Goal: Transaction & Acquisition: Book appointment/travel/reservation

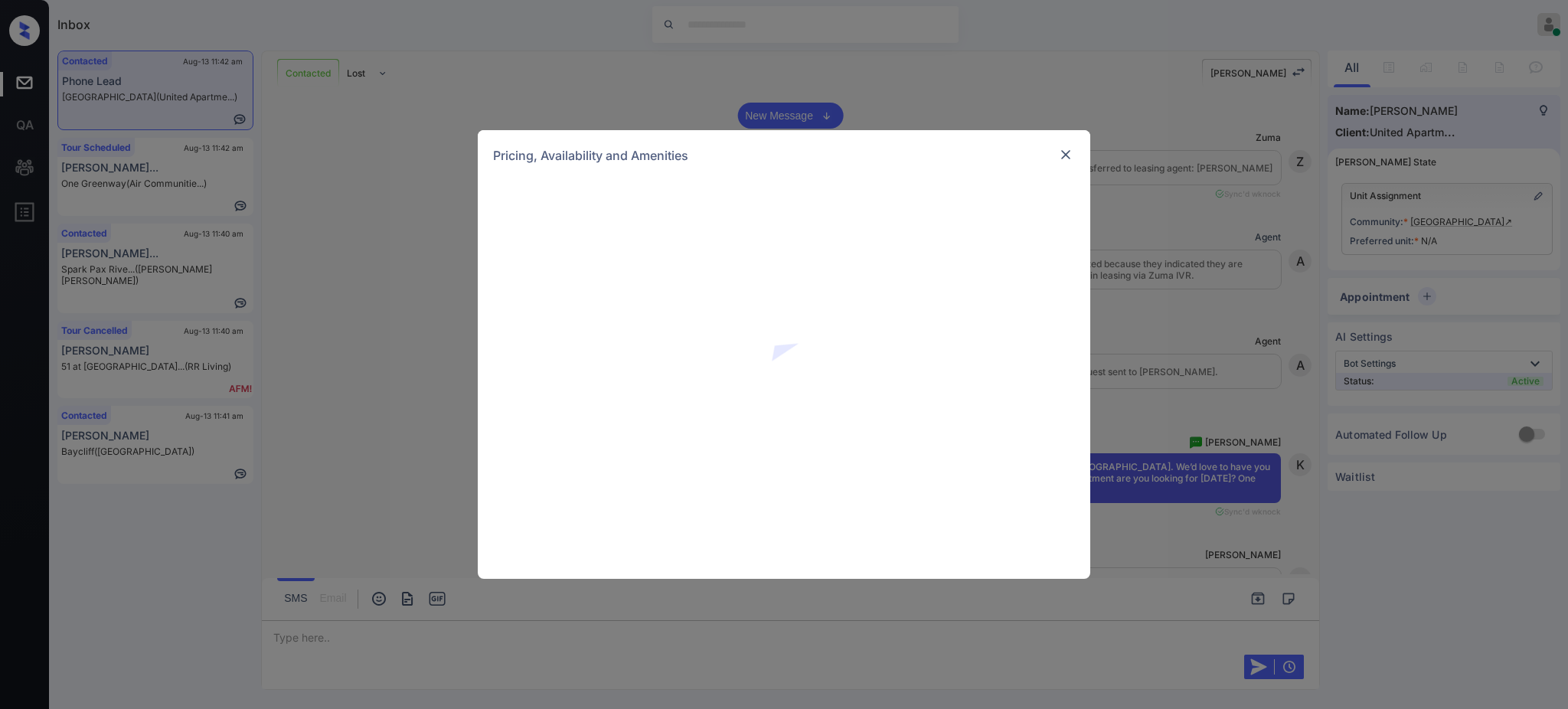
scroll to position [1213, 0]
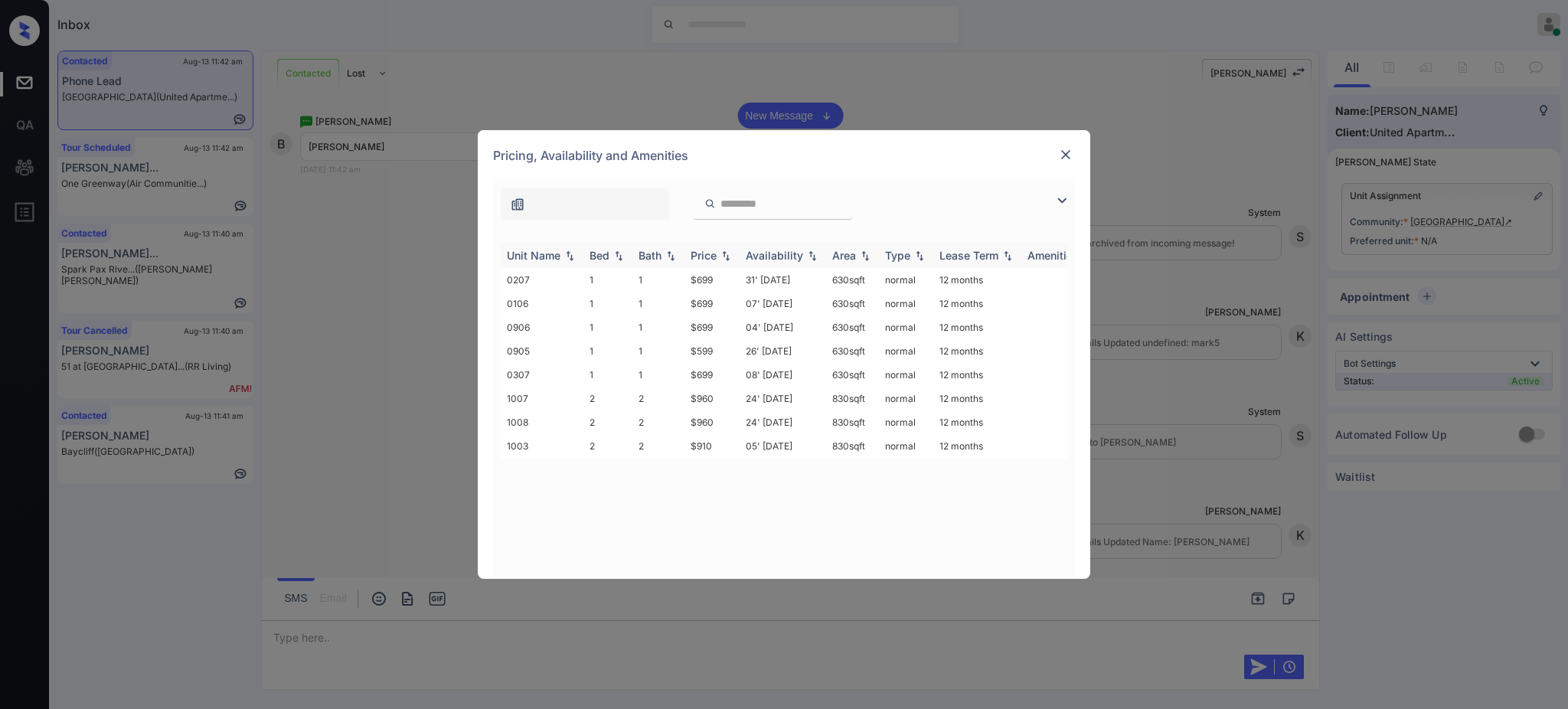
click at [591, 253] on div "Bed" at bounding box center [599, 255] width 20 height 13
drag, startPoint x: 680, startPoint y: 331, endPoint x: 834, endPoint y: 301, distance: 156.9
click at [727, 327] on tr "1003 2 2 $910 05' Jul 25 830 sqft normal 12 months" at bounding box center [901, 327] width 800 height 24
copy tr "$910"
click at [1059, 156] on img at bounding box center [1066, 155] width 16 height 16
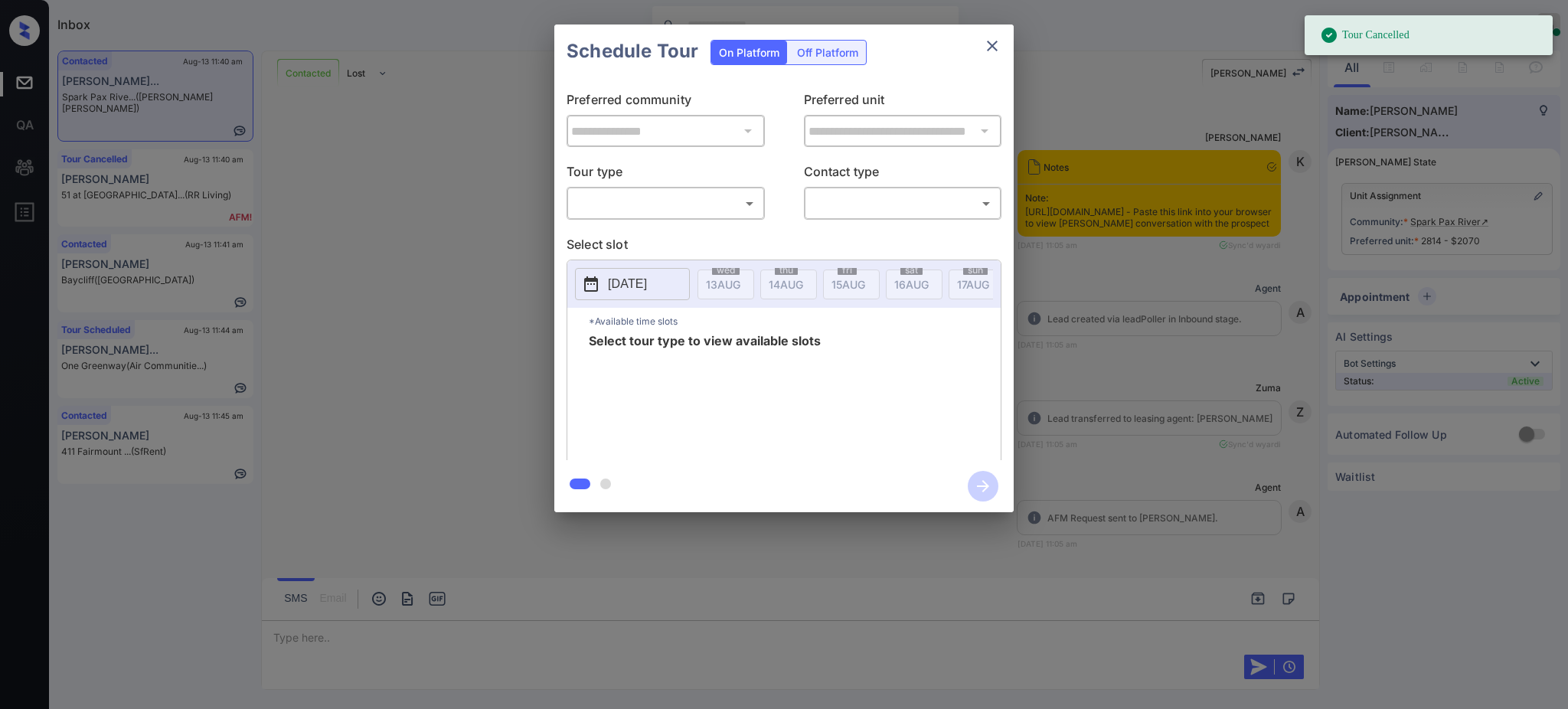
click at [671, 195] on body "Tour Cancelled Inbox Ajay Kumar Online Set yourself offline Set yourself on bre…" at bounding box center [784, 354] width 1568 height 709
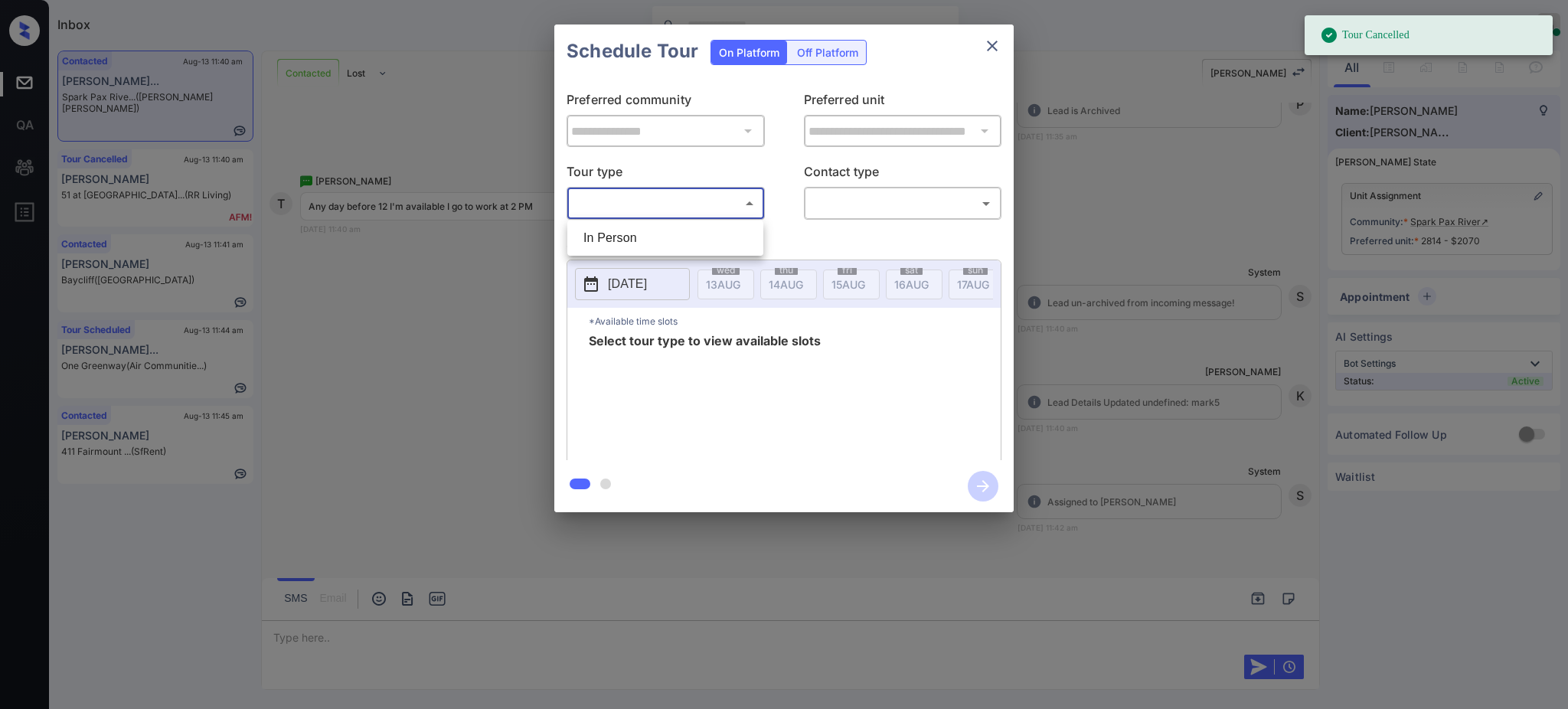
click at [617, 240] on li "In Person" at bounding box center [666, 238] width 188 height 28
type input "********"
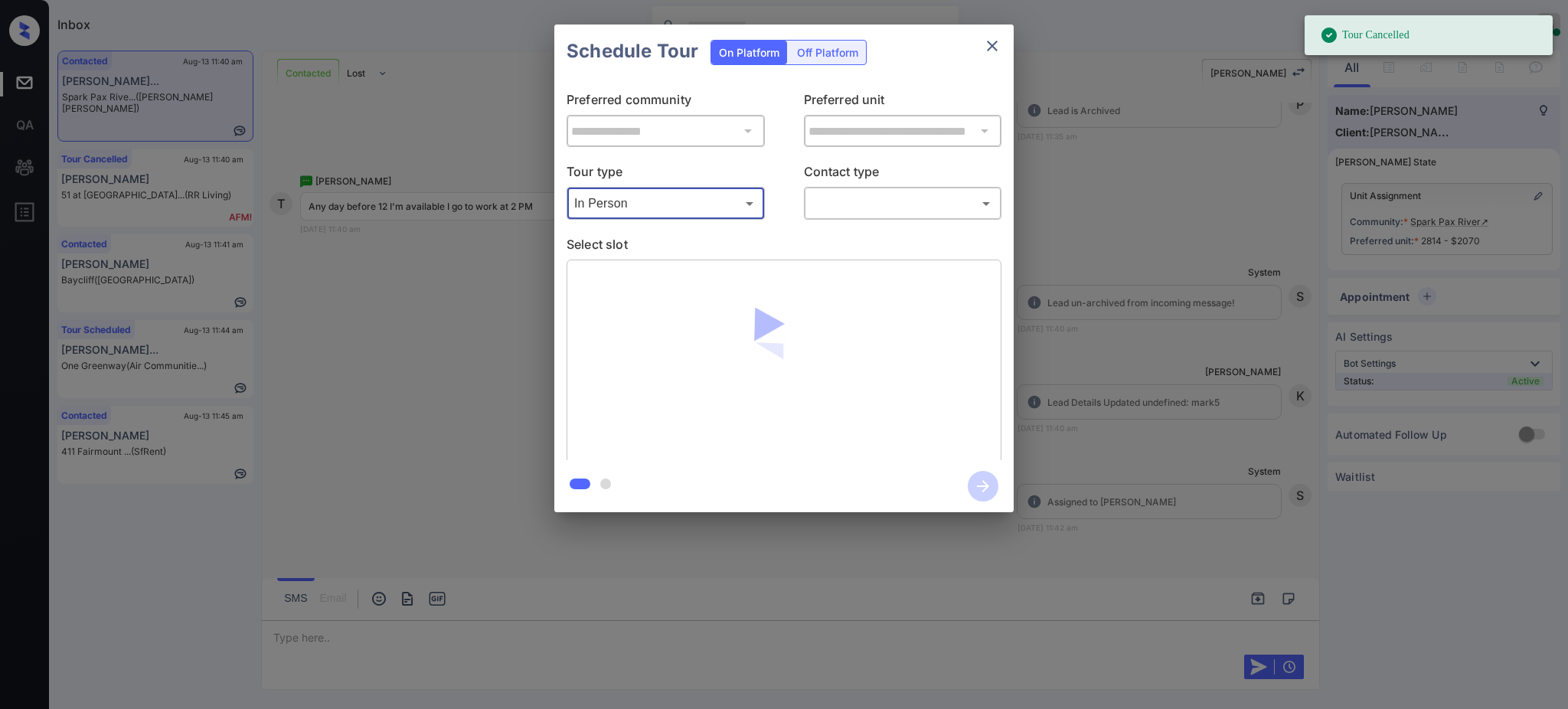
click at [883, 210] on body "Tour Cancelled Inbox Ajay Kumar Online Set yourself offline Set yourself on bre…" at bounding box center [784, 354] width 1568 height 709
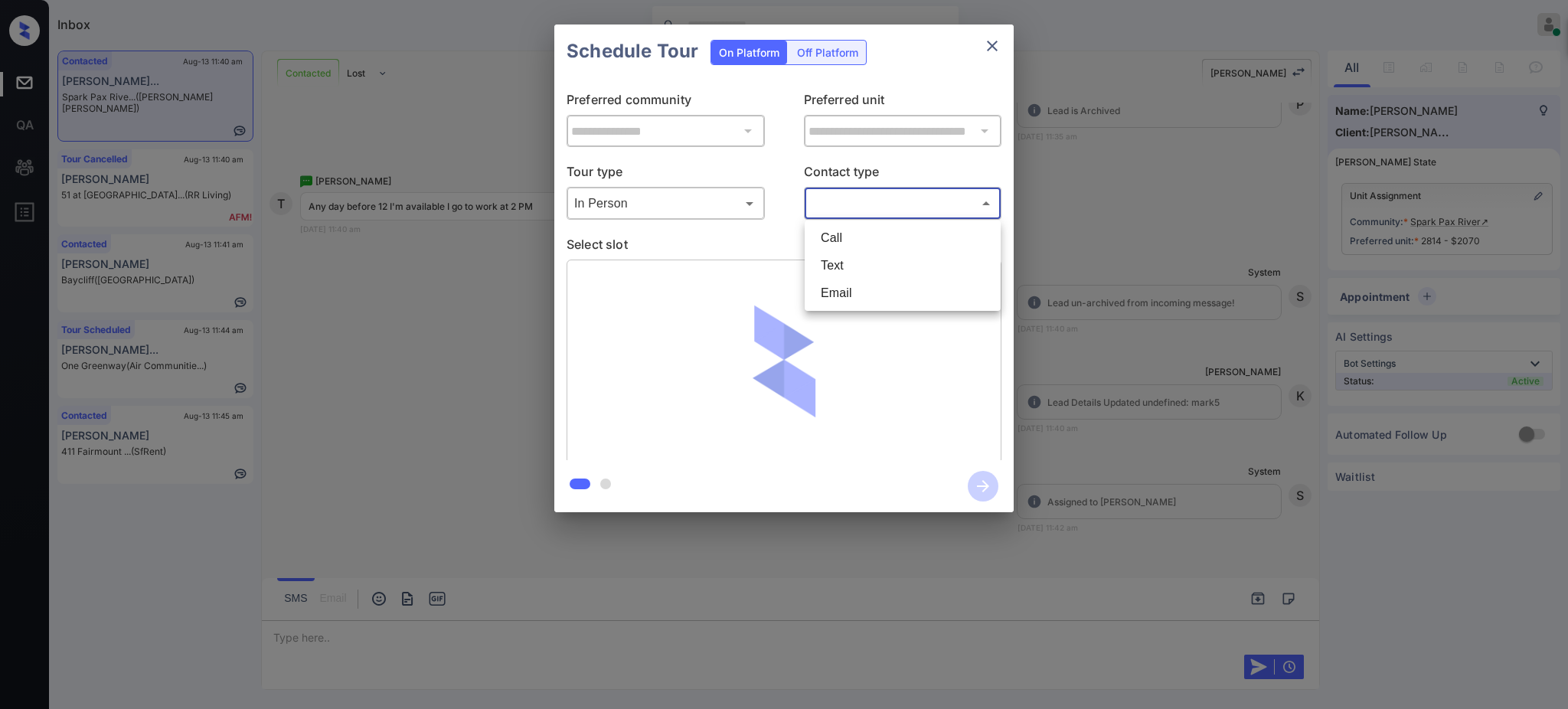
click at [852, 261] on li "Text" at bounding box center [903, 266] width 188 height 28
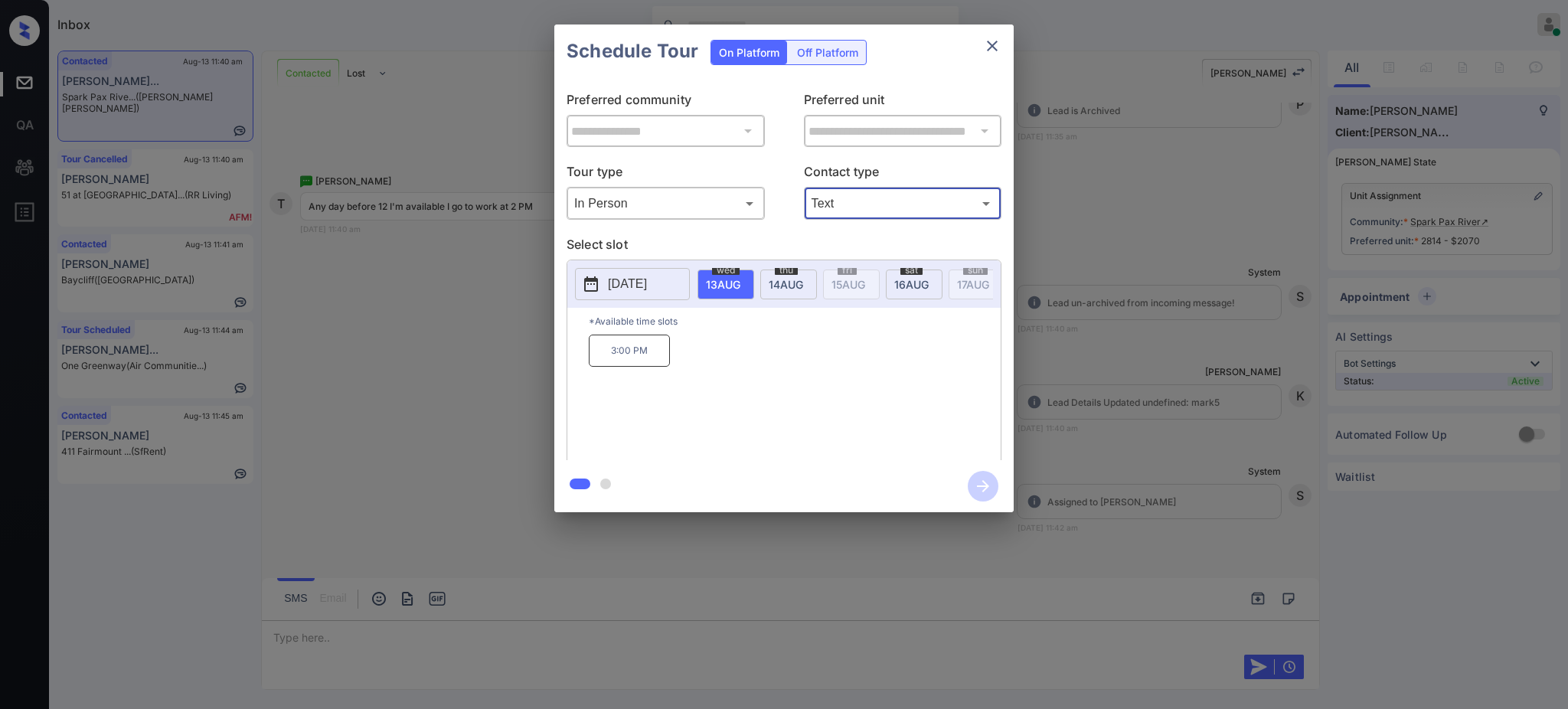
type input "****"
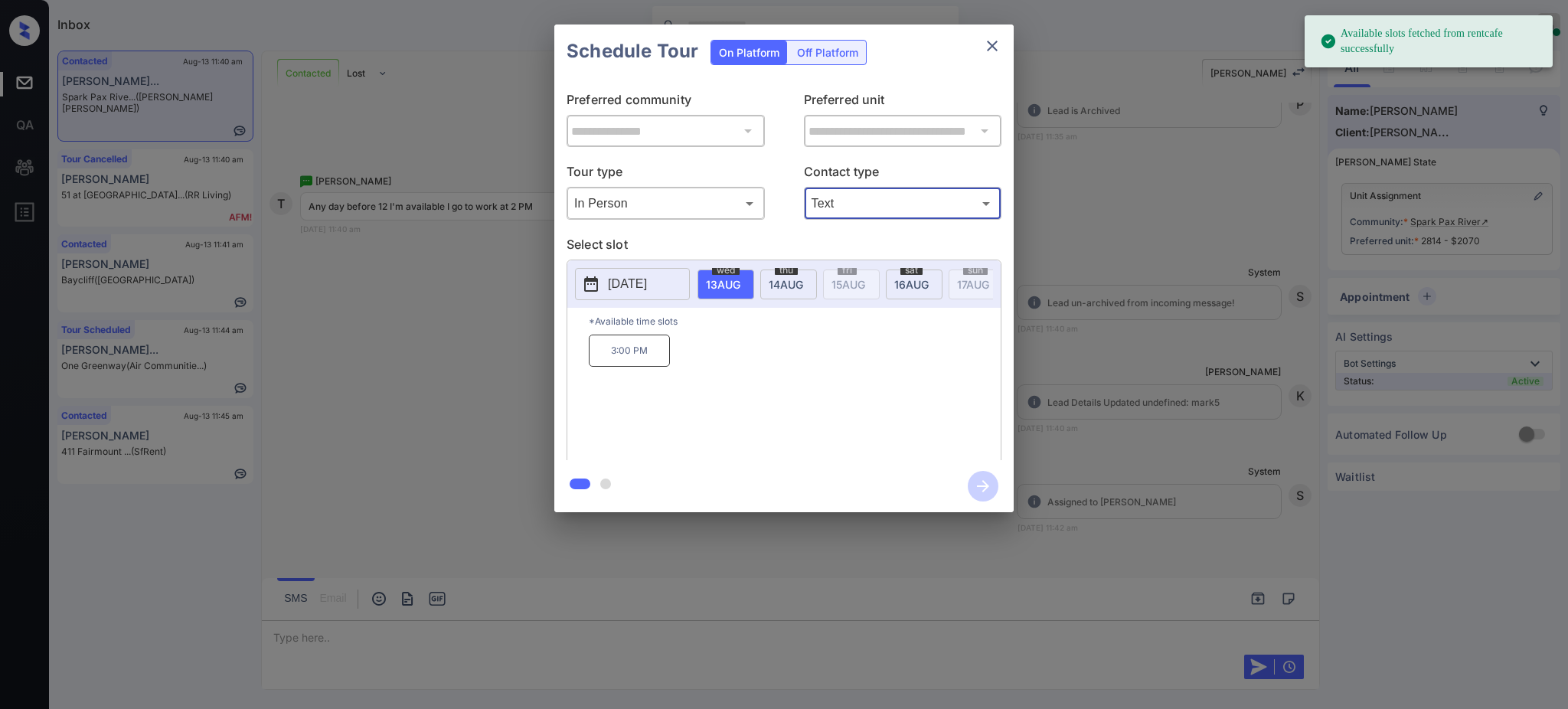
click at [740, 285] on span "14 AUG" at bounding box center [723, 285] width 34 height 13
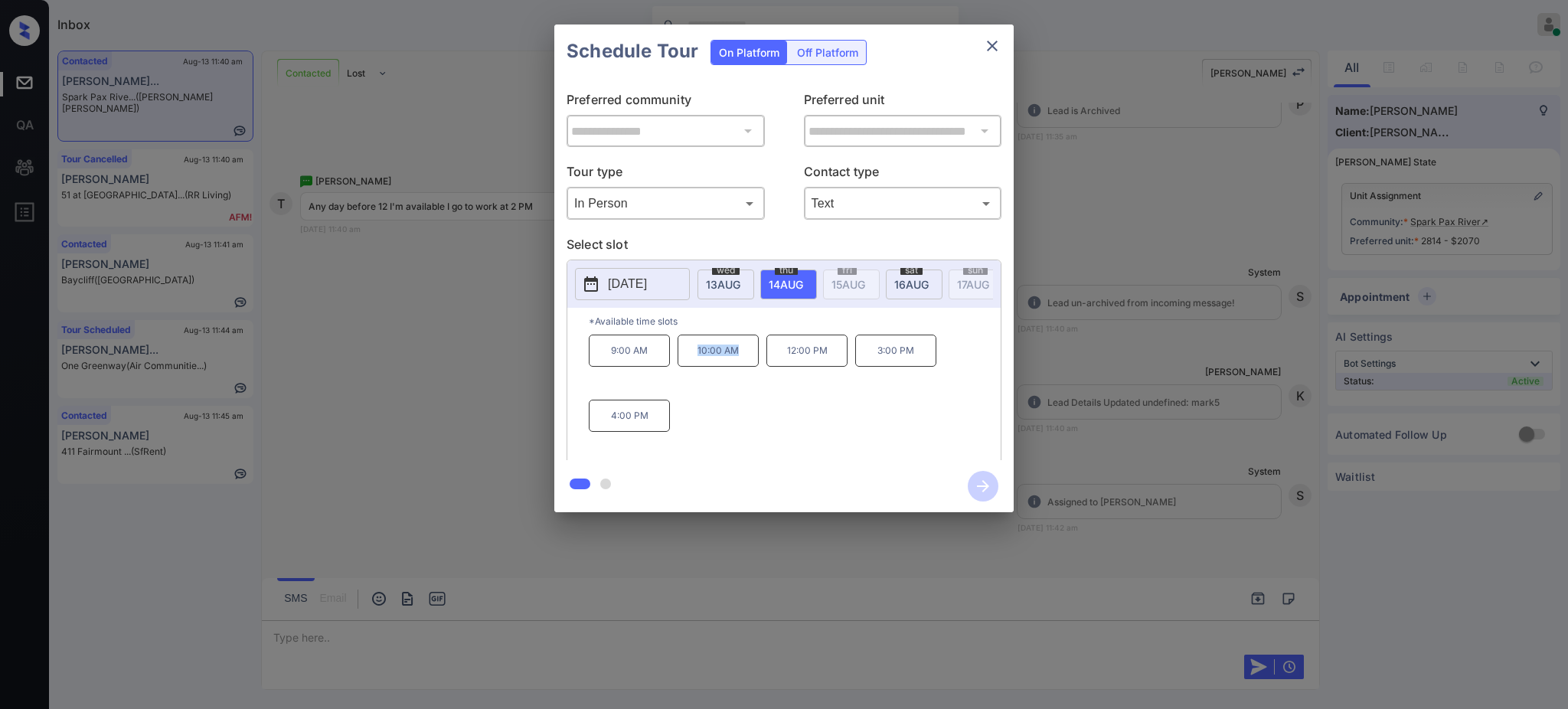
drag, startPoint x: 691, startPoint y: 361, endPoint x: 811, endPoint y: 361, distance: 120.0
click at [757, 361] on p "10:00 AM" at bounding box center [718, 350] width 81 height 32
copy p "10:00 AM"
click at [992, 47] on icon "close" at bounding box center [992, 46] width 18 height 18
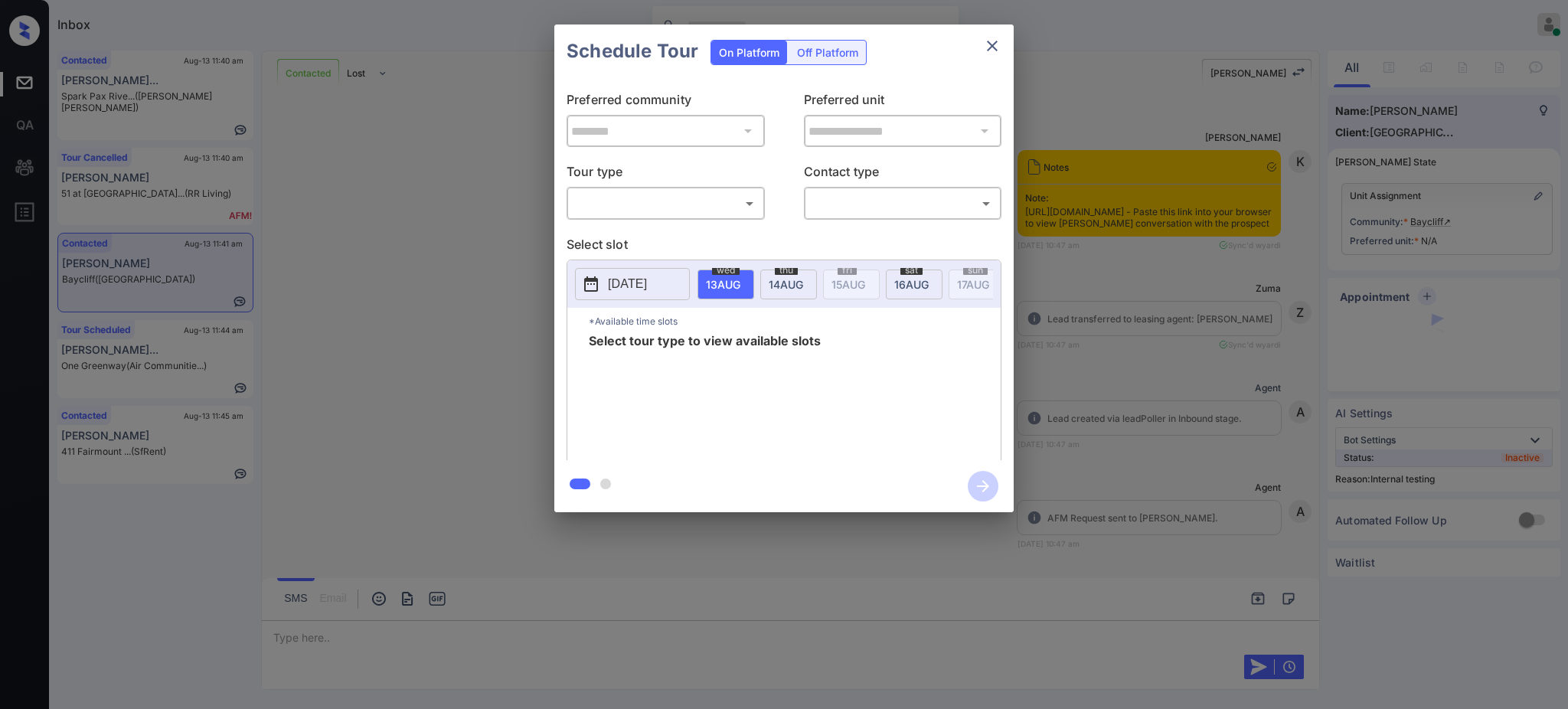
scroll to position [2661, 0]
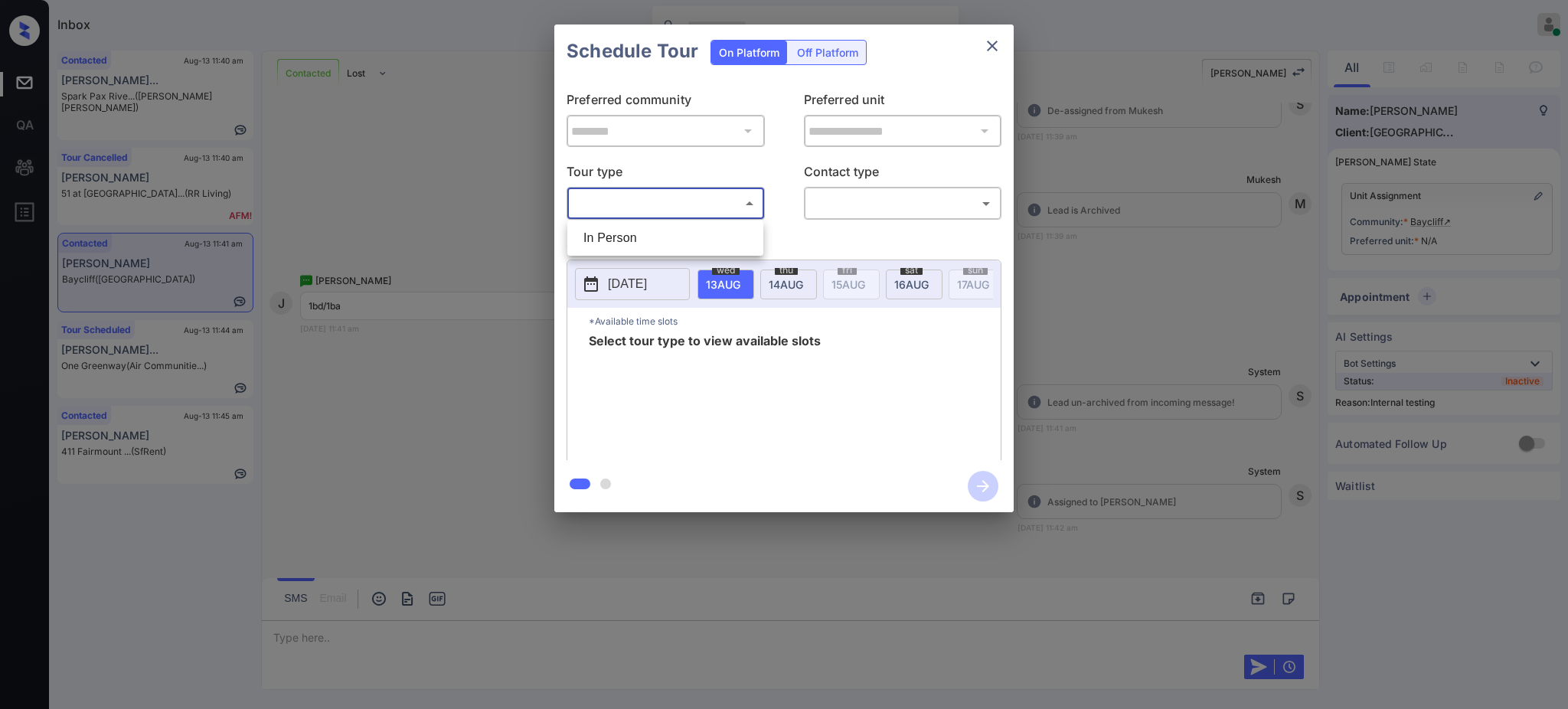
click at [657, 209] on body "Inbox Ajay Kumar Online Set yourself offline Set yourself on break Profile Swit…" at bounding box center [784, 354] width 1568 height 709
click at [586, 233] on li "In Person" at bounding box center [666, 238] width 188 height 28
type input "********"
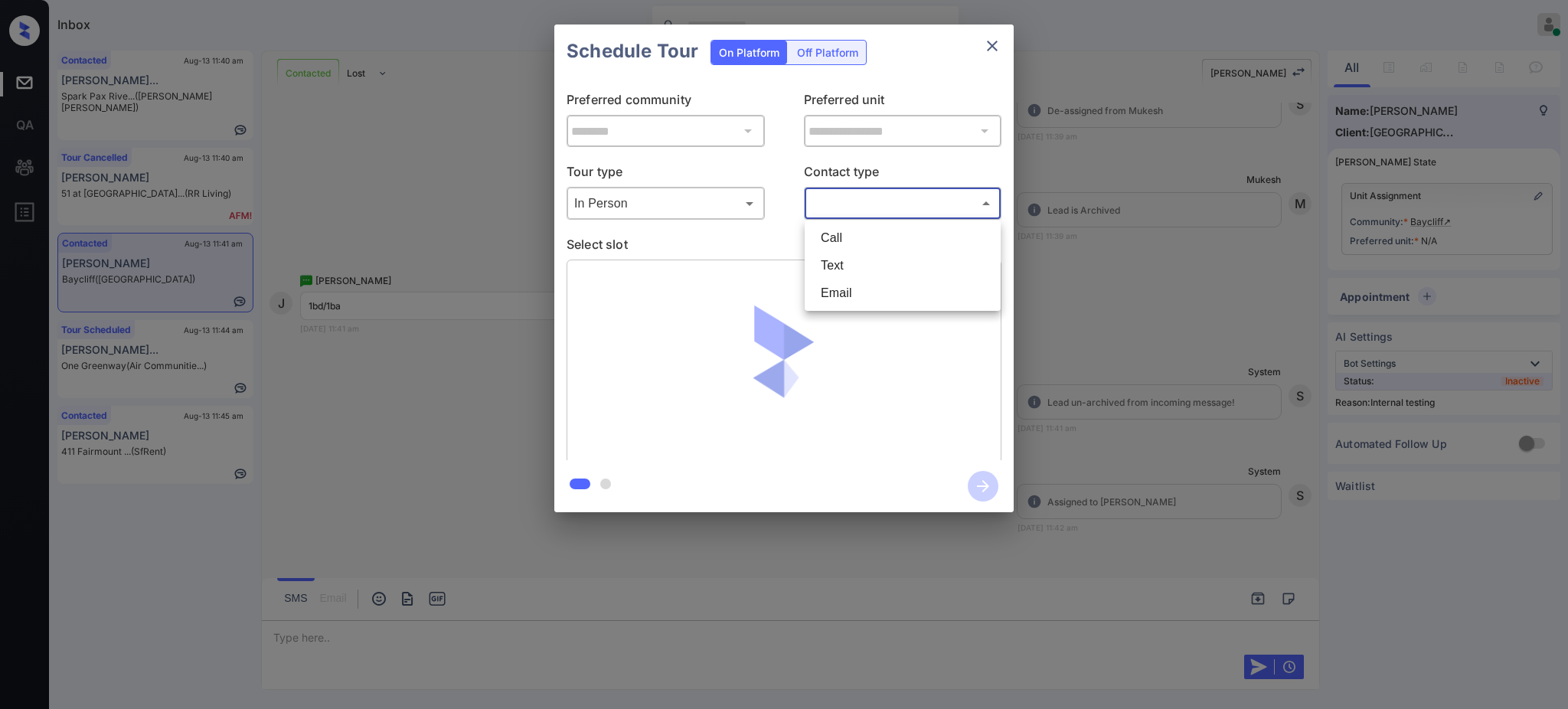
click at [847, 204] on body "Inbox Ajay Kumar Online Set yourself offline Set yourself on break Profile Swit…" at bounding box center [784, 354] width 1568 height 709
click at [827, 263] on li "Text" at bounding box center [903, 266] width 188 height 28
type input "****"
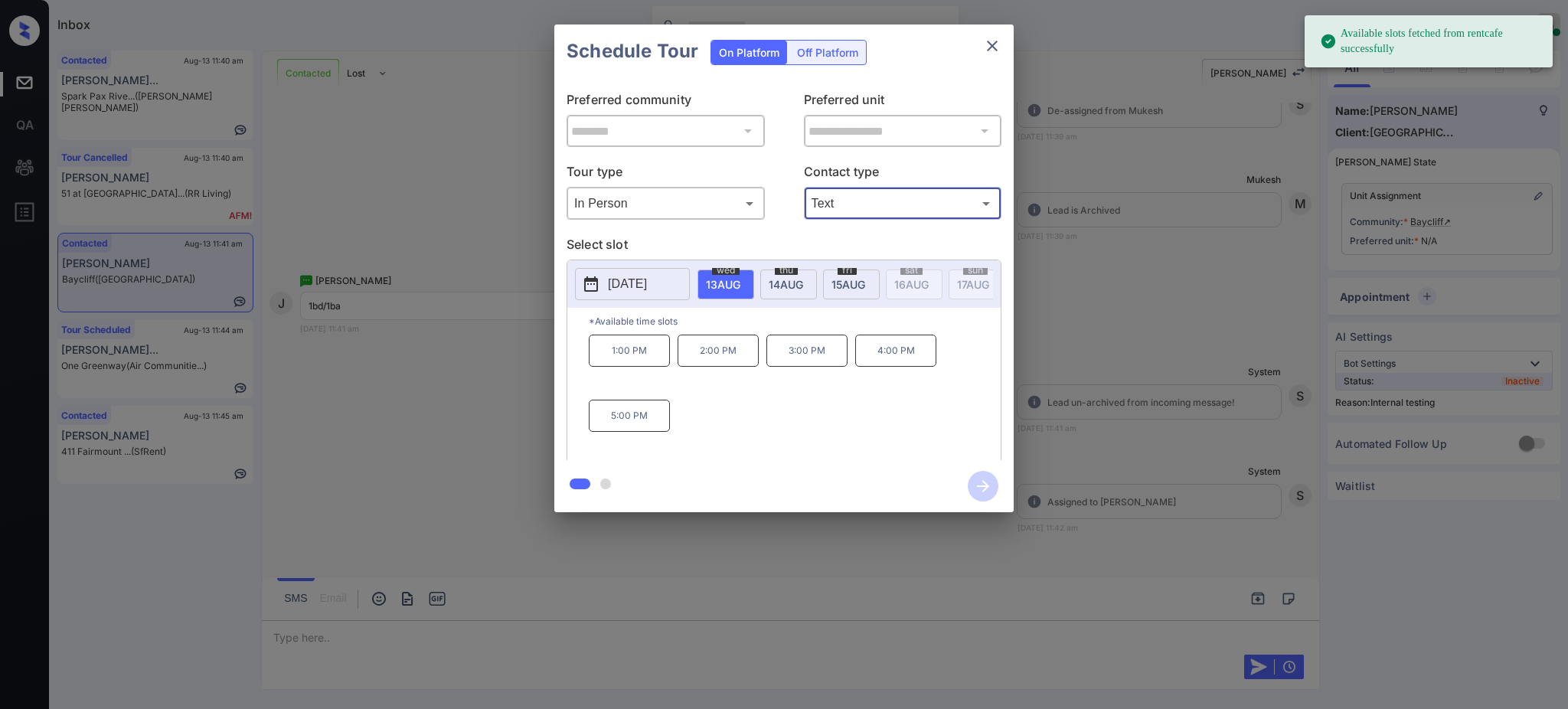
click at [1211, 217] on div "**********" at bounding box center [784, 269] width 1568 height 537
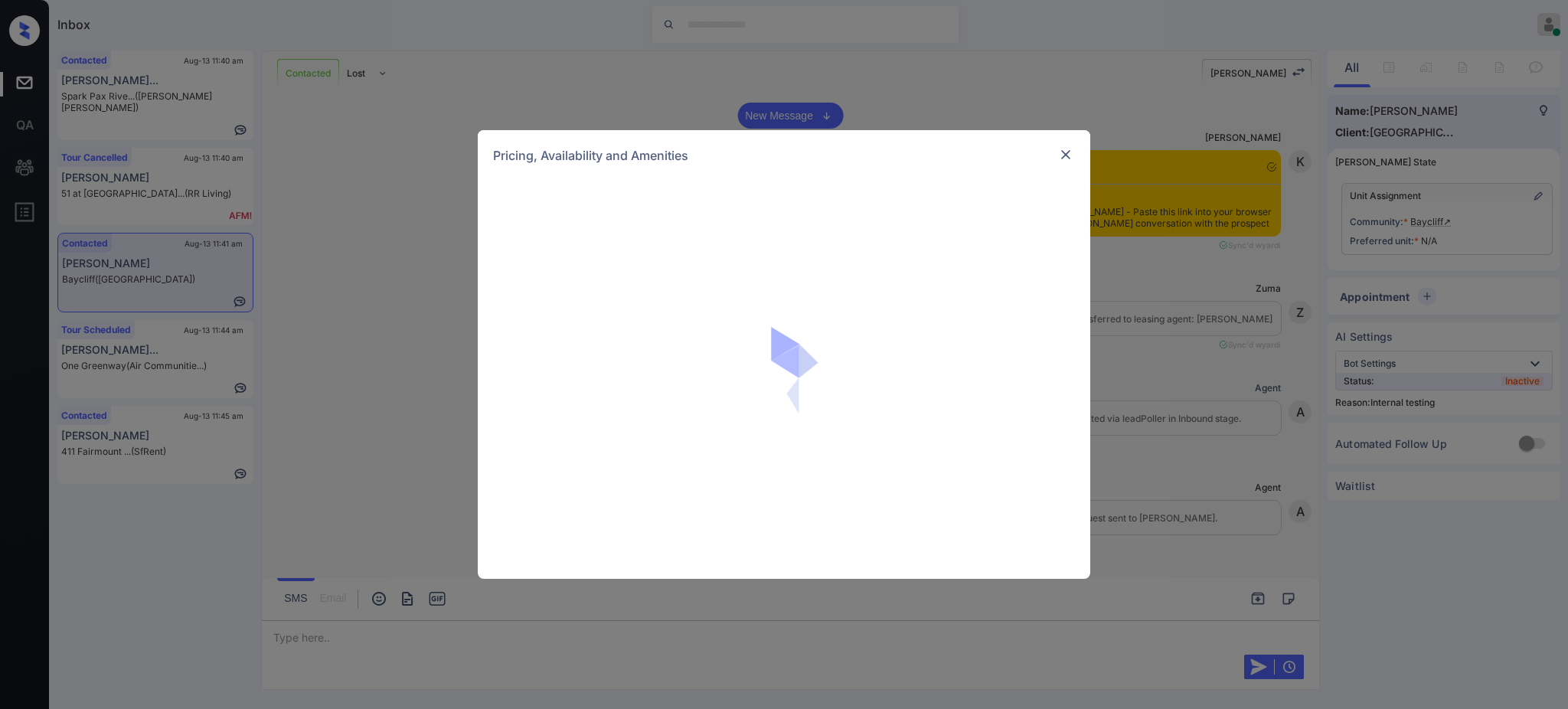
scroll to position [2661, 0]
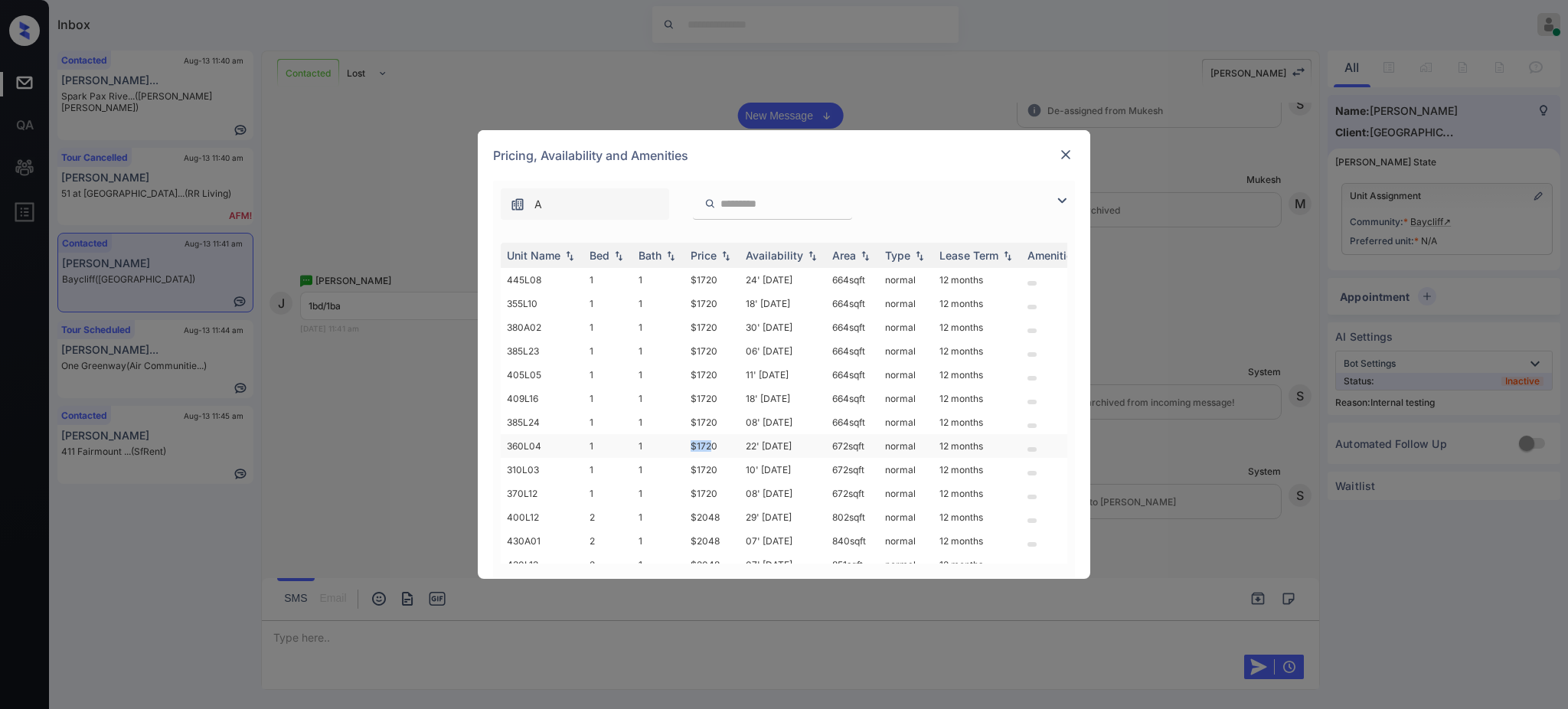
drag, startPoint x: 690, startPoint y: 443, endPoint x: 724, endPoint y: 443, distance: 34.0
click at [716, 443] on td "$1720" at bounding box center [712, 445] width 55 height 24
copy td "$1720"
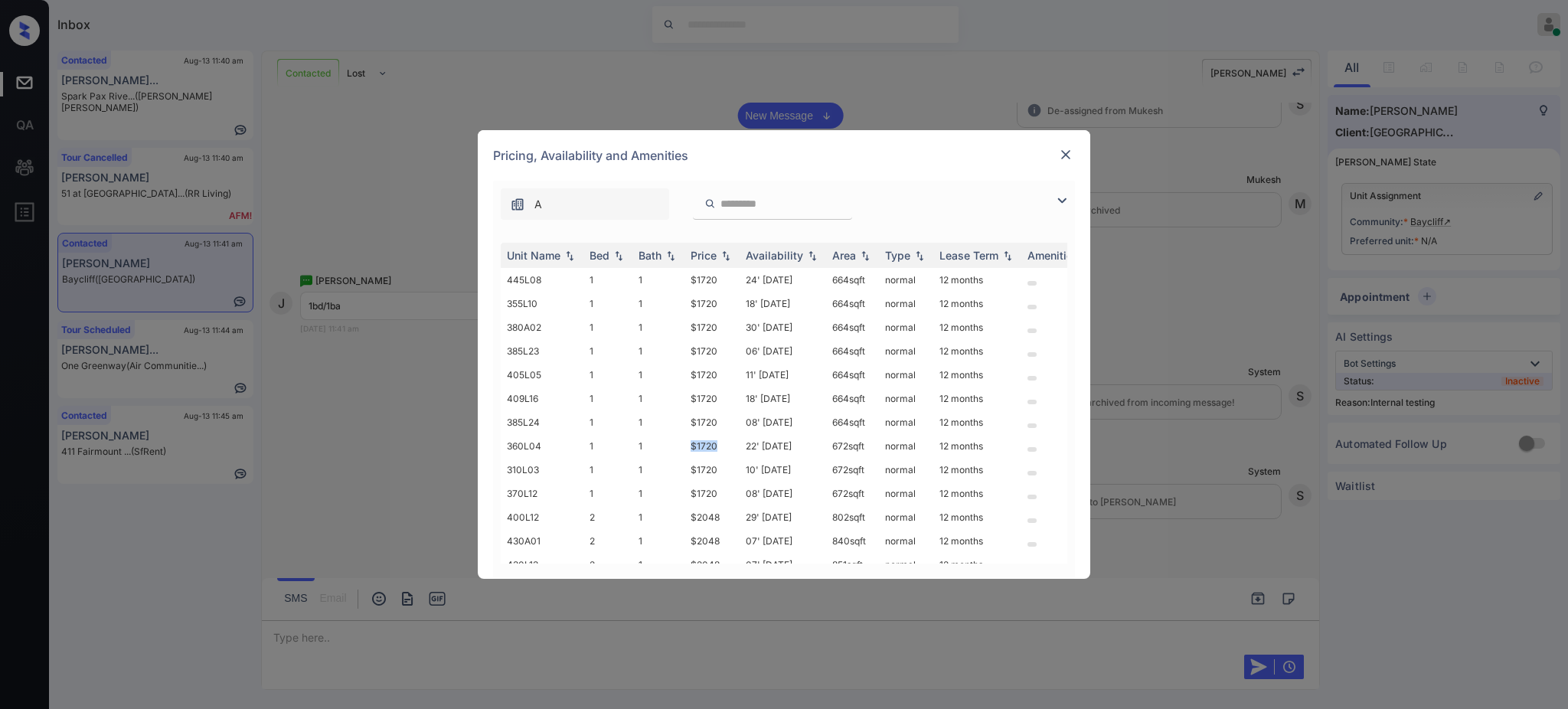
click at [1072, 156] on img at bounding box center [1066, 155] width 16 height 16
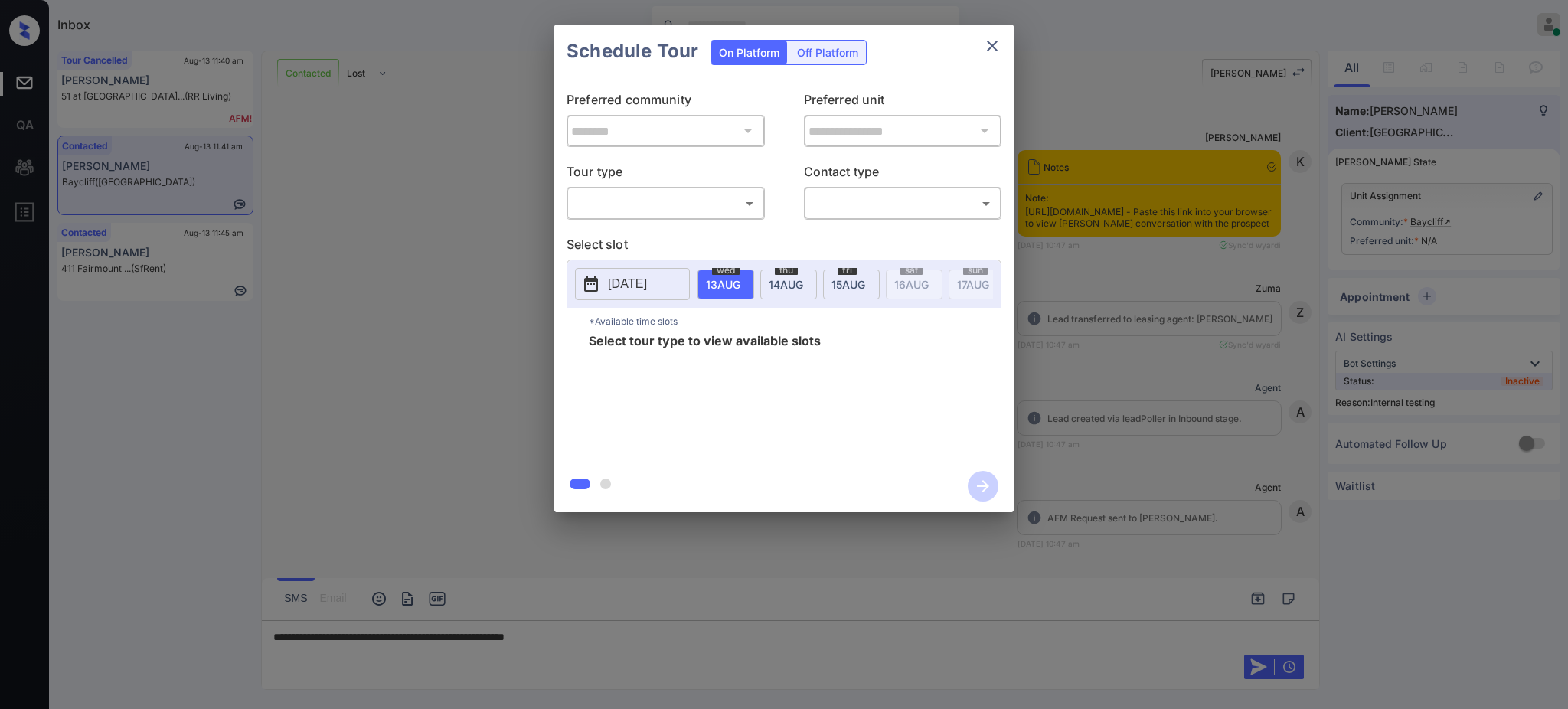
scroll to position [2661, 0]
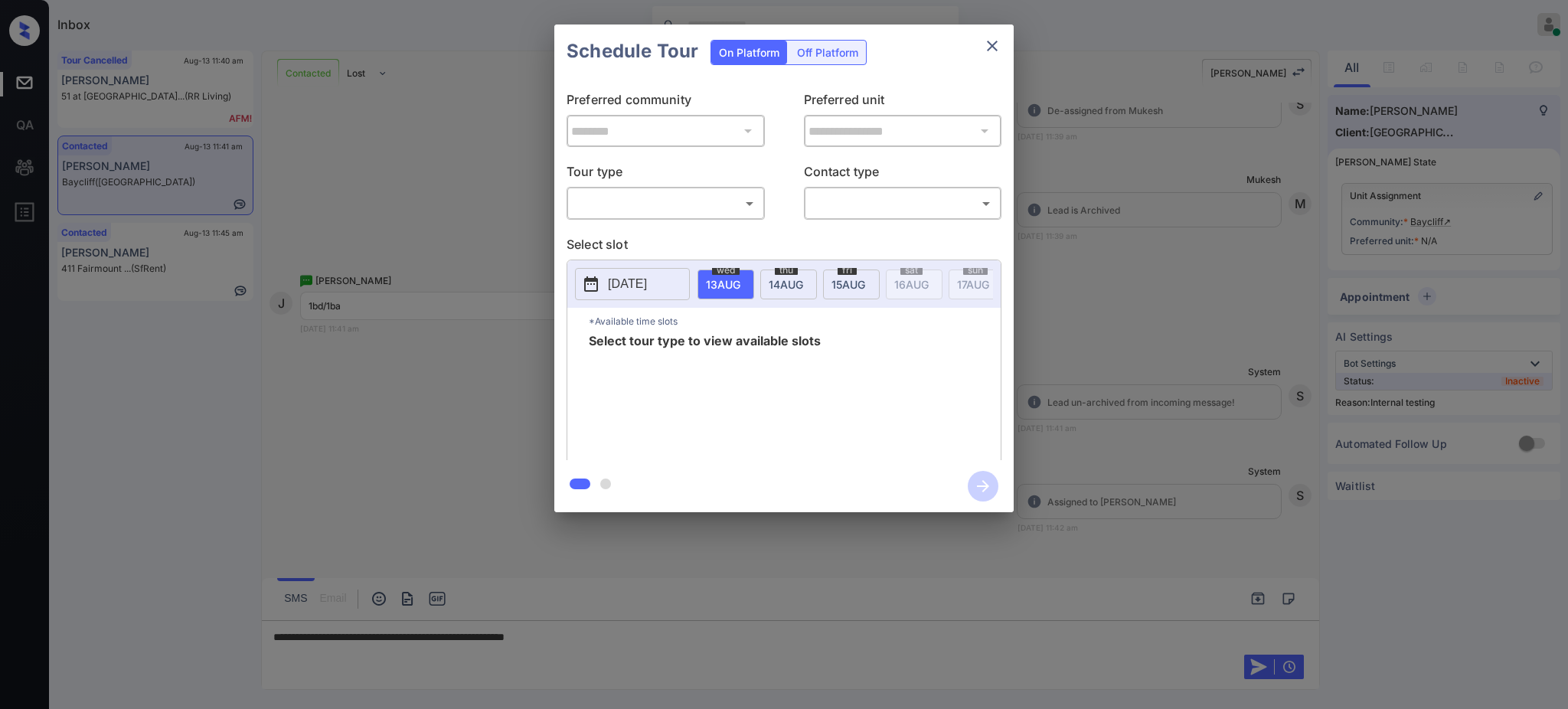
click at [672, 192] on body "Inbox [PERSON_NAME] Online Set yourself offline Set yourself on break Profile S…" at bounding box center [784, 354] width 1568 height 709
click at [639, 236] on li "In Person" at bounding box center [666, 238] width 188 height 28
type input "********"
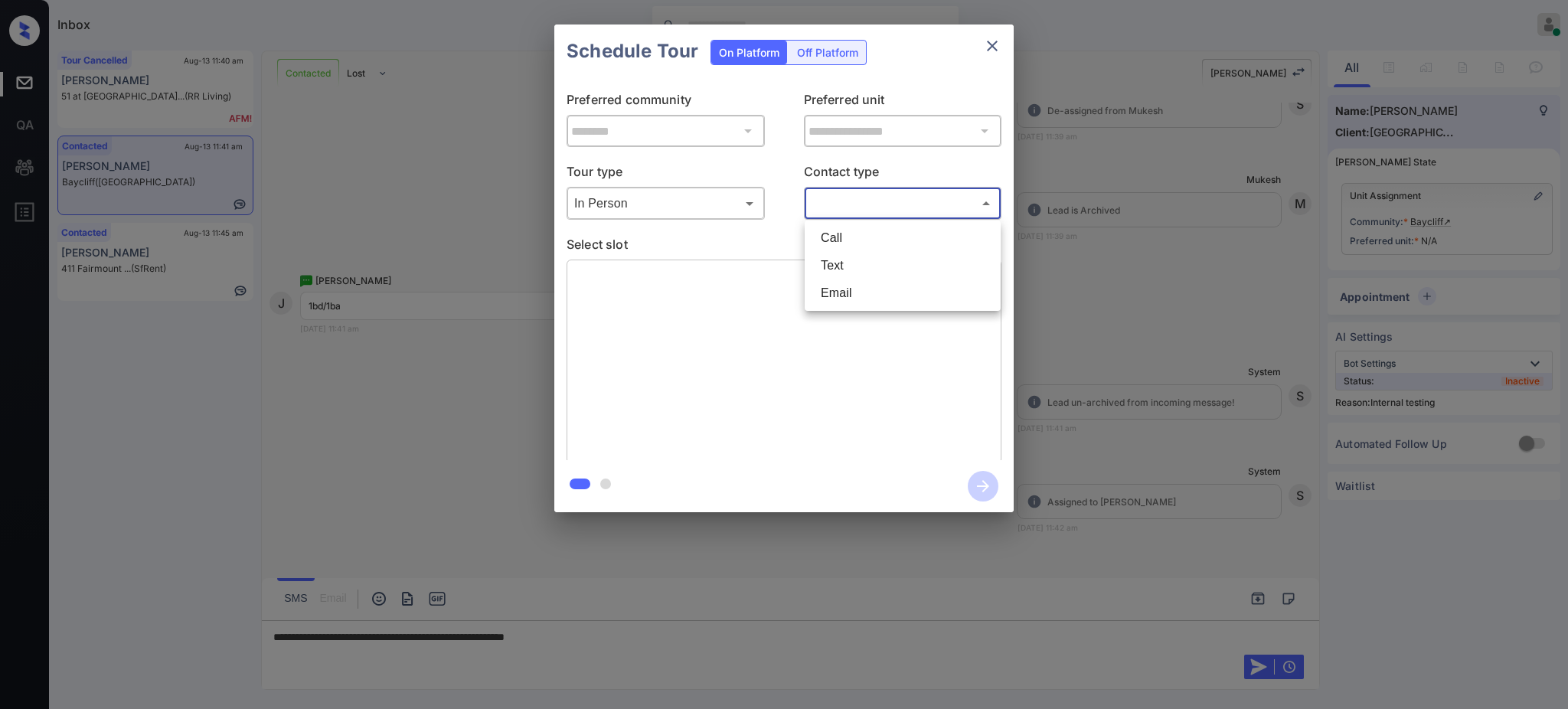
click at [873, 196] on body "Inbox [PERSON_NAME] Online Set yourself offline Set yourself on break Profile S…" at bounding box center [784, 354] width 1568 height 709
click at [828, 255] on li "Text" at bounding box center [903, 266] width 188 height 28
type input "****"
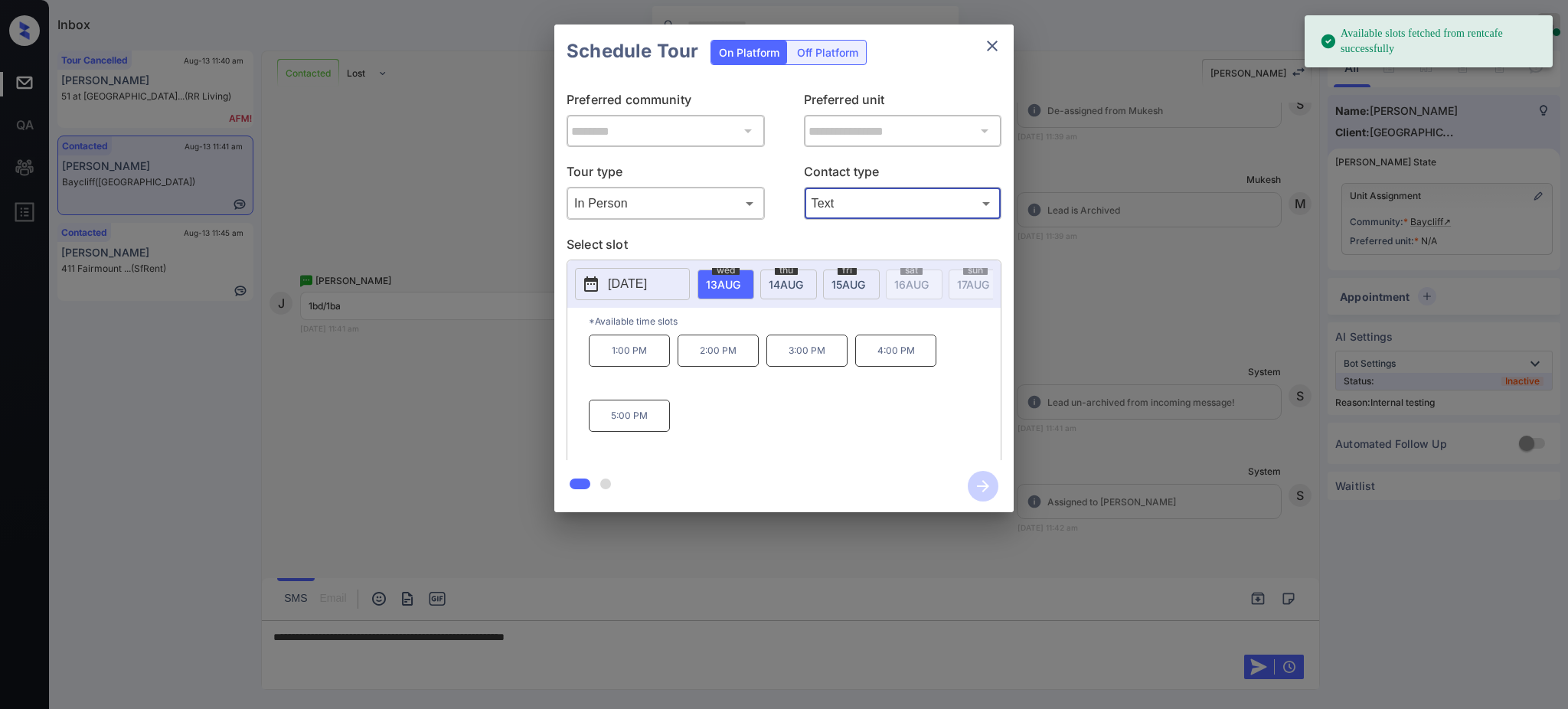
click at [630, 278] on p "2025-08-13" at bounding box center [628, 284] width 39 height 18
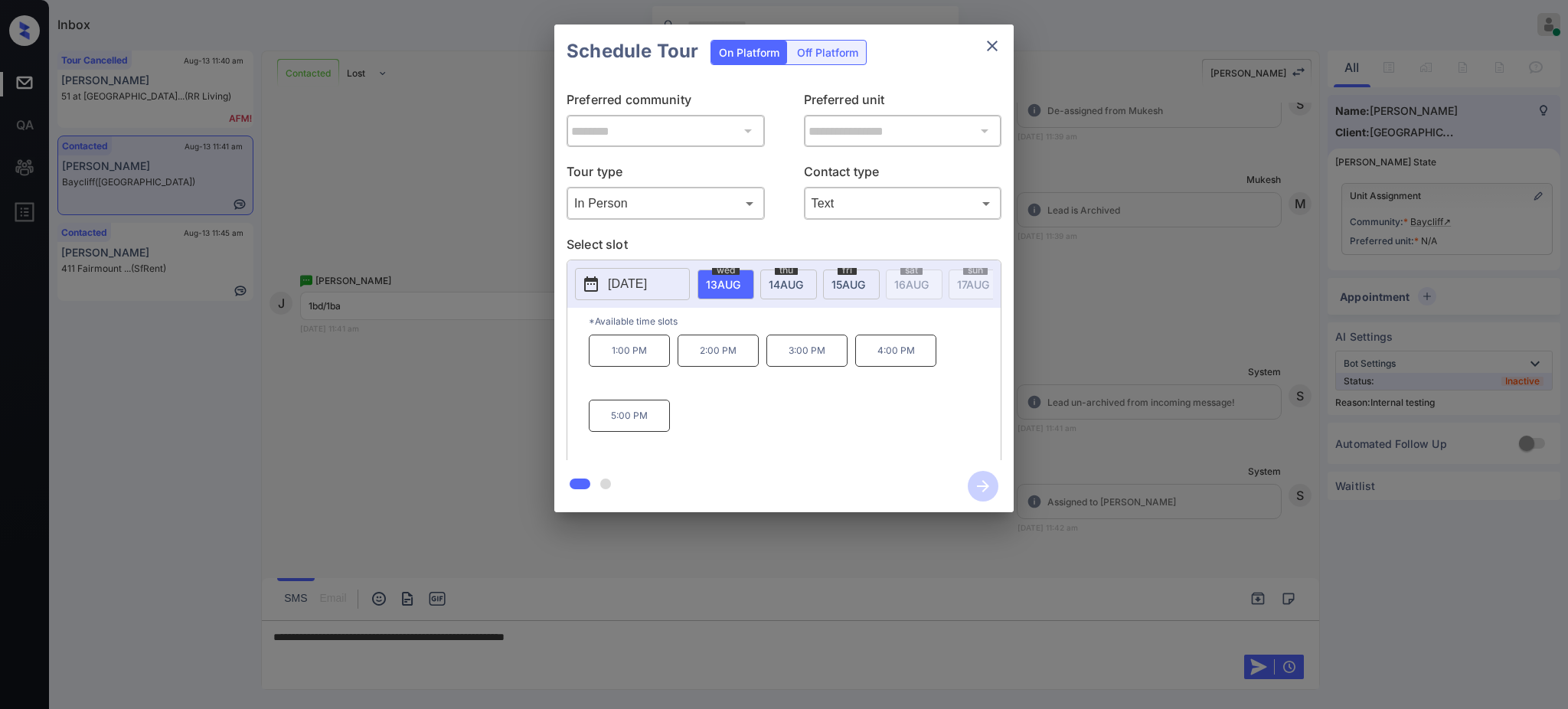
scroll to position [0, 0]
click at [639, 643] on div at bounding box center [784, 354] width 1568 height 709
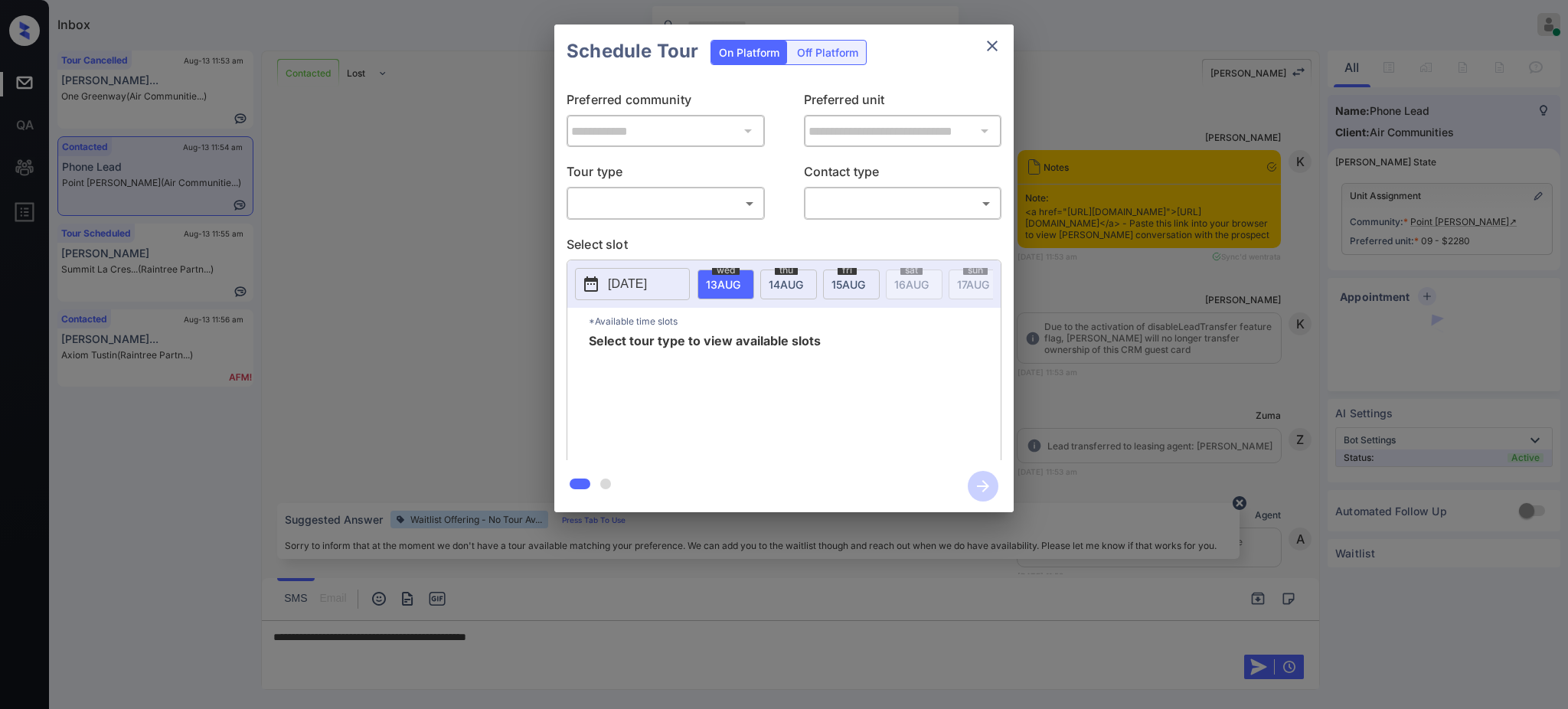
click at [684, 207] on body "Inbox Ajay Kumar Online Set yourself offline Set yourself on break Profile Swit…" at bounding box center [784, 354] width 1568 height 709
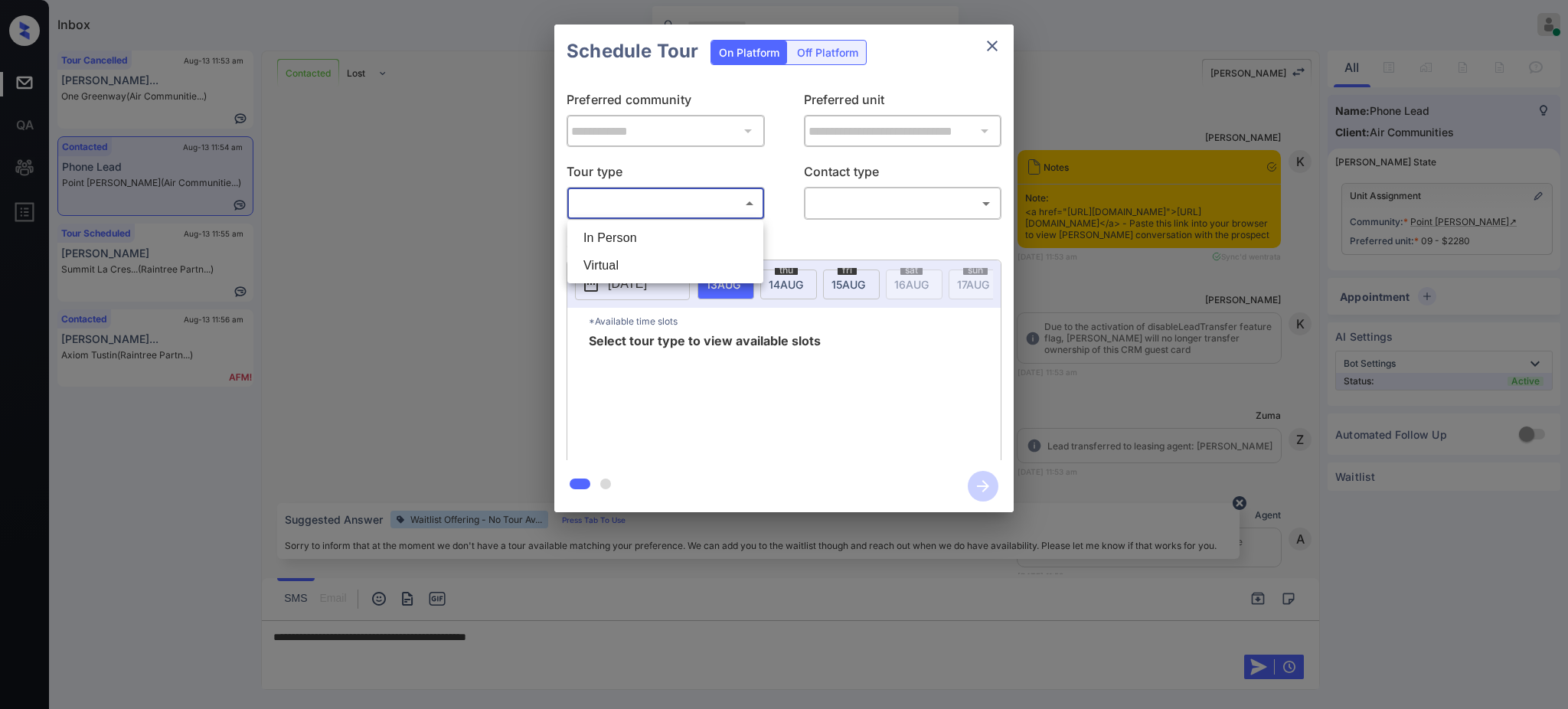
scroll to position [975, 0]
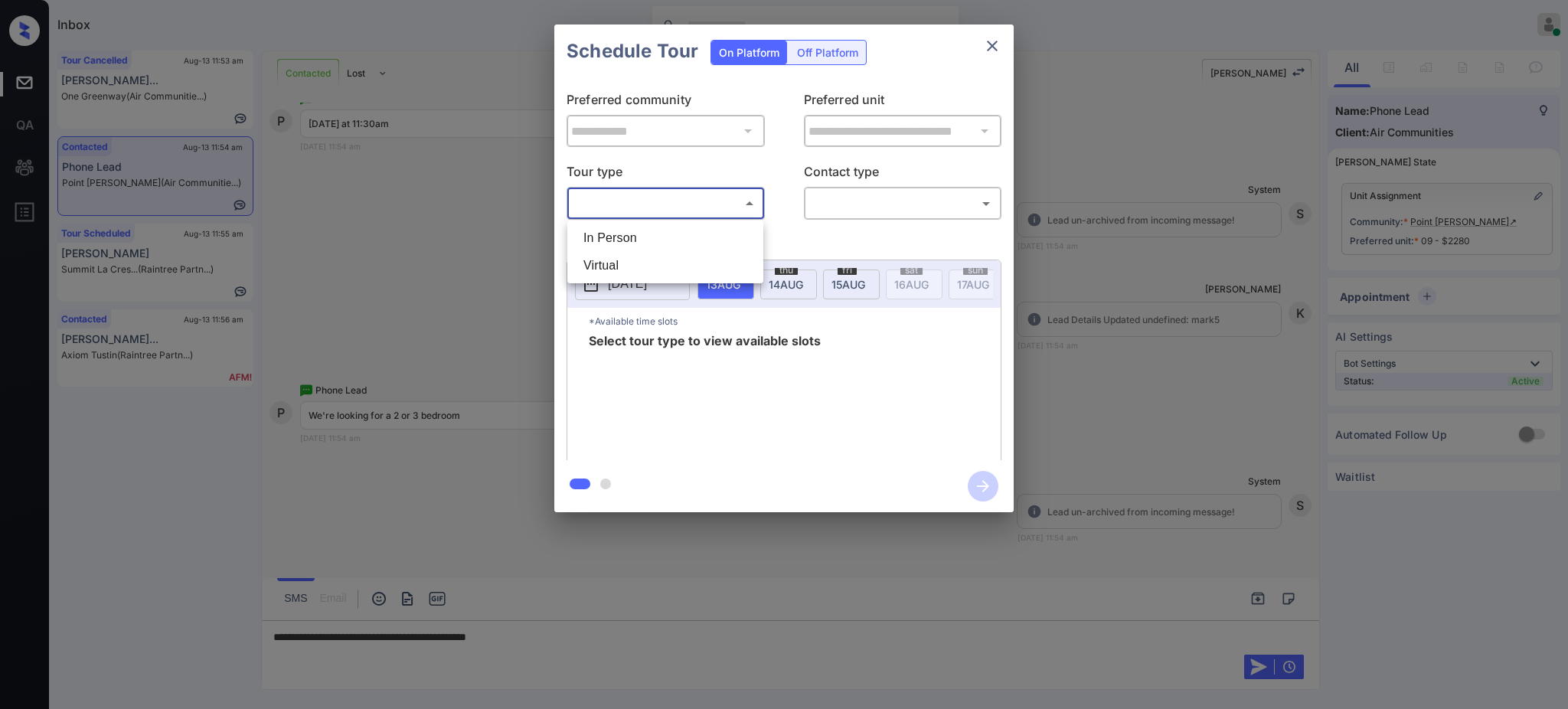
click at [657, 242] on li "In Person" at bounding box center [666, 238] width 188 height 28
type input "********"
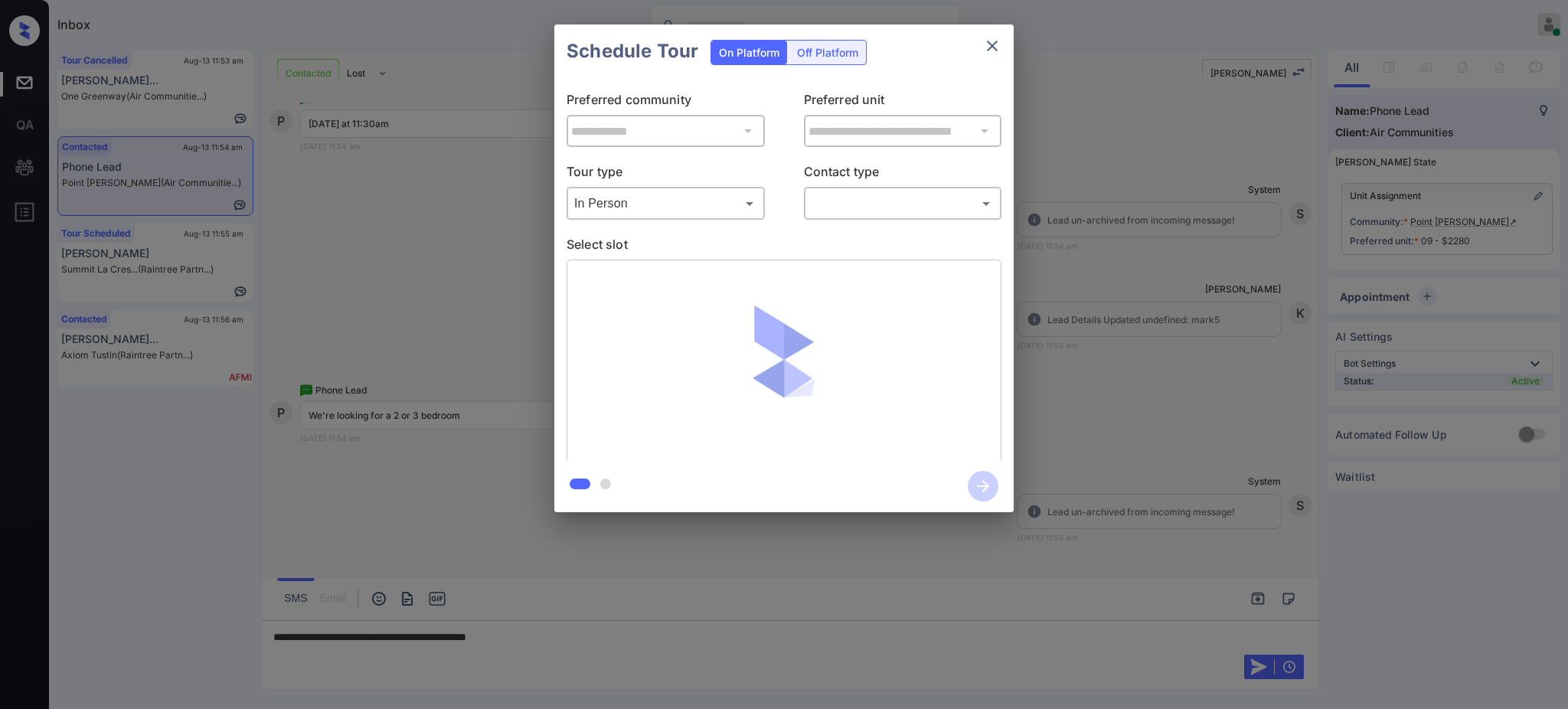
click at [871, 187] on div "​ ​" at bounding box center [903, 203] width 198 height 33
click at [869, 209] on body "Inbox Ajay Kumar Online Set yourself offline Set yourself on break Profile Swit…" at bounding box center [784, 354] width 1568 height 709
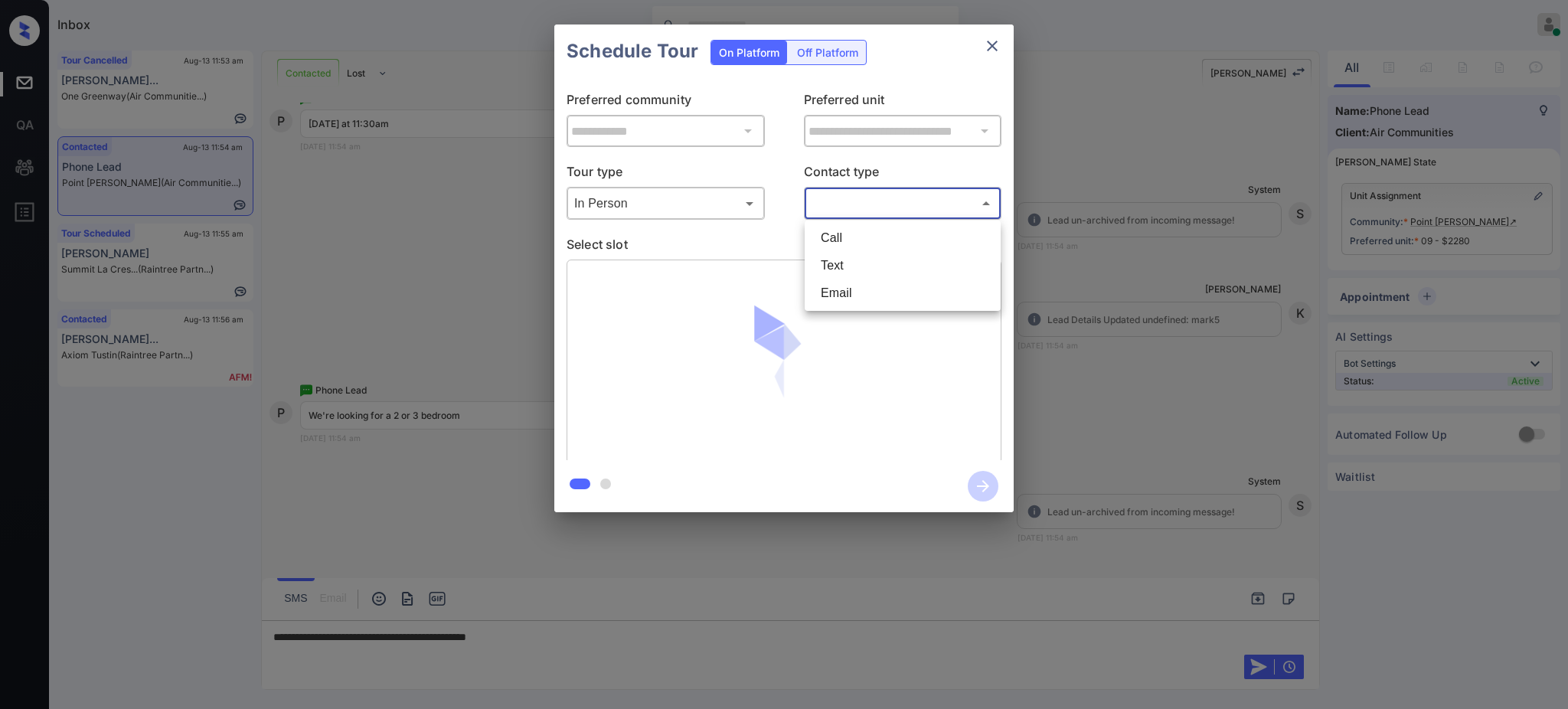
click at [849, 258] on li "Text" at bounding box center [903, 266] width 188 height 28
type input "****"
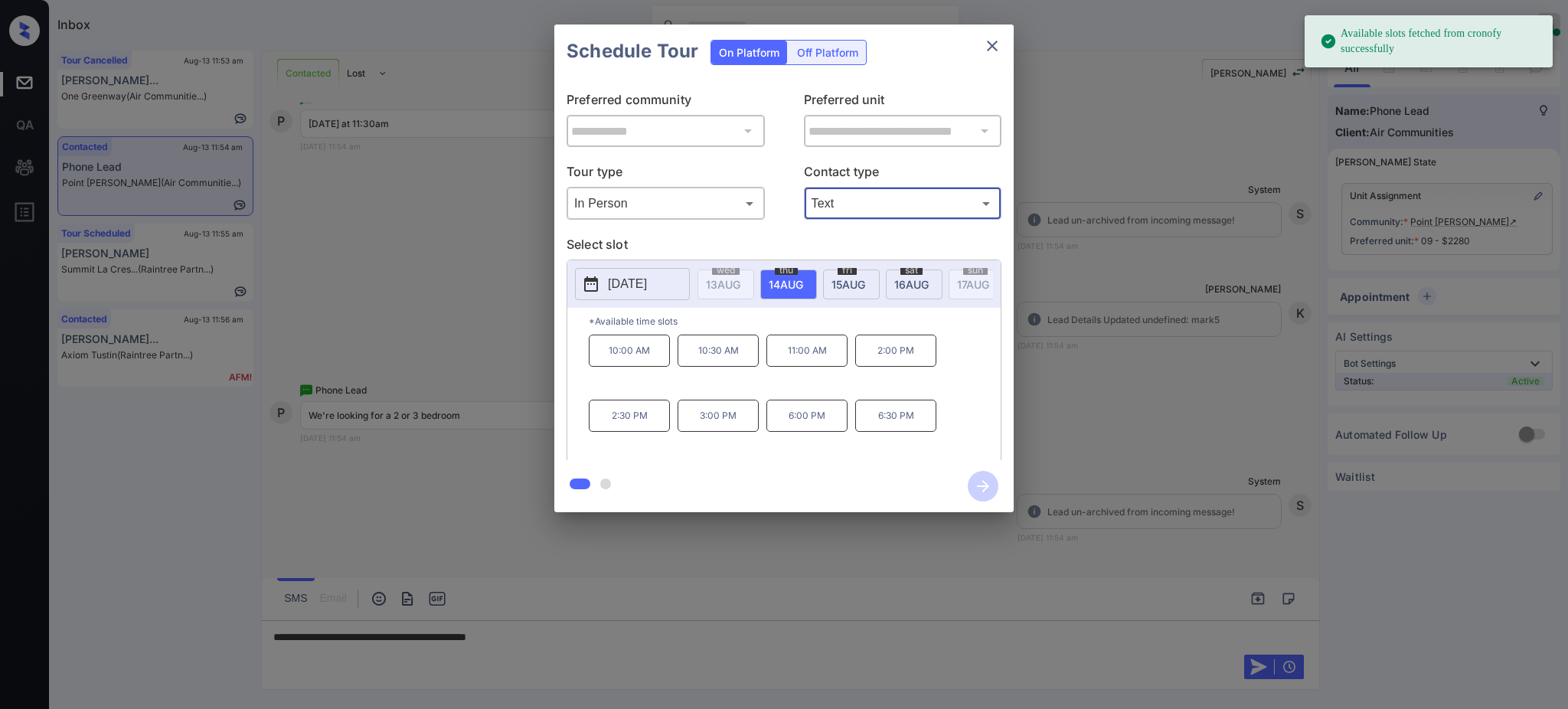
click at [740, 278] on span "14 AUG" at bounding box center [723, 285] width 34 height 13
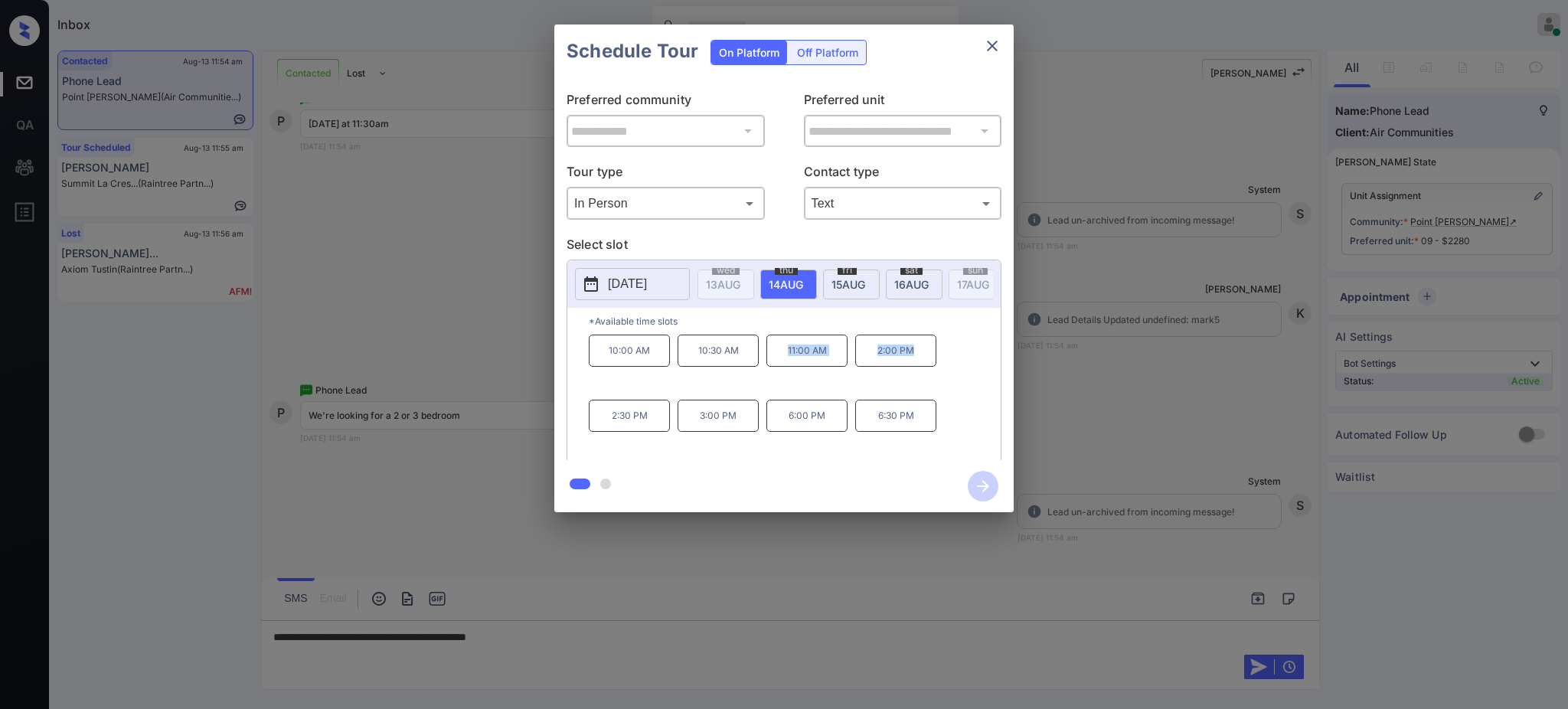
drag, startPoint x: 781, startPoint y: 365, endPoint x: 974, endPoint y: 266, distance: 216.9
click at [951, 362] on div "10:00 AM 10:30 AM 11:00 AM 2:00 PM 2:30 PM 3:00 PM 6:00 PM 6:30 PM" at bounding box center [794, 396] width 412 height 123
copy div "11:00 AM 2:00 PM"
click at [990, 43] on icon "close" at bounding box center [992, 46] width 11 height 11
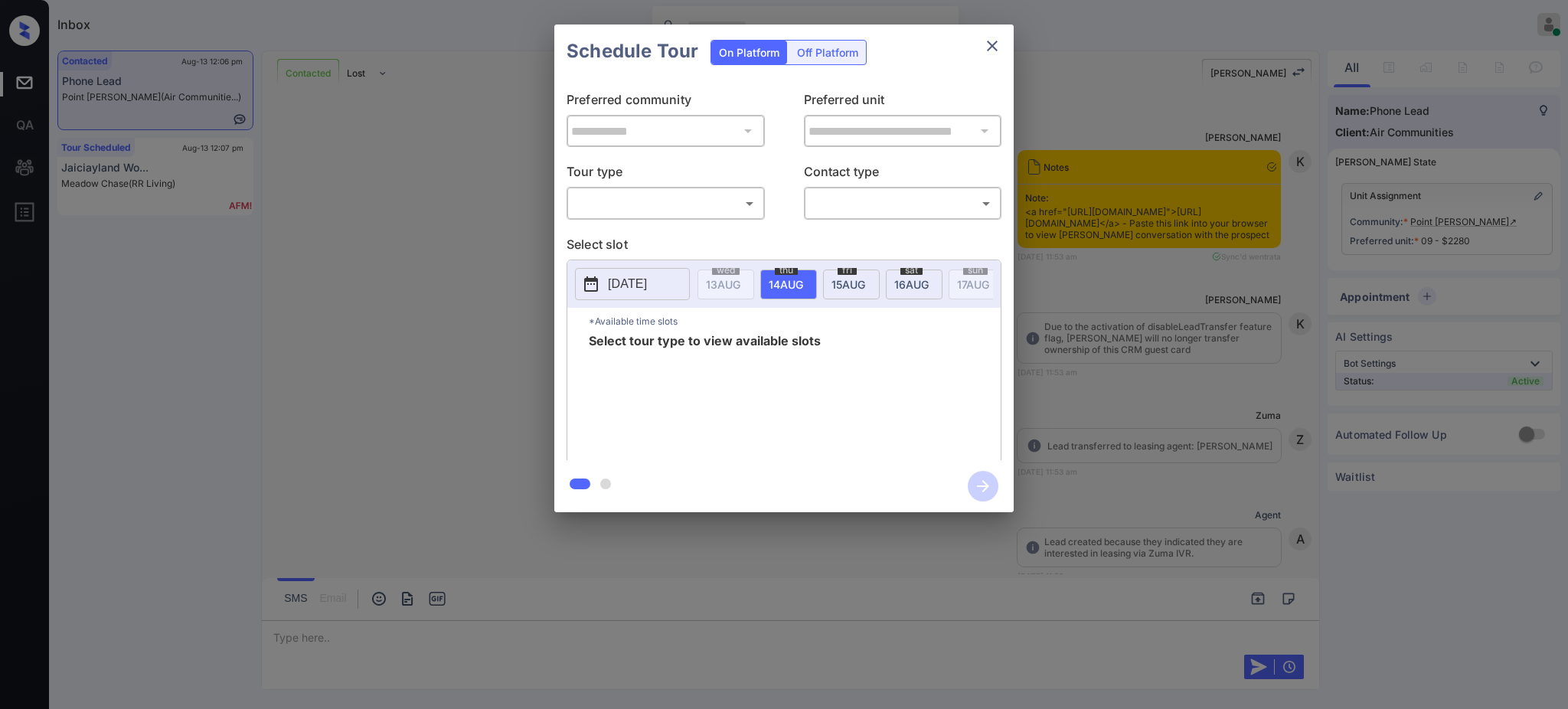
click at [692, 208] on body "Inbox [PERSON_NAME] Online Set yourself offline Set yourself on break Profile S…" at bounding box center [784, 354] width 1568 height 709
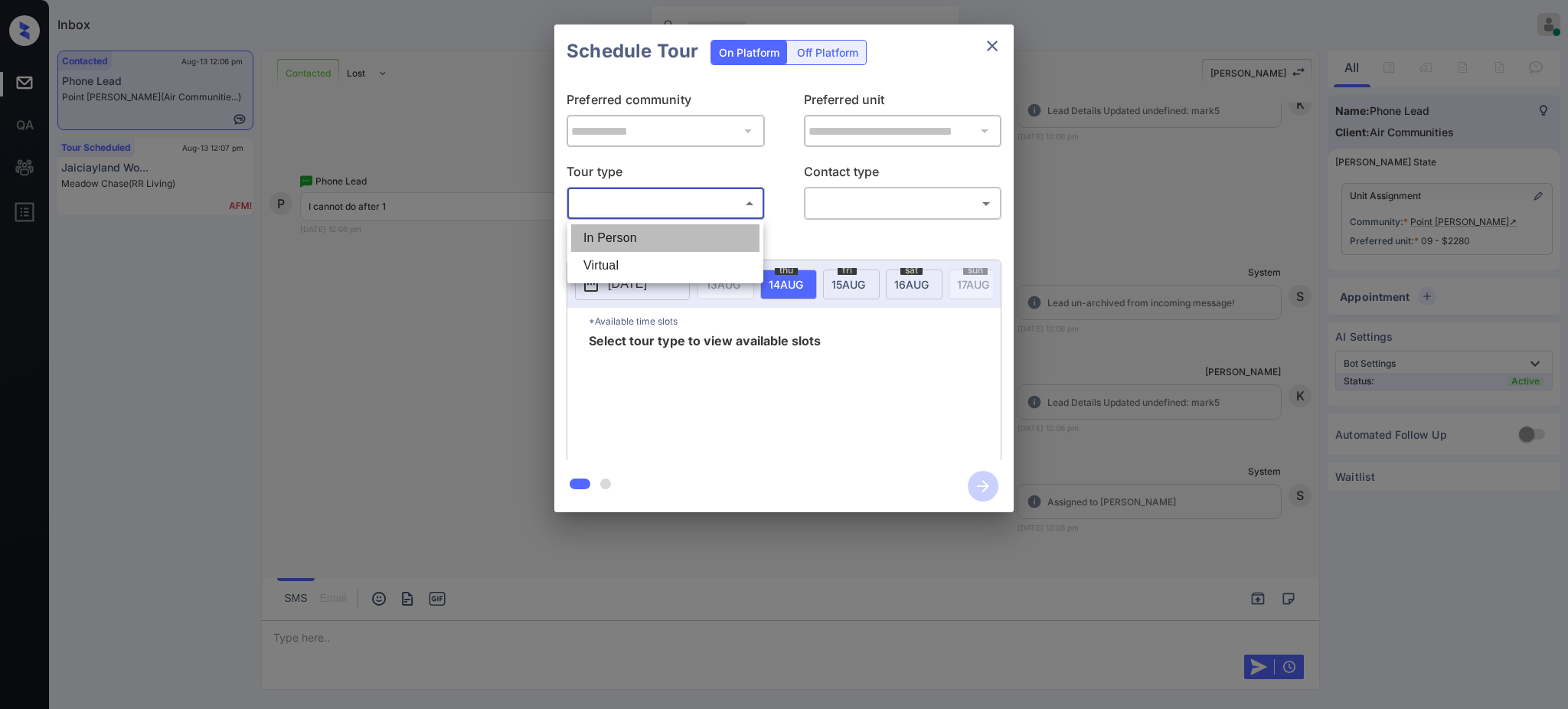
click at [644, 228] on li "In Person" at bounding box center [666, 238] width 188 height 28
type input "********"
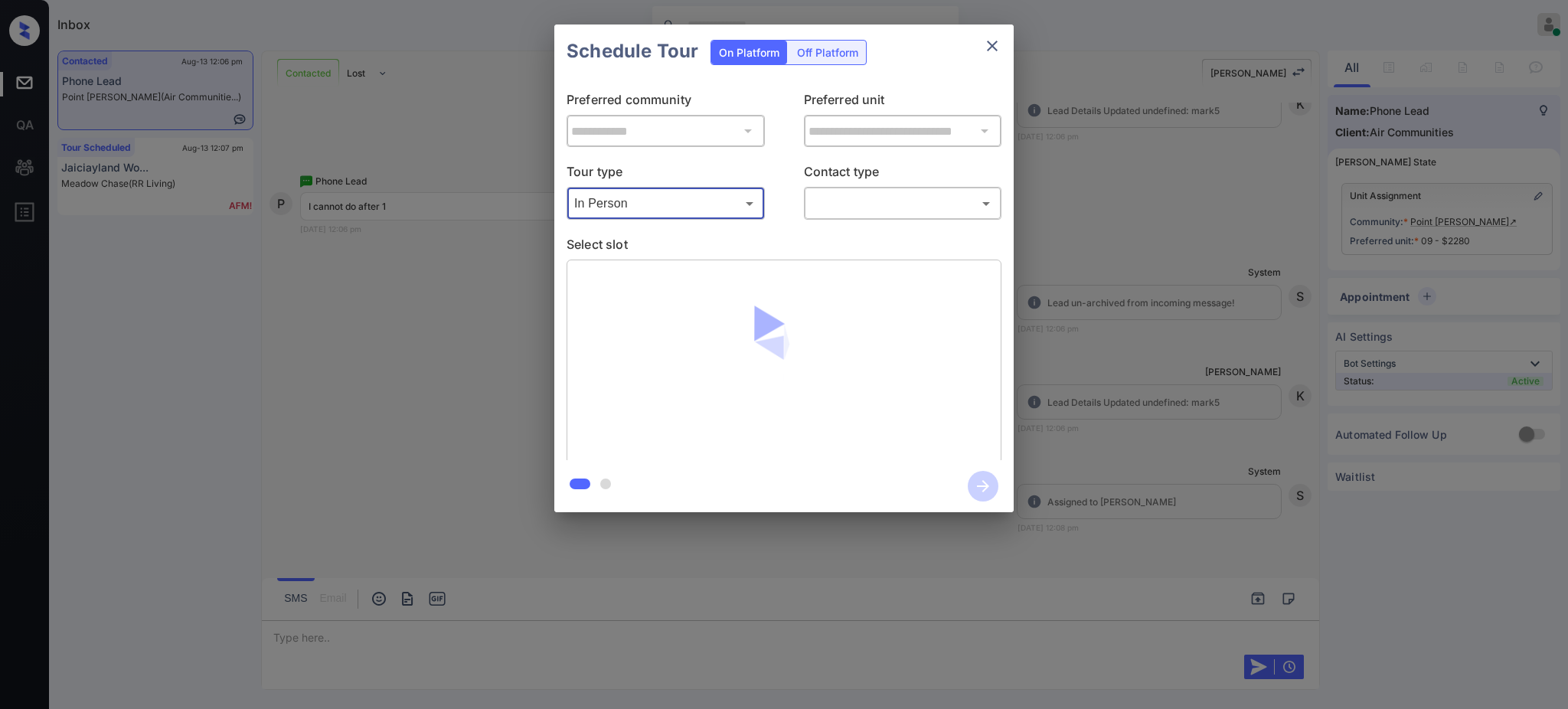
click at [855, 195] on body "Inbox Ajay Kumar Online Set yourself offline Set yourself on break Profile Swit…" at bounding box center [784, 354] width 1568 height 709
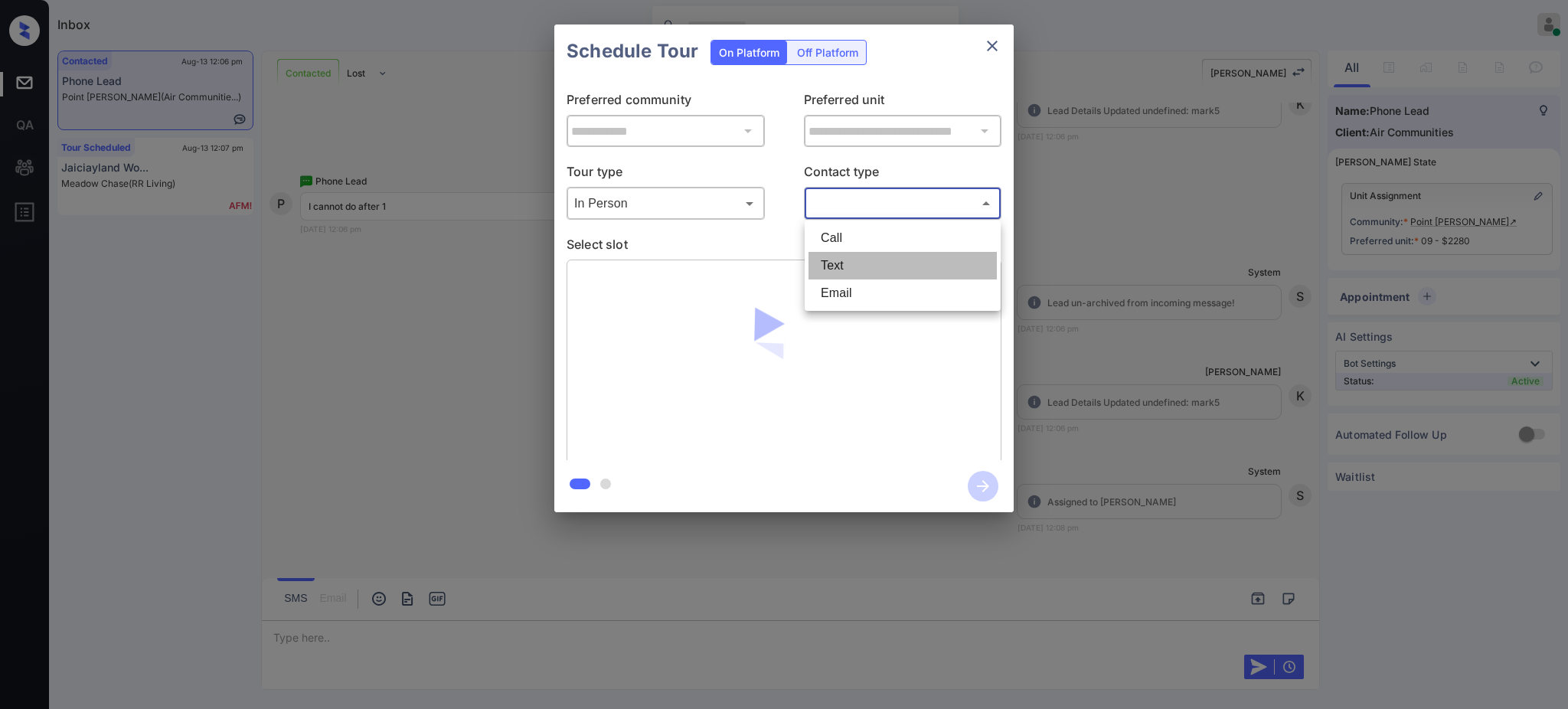
click at [830, 261] on li "Text" at bounding box center [903, 266] width 188 height 28
type input "****"
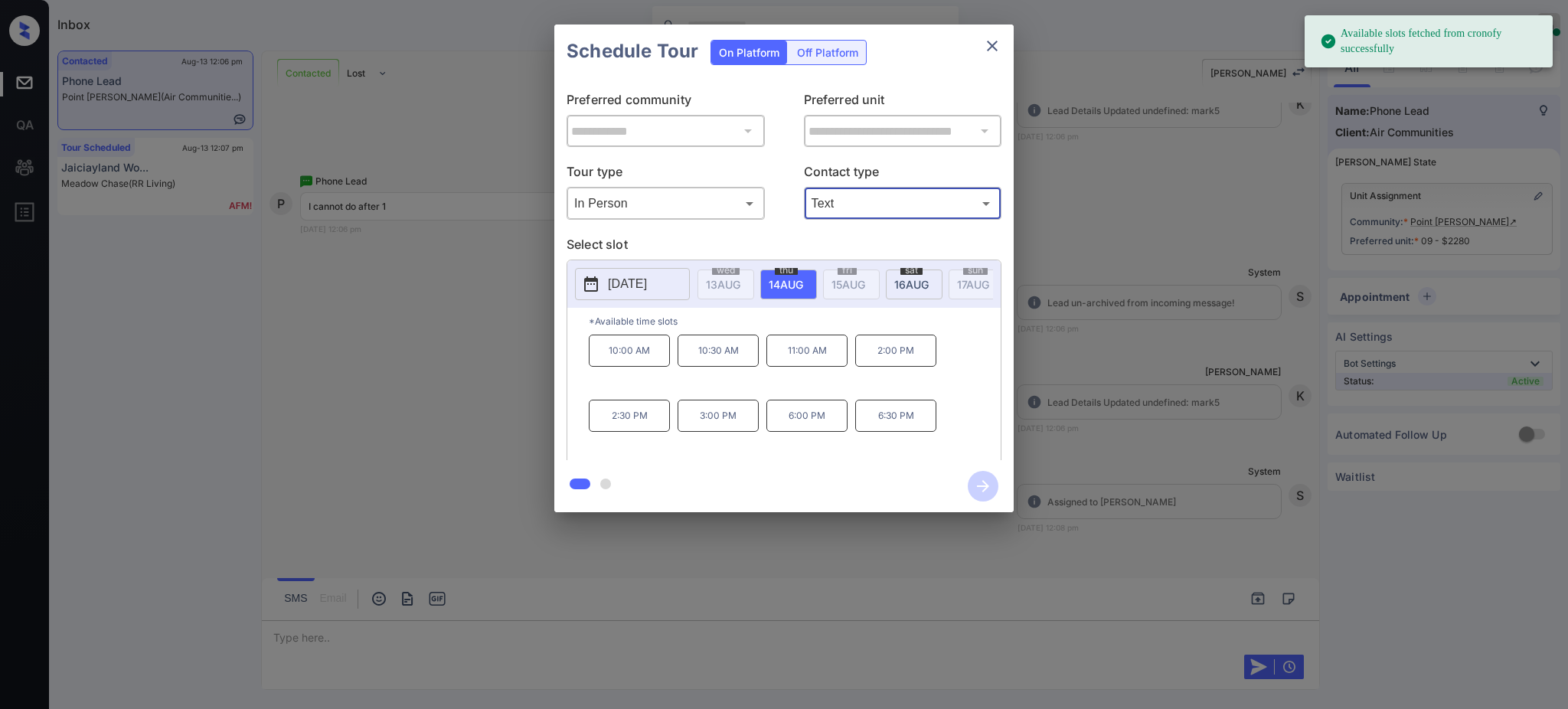
click at [647, 281] on p "[DATE]" at bounding box center [628, 284] width 39 height 18
click at [740, 285] on span "[DATE]" at bounding box center [723, 285] width 34 height 13
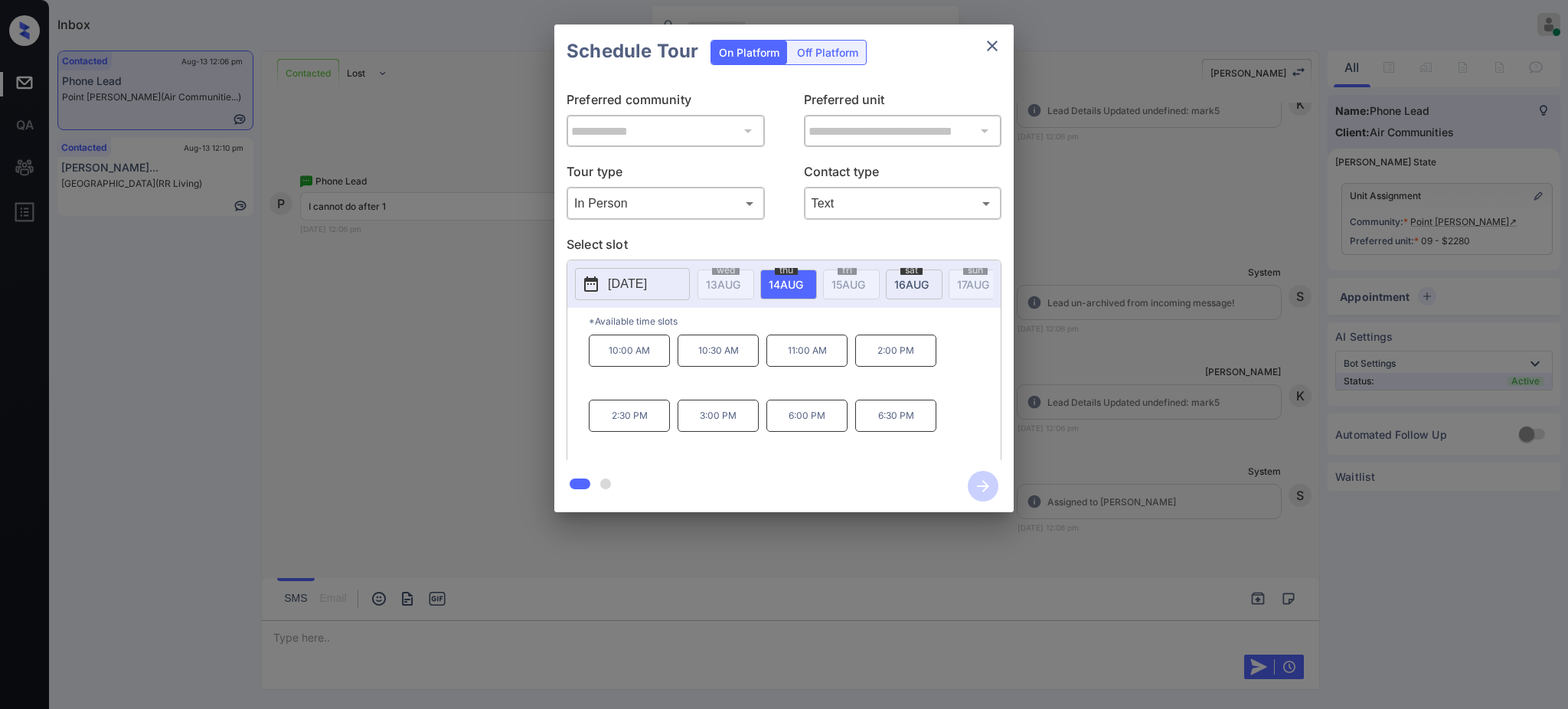
click at [740, 283] on span "16 AUG" at bounding box center [723, 285] width 34 height 13
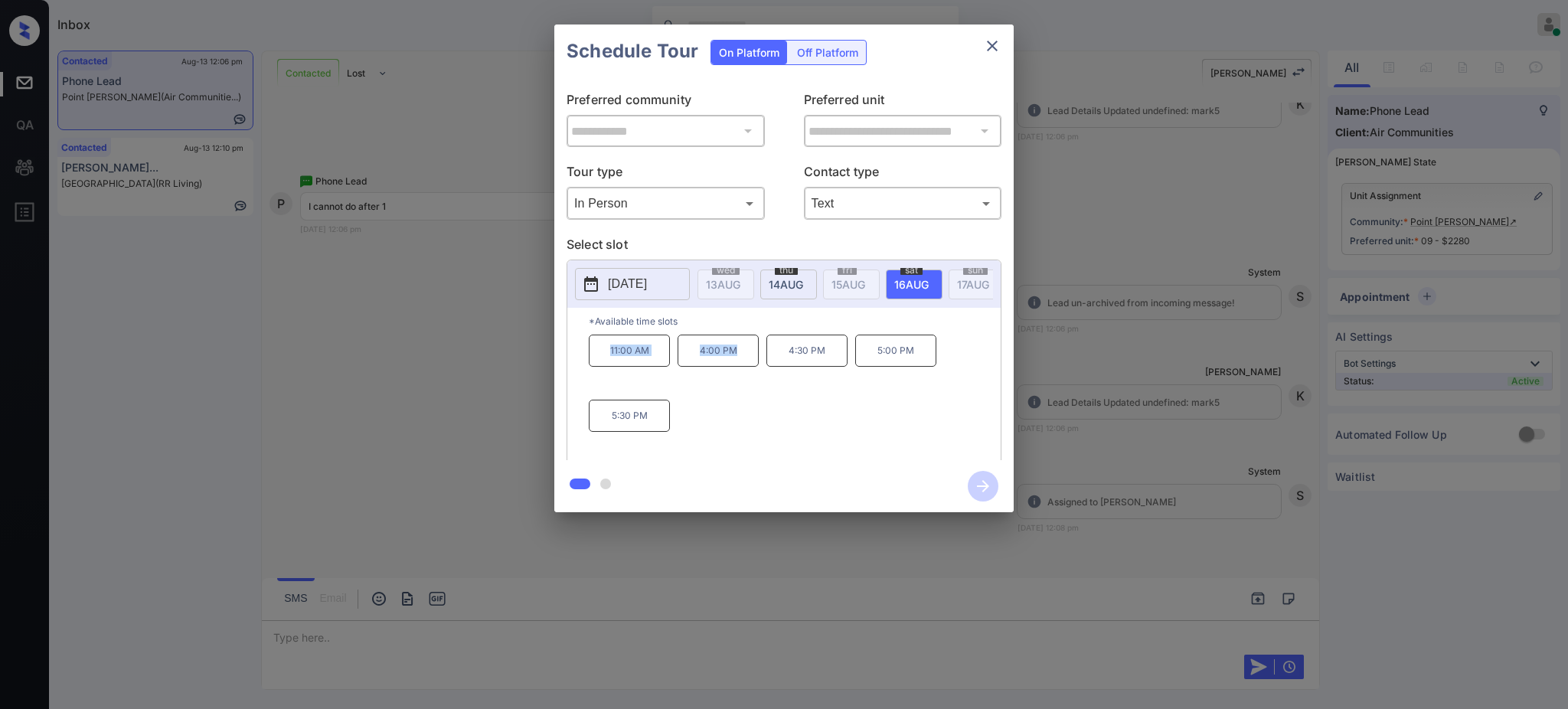
drag, startPoint x: 591, startPoint y: 365, endPoint x: 1008, endPoint y: 79, distance: 505.7
click at [754, 364] on div "11:00 AM 4:00 PM 4:30 PM 5:00 PM 5:30 PM" at bounding box center [794, 396] width 412 height 123
copy div "11:00 AM 4:00 PM"
drag, startPoint x: 969, startPoint y: 43, endPoint x: 984, endPoint y: 43, distance: 15.0
click at [971, 43] on div "Schedule Tour On Platform Off Platform" at bounding box center [784, 51] width 459 height 53
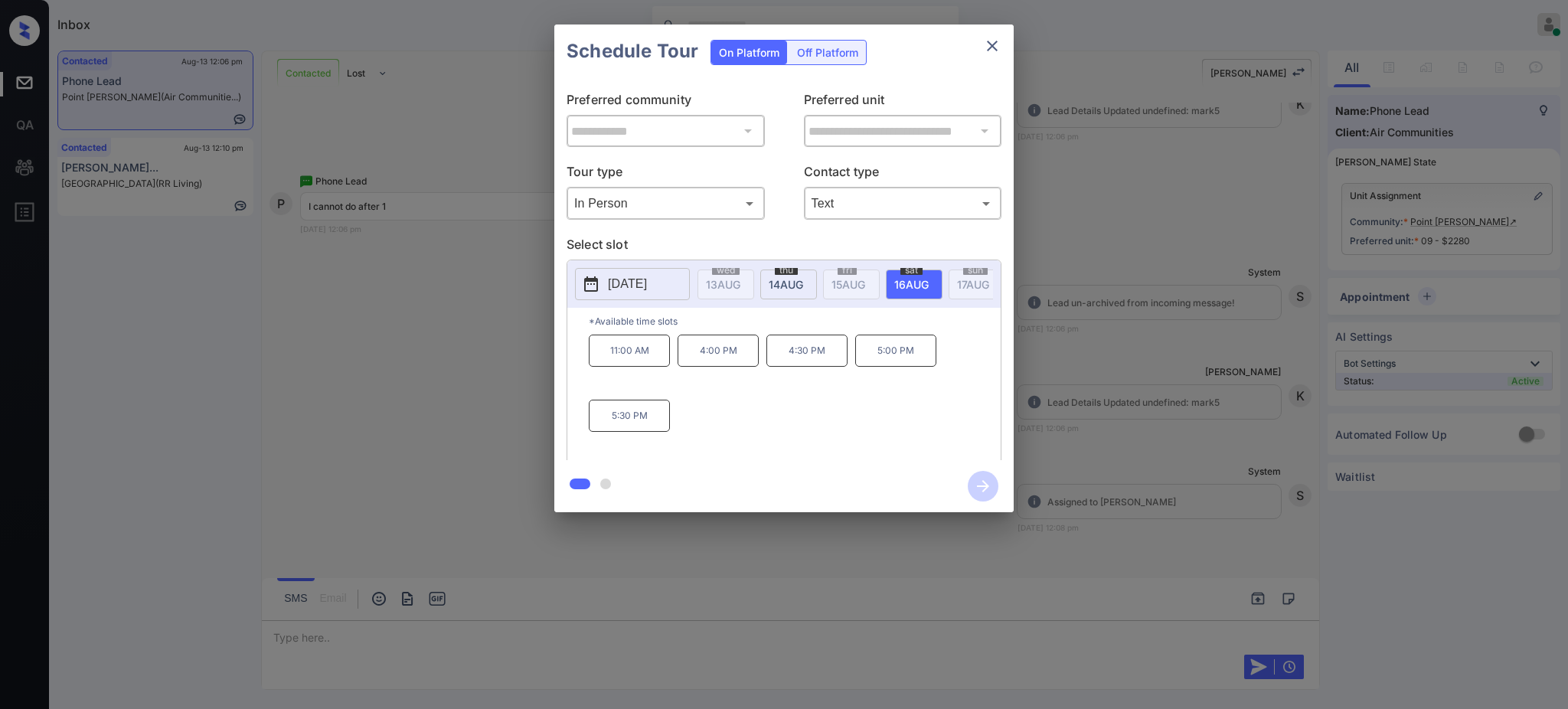
click at [988, 43] on icon "close" at bounding box center [992, 46] width 18 height 18
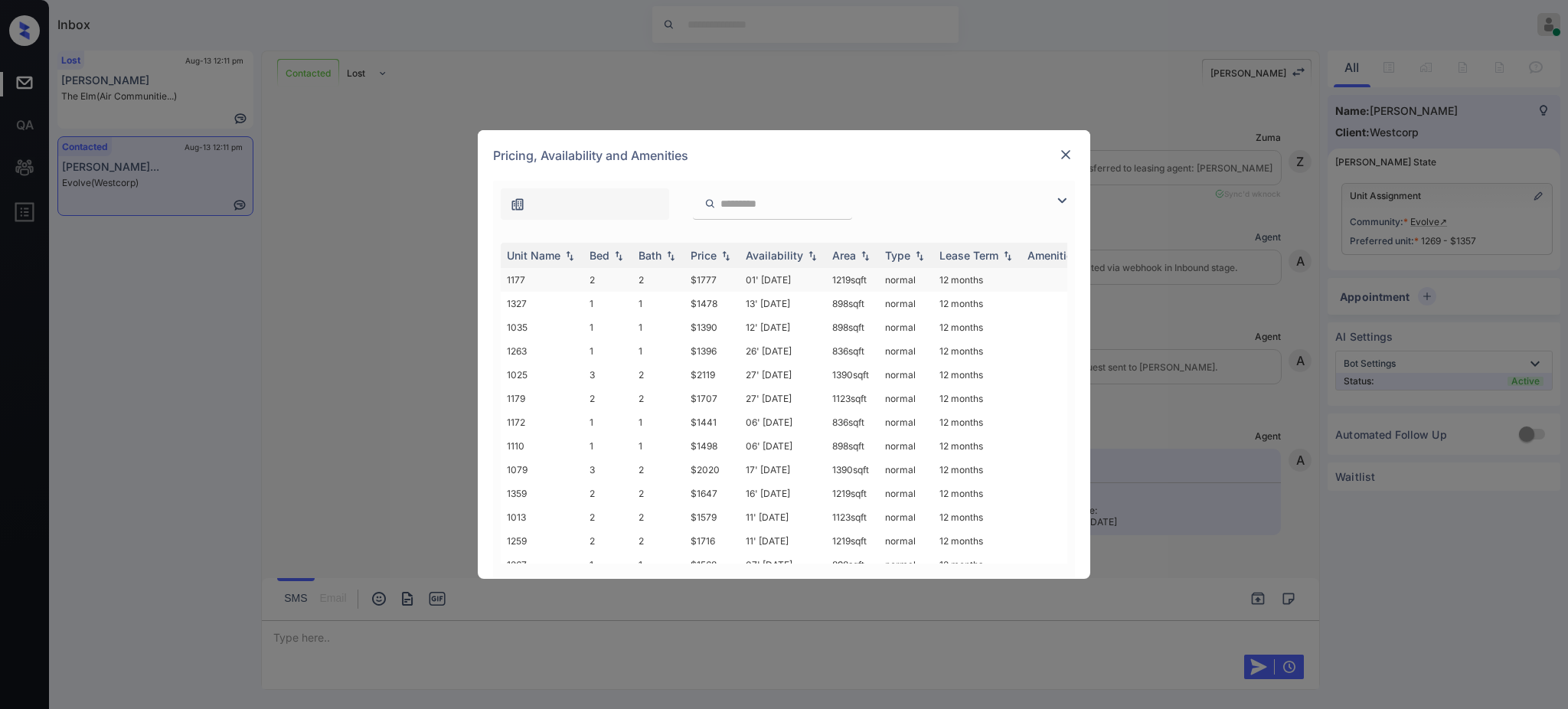
scroll to position [4494, 0]
click at [611, 256] on img at bounding box center [618, 255] width 16 height 11
click at [611, 256] on img at bounding box center [618, 255] width 16 height 11
click at [590, 255] on div "Bed" at bounding box center [599, 255] width 20 height 13
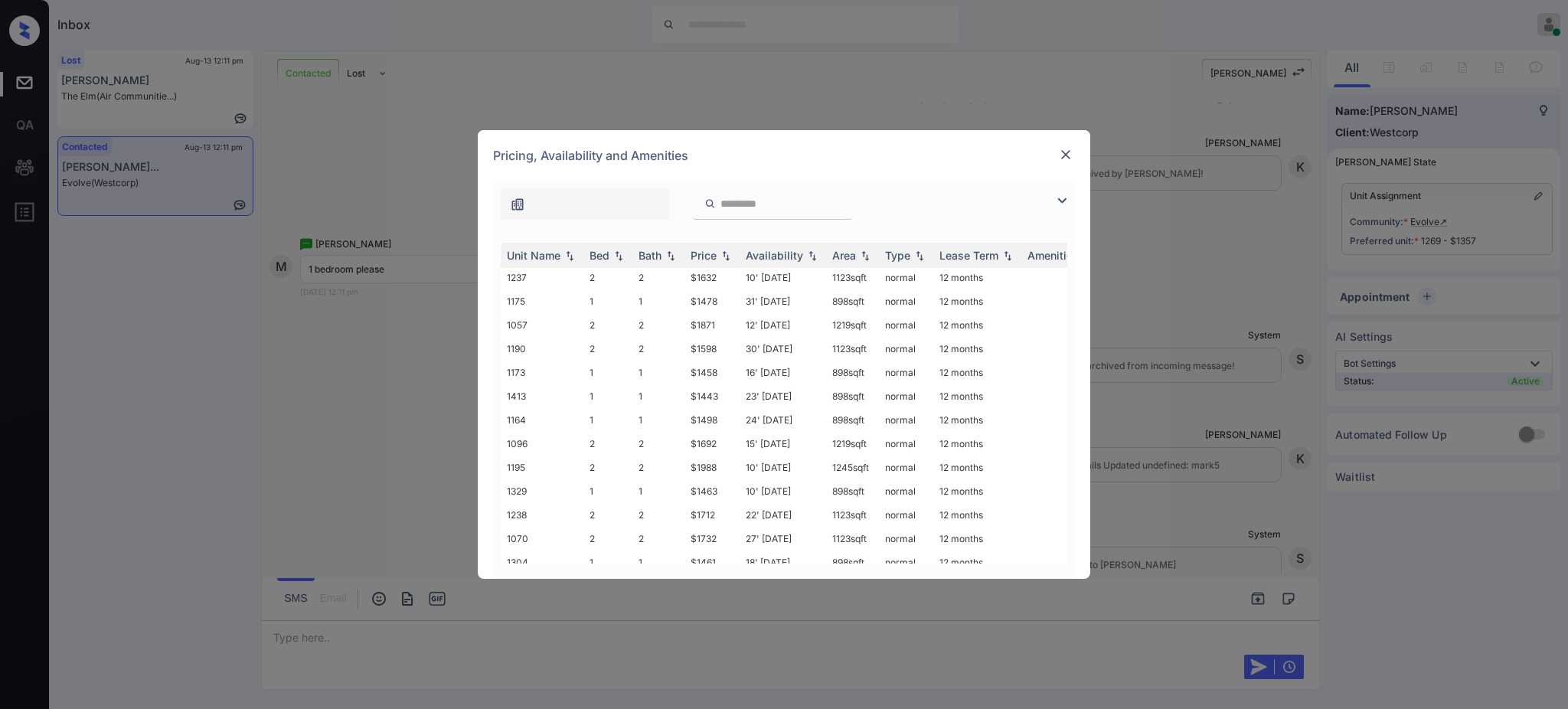
scroll to position [833, 0]
click at [1067, 151] on img at bounding box center [1066, 155] width 16 height 16
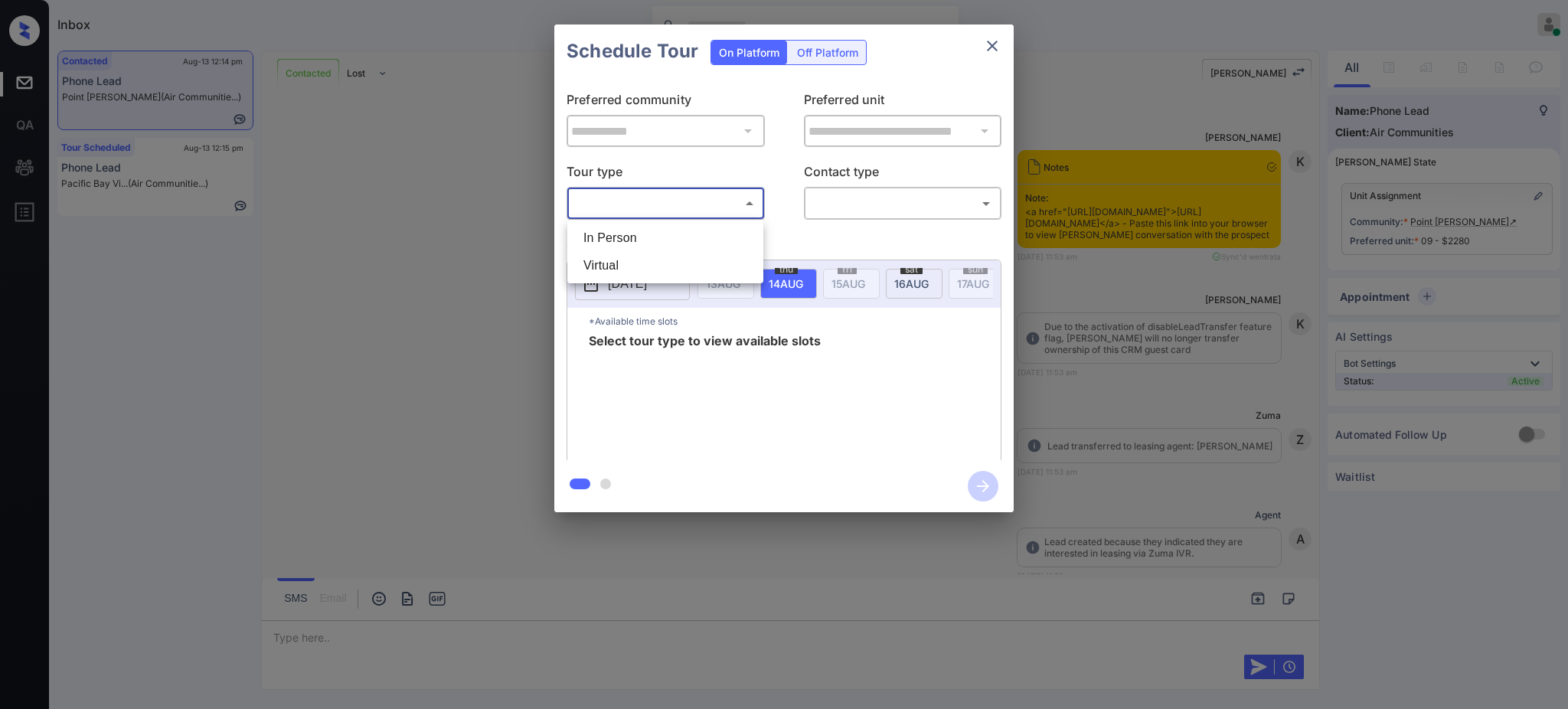
scroll to position [3201, 0]
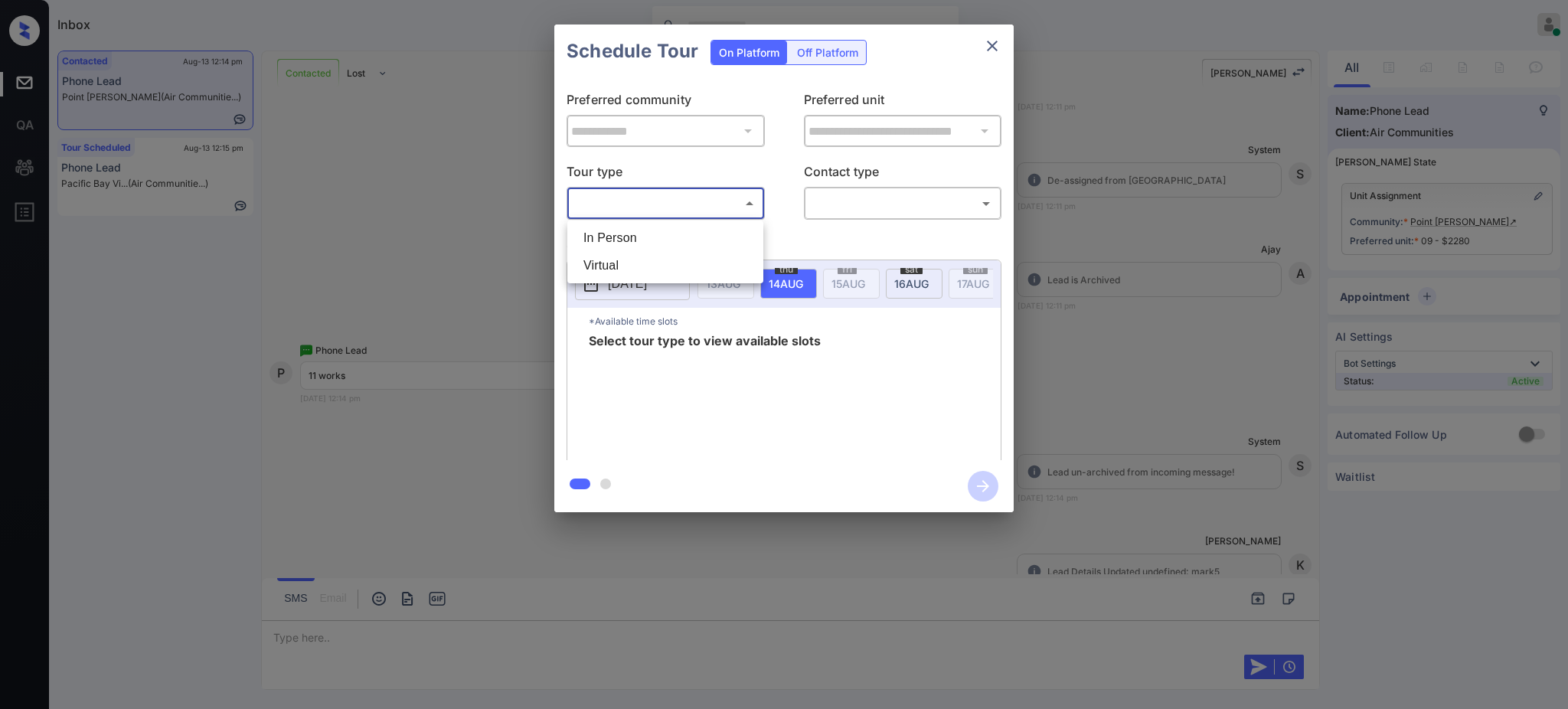
click at [680, 234] on li "In Person" at bounding box center [666, 238] width 188 height 28
type input "********"
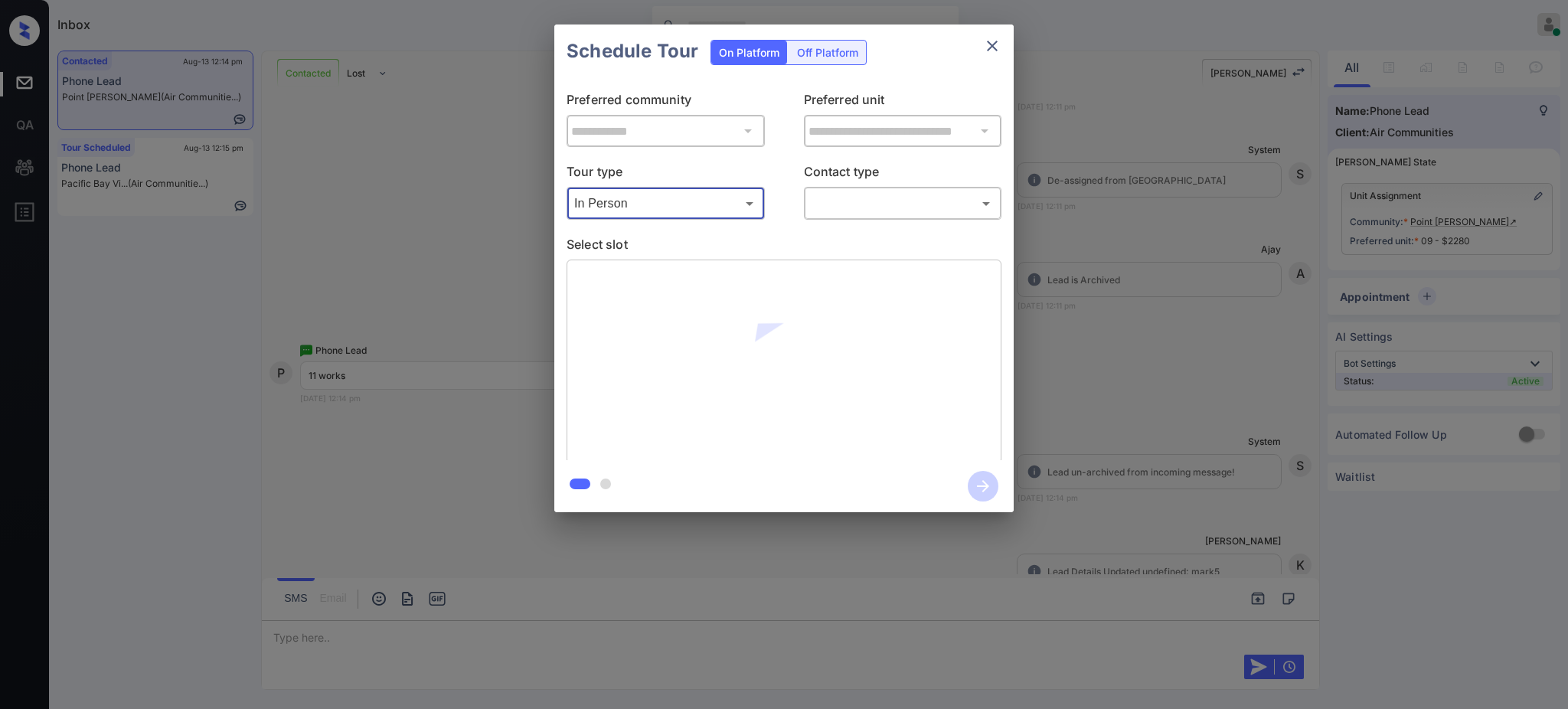
click at [848, 208] on body "Inbox [PERSON_NAME] Online Set yourself offline Set yourself on break Profile S…" at bounding box center [784, 354] width 1568 height 709
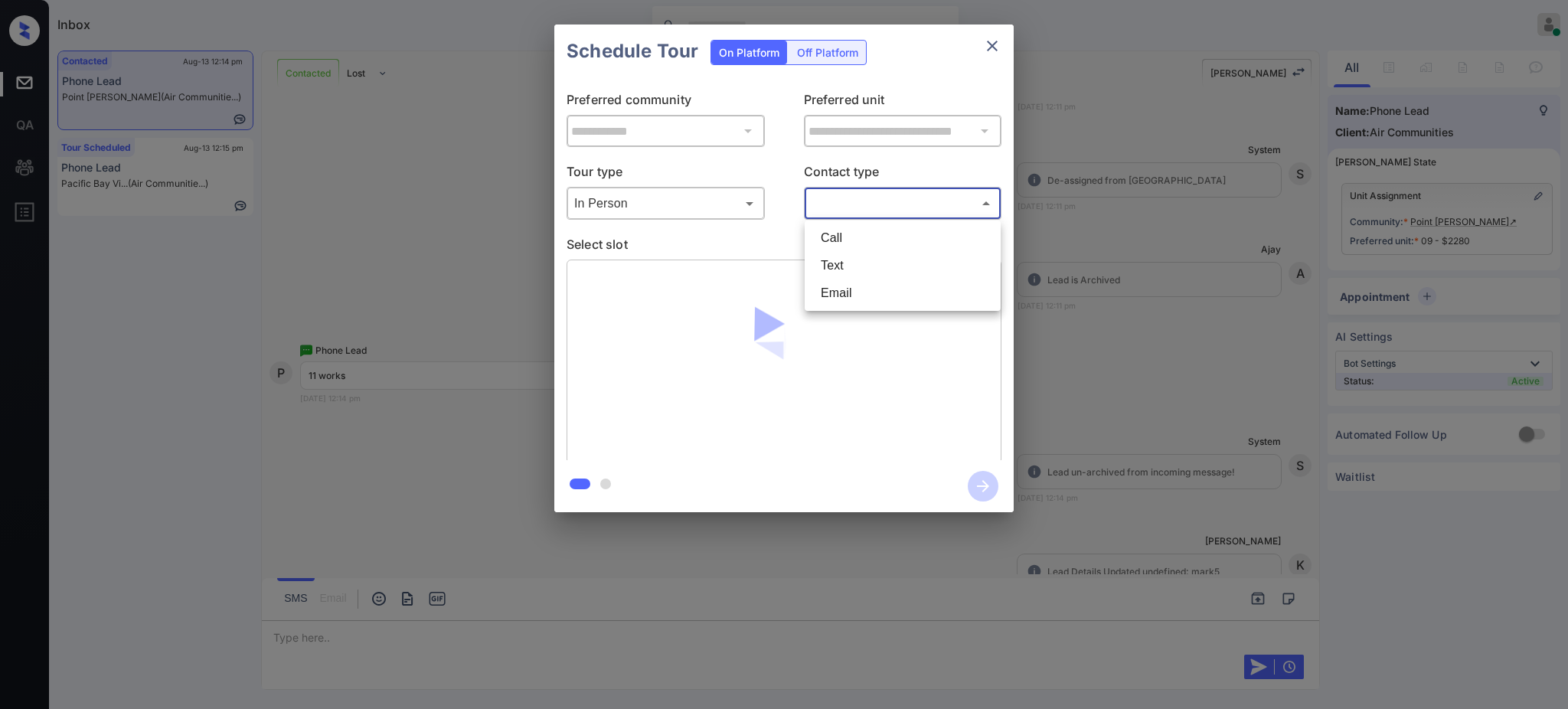
click at [843, 260] on li "Text" at bounding box center [903, 266] width 188 height 28
type input "****"
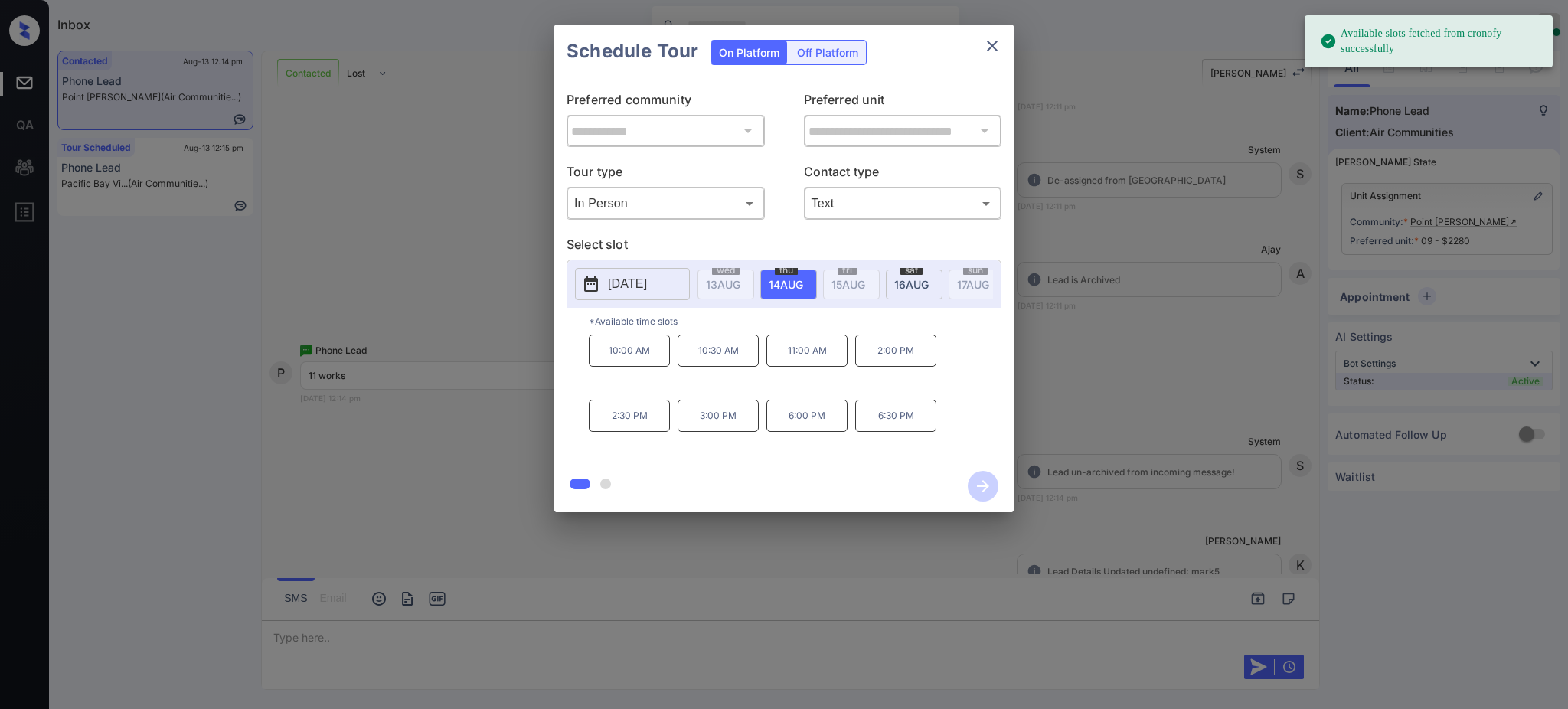
click at [740, 282] on span "[DATE]" at bounding box center [723, 285] width 34 height 13
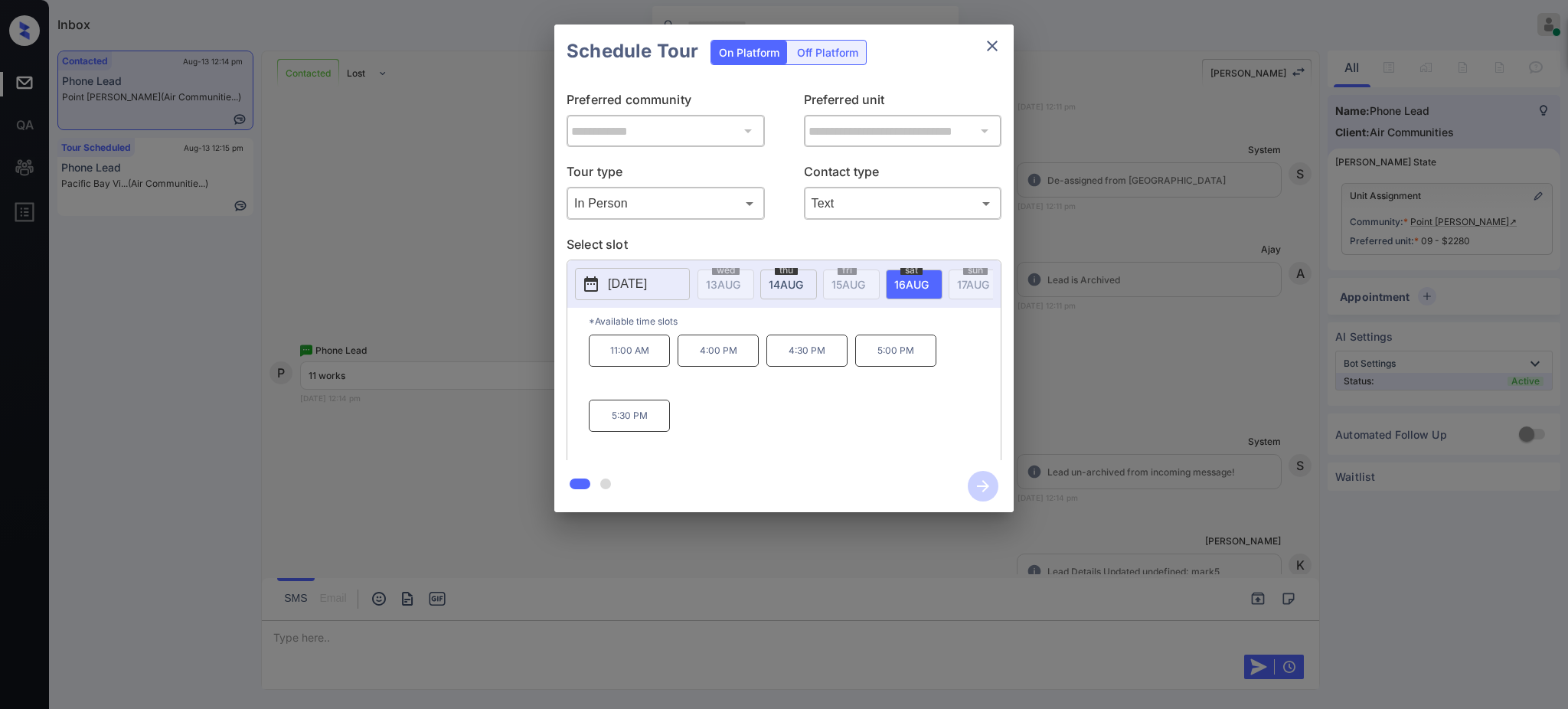
click at [630, 367] on p "11:00 AM" at bounding box center [629, 350] width 81 height 32
click at [994, 485] on icon "button" at bounding box center [983, 485] width 30 height 30
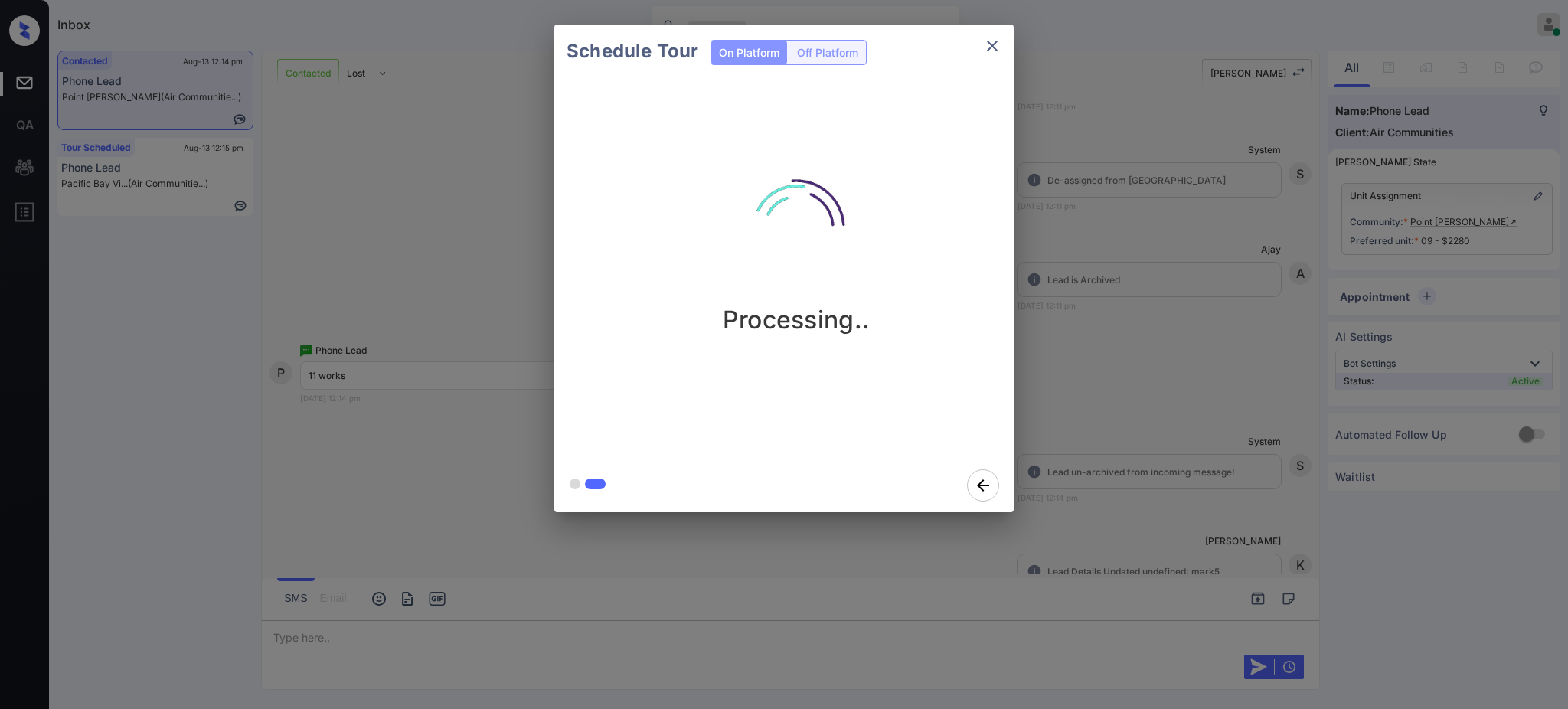
click at [1122, 463] on div "Schedule Tour On Platform Off Platform Processing.." at bounding box center [784, 269] width 1568 height 537
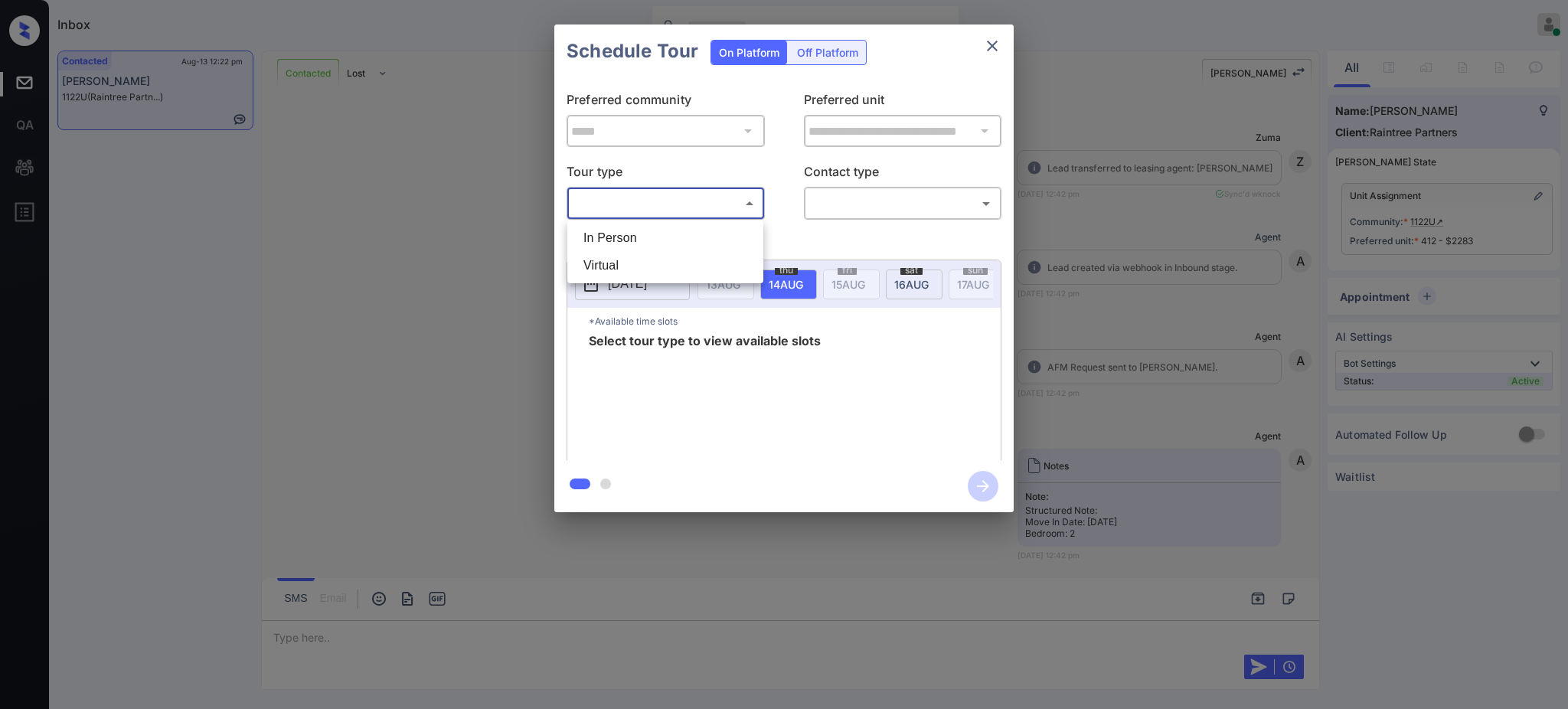
click at [639, 209] on body "Inbox Ajay Kumar Online Set yourself offline Set yourself on break Profile Swit…" at bounding box center [784, 354] width 1568 height 709
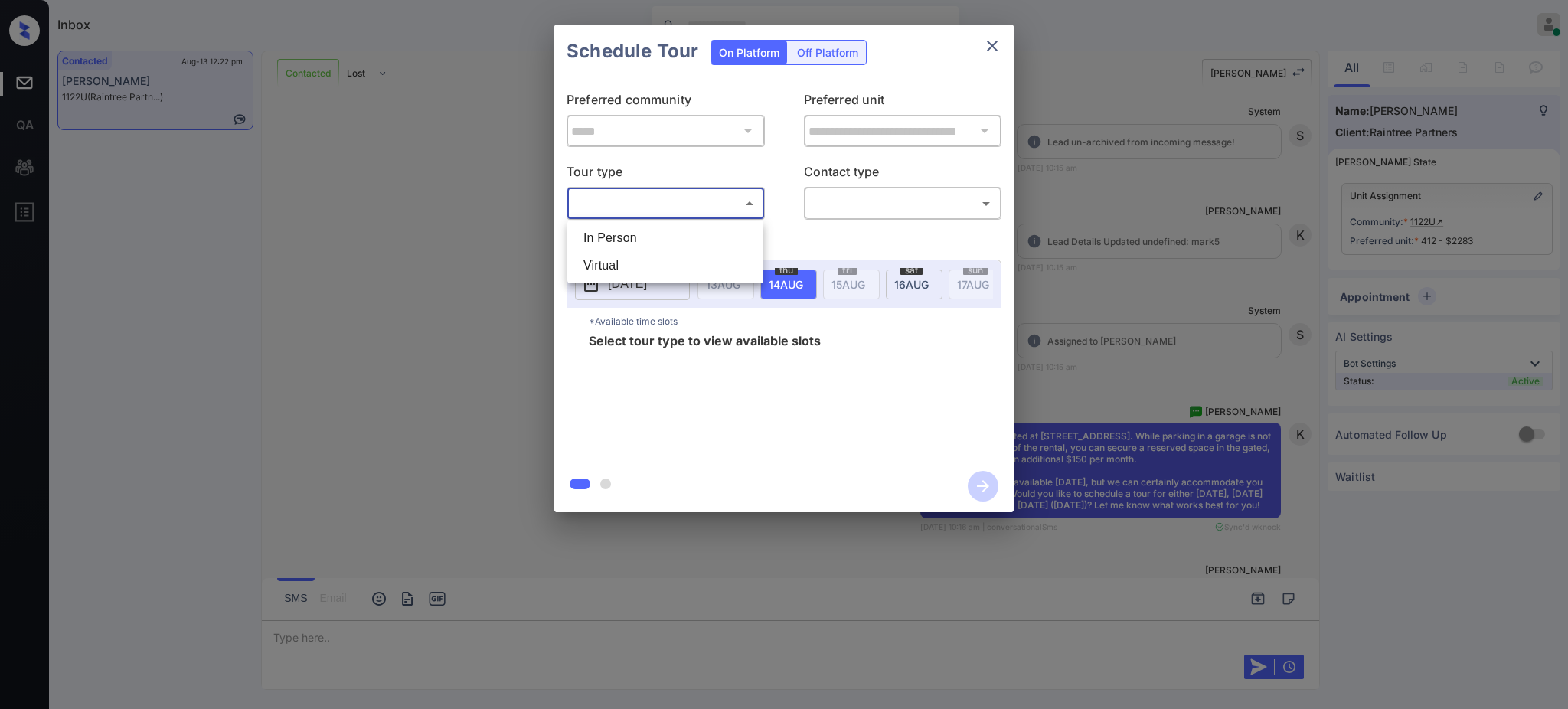
click at [629, 238] on li "In Person" at bounding box center [666, 238] width 188 height 28
type input "********"
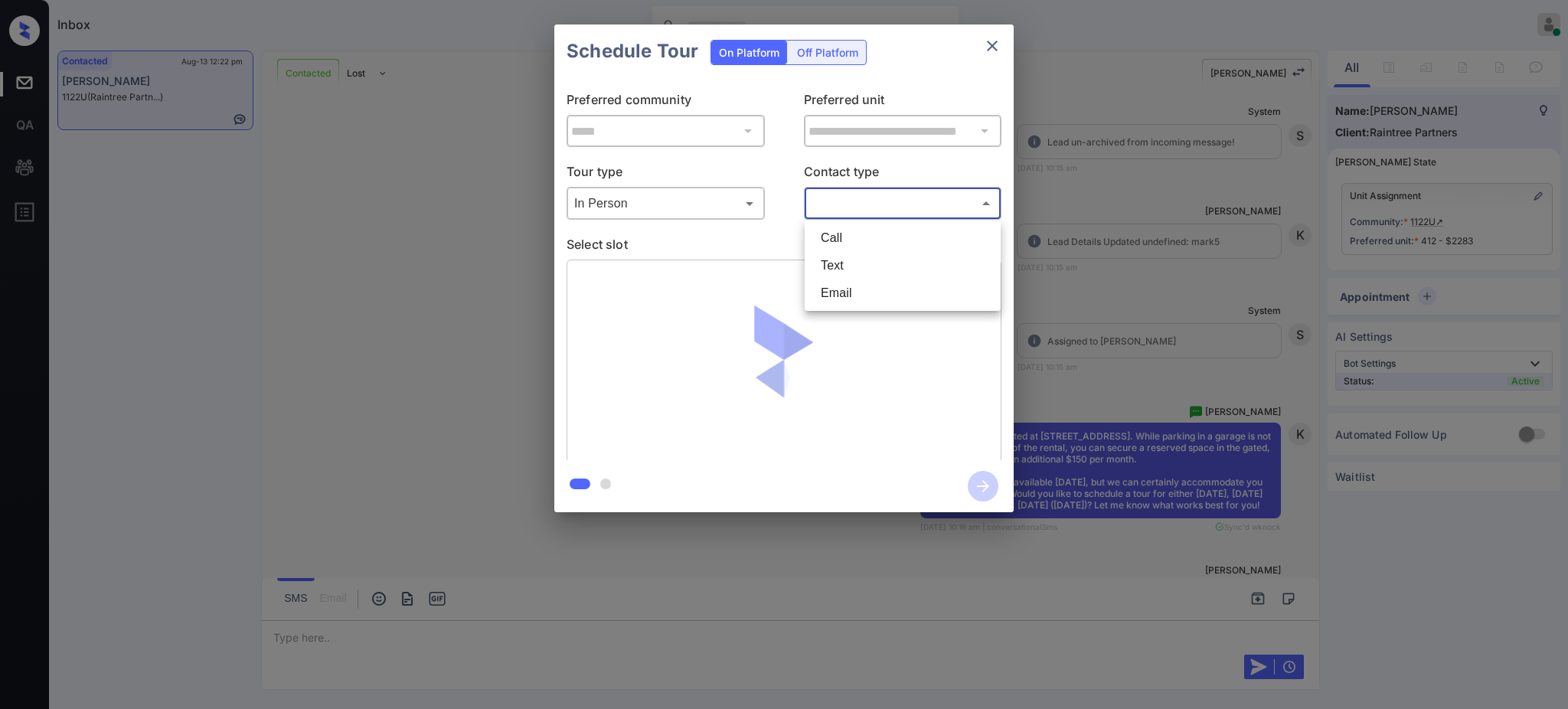
click at [838, 211] on body "Inbox Ajay Kumar Online Set yourself offline Set yourself on break Profile Swit…" at bounding box center [784, 354] width 1568 height 709
click at [830, 271] on li "Text" at bounding box center [903, 266] width 188 height 28
type input "****"
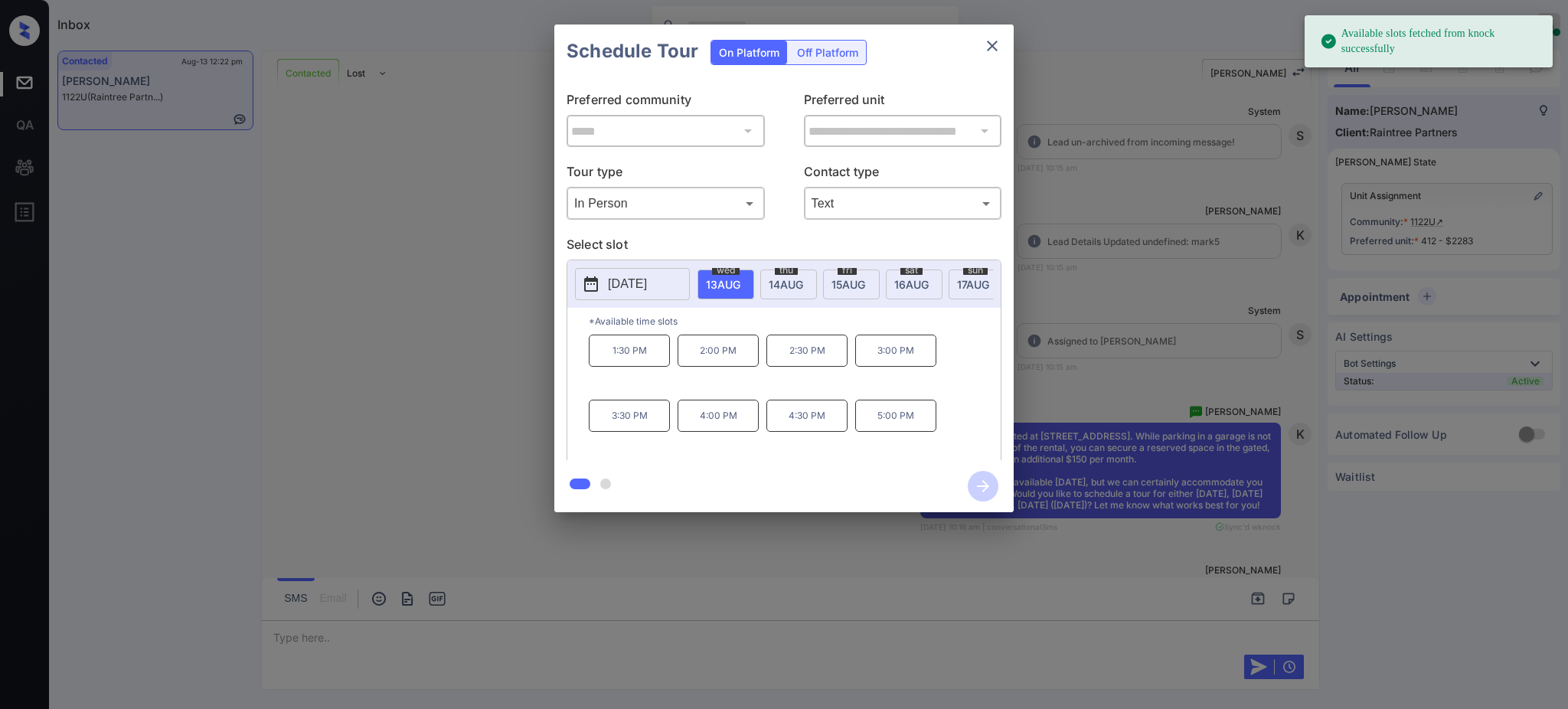
click at [1132, 359] on div "**********" at bounding box center [784, 269] width 1568 height 537
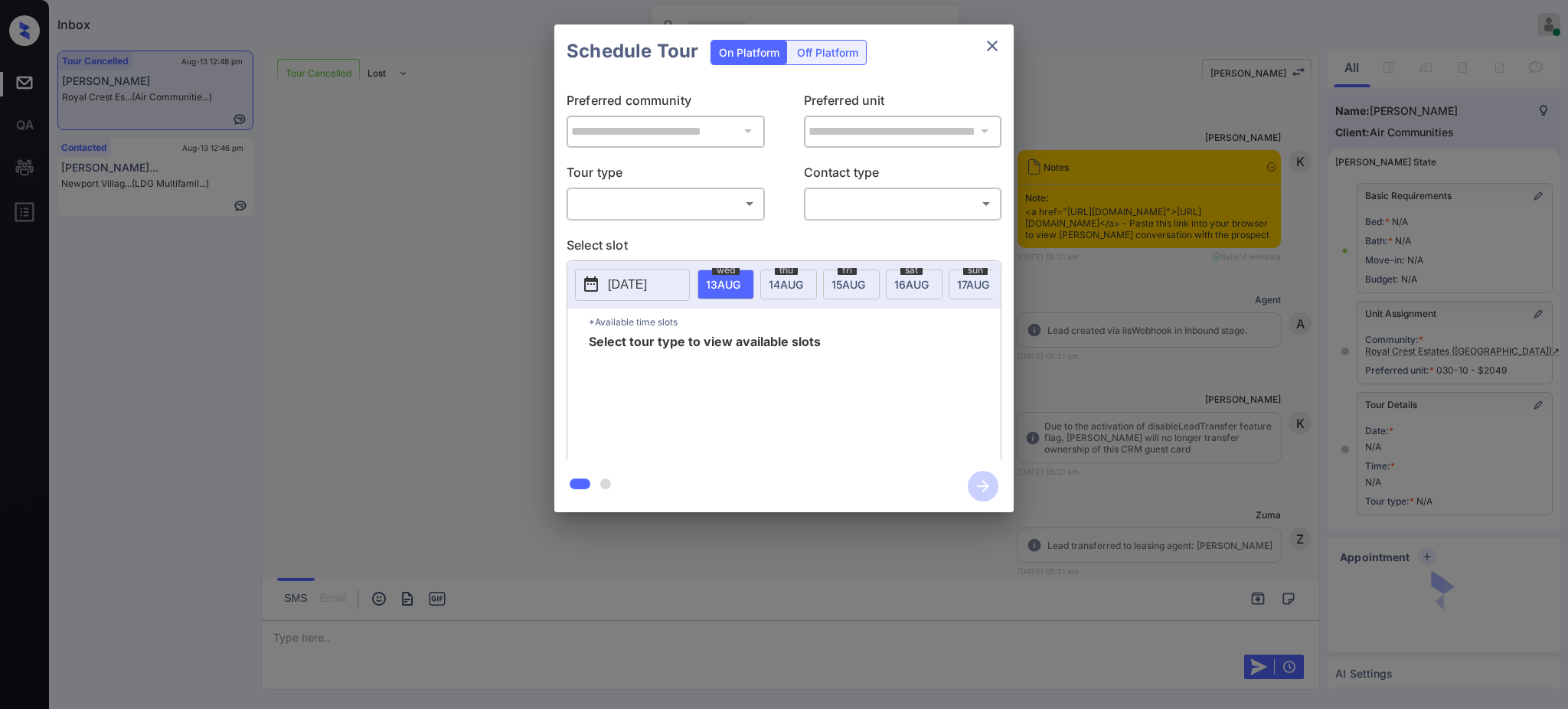
click at [717, 206] on body "Inbox [PERSON_NAME] Online Set yourself offline Set yourself on break Profile S…" at bounding box center [784, 354] width 1568 height 709
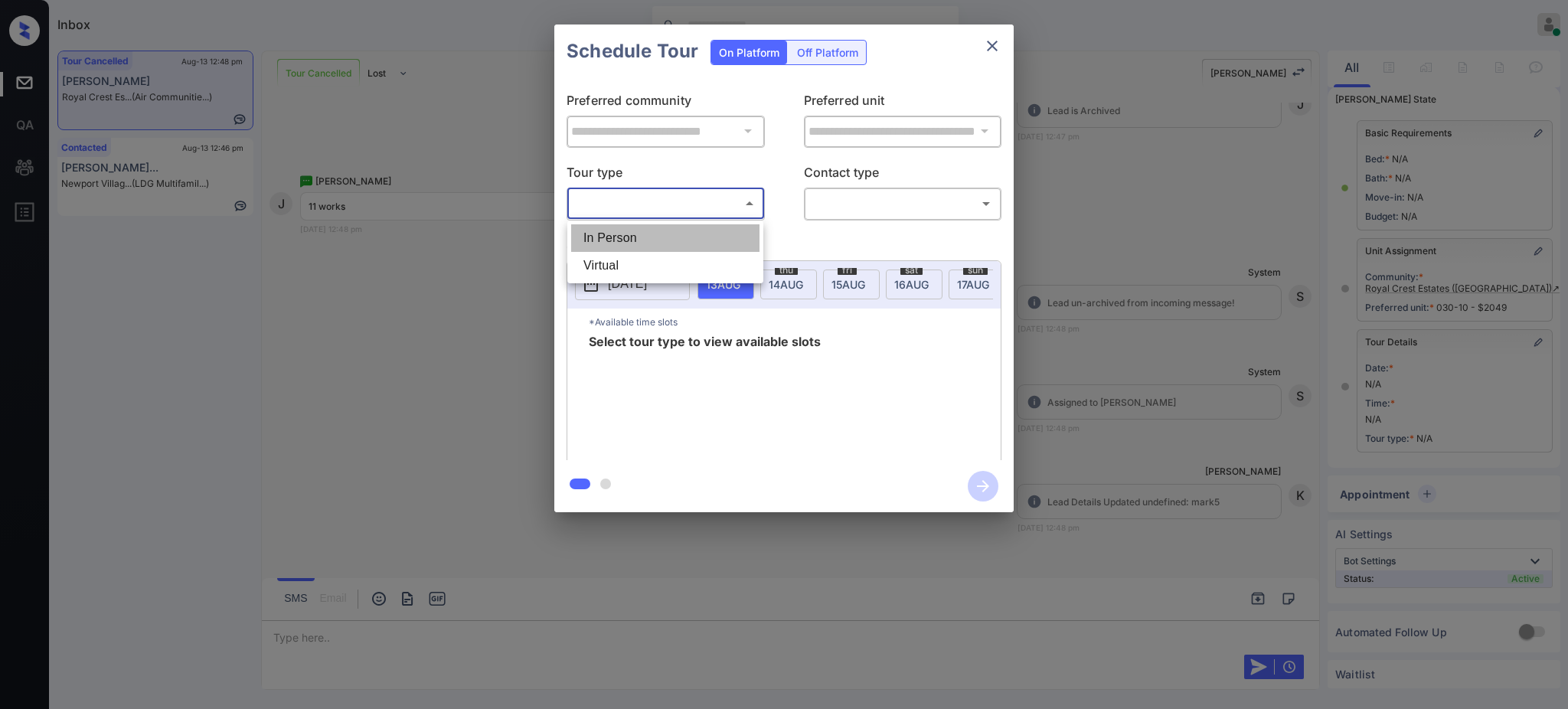
click at [666, 227] on li "In Person" at bounding box center [666, 238] width 188 height 28
type input "********"
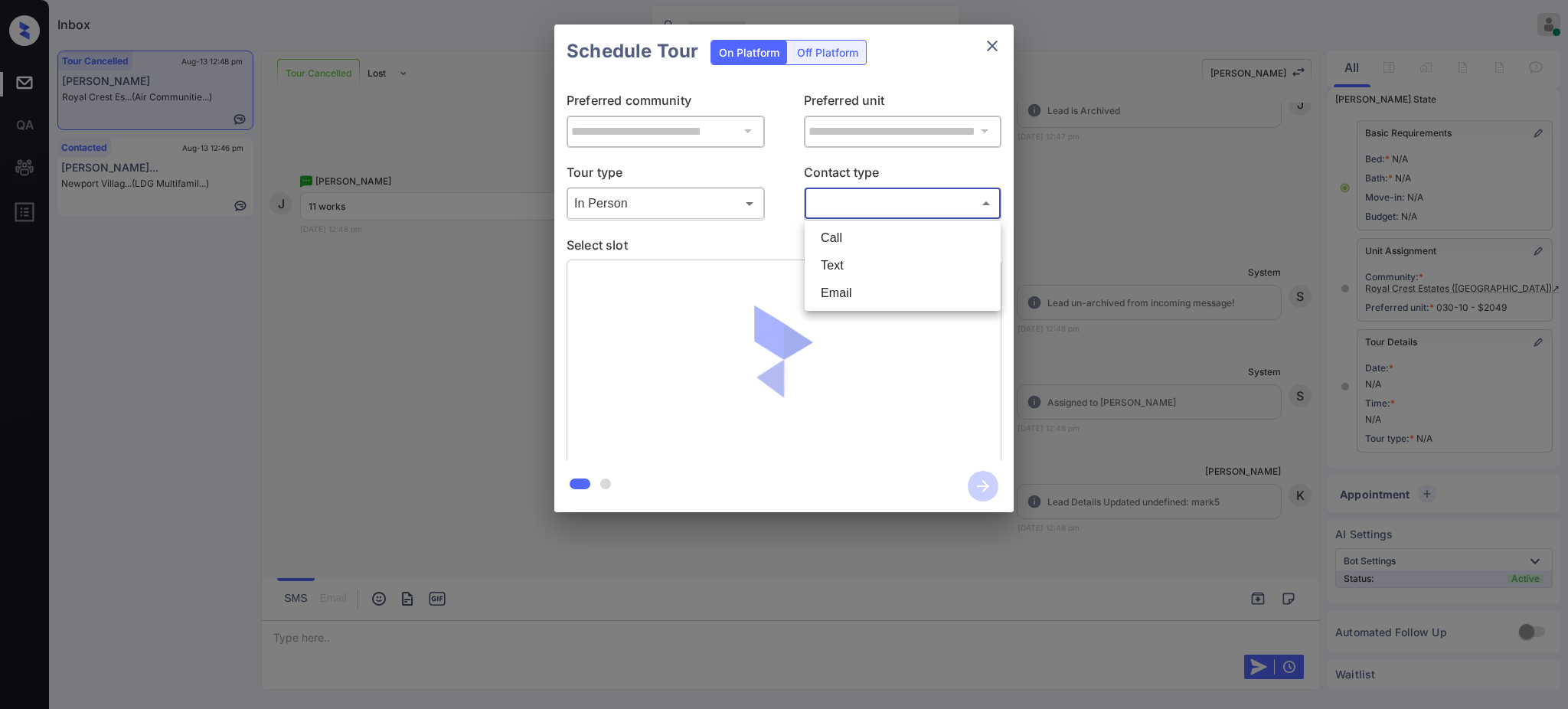
click at [843, 208] on body "Inbox [PERSON_NAME] Online Set yourself offline Set yourself on break Profile S…" at bounding box center [784, 354] width 1568 height 709
click at [1042, 278] on div at bounding box center [784, 354] width 1568 height 709
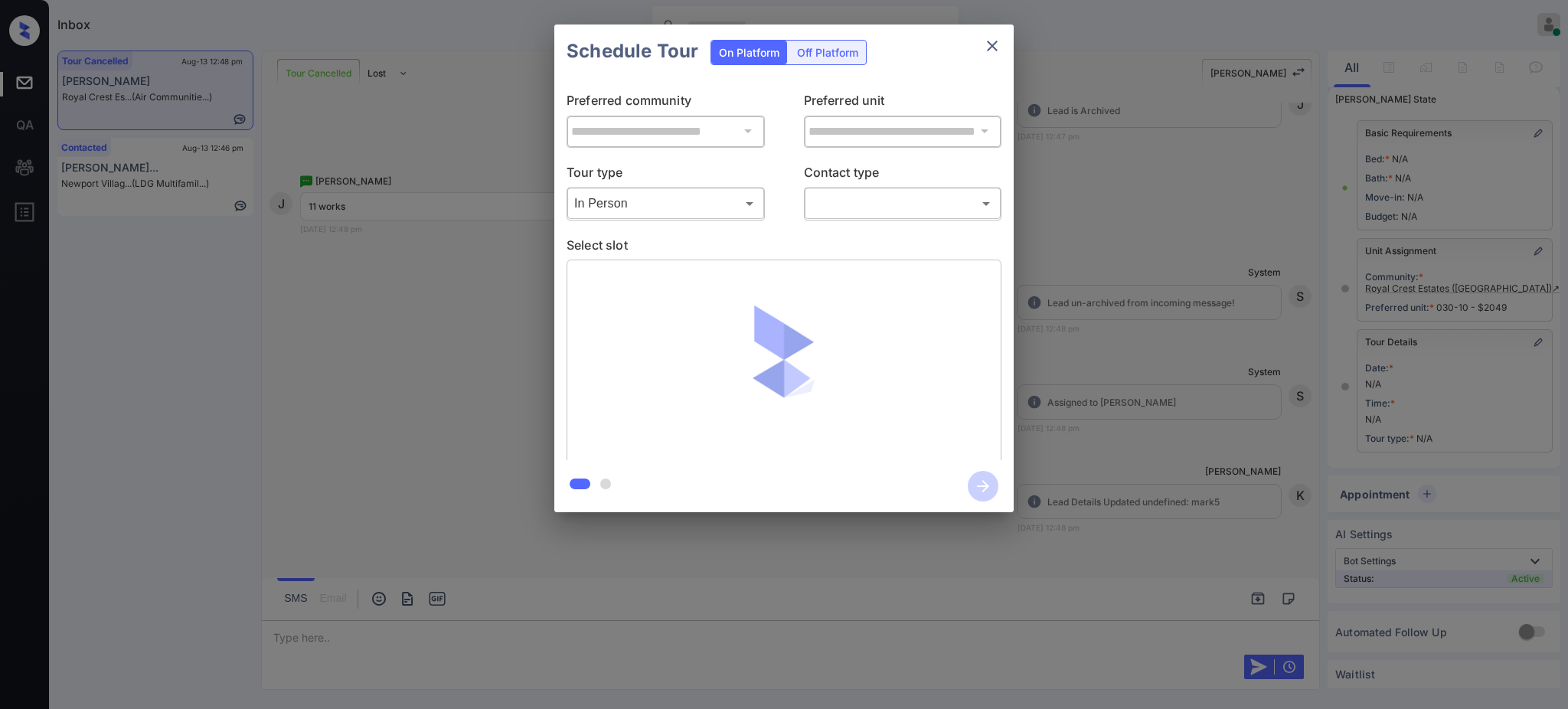
click at [1172, 350] on div "Call Text Email" at bounding box center [784, 354] width 1568 height 709
click at [1169, 405] on div "**********" at bounding box center [784, 269] width 1568 height 537
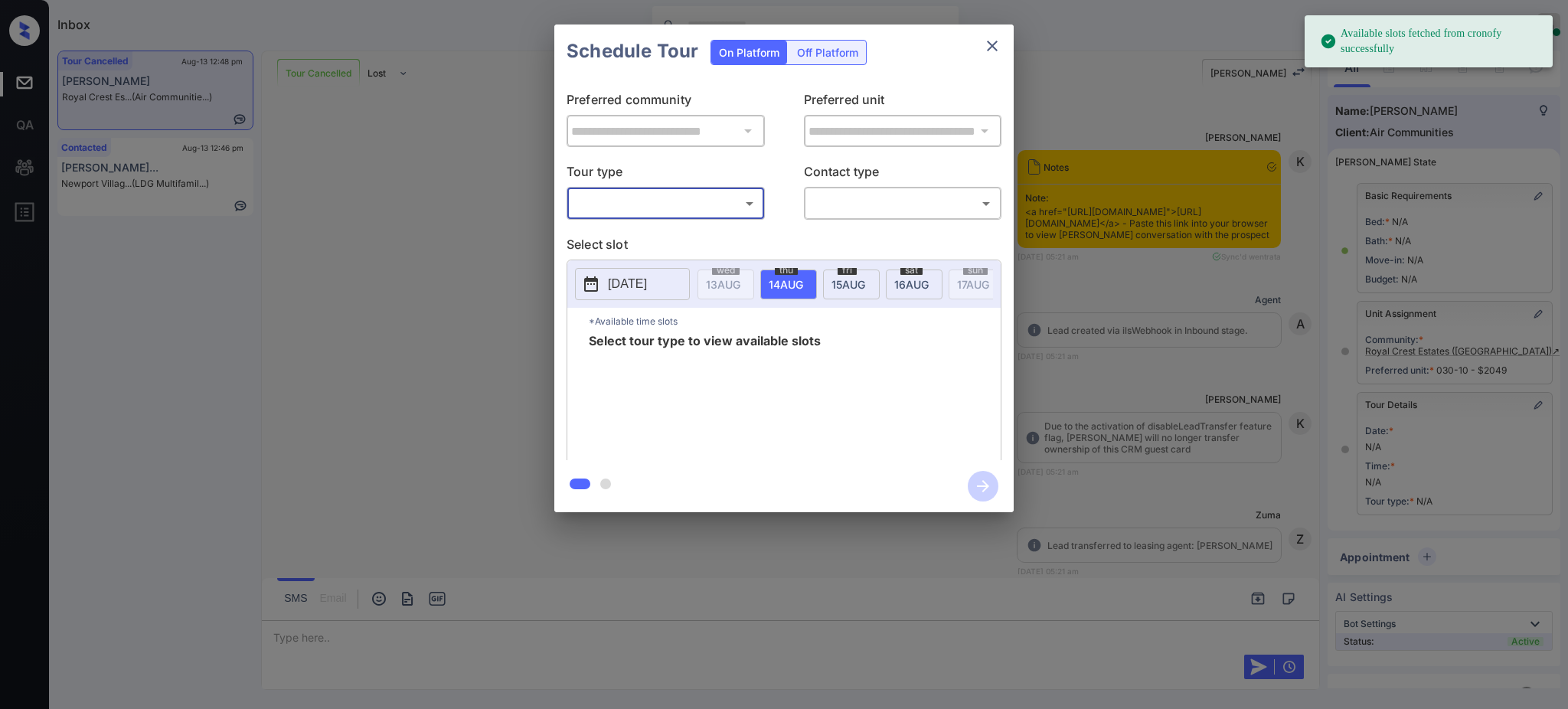
scroll to position [79, 0]
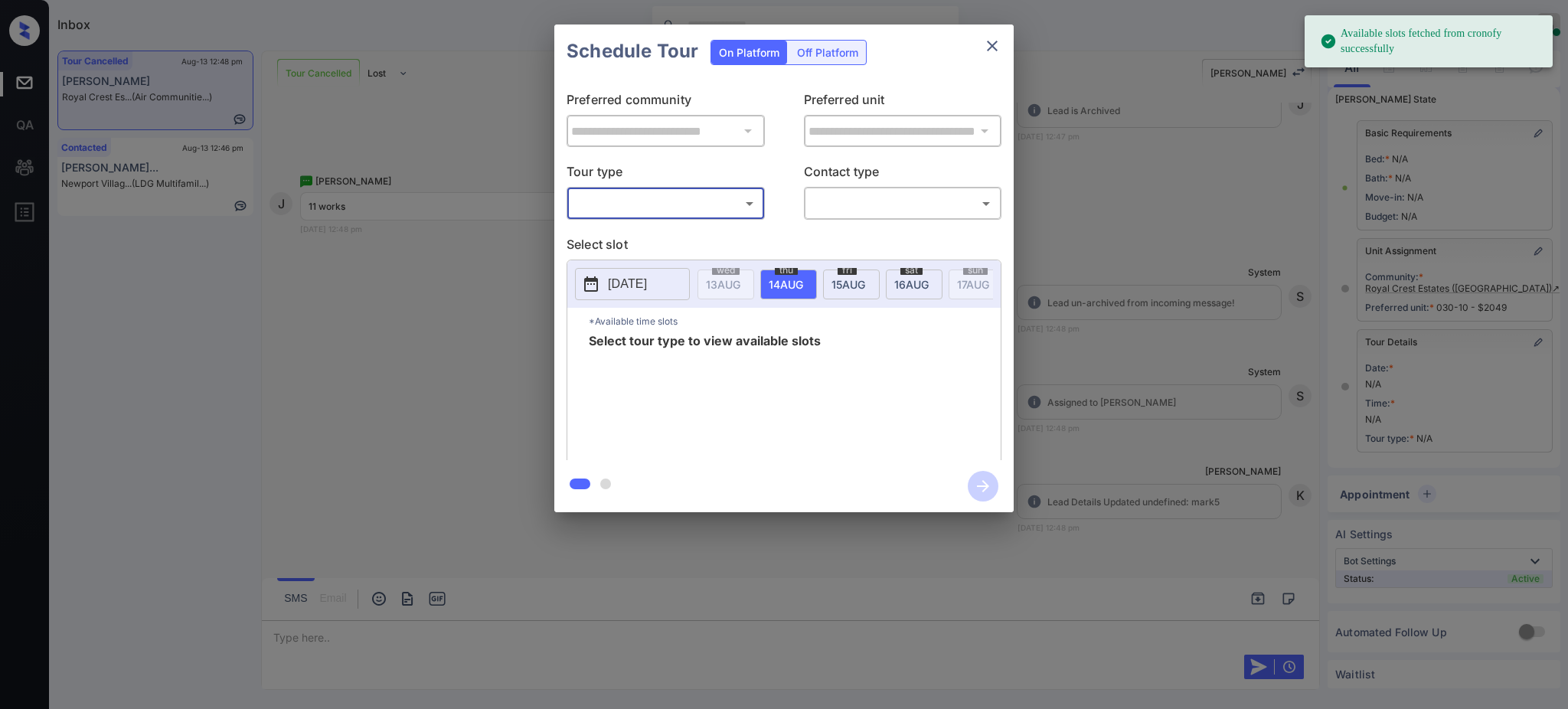
click at [663, 210] on body "Available slots fetched from cronofy successfully Inbox [PERSON_NAME] Online Se…" at bounding box center [784, 354] width 1568 height 709
click at [652, 237] on li "In Person" at bounding box center [666, 238] width 188 height 28
type input "********"
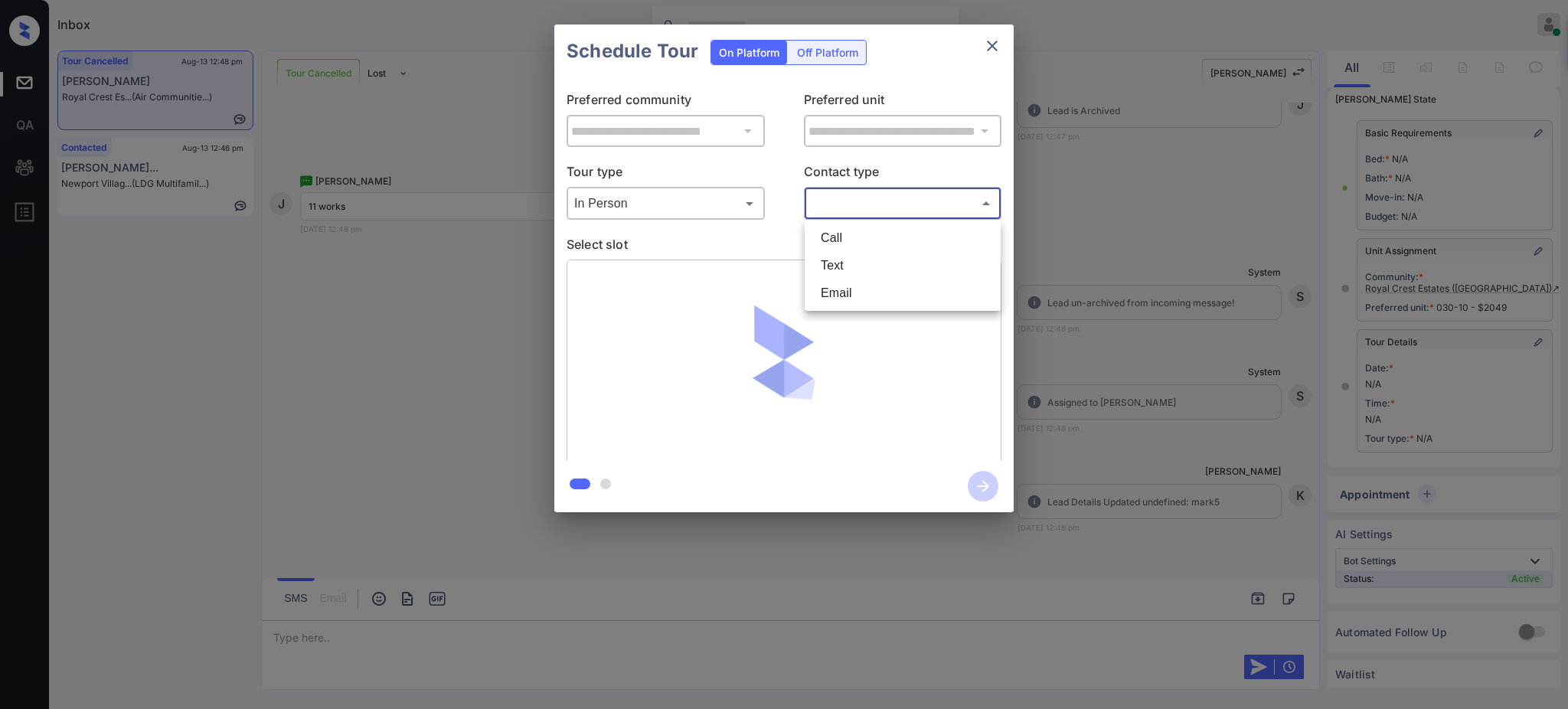
click at [827, 196] on body "Available slots fetched from cronofy successfully Inbox Ajay Kumar Online Set y…" at bounding box center [784, 354] width 1568 height 709
click at [814, 270] on li "Text" at bounding box center [903, 266] width 188 height 28
type input "****"
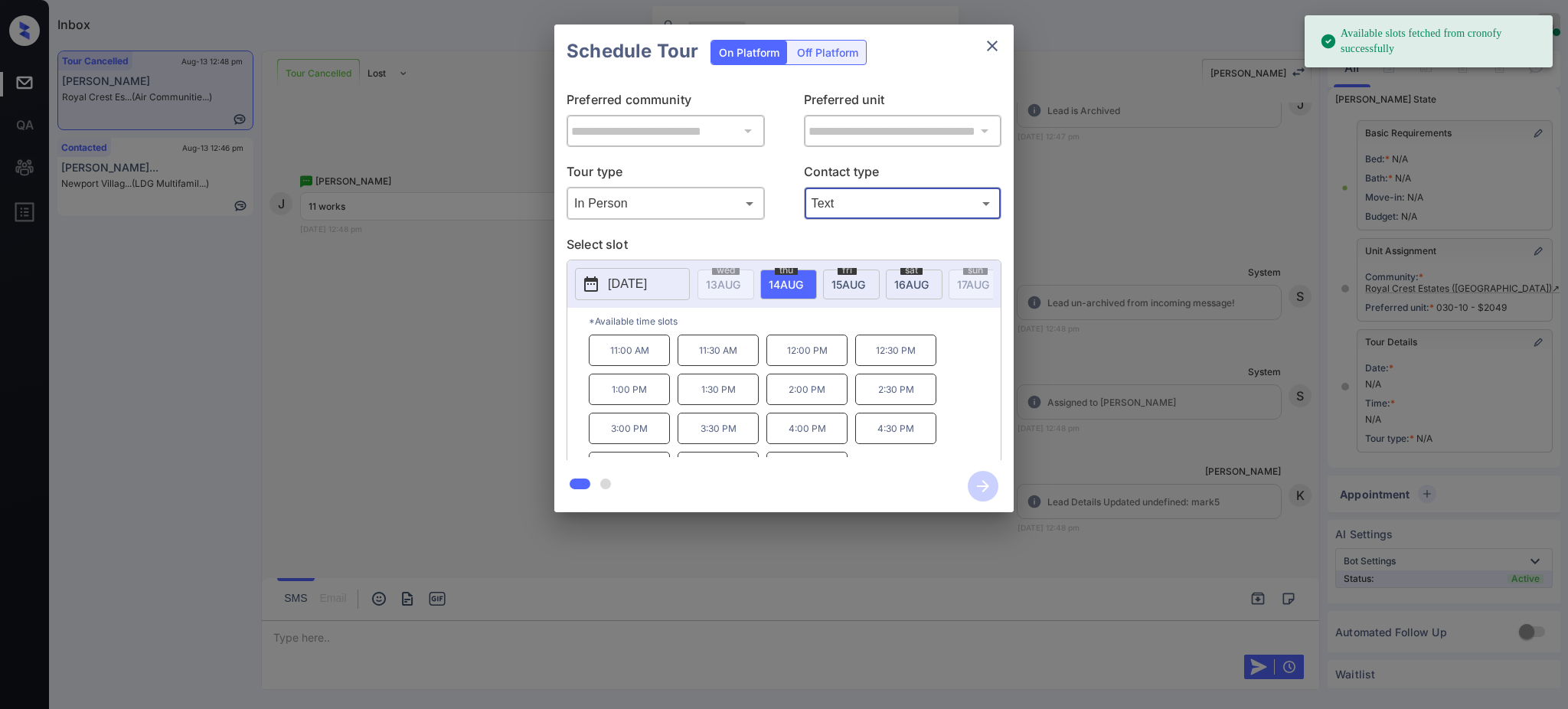
click at [740, 283] on span "14 AUG" at bounding box center [723, 285] width 34 height 13
click at [657, 355] on p "11:00 AM" at bounding box center [629, 350] width 81 height 31
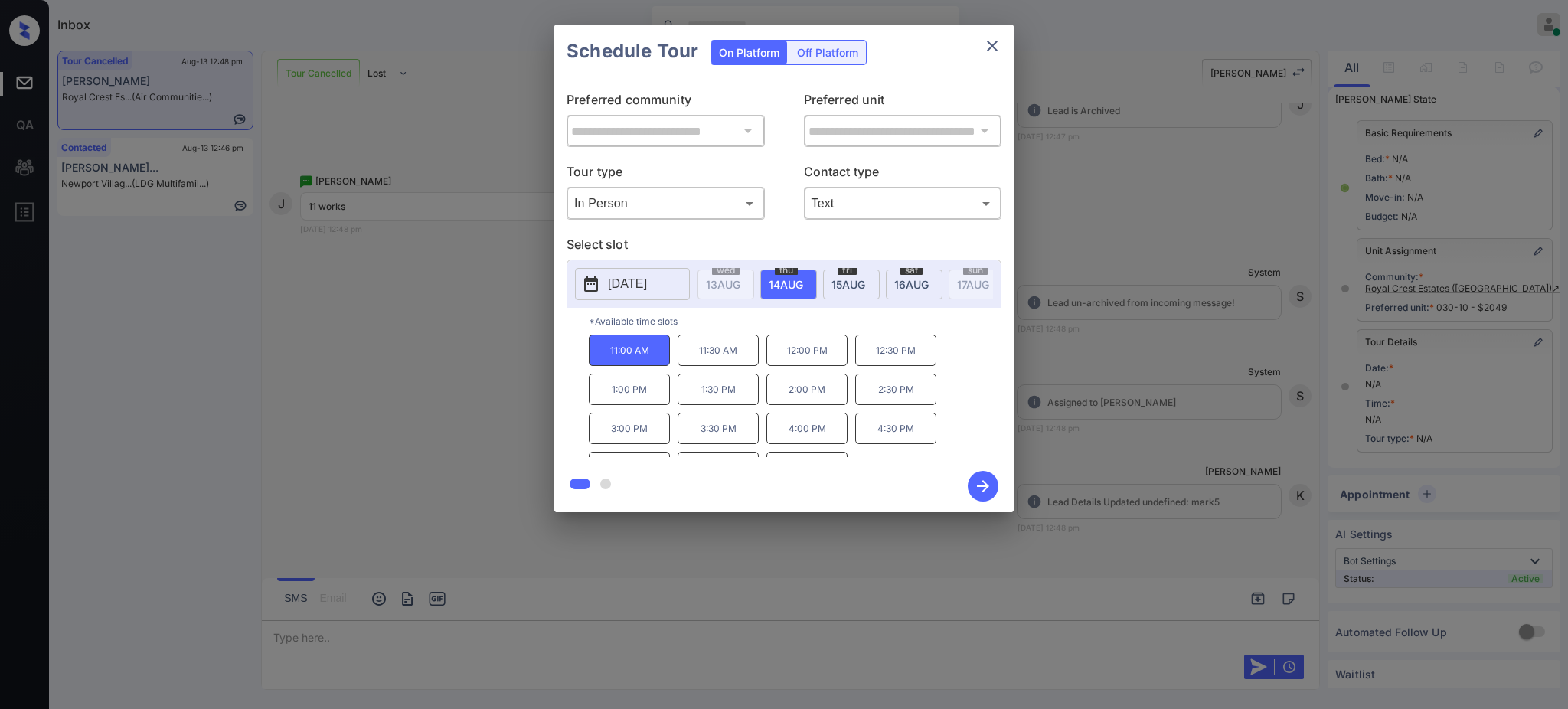
click at [974, 484] on icon "button" at bounding box center [983, 485] width 30 height 30
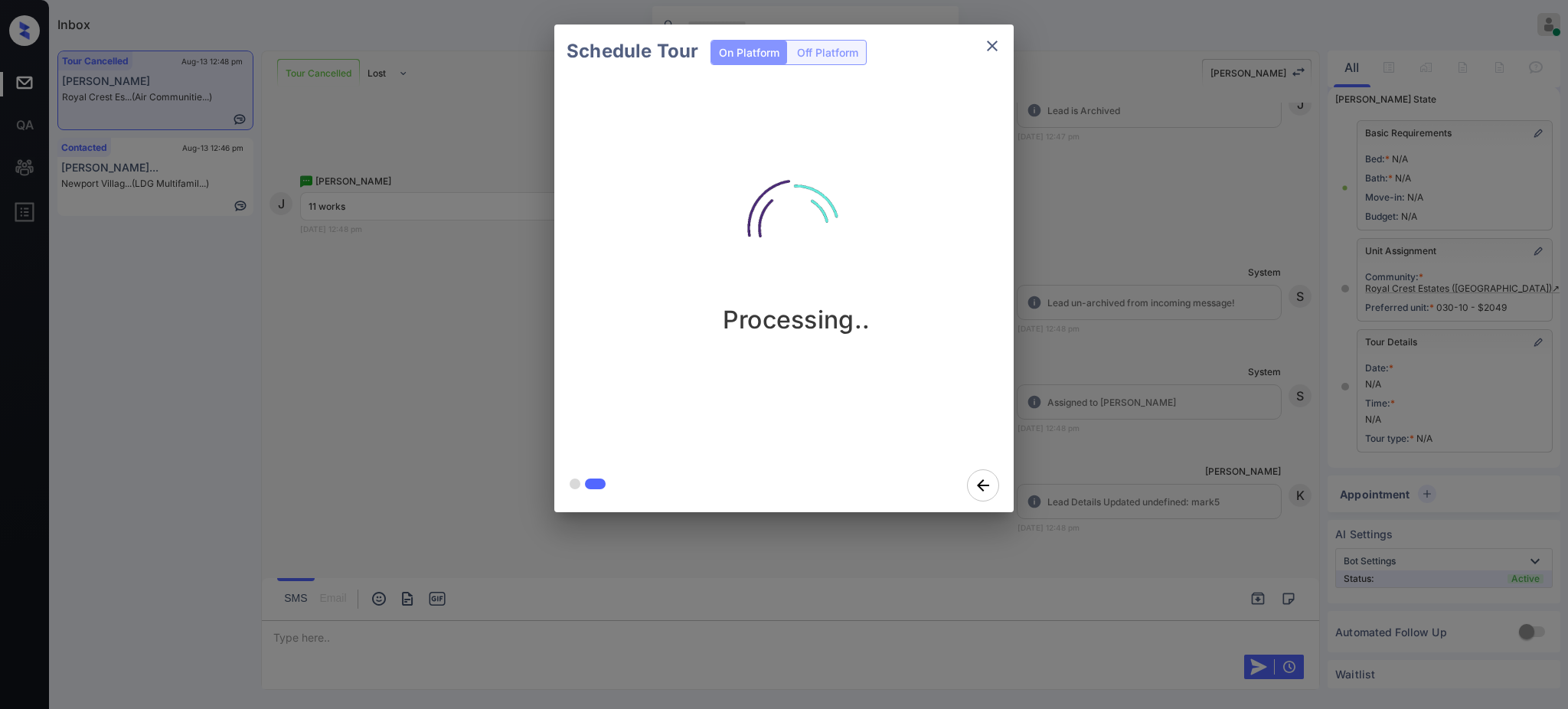
click at [1082, 440] on div "Schedule Tour On Platform Off Platform Processing.." at bounding box center [784, 269] width 1568 height 537
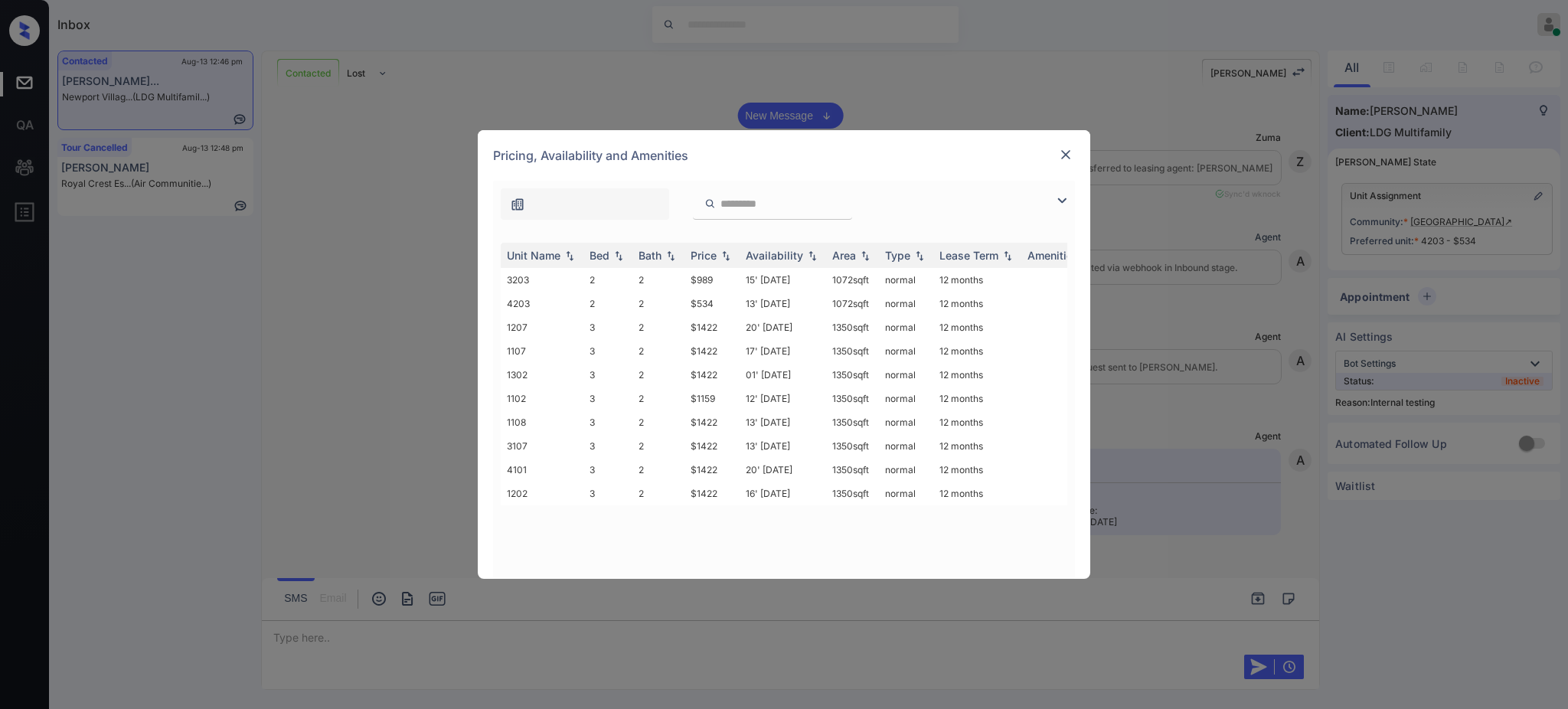
scroll to position [4599, 0]
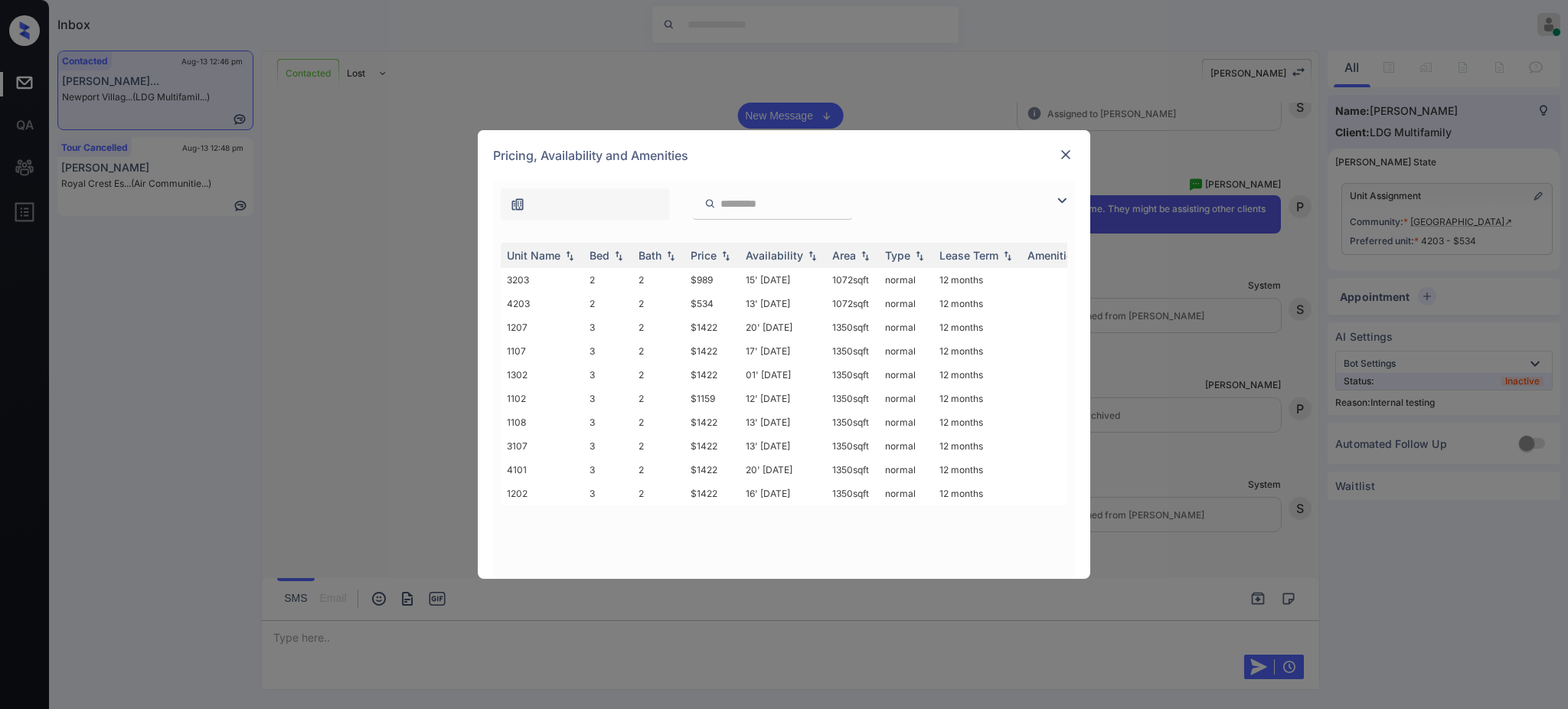
click at [1063, 152] on img at bounding box center [1066, 155] width 16 height 16
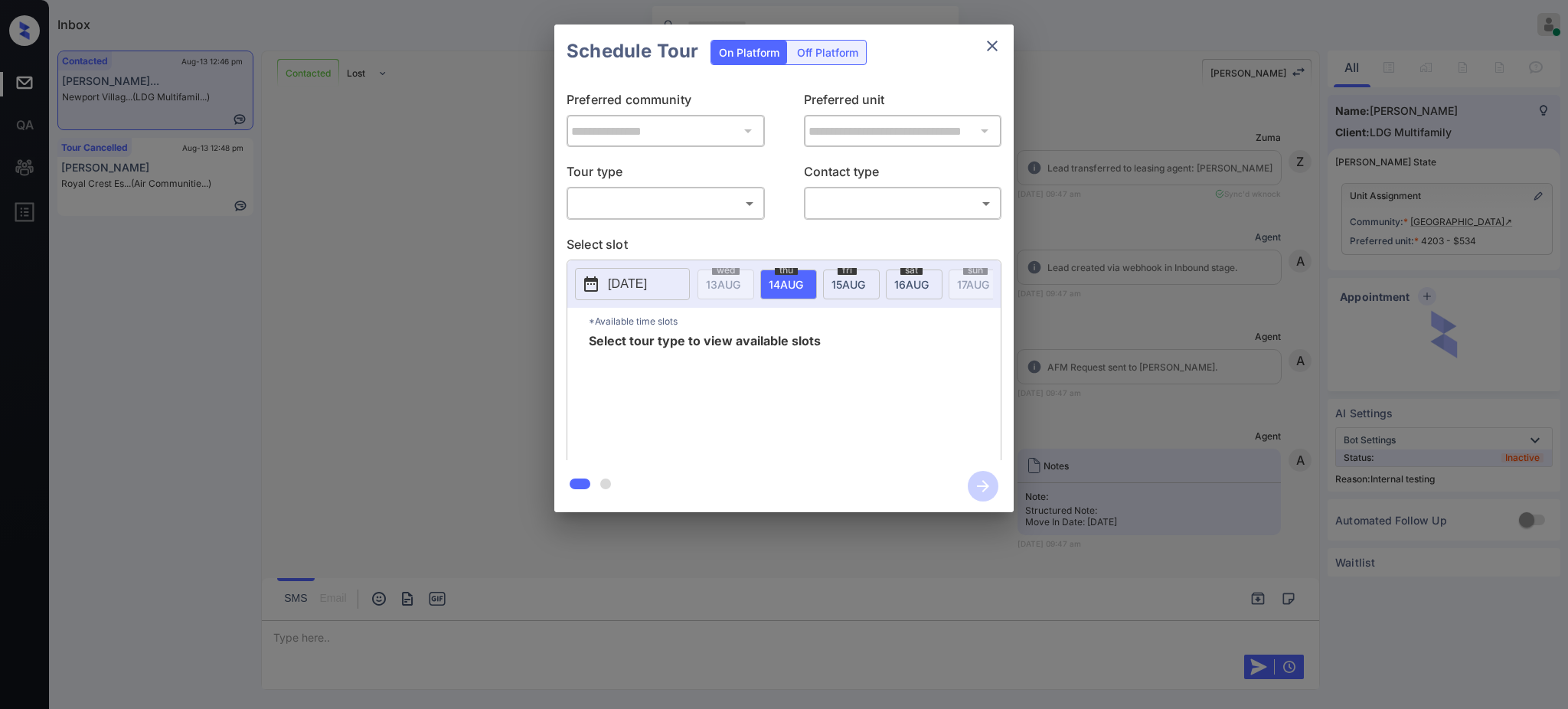
click at [658, 206] on body "Inbox Ajay Kumar Online Set yourself offline Set yourself on break Profile Swit…" at bounding box center [784, 354] width 1568 height 709
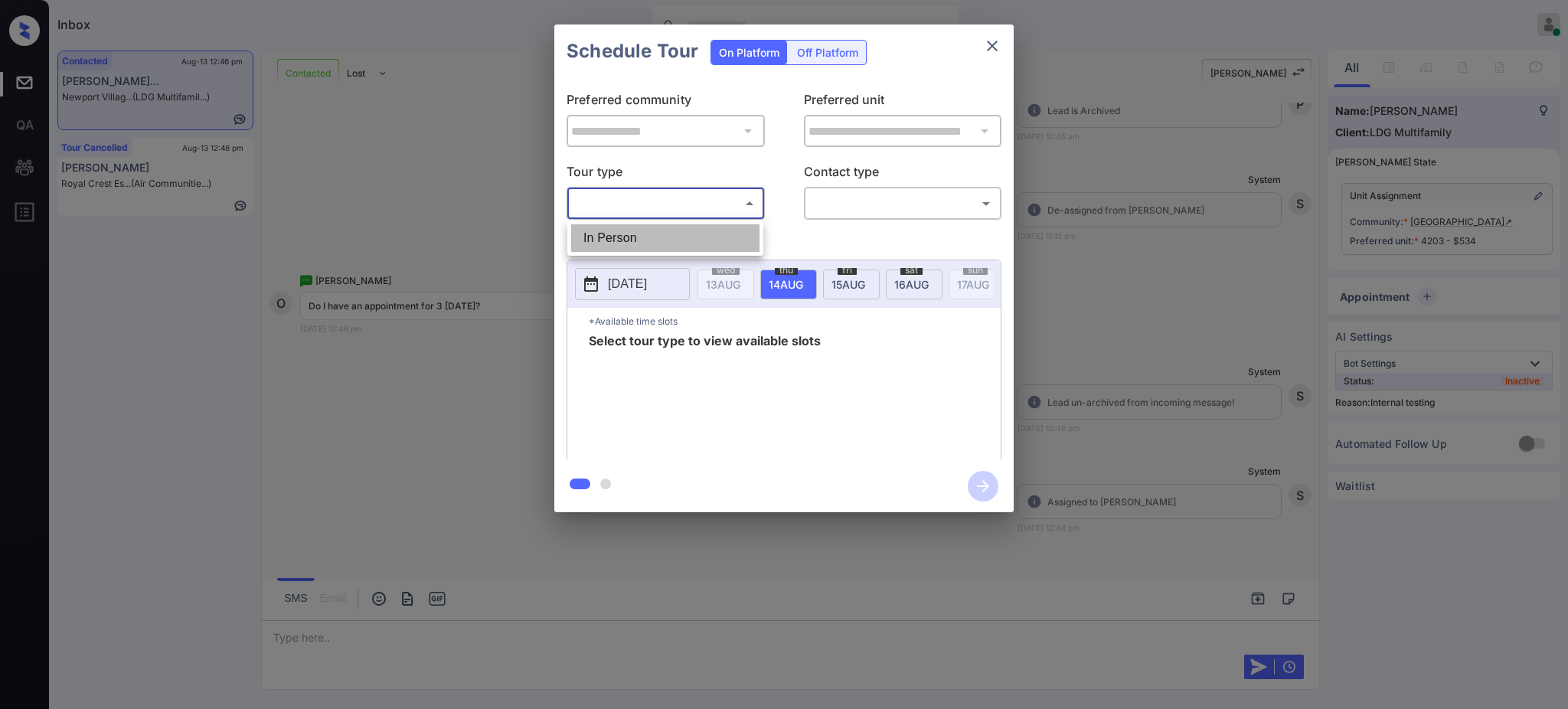
click at [657, 227] on li "In Person" at bounding box center [666, 238] width 188 height 28
type input "********"
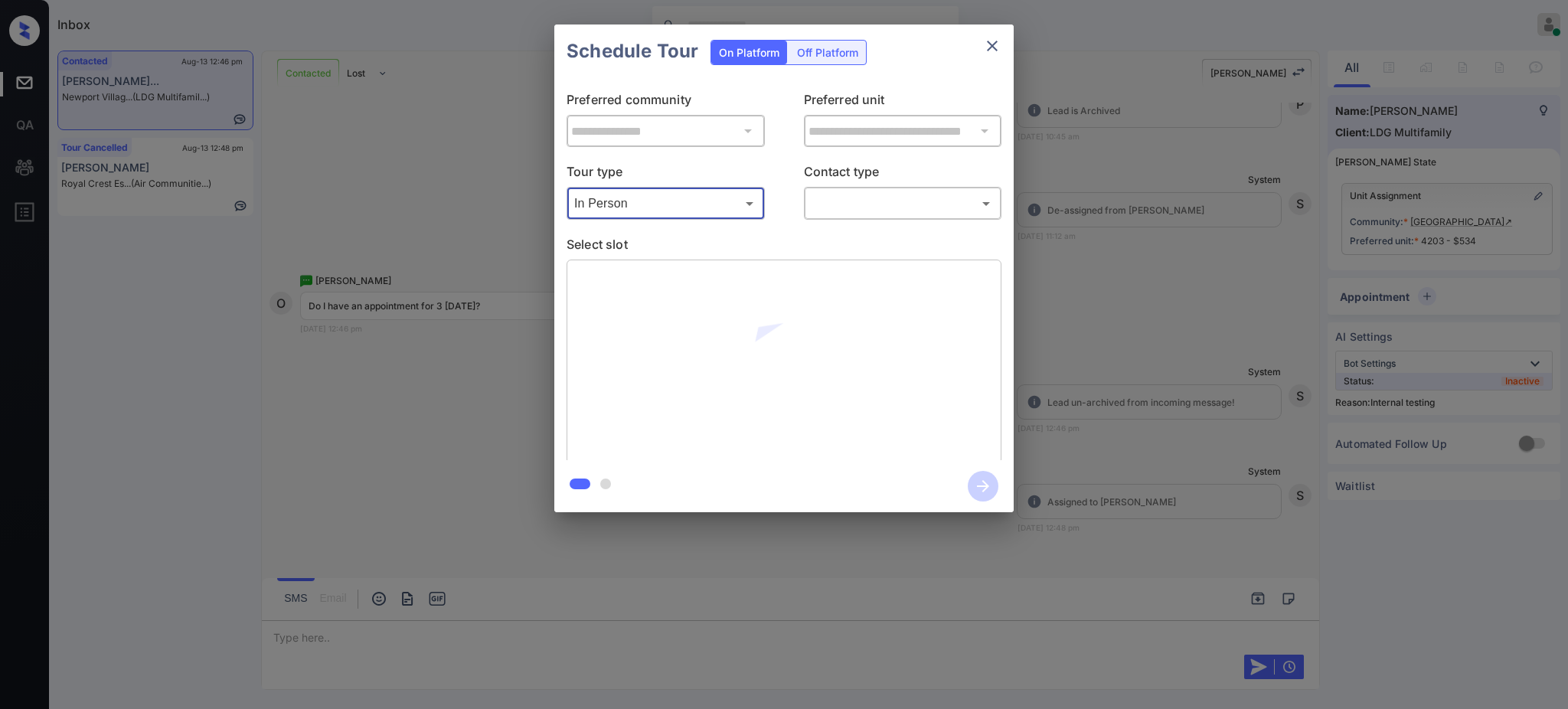
click at [874, 205] on body "Inbox Ajay Kumar Online Set yourself offline Set yourself on break Profile Swit…" at bounding box center [784, 354] width 1568 height 709
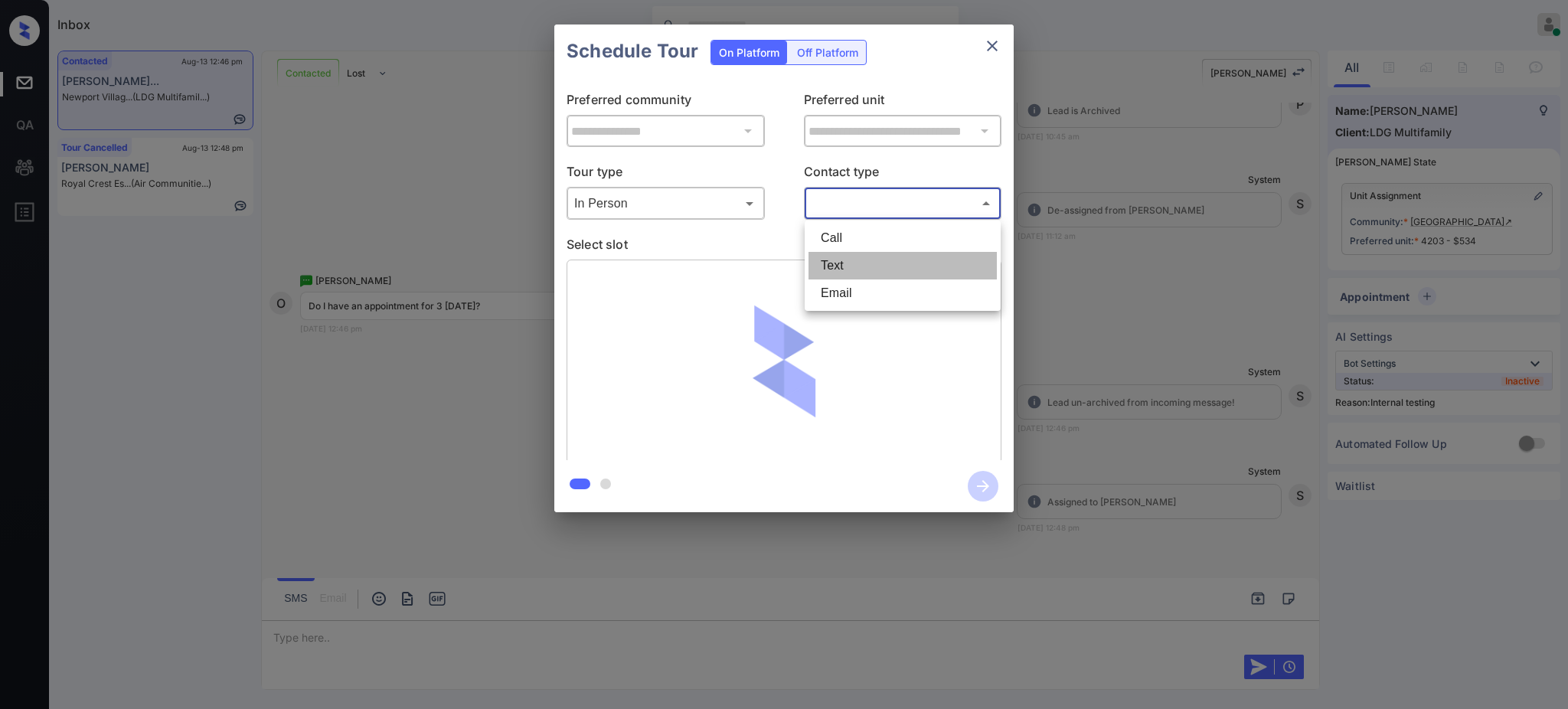
click at [847, 264] on li "Text" at bounding box center [903, 266] width 188 height 28
type input "****"
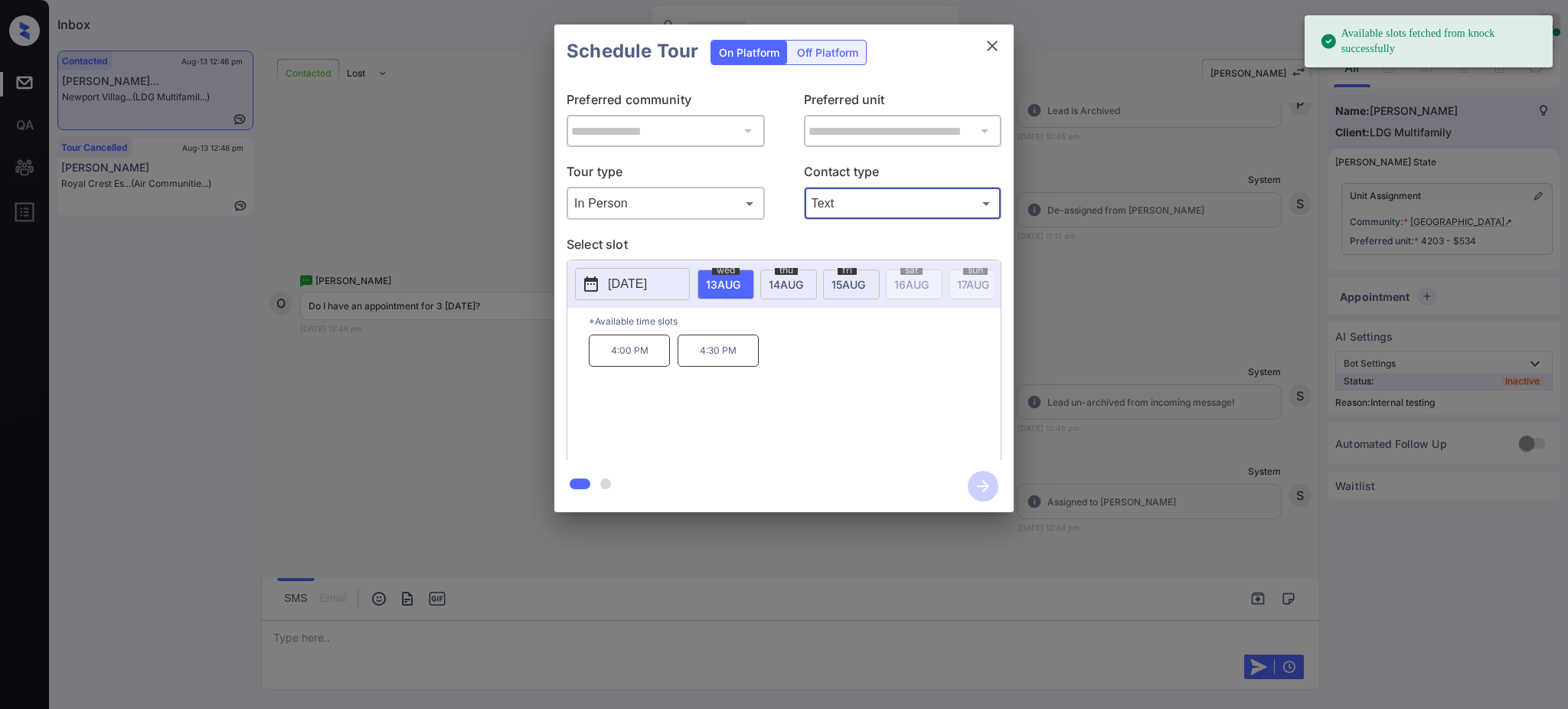
click at [727, 293] on div "wed 13 AUG" at bounding box center [725, 284] width 56 height 29
drag, startPoint x: 585, startPoint y: 374, endPoint x: 969, endPoint y: 93, distance: 475.8
click at [810, 369] on div "*Available time slots 4:00 PM 4:30 PM" at bounding box center [784, 386] width 433 height 157
copy div "4:00 PM 4:30 PM"
click at [990, 50] on icon "close" at bounding box center [992, 46] width 18 height 18
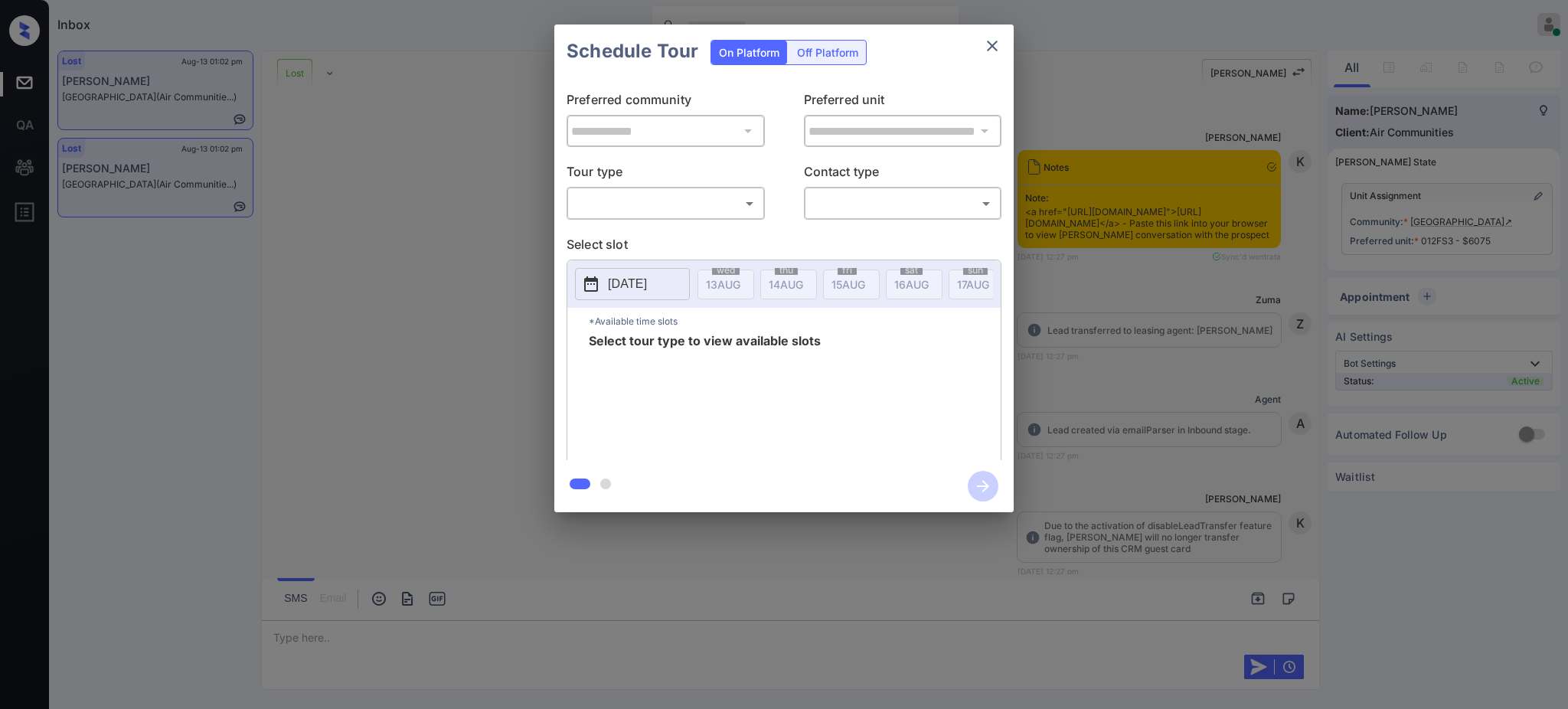
scroll to position [9873, 0]
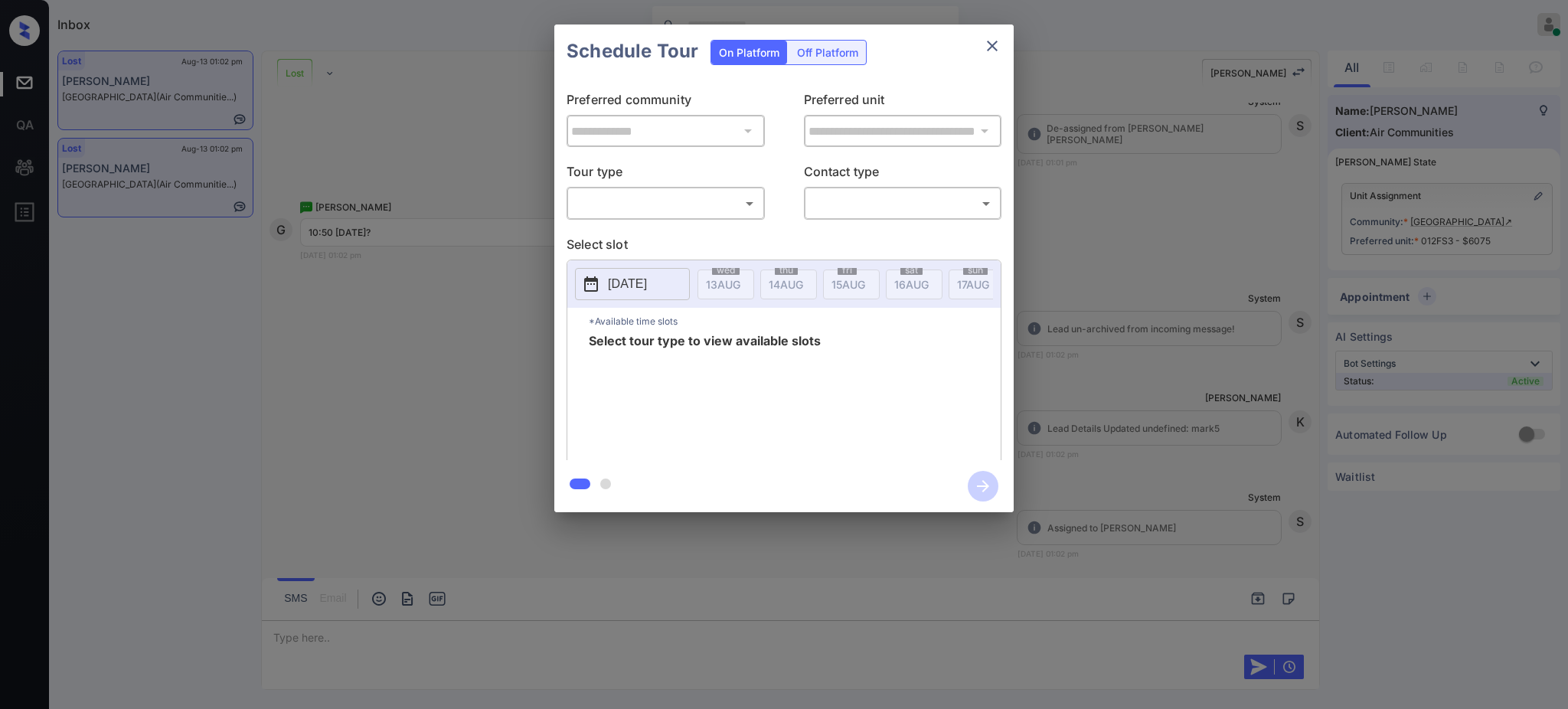
click at [703, 188] on div "​ ​" at bounding box center [666, 203] width 198 height 33
click at [699, 194] on body "Inbox [PERSON_NAME] Online Set yourself offline Set yourself on break Profile S…" at bounding box center [784, 354] width 1568 height 709
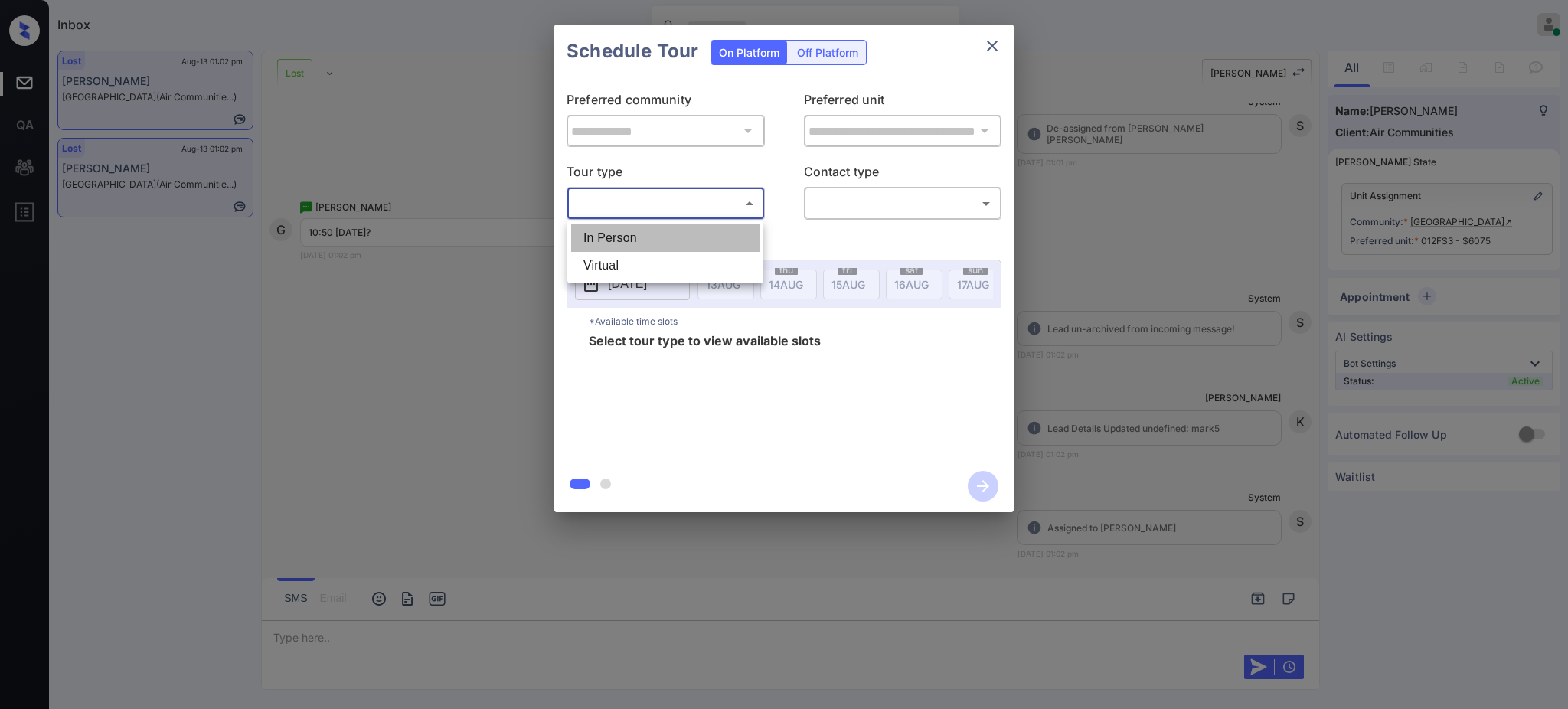
click at [690, 231] on li "In Person" at bounding box center [666, 238] width 188 height 28
type input "********"
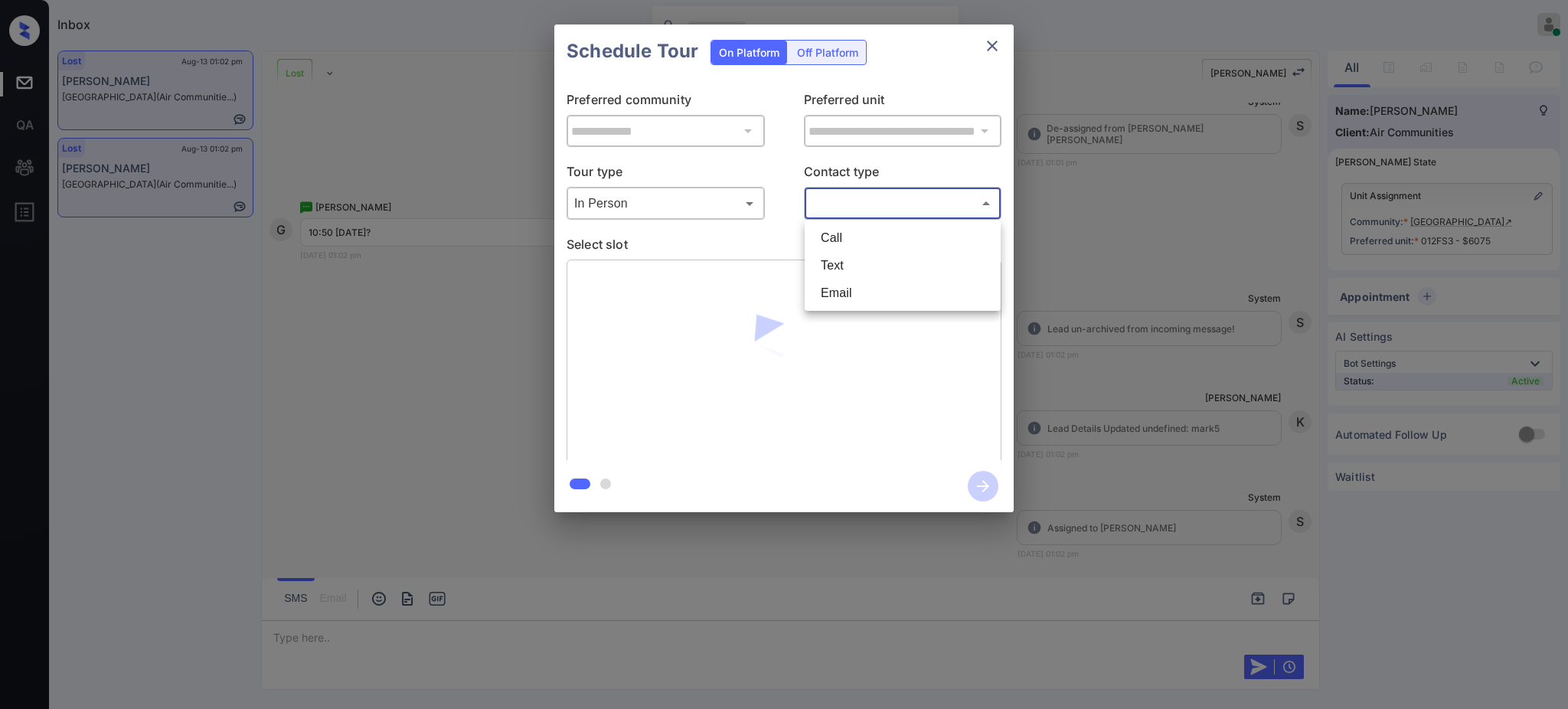
click at [830, 205] on body "Inbox [PERSON_NAME] Online Set yourself offline Set yourself on break Profile S…" at bounding box center [784, 354] width 1568 height 709
click at [838, 267] on li "Text" at bounding box center [903, 266] width 188 height 28
type input "****"
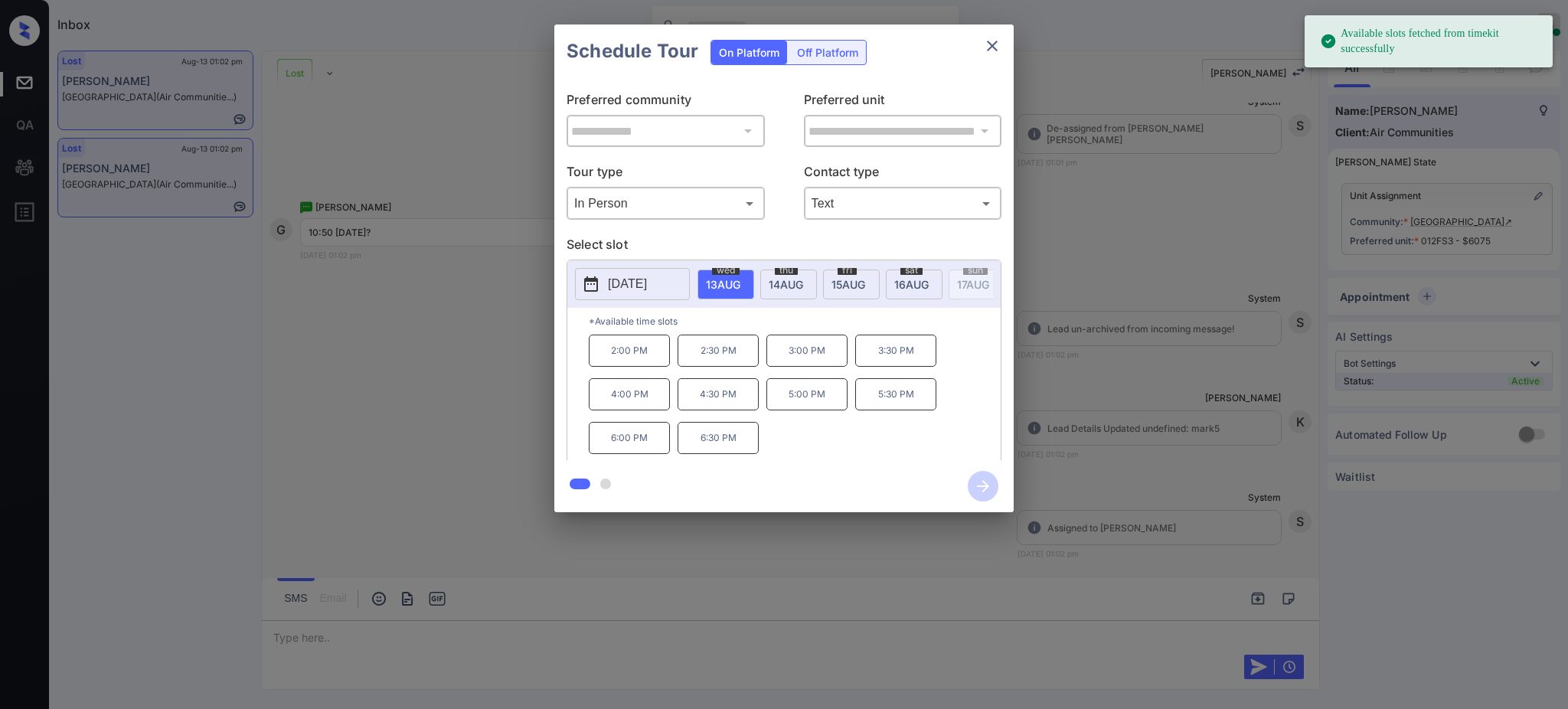
click at [739, 285] on span "[DATE]" at bounding box center [723, 285] width 34 height 13
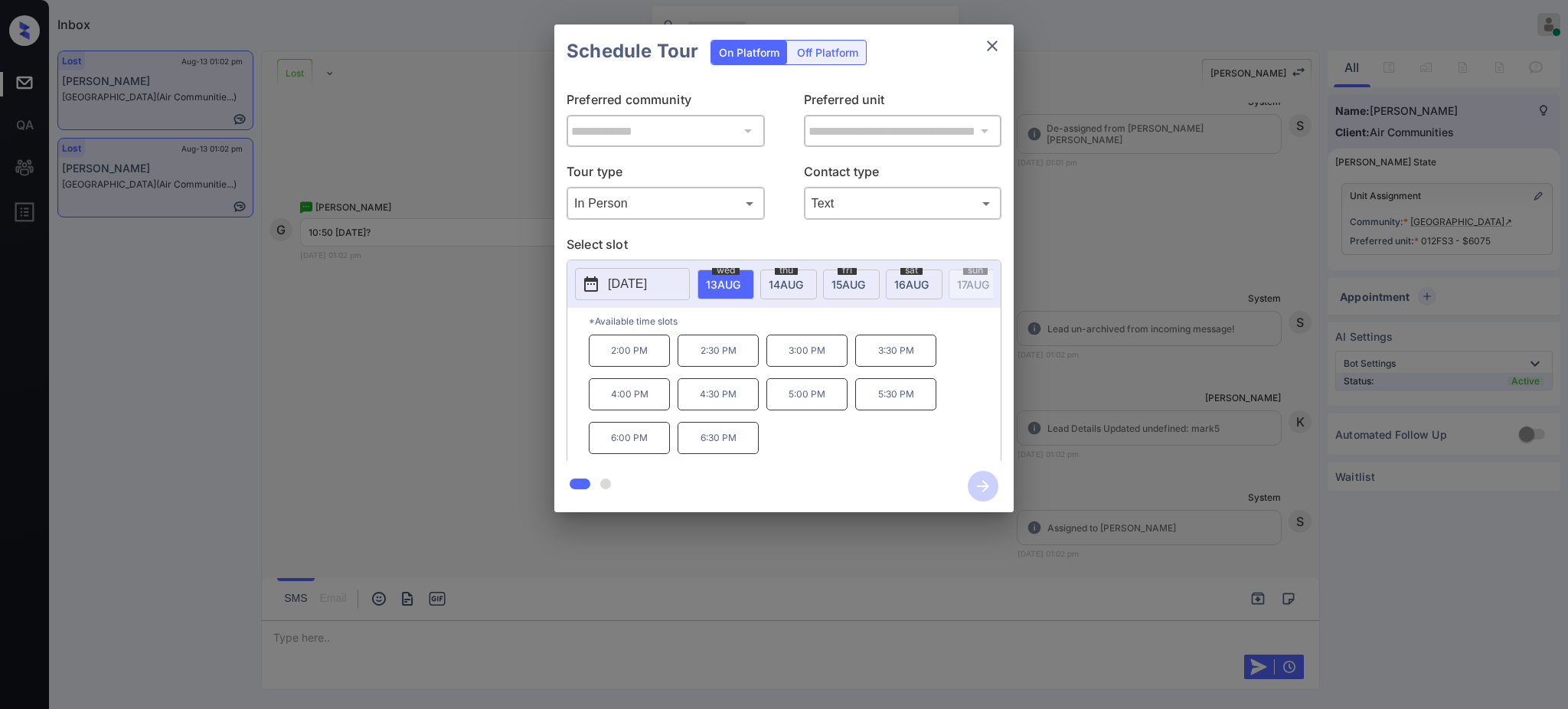
click at [740, 278] on span "[DATE]" at bounding box center [723, 285] width 34 height 13
drag, startPoint x: 698, startPoint y: 359, endPoint x: 834, endPoint y: 359, distance: 136.0
click at [831, 359] on div "10:00 AM 10:30 AM 11:00 AM 11:30 AM 12:00 PM 12:30 PM 1:00 PM 1:30 PM 2:00 PM 2…" at bounding box center [794, 396] width 412 height 123
copy div "10:30 AM 11:00 AM"
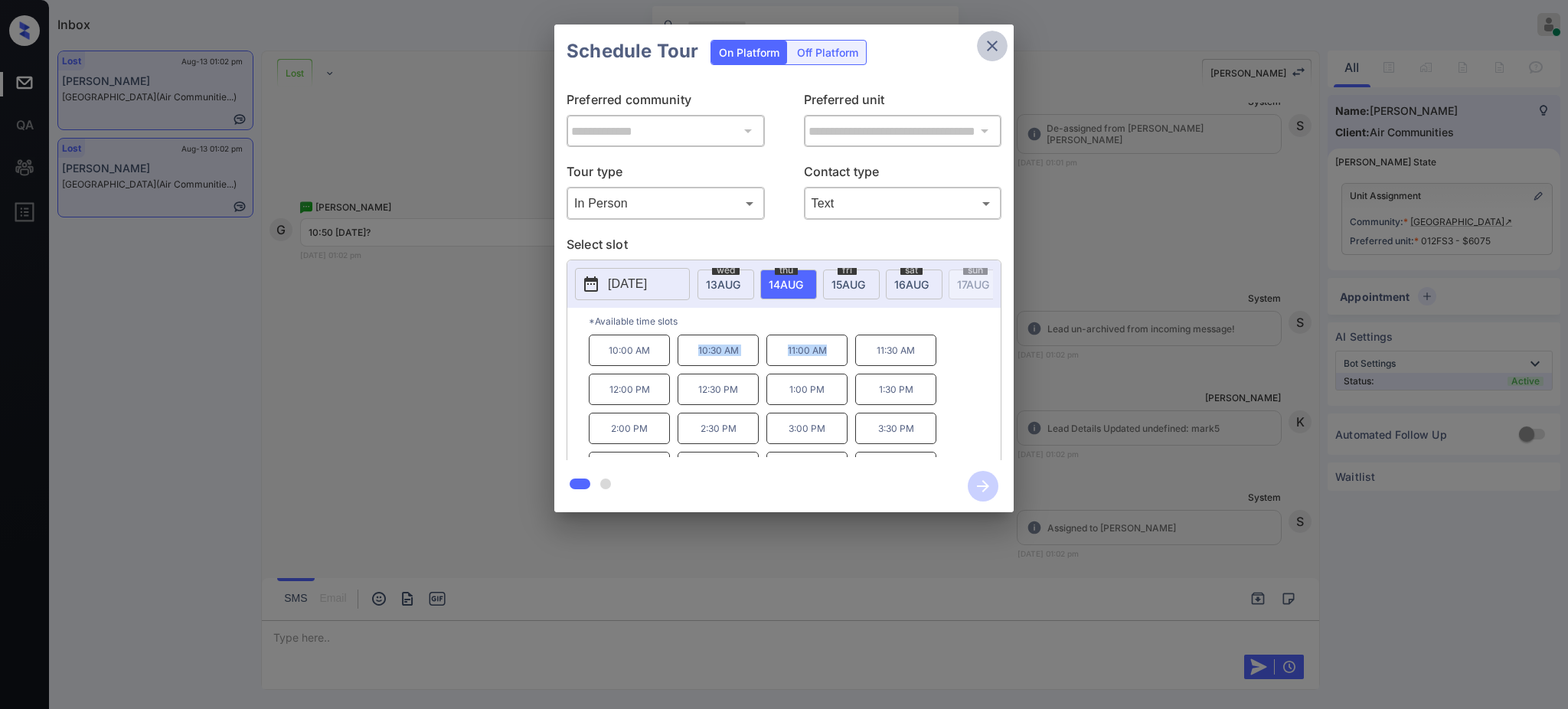
click at [994, 43] on icon "close" at bounding box center [992, 46] width 11 height 11
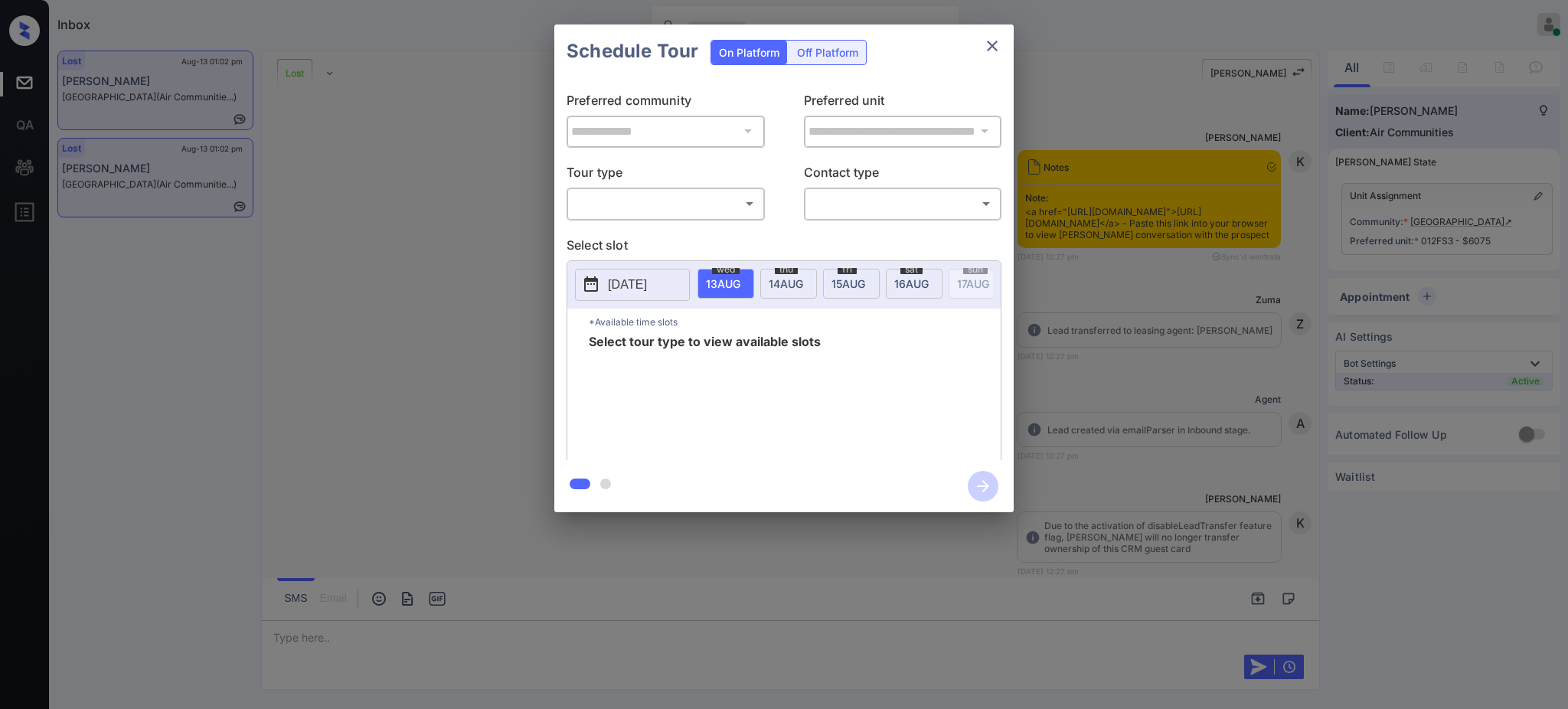
scroll to position [10077, 0]
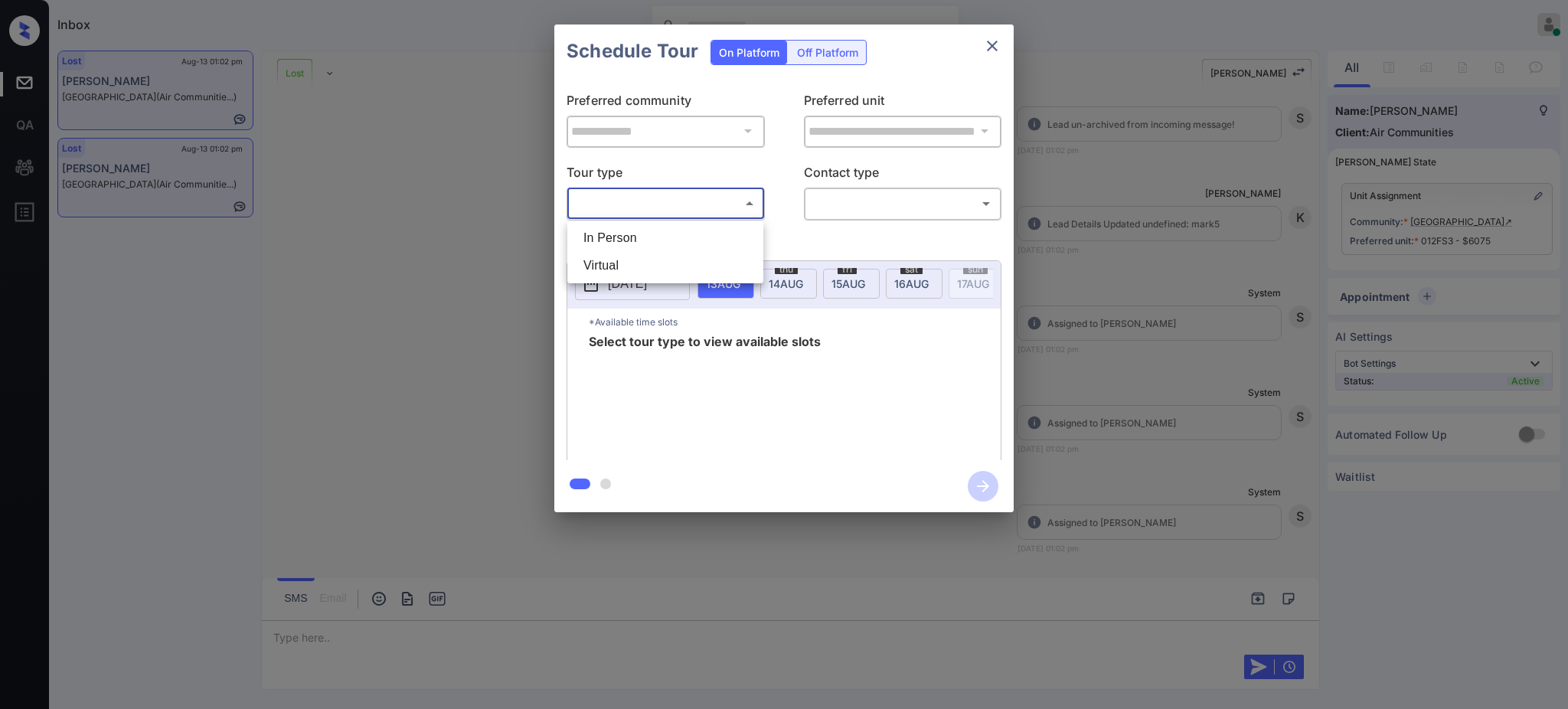
click at [649, 211] on body "Inbox [PERSON_NAME] Online Set yourself offline Set yourself on break Profile S…" at bounding box center [784, 354] width 1568 height 709
click at [652, 227] on li "In Person" at bounding box center [666, 238] width 188 height 28
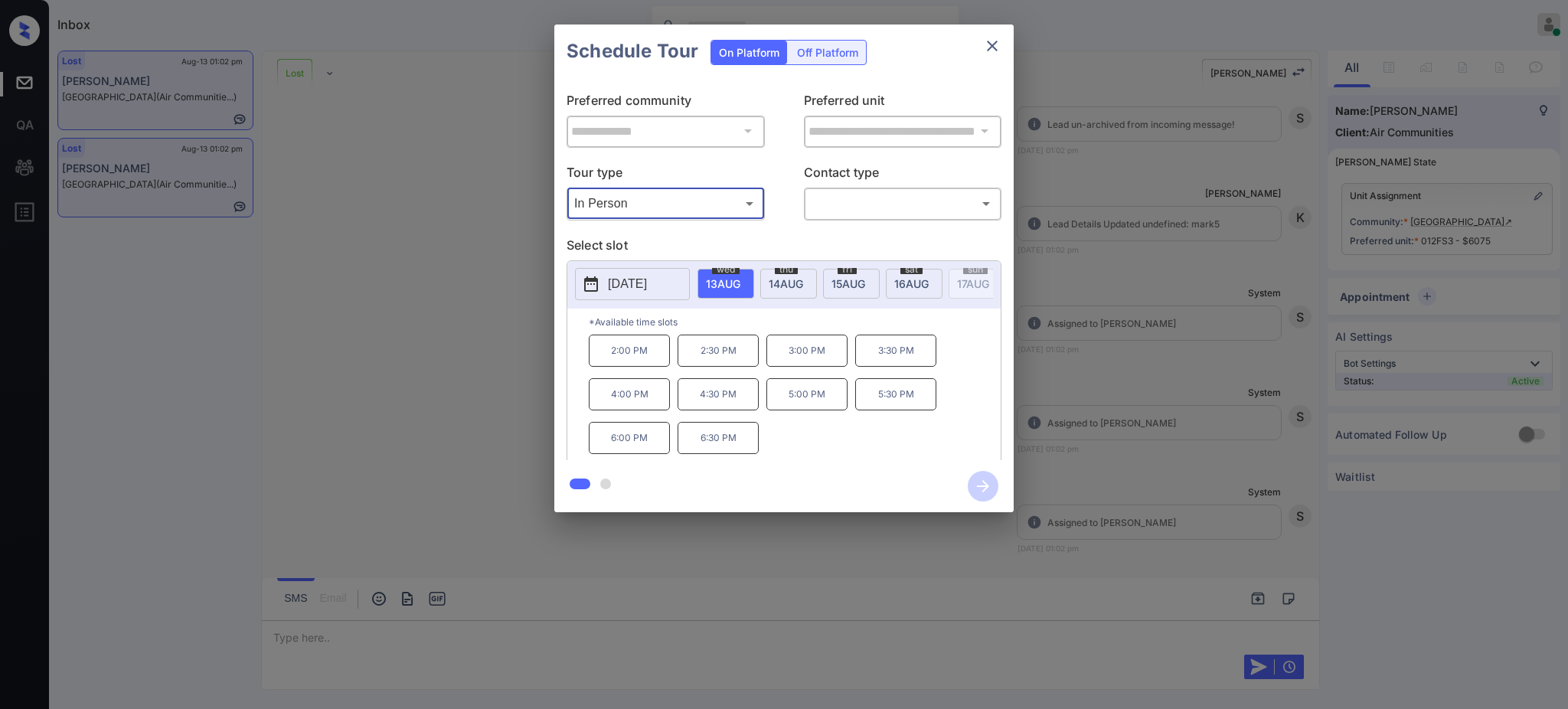
type input "********"
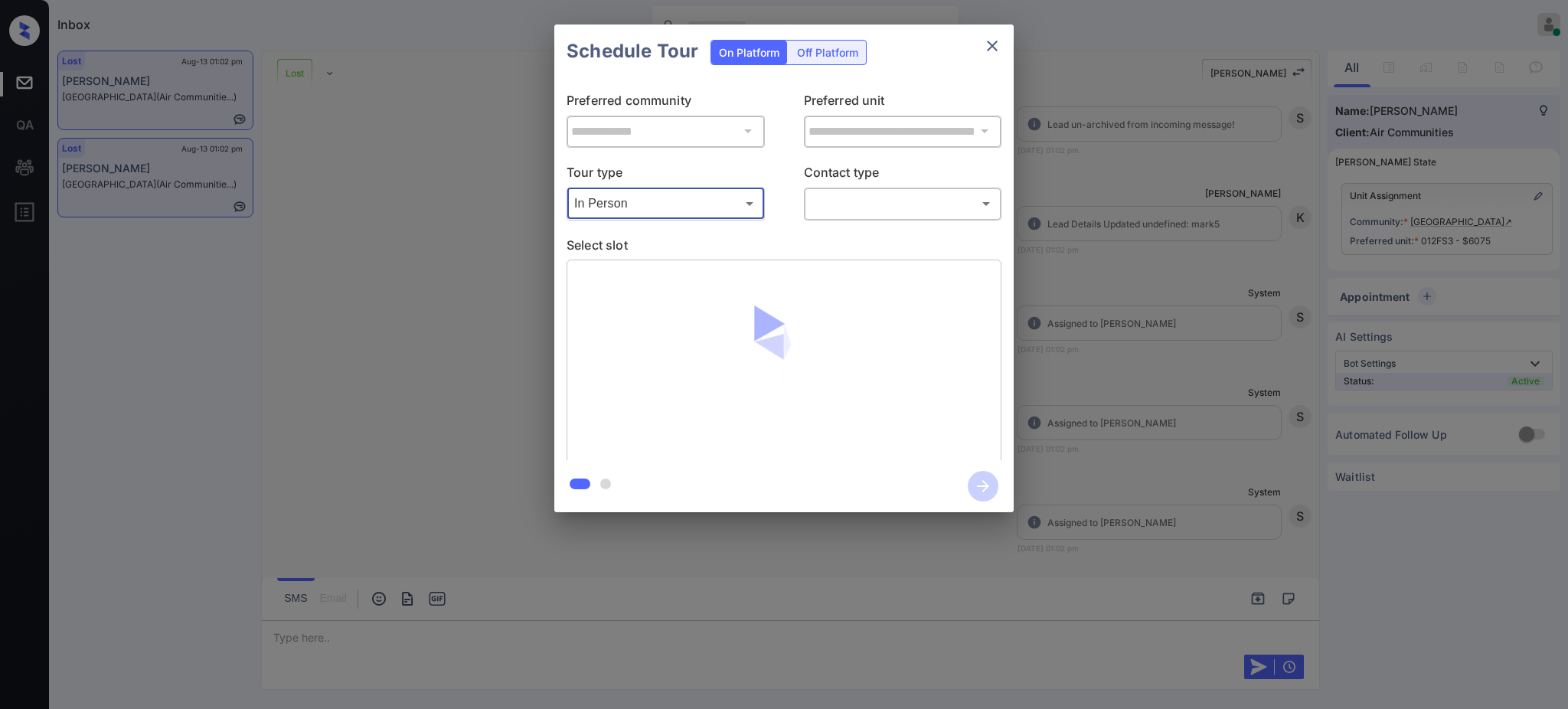
click at [856, 202] on body "Inbox [PERSON_NAME] Online Set yourself offline Set yourself on break Profile S…" at bounding box center [784, 354] width 1568 height 709
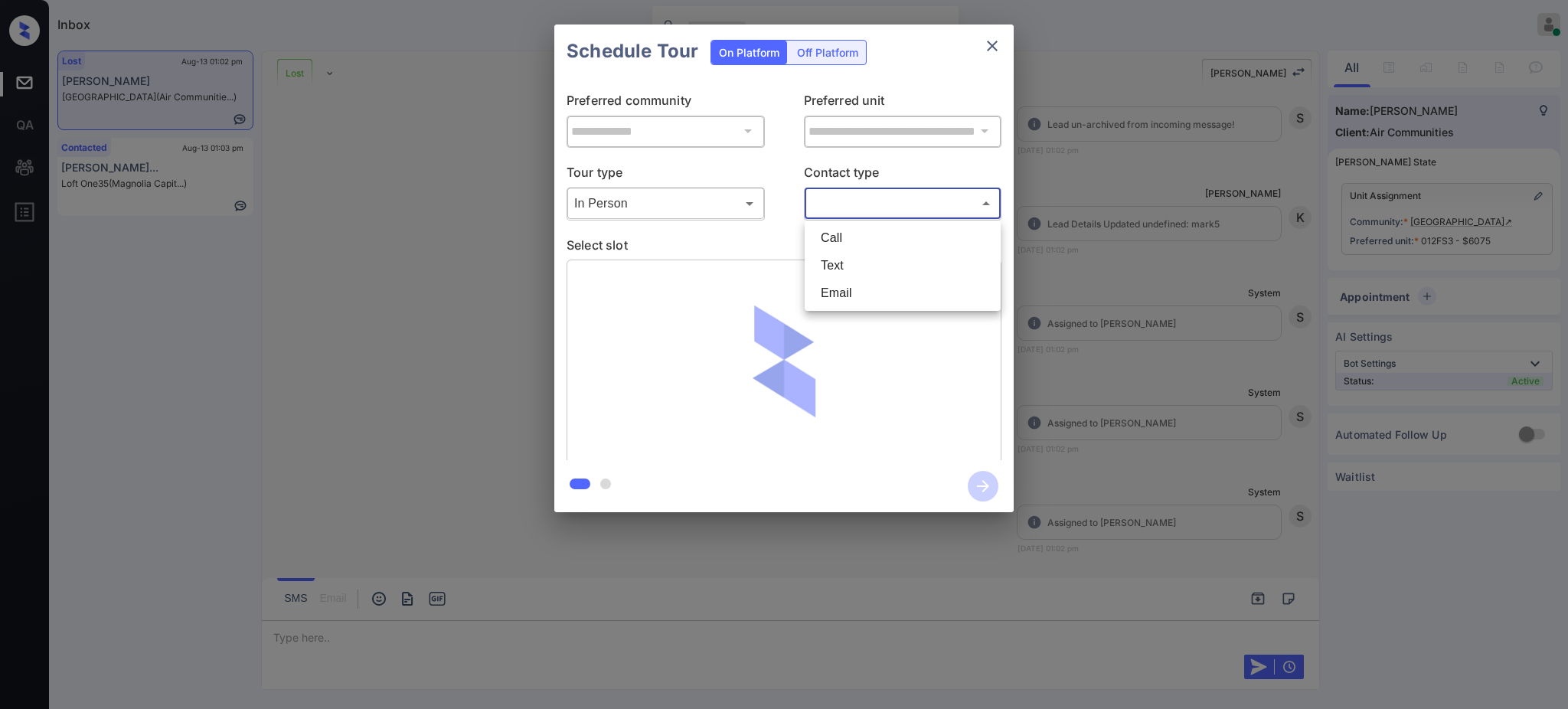
click at [847, 257] on li "Text" at bounding box center [903, 266] width 188 height 28
type input "****"
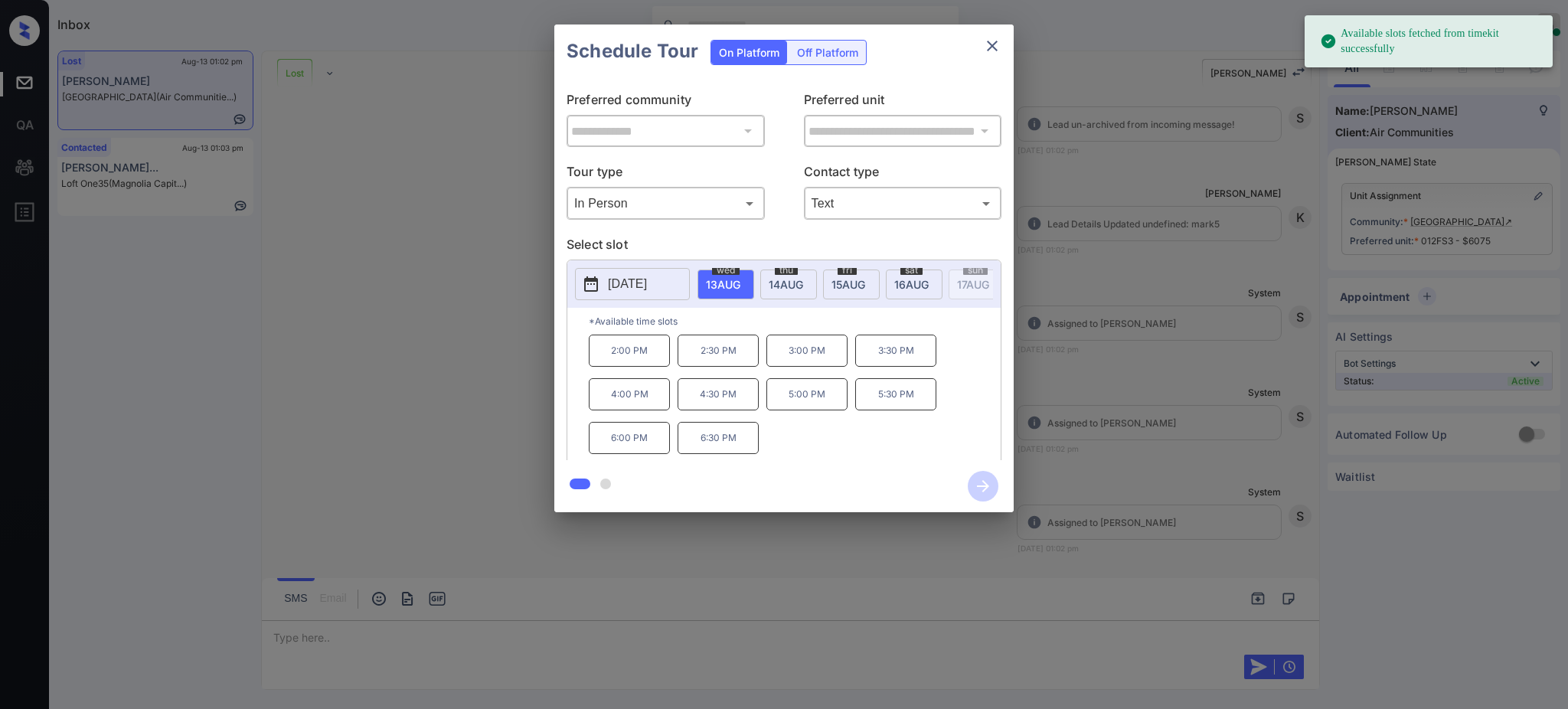
click at [740, 281] on span "[DATE]" at bounding box center [723, 285] width 34 height 13
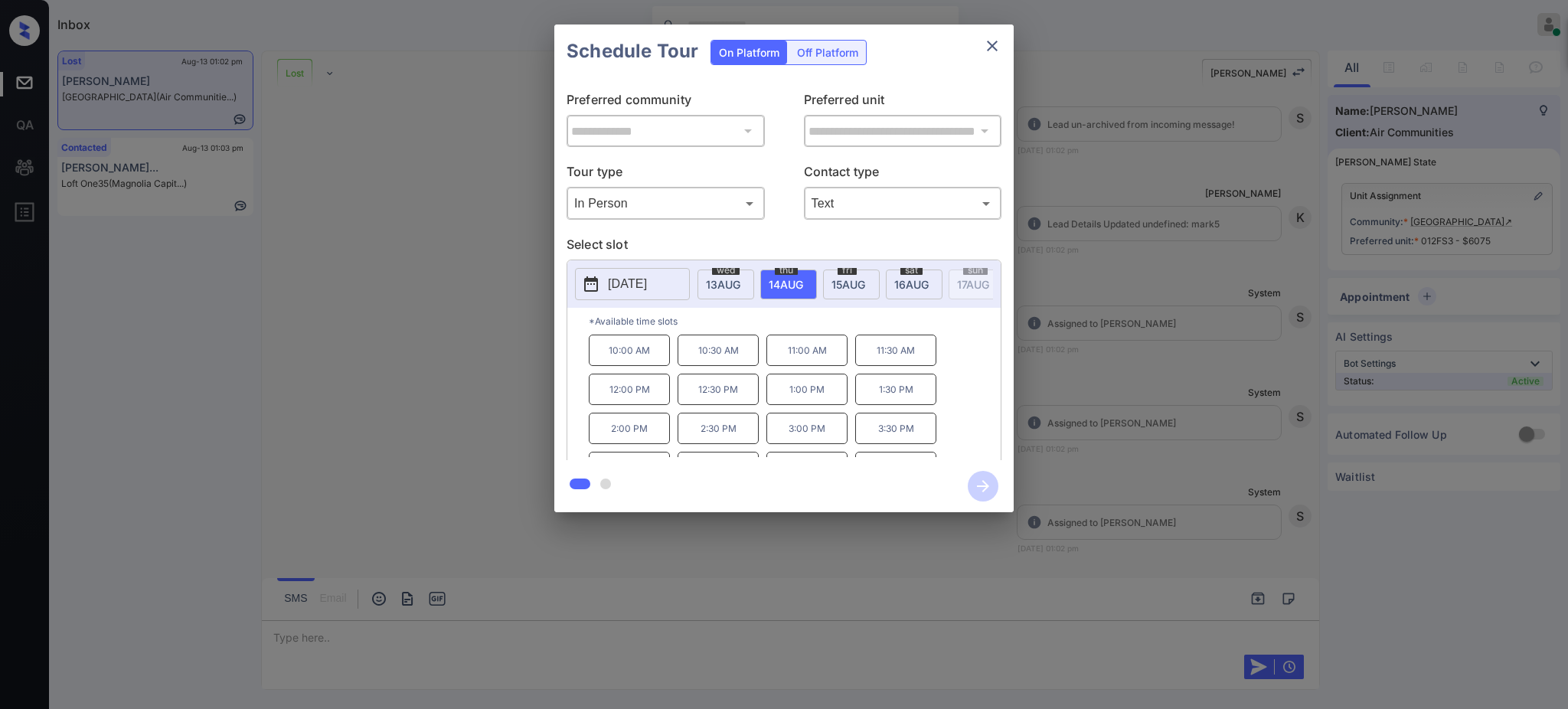
click at [810, 366] on p "11:00 AM" at bounding box center [807, 350] width 81 height 31
click at [978, 484] on icon "button" at bounding box center [983, 485] width 30 height 30
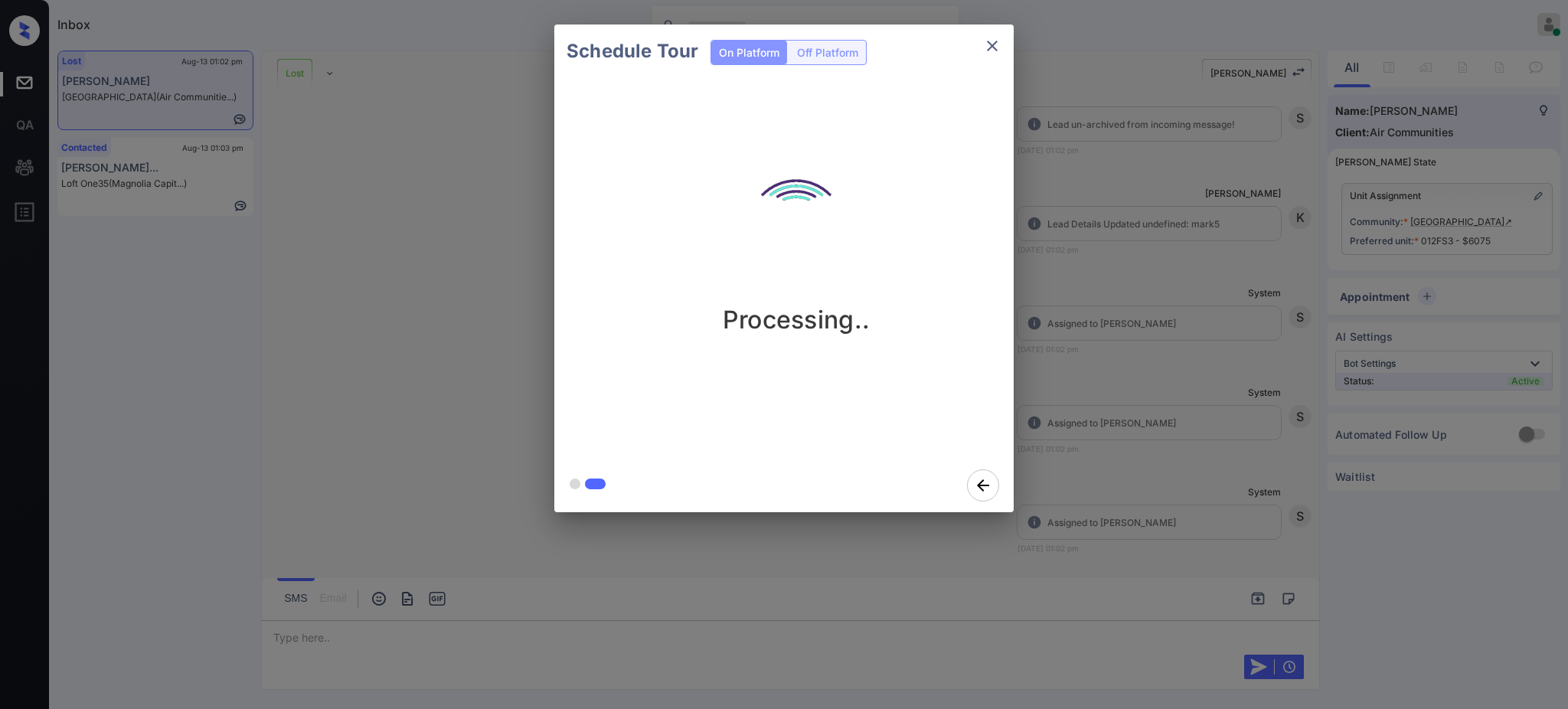
click at [1135, 461] on div "Schedule Tour On Platform Off Platform Processing.." at bounding box center [784, 269] width 1568 height 537
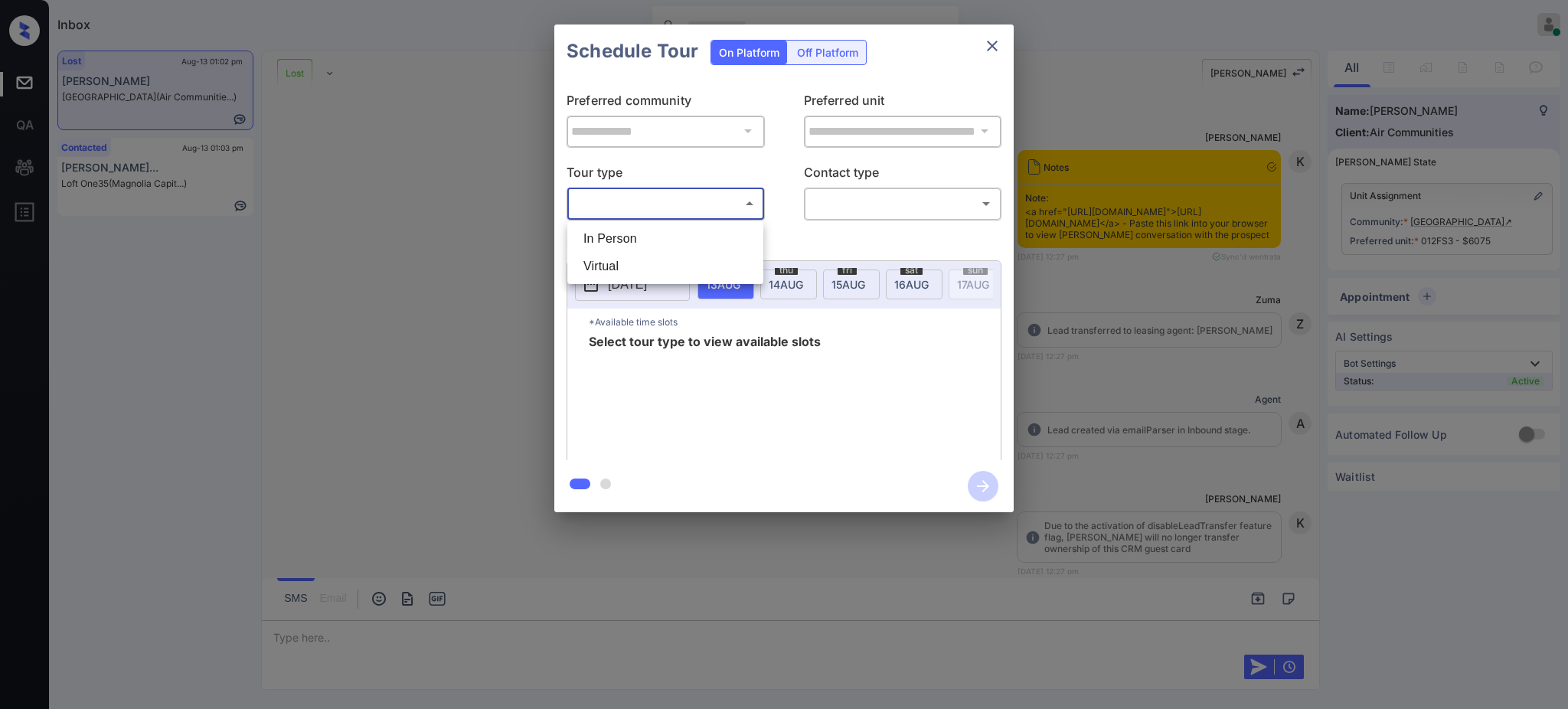
scroll to position [9939, 0]
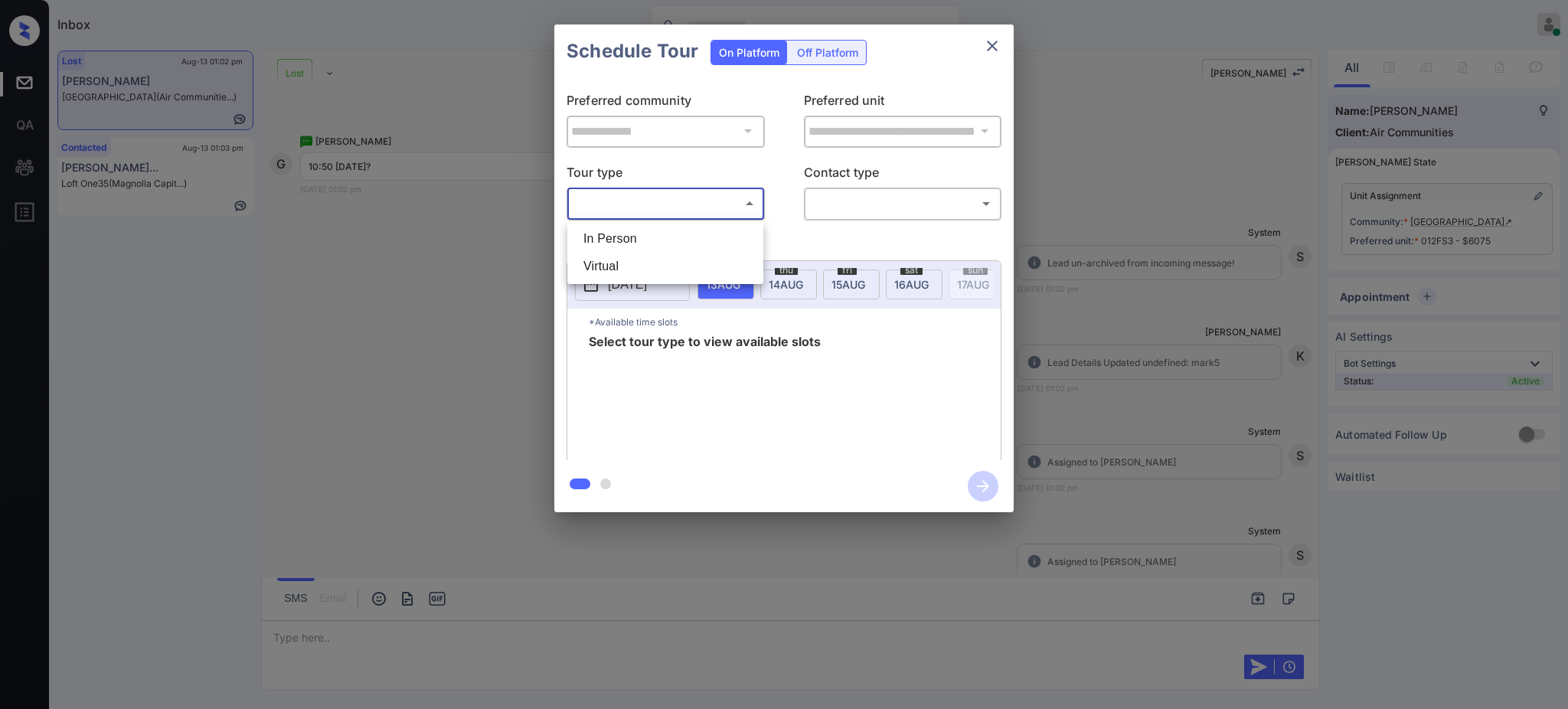
click at [635, 242] on li "In Person" at bounding box center [666, 239] width 188 height 28
type input "********"
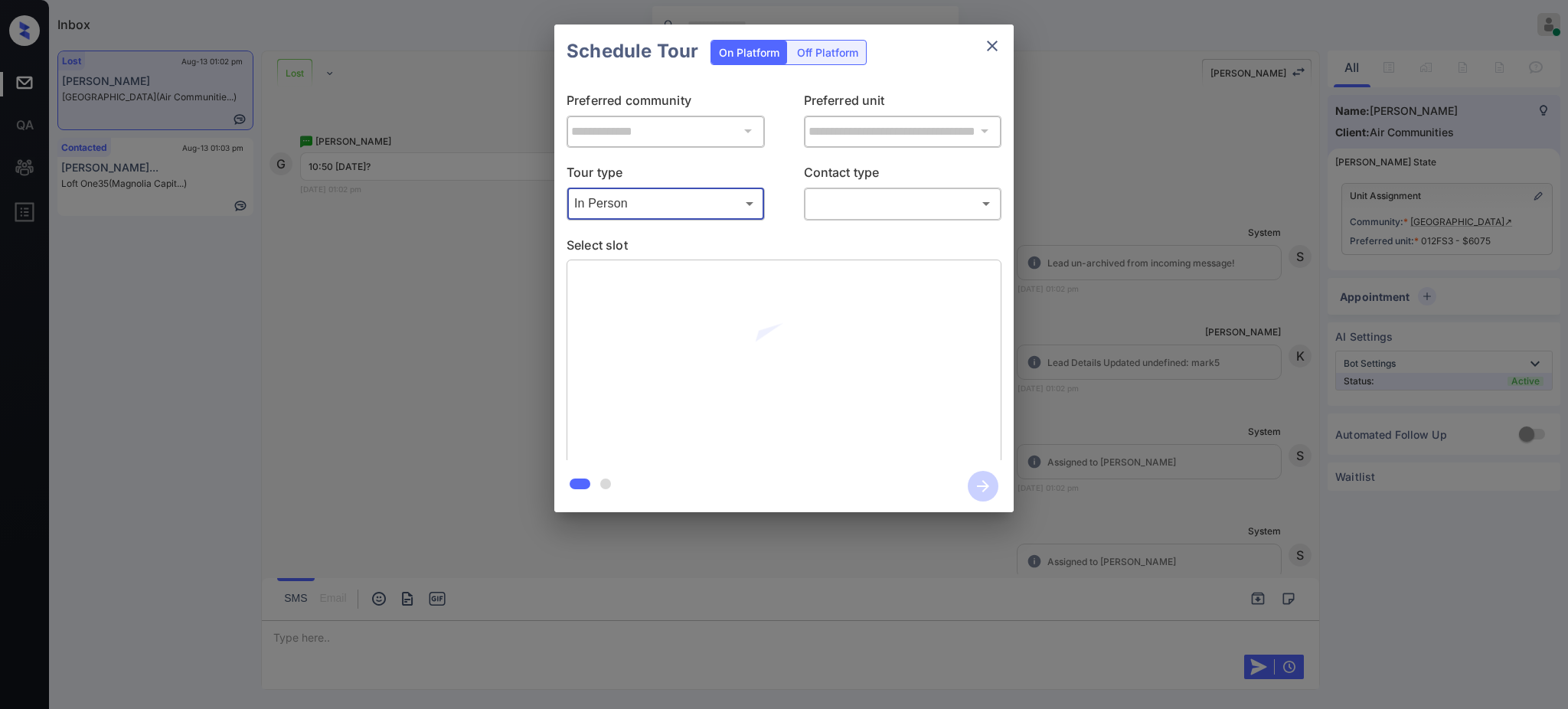
click at [852, 193] on body "Inbox [PERSON_NAME] Online Set yourself offline Set yourself on break Profile S…" at bounding box center [784, 354] width 1568 height 709
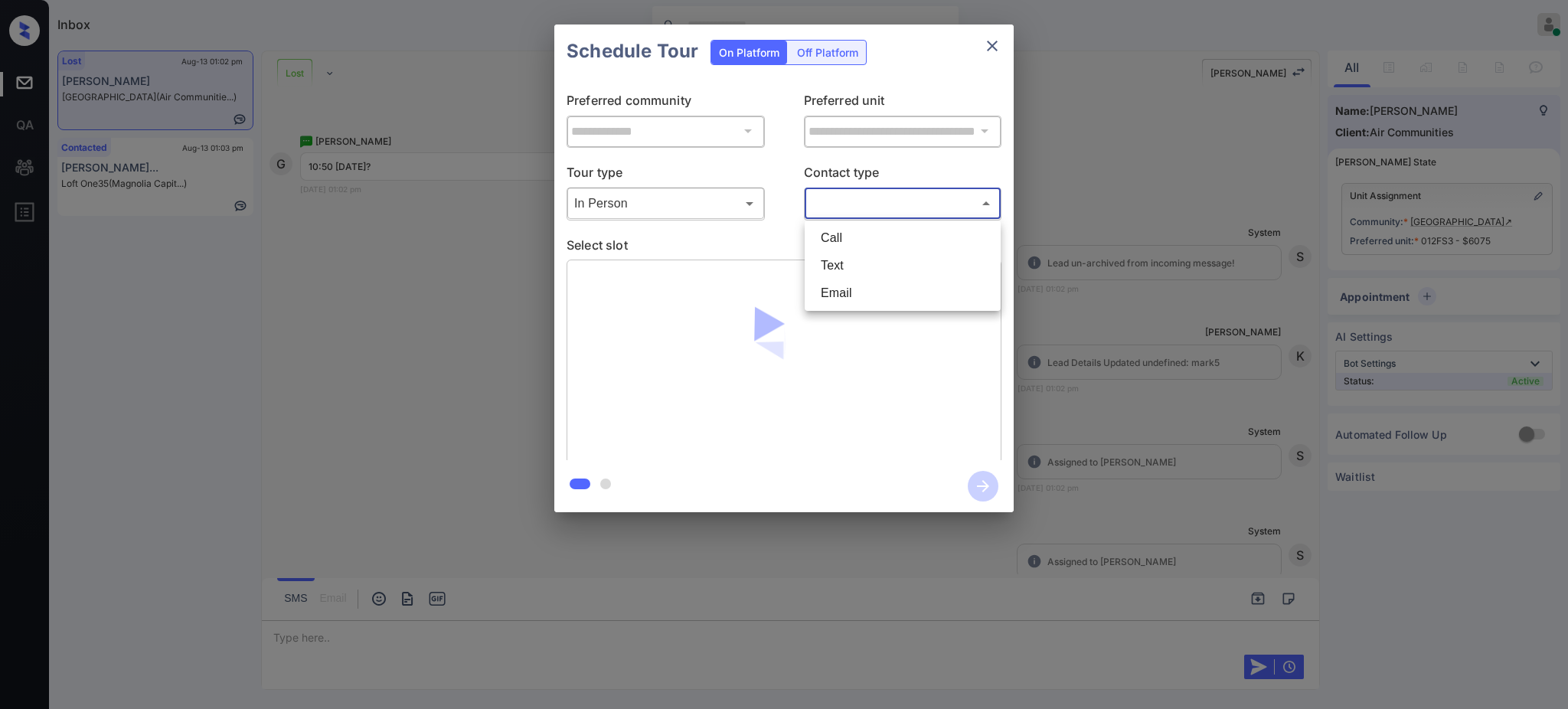
click at [832, 256] on li "Text" at bounding box center [903, 266] width 188 height 28
type input "****"
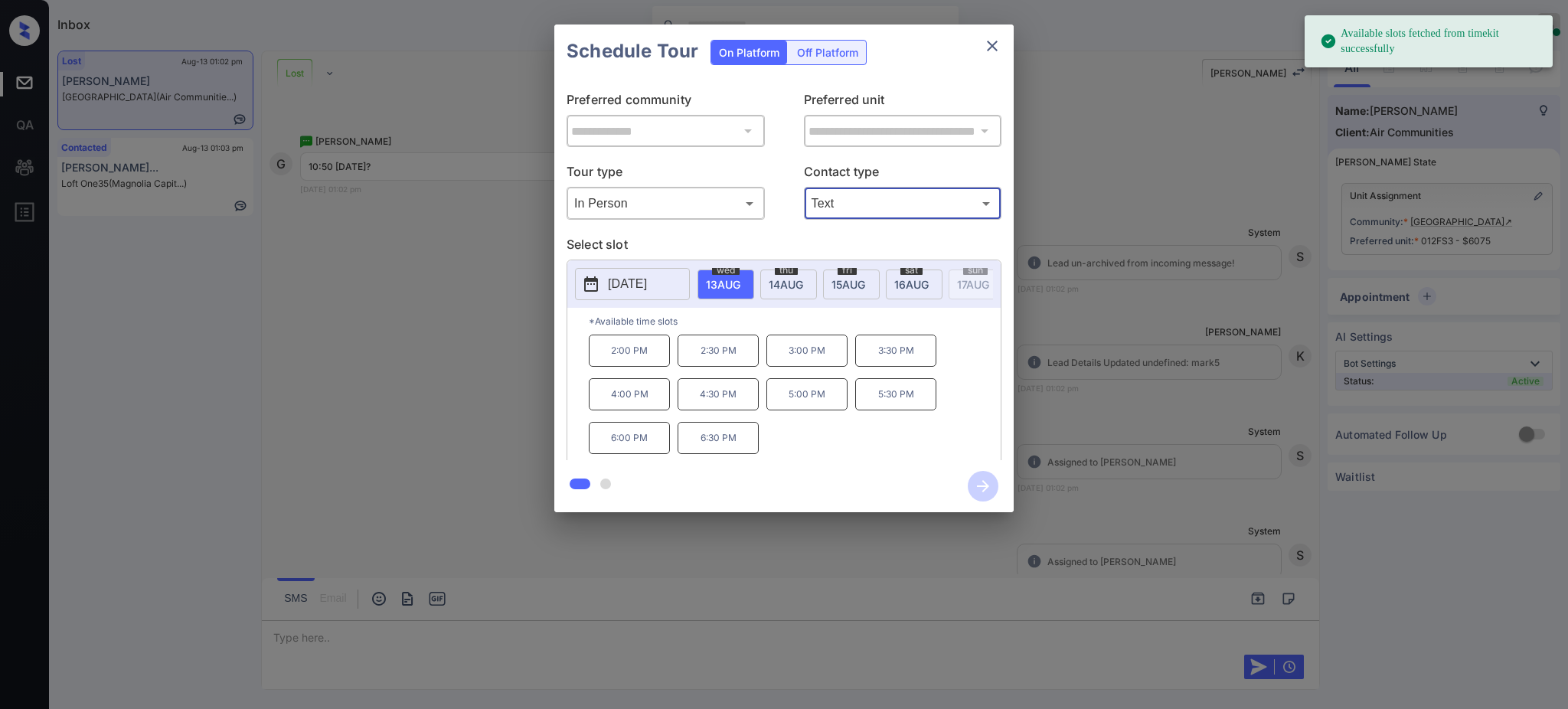
click at [622, 273] on button "[DATE]" at bounding box center [632, 283] width 115 height 32
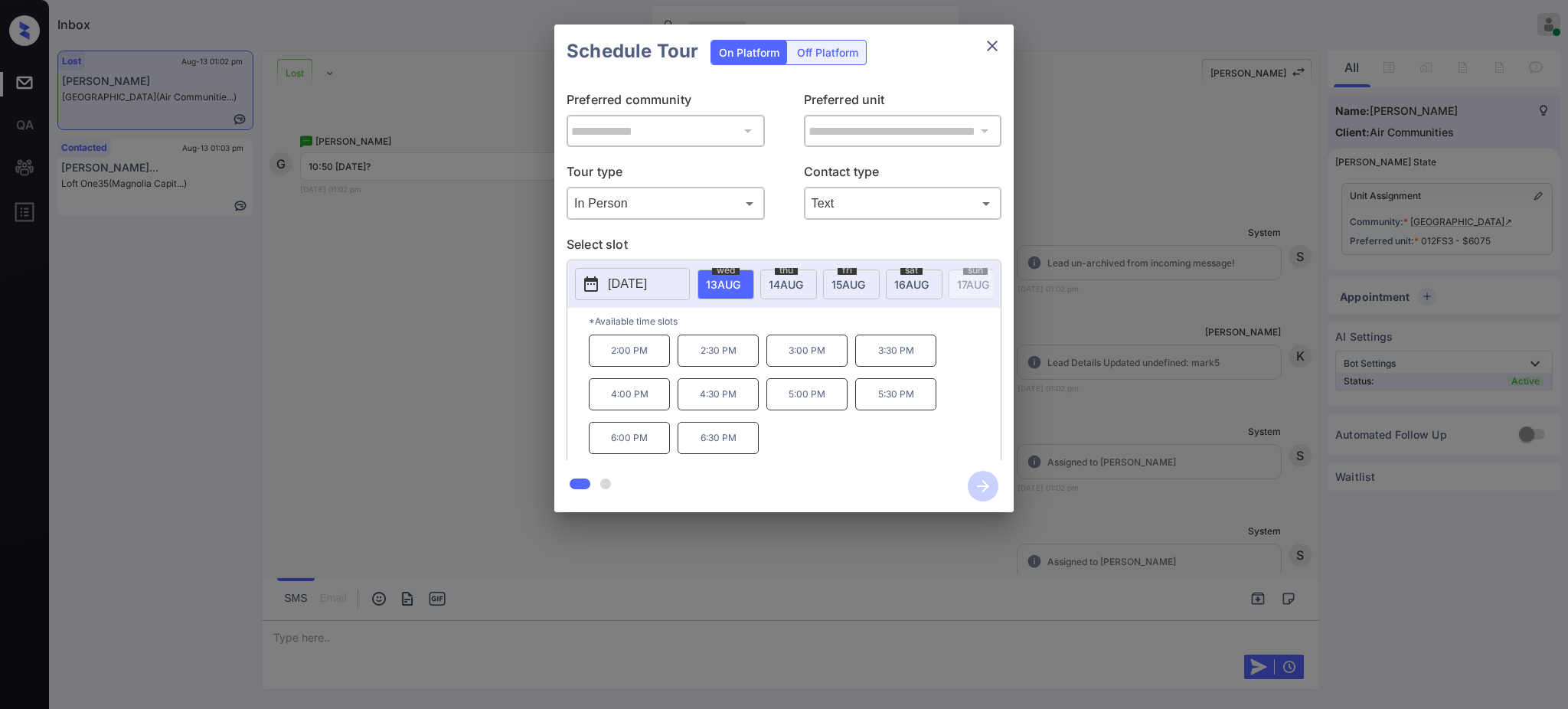
click at [740, 281] on span "[DATE]" at bounding box center [723, 285] width 34 height 13
click at [843, 288] on div "[DATE]" at bounding box center [851, 284] width 56 height 29
click at [789, 290] on div "[DATE]" at bounding box center [789, 284] width 56 height 29
drag, startPoint x: 593, startPoint y: 405, endPoint x: 676, endPoint y: 396, distance: 83.5
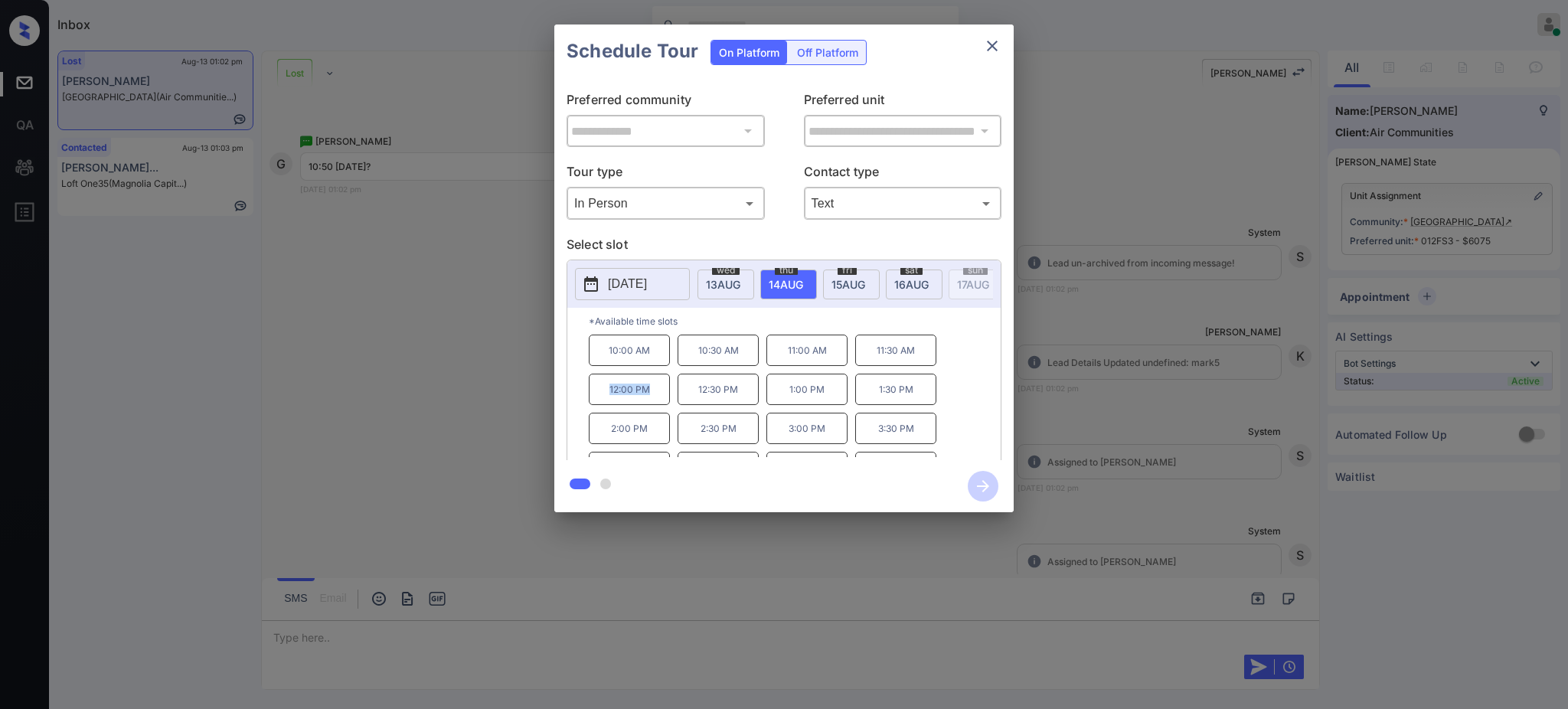
click at [662, 400] on p "12:00 PM" at bounding box center [629, 389] width 81 height 31
copy p "12:00 PM"
click at [996, 41] on icon "close" at bounding box center [992, 46] width 18 height 18
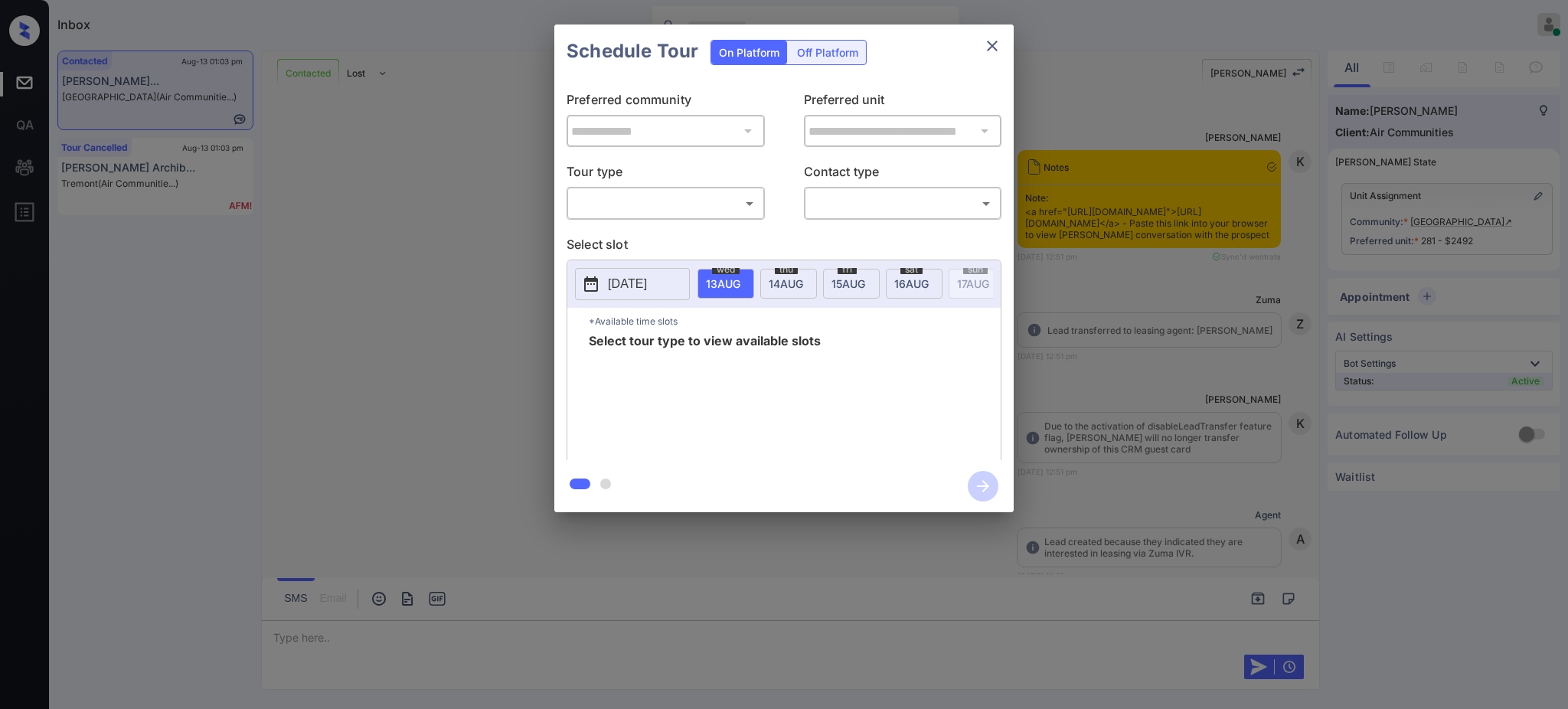
scroll to position [1555, 0]
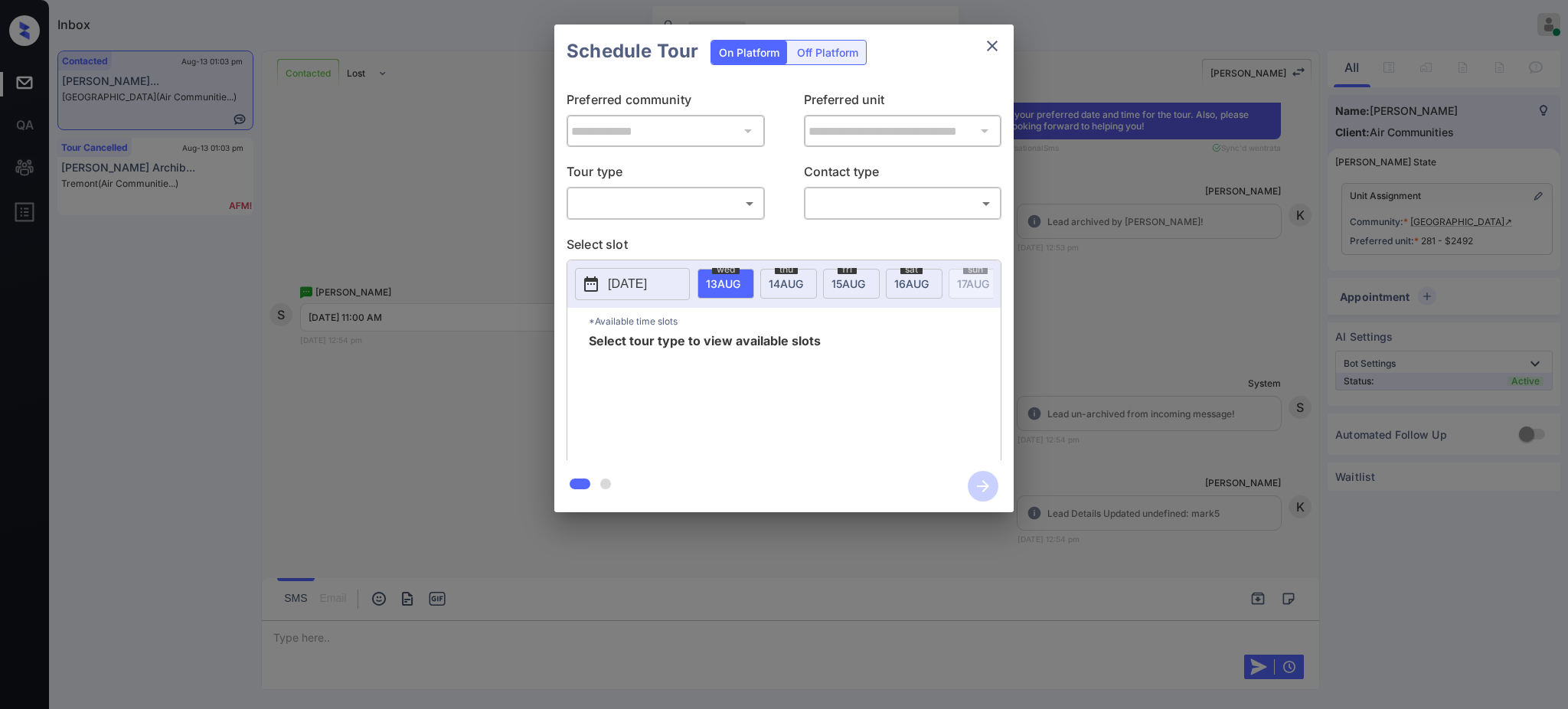
click at [694, 206] on body "Inbox [PERSON_NAME] Online Set yourself offline Set yourself on break Profile S…" at bounding box center [784, 354] width 1568 height 709
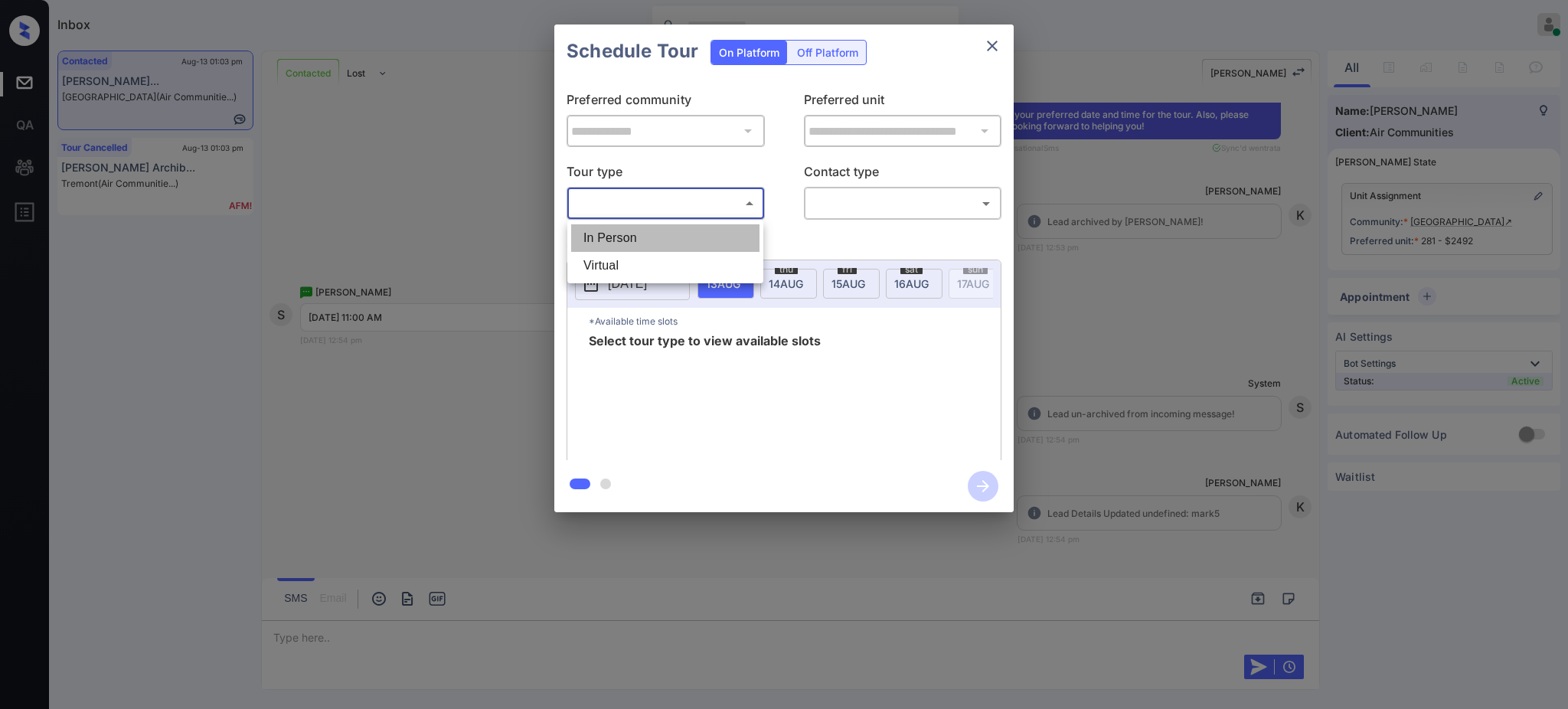
click at [666, 226] on li "In Person" at bounding box center [666, 238] width 188 height 28
type input "********"
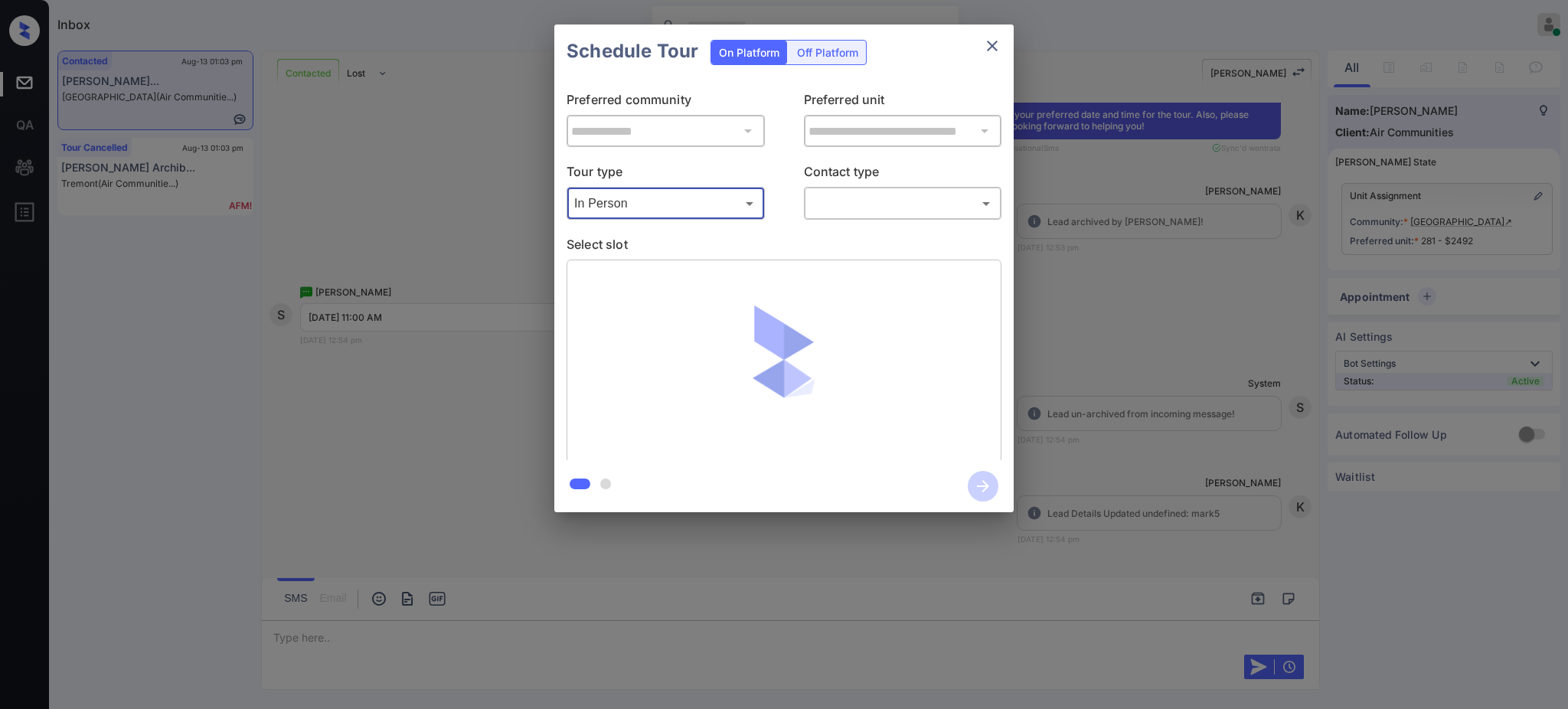
click at [846, 196] on body "Inbox Ajay Kumar Online Set yourself offline Set yourself on break Profile Swit…" at bounding box center [784, 354] width 1568 height 709
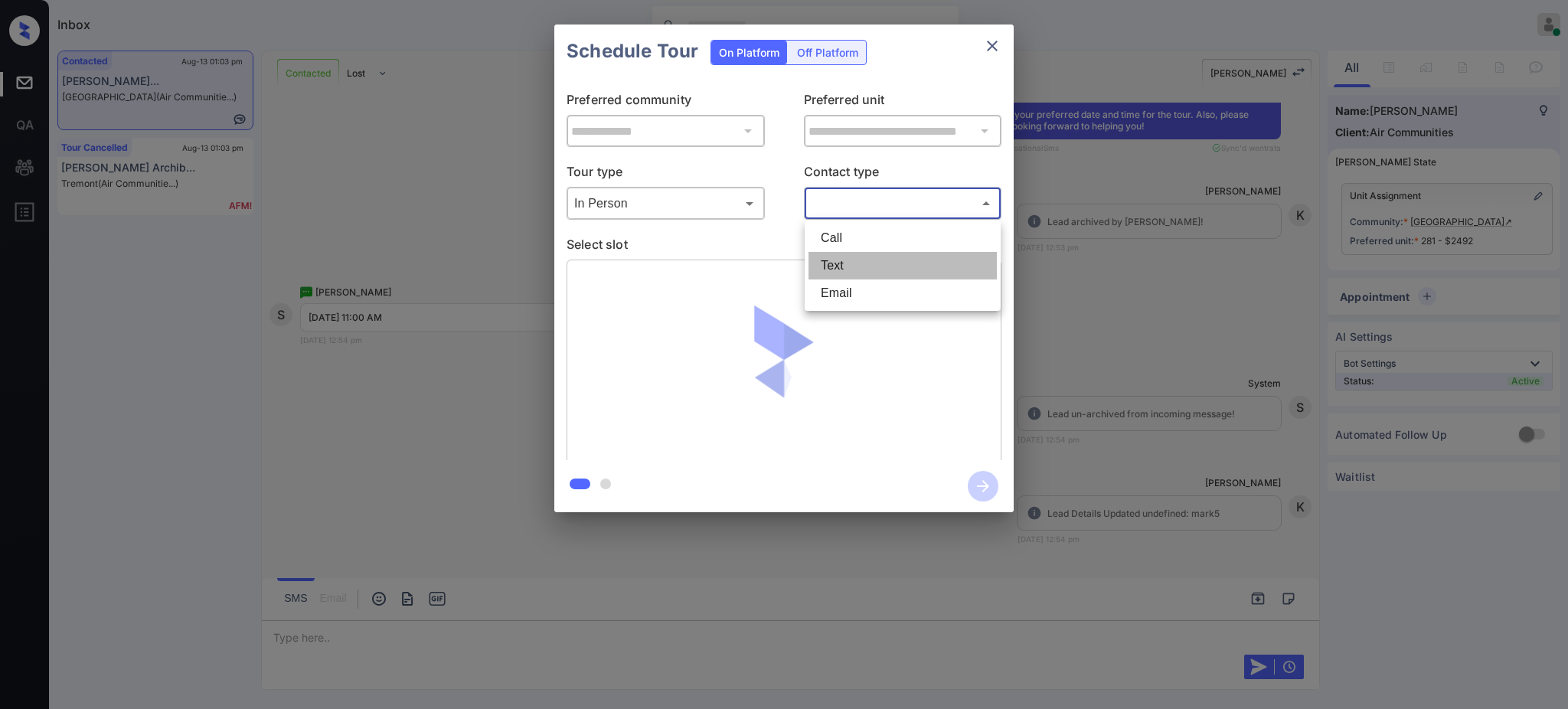
click at [842, 255] on li "Text" at bounding box center [903, 266] width 188 height 28
type input "****"
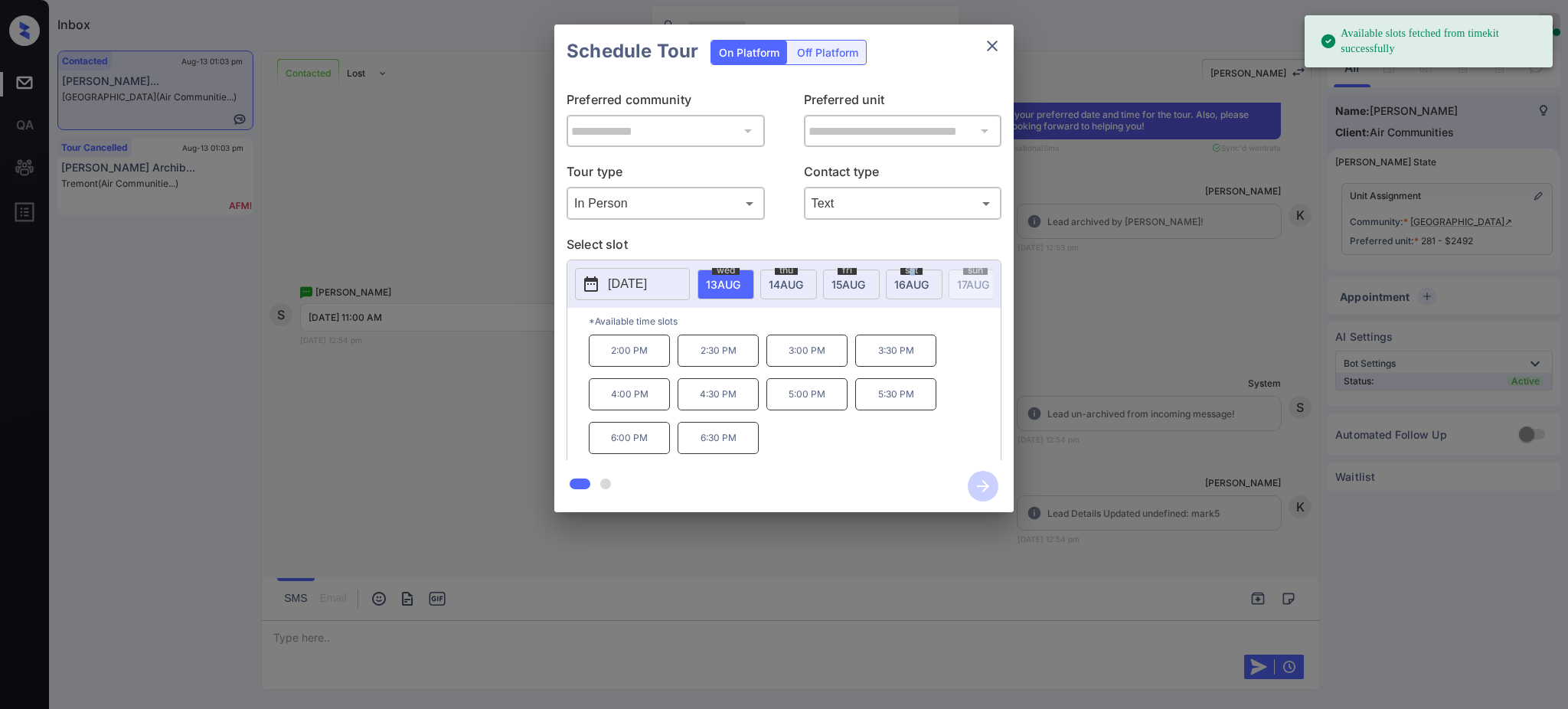
click at [739, 269] on span "sat" at bounding box center [726, 270] width 28 height 9
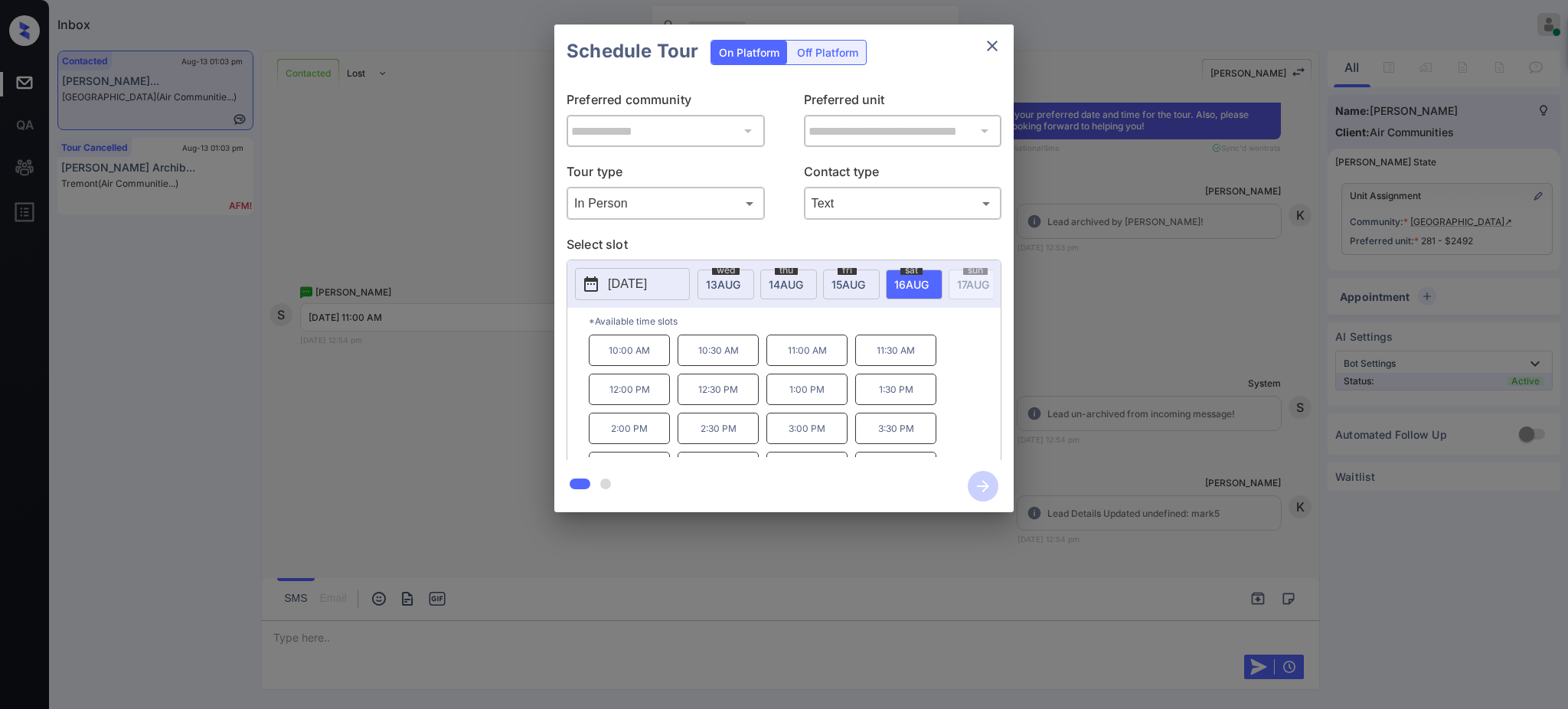
click at [807, 355] on p "11:00 AM" at bounding box center [807, 350] width 81 height 31
click at [983, 485] on icon "button" at bounding box center [983, 485] width 30 height 30
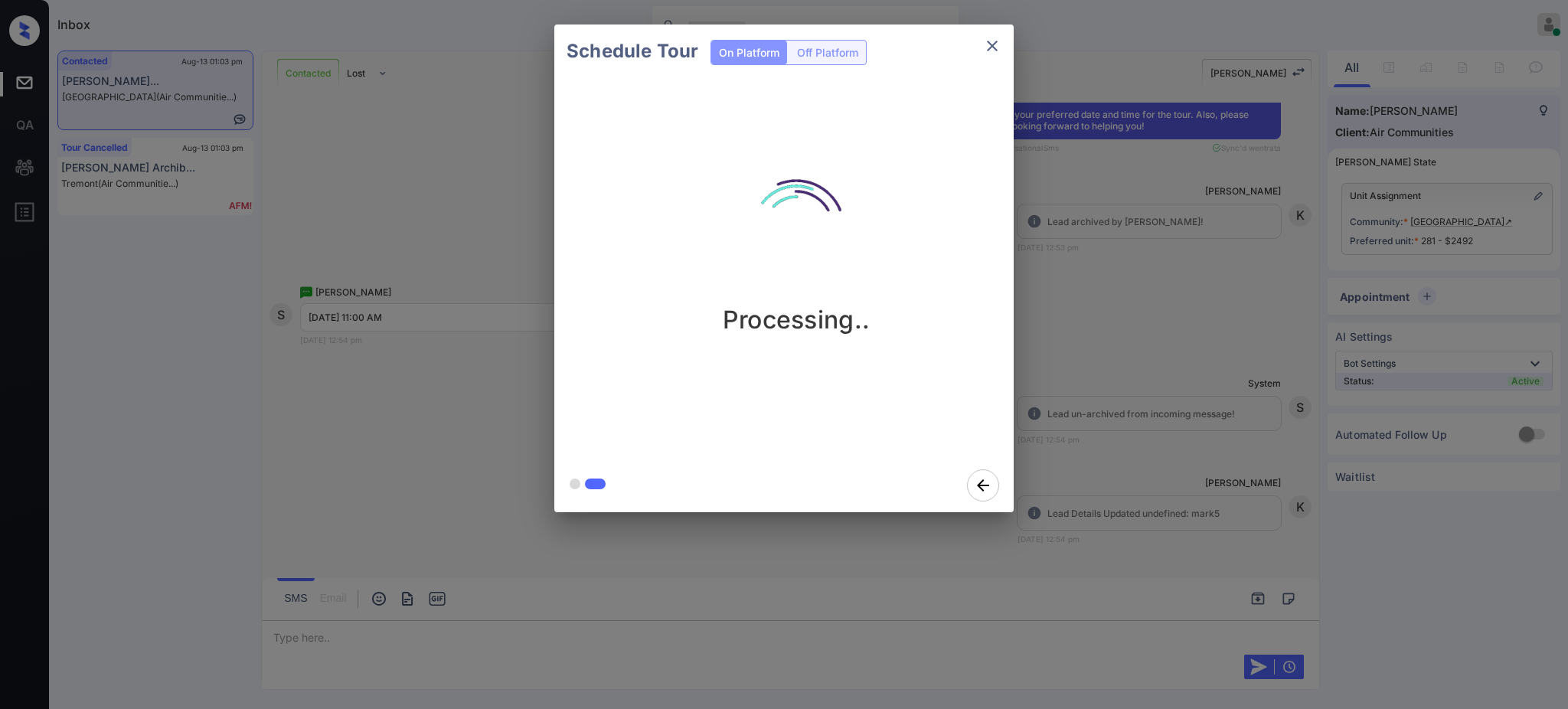
click at [1094, 410] on div "Schedule Tour On Platform Off Platform Processing.." at bounding box center [784, 269] width 1568 height 537
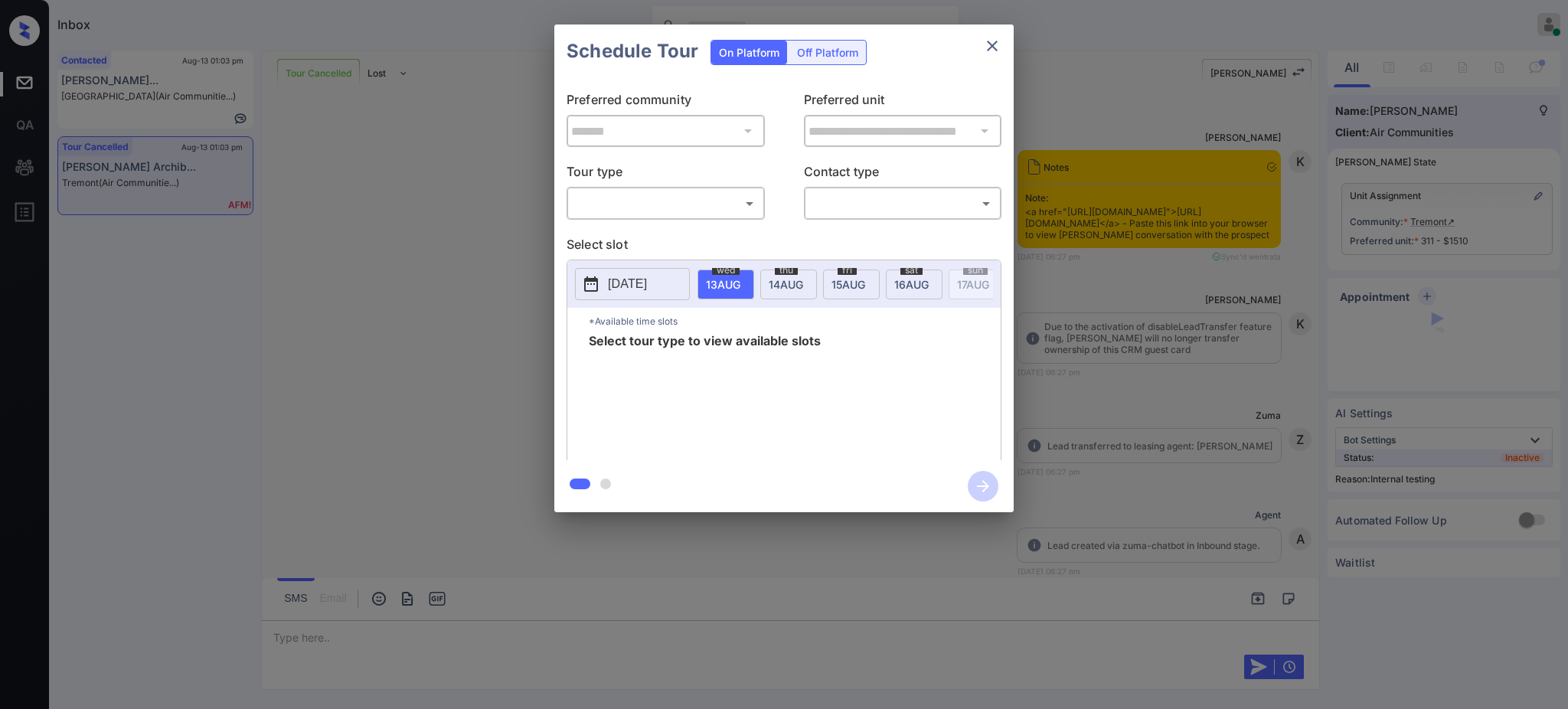
scroll to position [8889, 0]
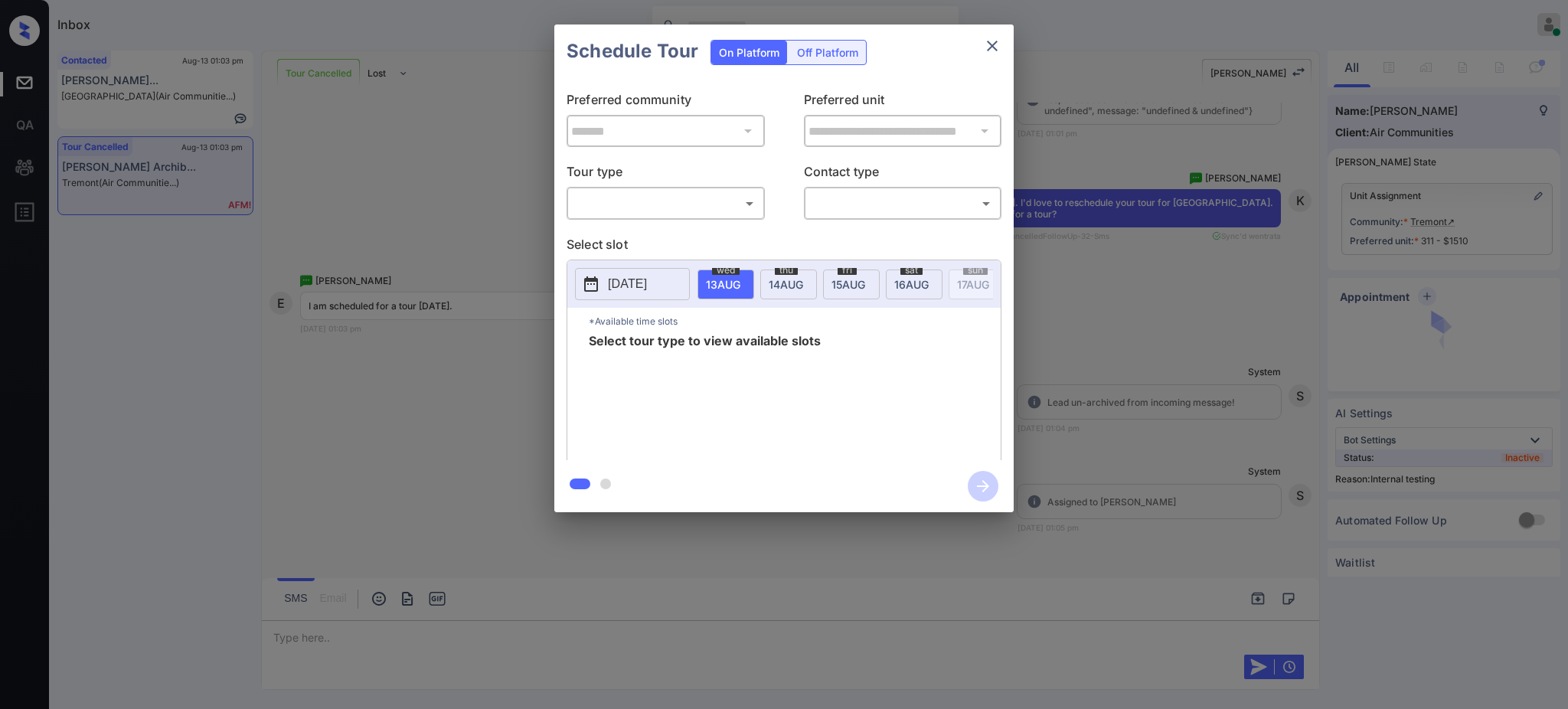
click at [620, 203] on body "Inbox [PERSON_NAME] Online Set yourself offline Set yourself on break Profile S…" at bounding box center [784, 354] width 1568 height 709
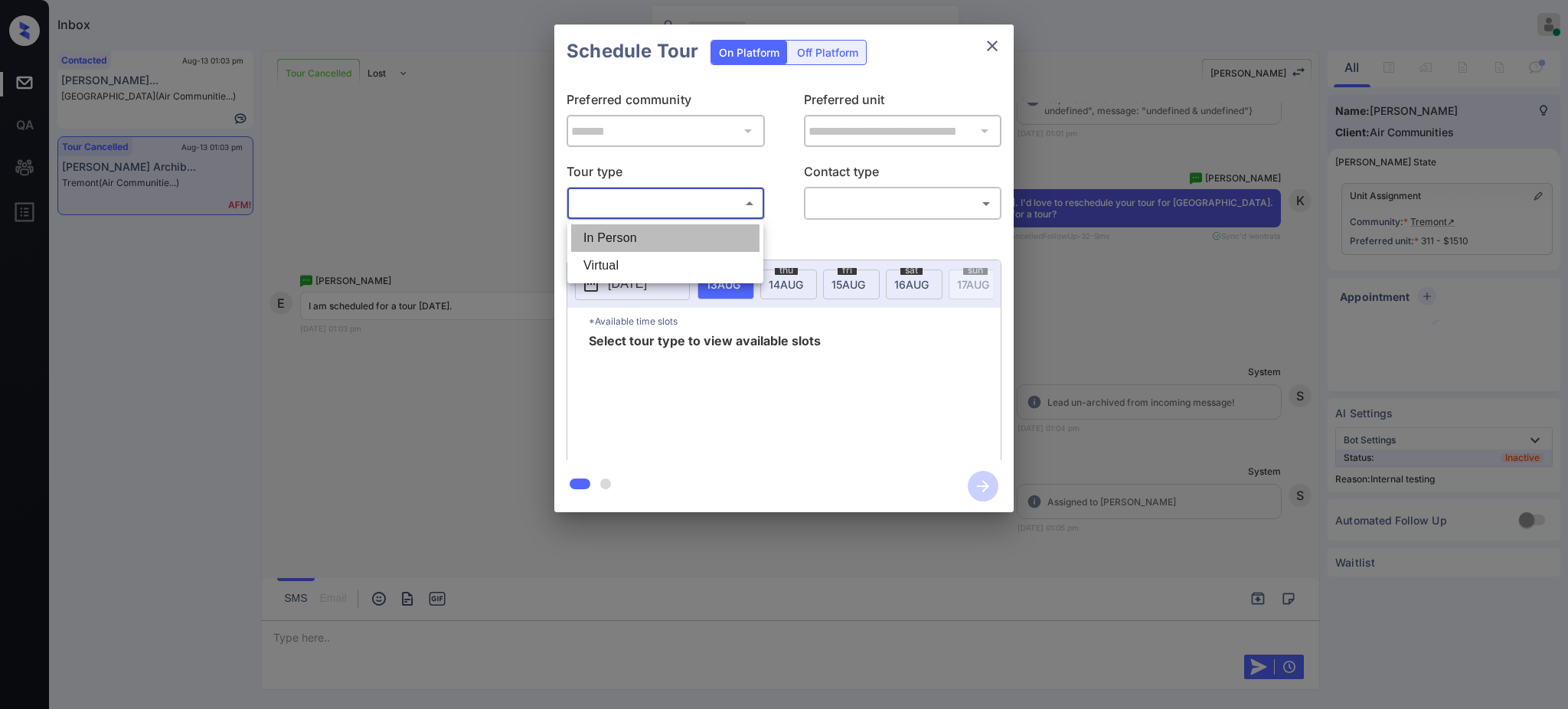
drag, startPoint x: 621, startPoint y: 231, endPoint x: 869, endPoint y: 185, distance: 252.2
click at [623, 232] on li "In Person" at bounding box center [666, 238] width 188 height 28
type input "********"
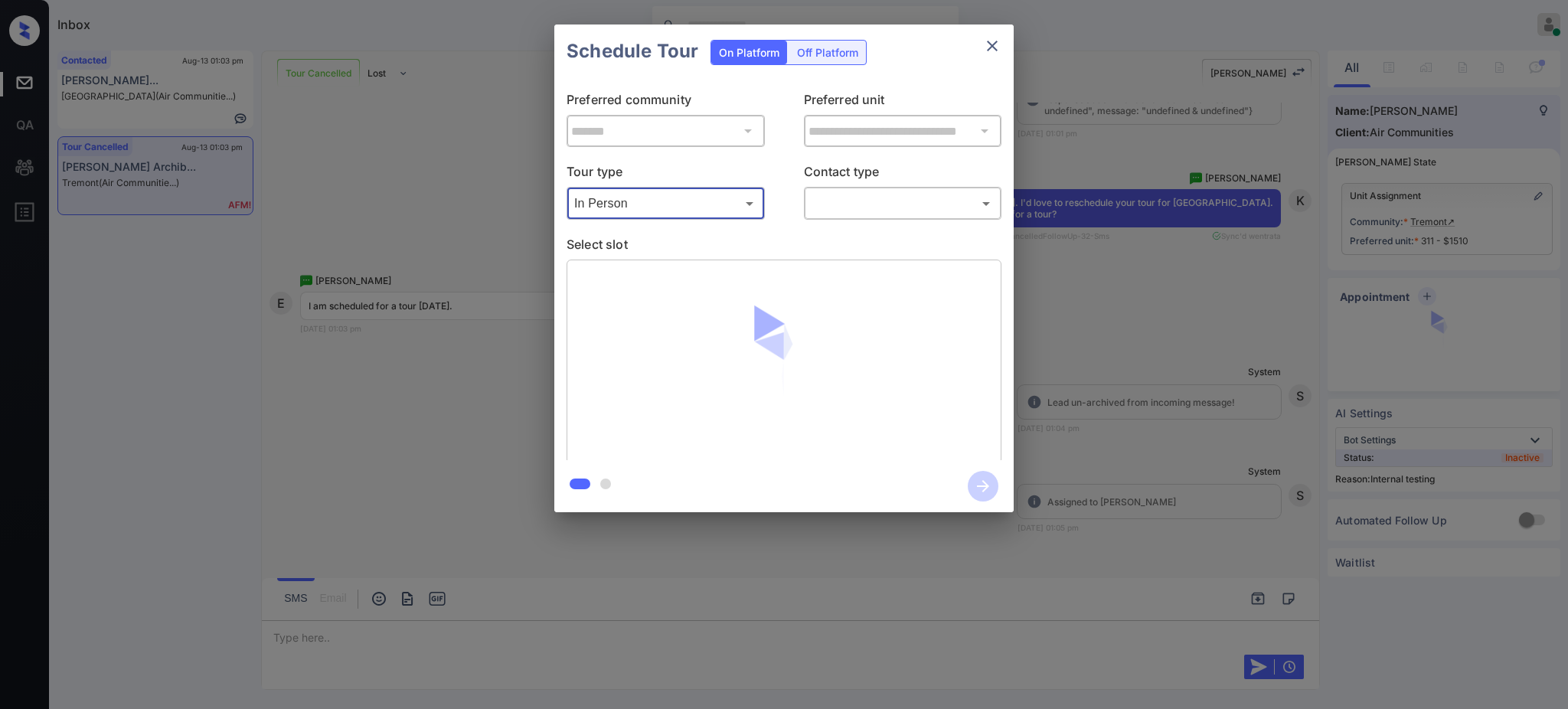
click at [874, 182] on p "Contact type" at bounding box center [903, 174] width 198 height 25
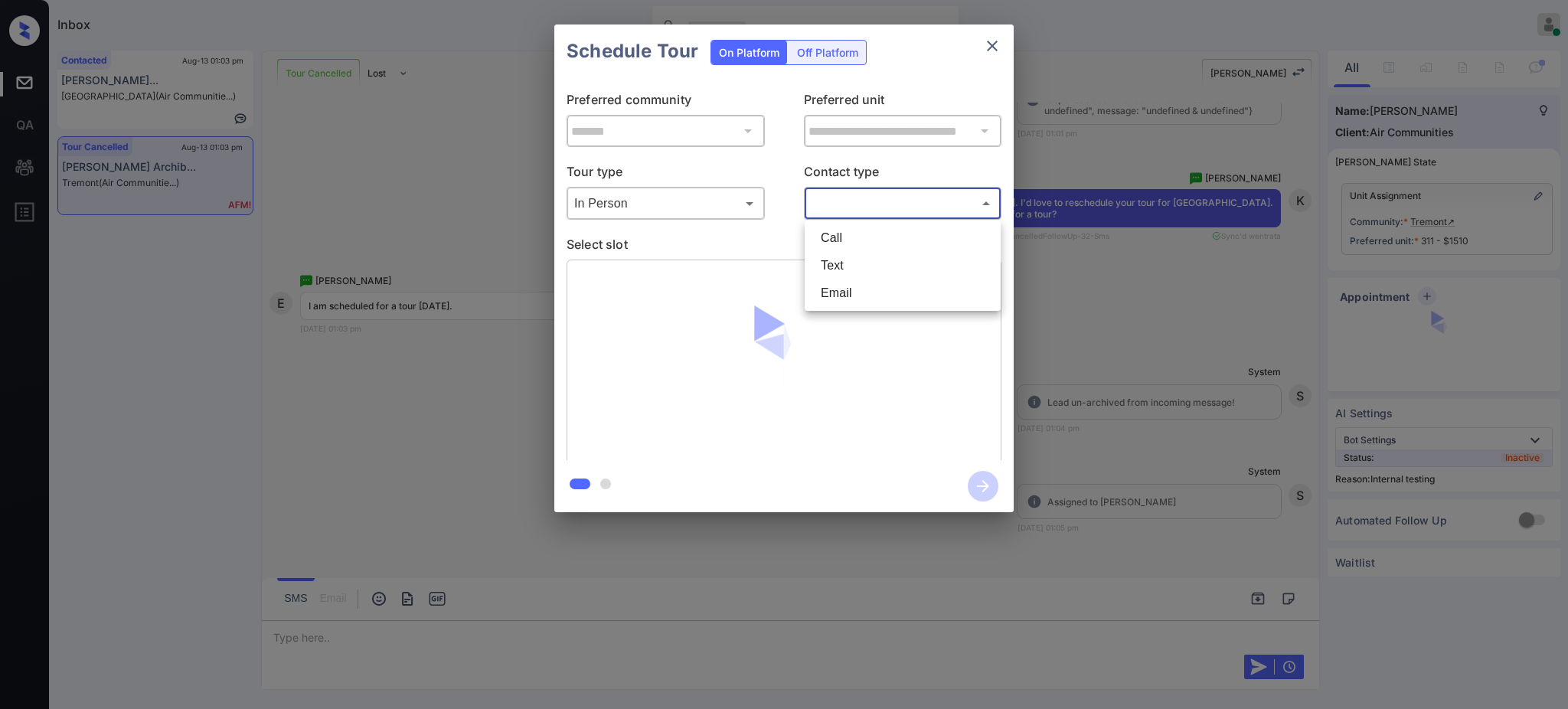
click at [864, 196] on body "Inbox Ajay Kumar Online Set yourself offline Set yourself on break Profile Swit…" at bounding box center [784, 354] width 1568 height 709
click at [842, 264] on li "Text" at bounding box center [903, 266] width 188 height 28
type input "****"
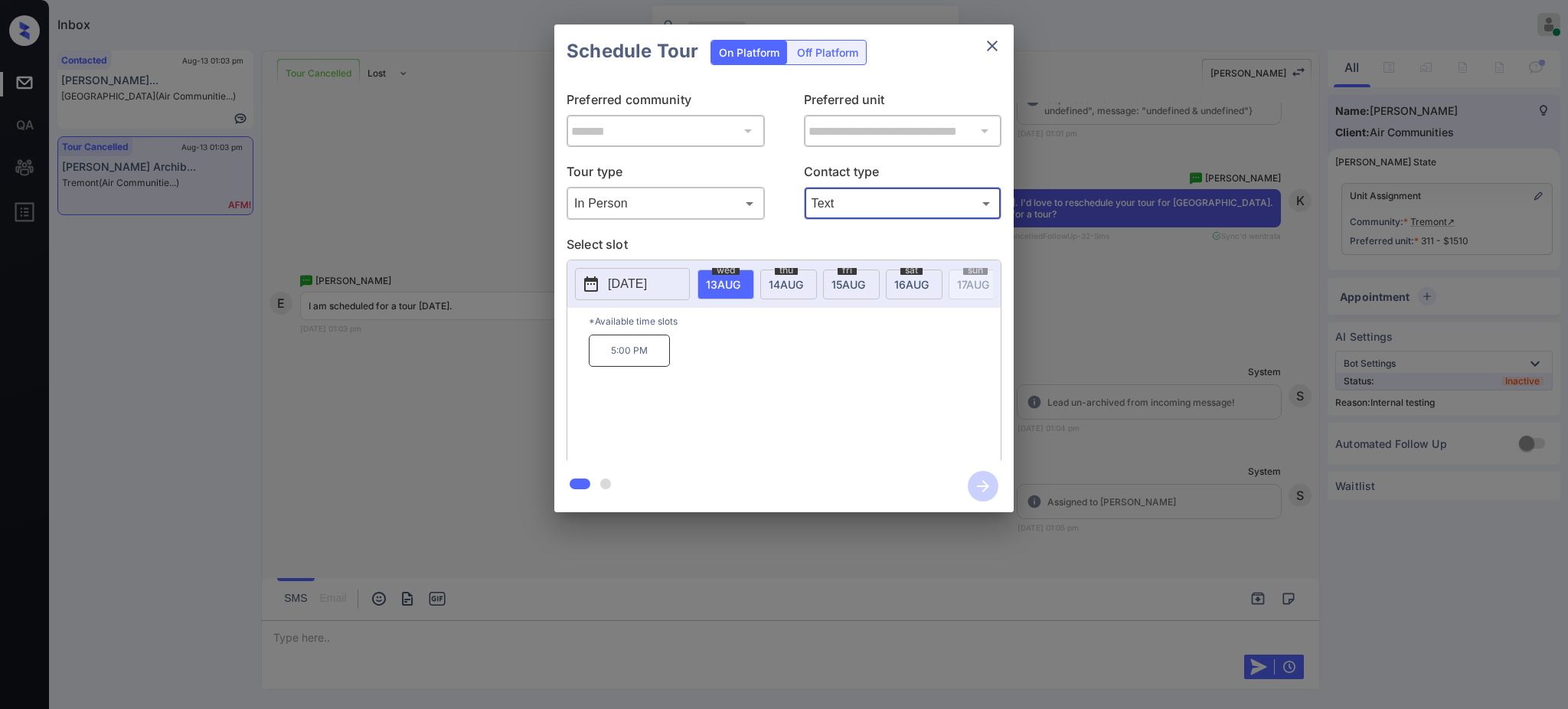
click at [740, 279] on span "15 AUG" at bounding box center [723, 285] width 34 height 13
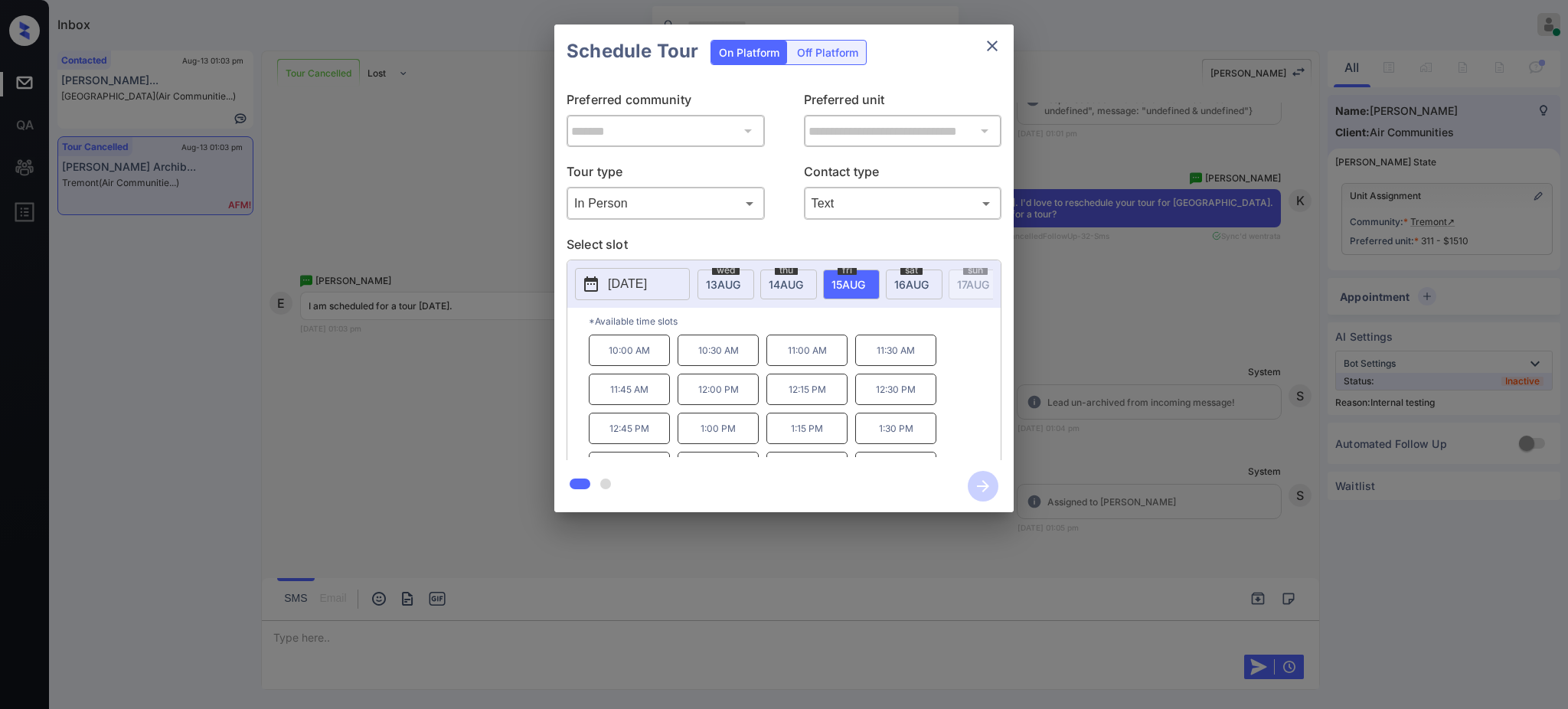
click at [1051, 372] on div "**********" at bounding box center [784, 269] width 1568 height 537
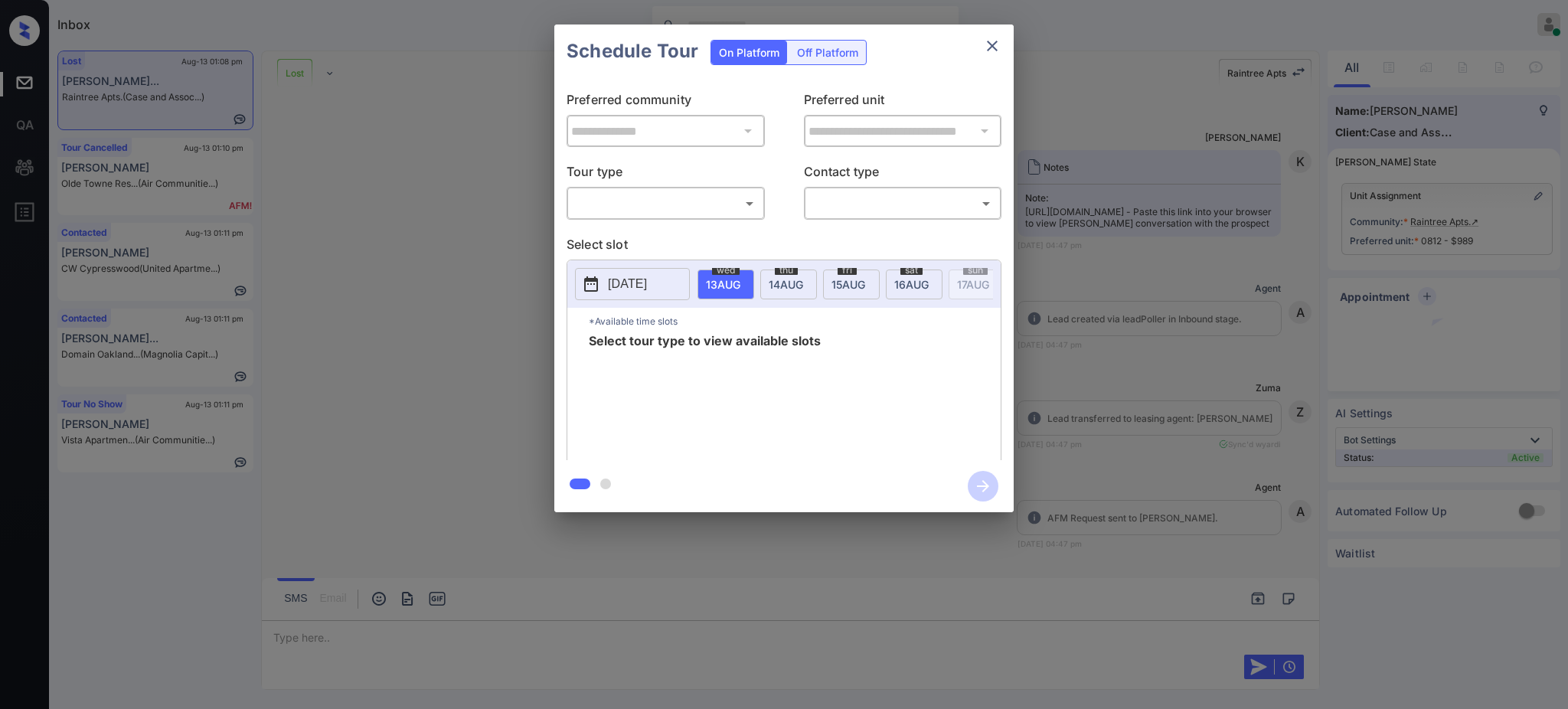
scroll to position [11493, 0]
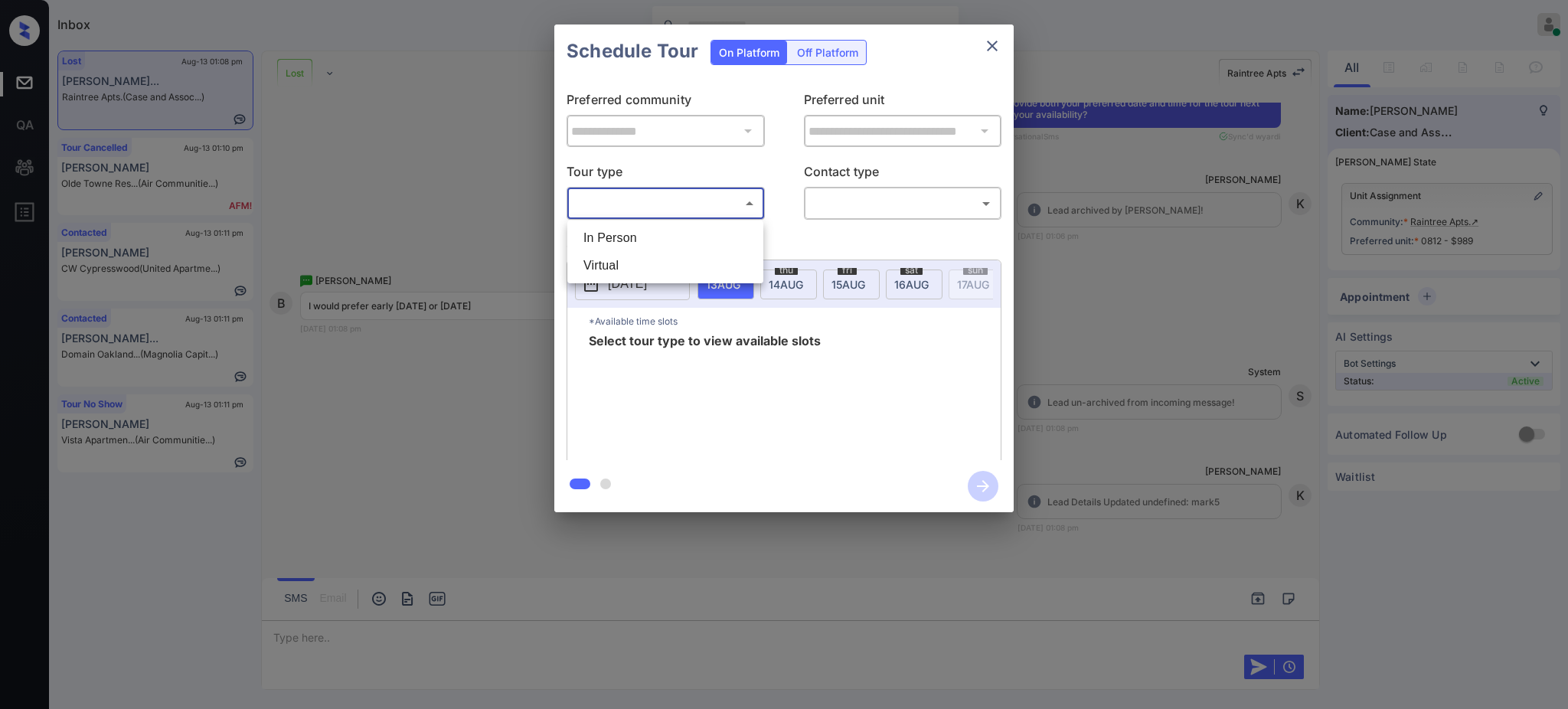
click at [628, 210] on body "Inbox Ajay Kumar Online Set yourself offline Set yourself on break Profile Swit…" at bounding box center [784, 354] width 1568 height 709
drag, startPoint x: 629, startPoint y: 240, endPoint x: 824, endPoint y: 214, distance: 196.7
click at [630, 241] on li "In Person" at bounding box center [666, 238] width 188 height 28
type input "********"
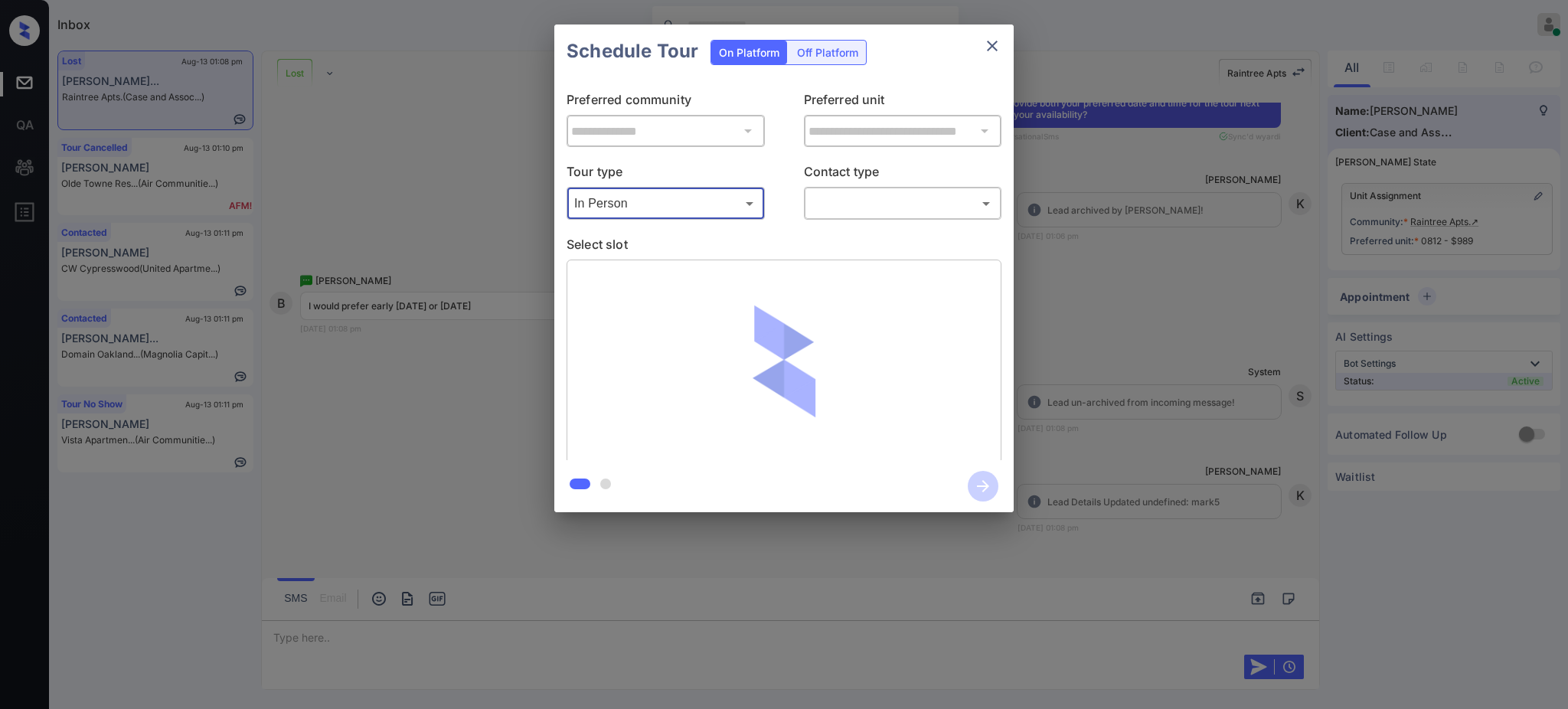
click at [853, 203] on body "Inbox Ajay Kumar Online Set yourself offline Set yourself on break Profile Swit…" at bounding box center [784, 354] width 1568 height 709
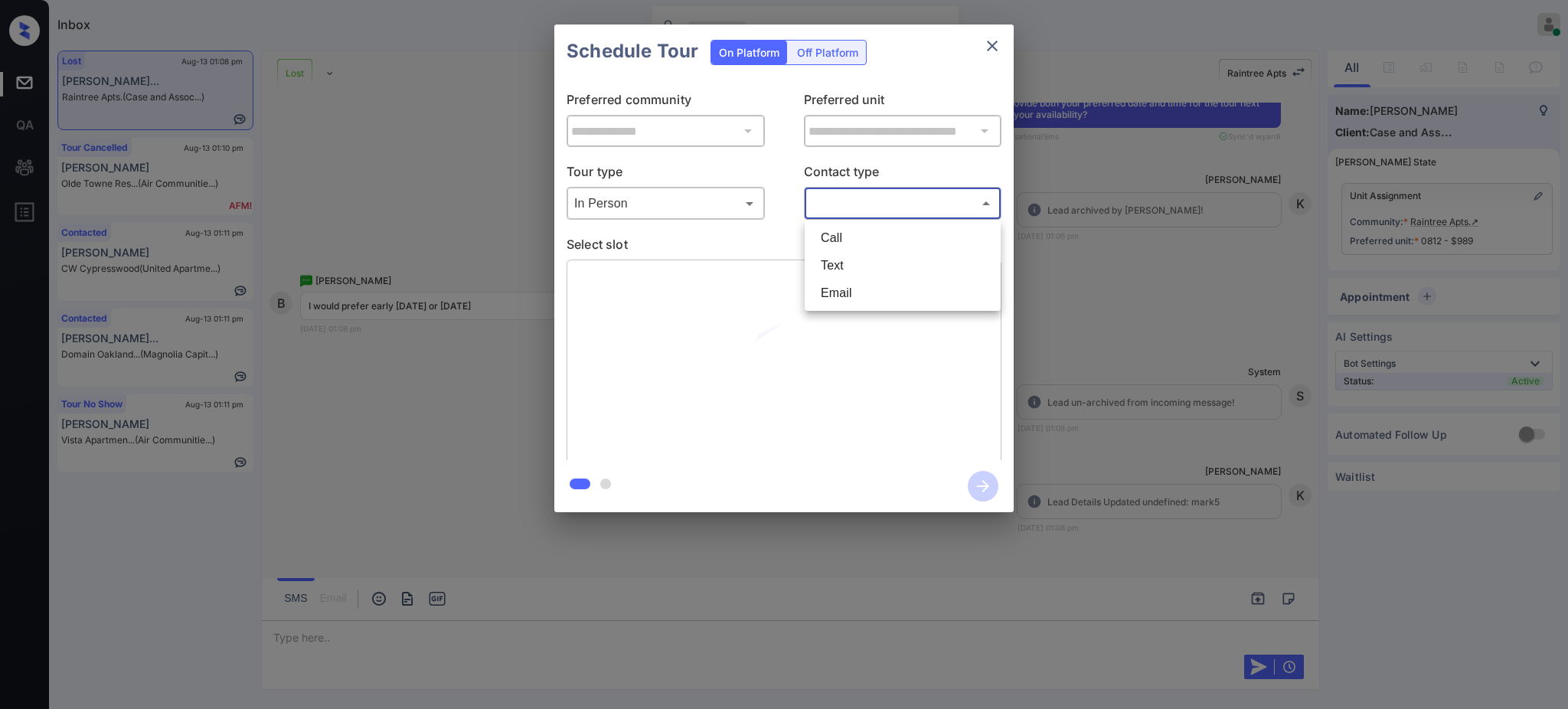
click at [834, 261] on li "Text" at bounding box center [903, 266] width 188 height 28
type input "****"
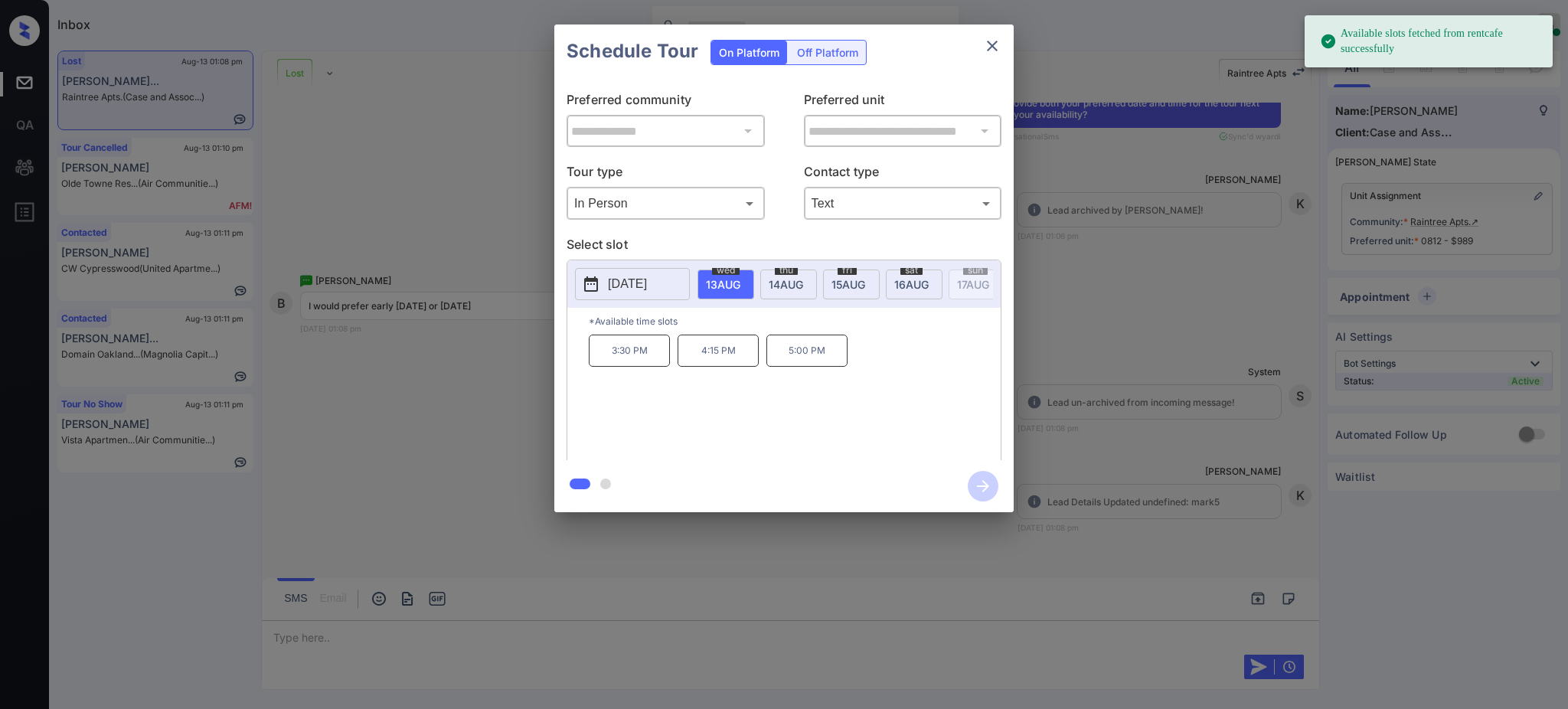
click at [644, 287] on p "2025-08-13" at bounding box center [628, 284] width 39 height 18
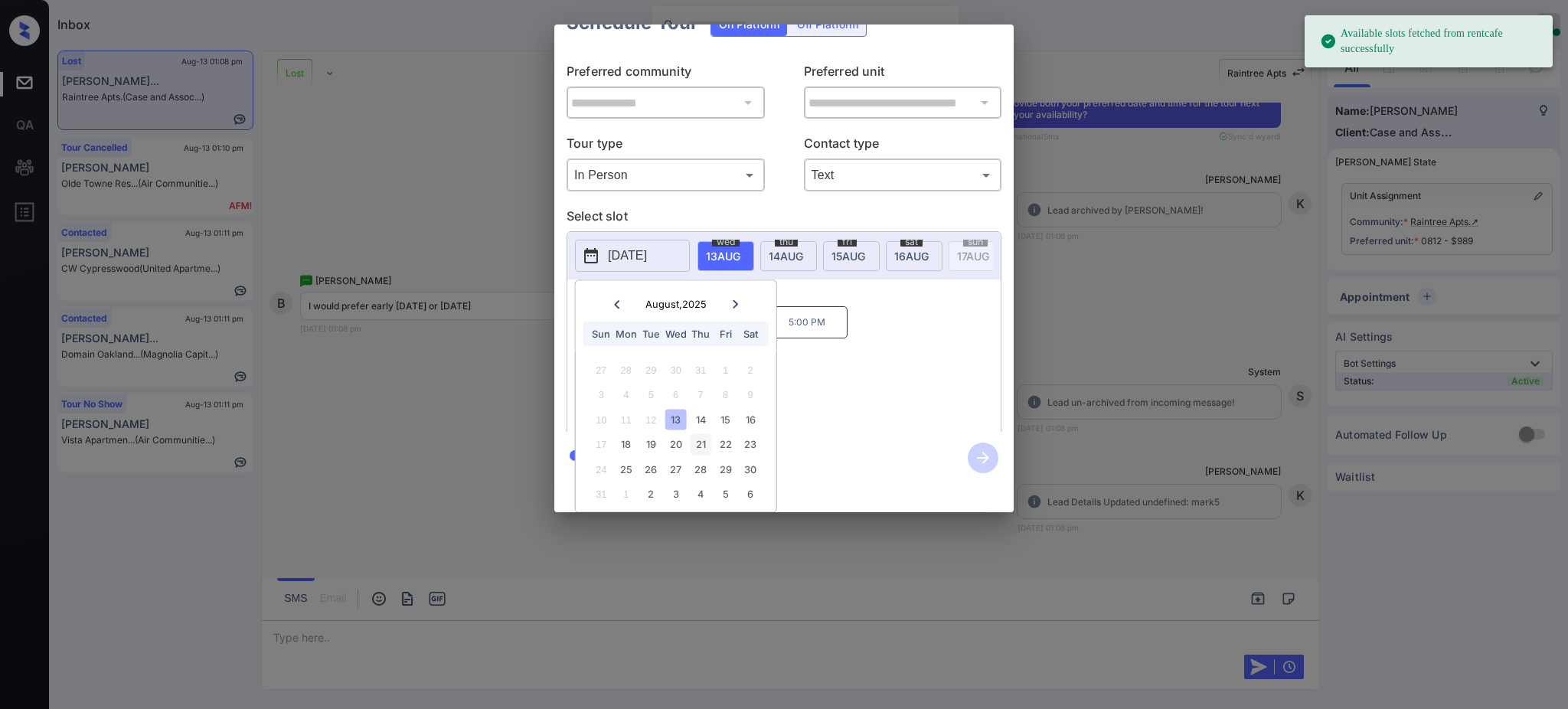
scroll to position [52, 0]
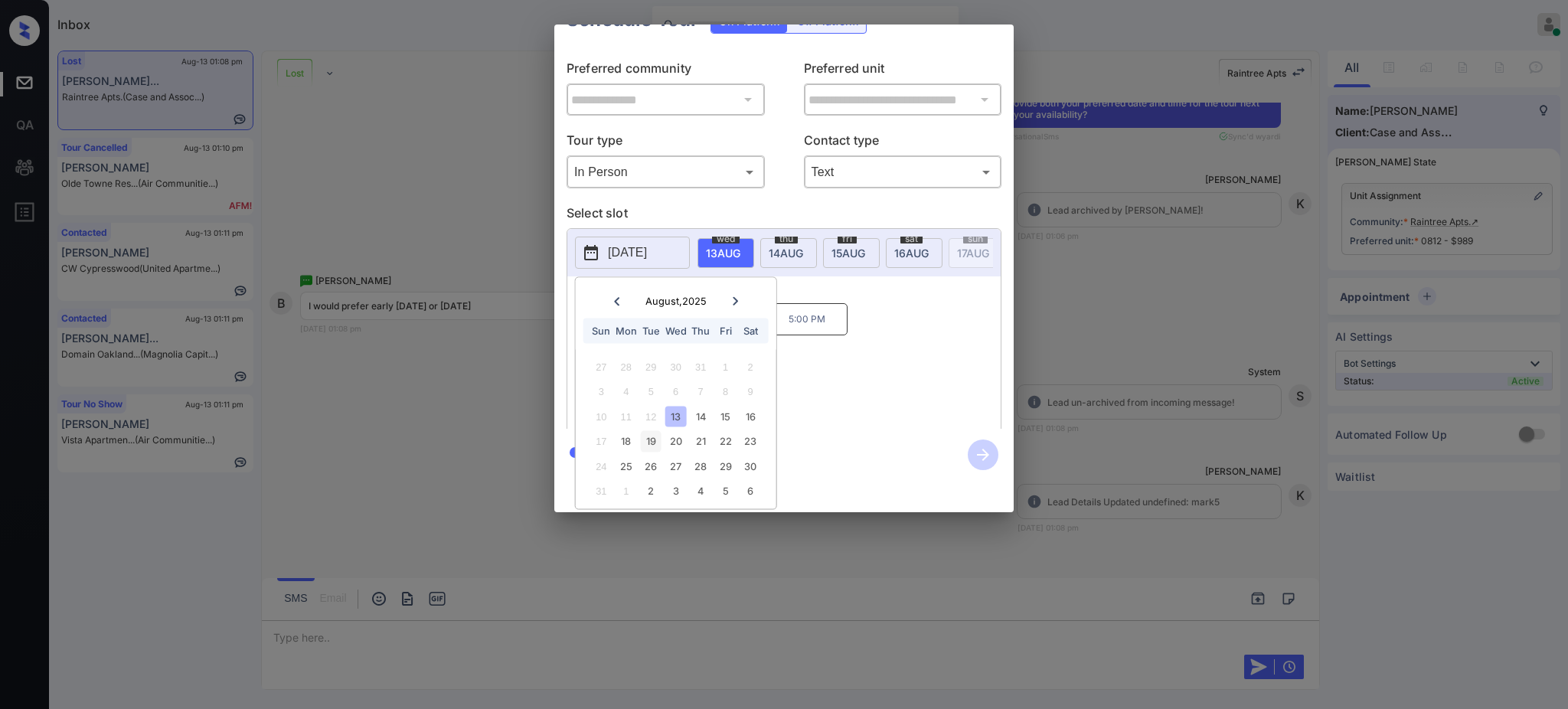
click at [654, 431] on div "19" at bounding box center [651, 441] width 20 height 20
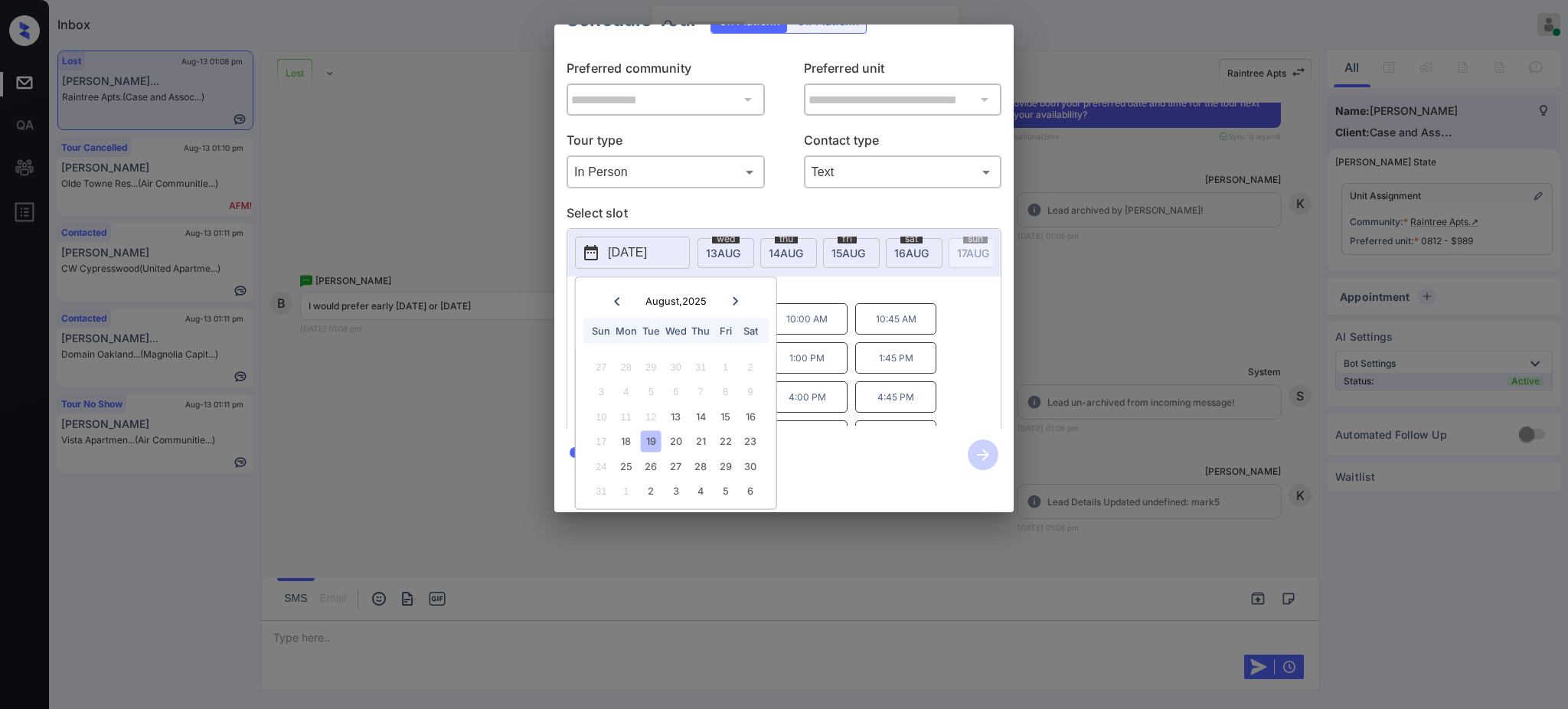
scroll to position [0, 0]
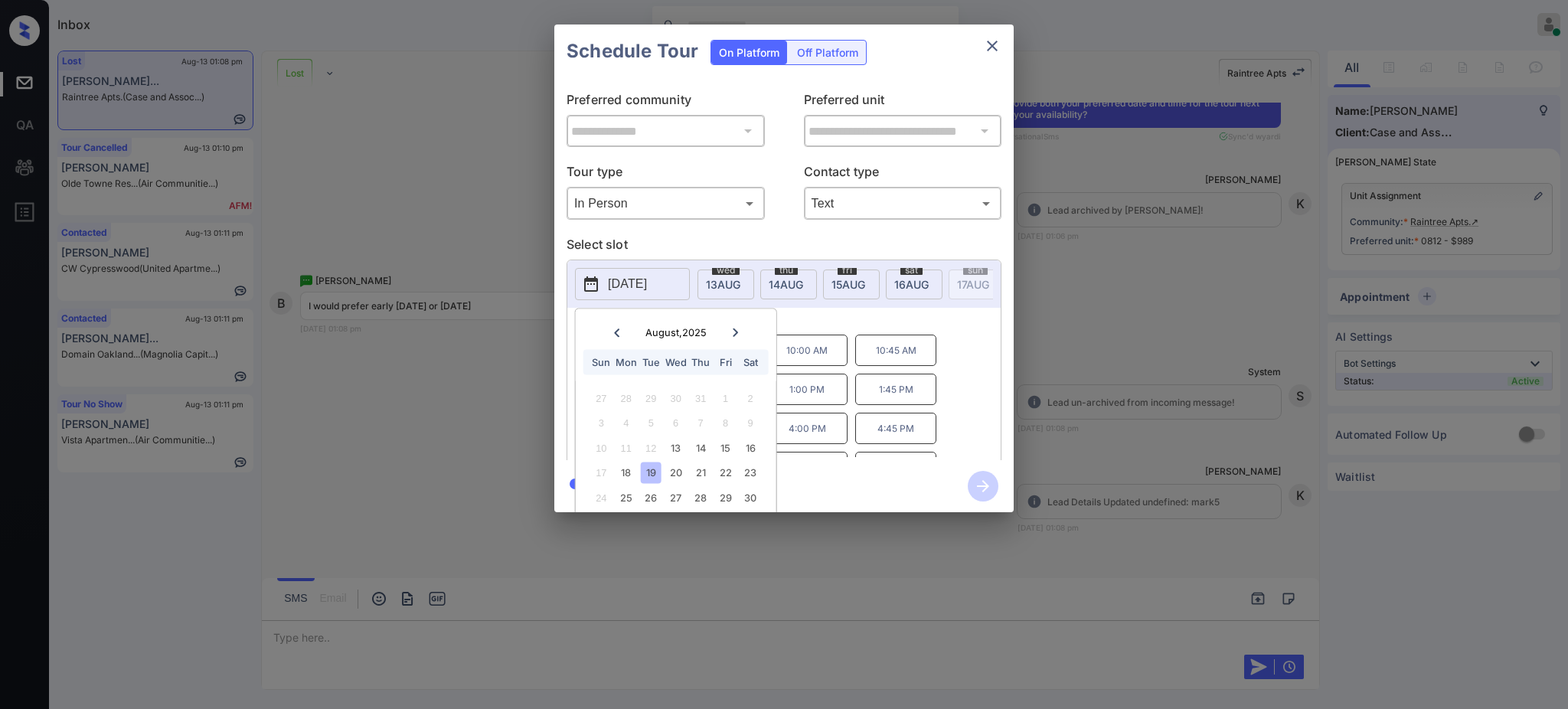
click at [778, 366] on div "8:30 AM 9:15 AM 10:00 AM 10:45 AM 11:30 AM 12:15 PM 1:00 PM 1:45 PM 2:30 PM 3:1…" at bounding box center [794, 396] width 412 height 123
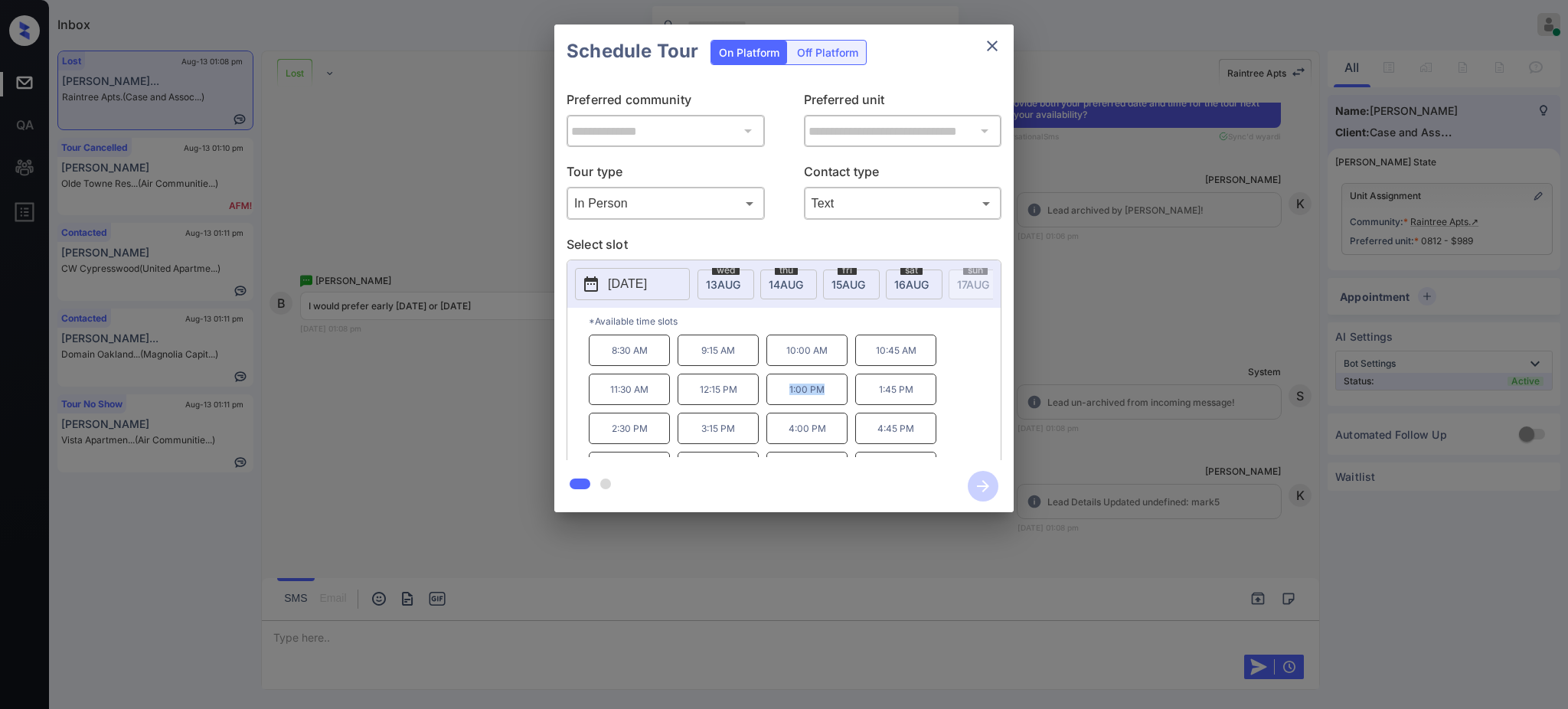
drag, startPoint x: 774, startPoint y: 395, endPoint x: 962, endPoint y: 275, distance: 223.0
click at [847, 401] on p "1:00 PM" at bounding box center [807, 389] width 81 height 31
copy p "1:00 PM"
click at [994, 51] on icon "close" at bounding box center [992, 46] width 18 height 18
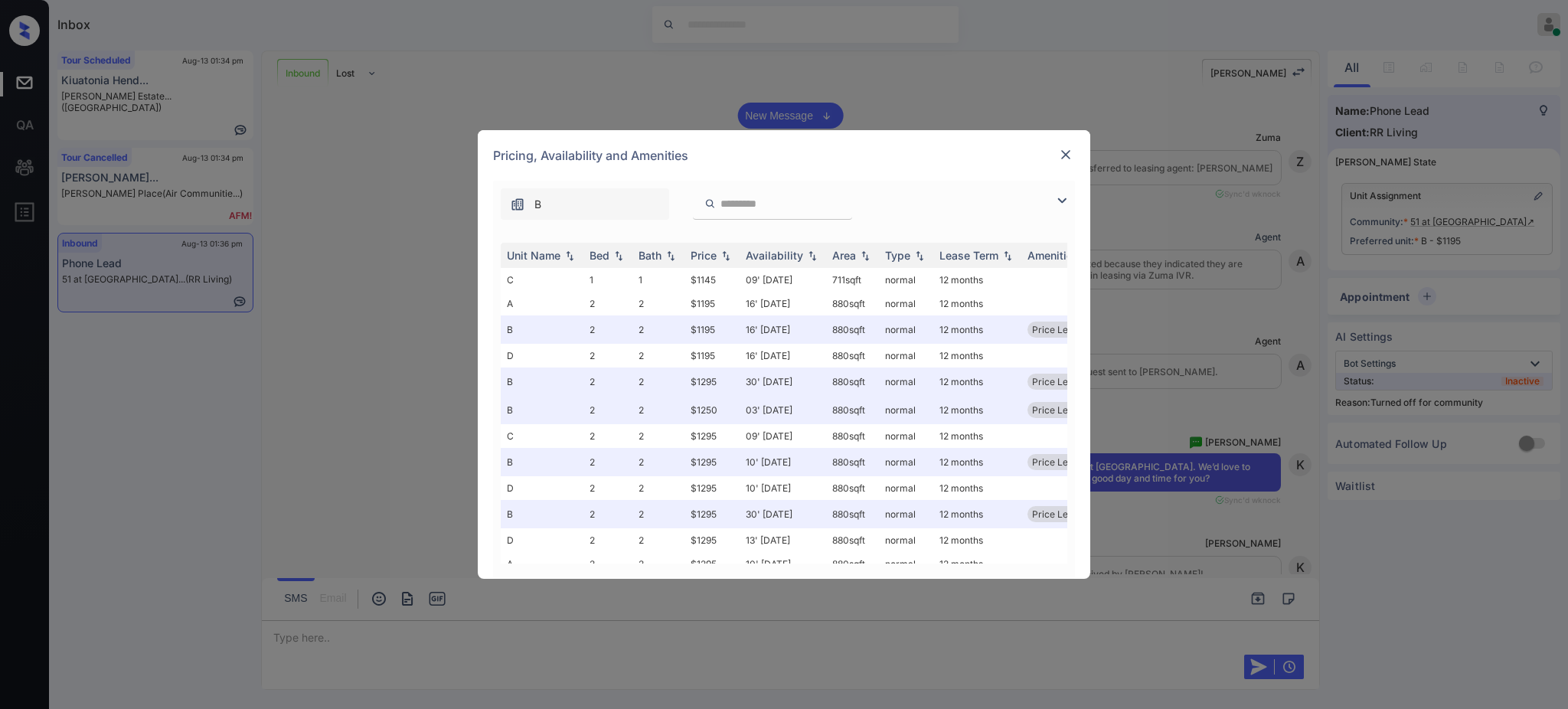
scroll to position [4038, 0]
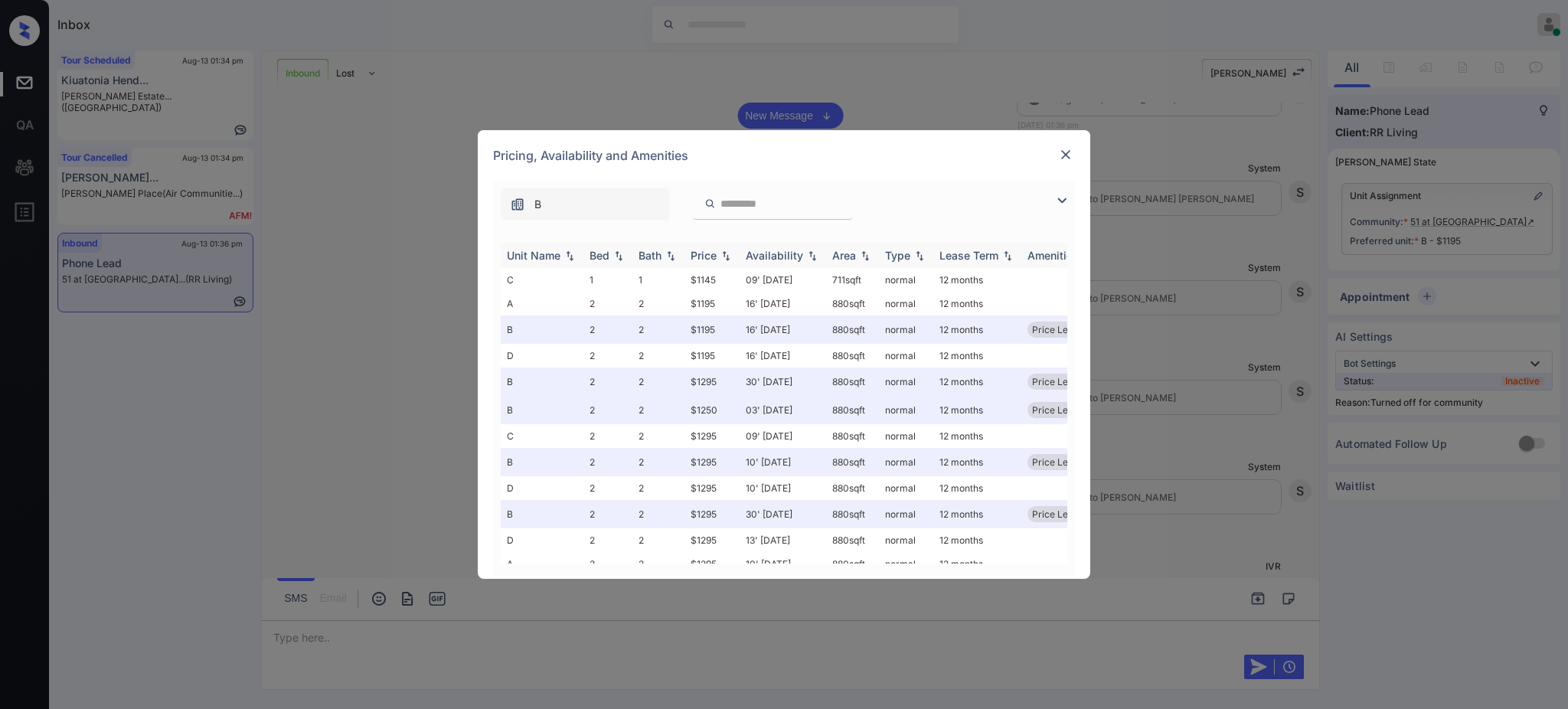
click at [593, 251] on div "Bed" at bounding box center [599, 255] width 20 height 13
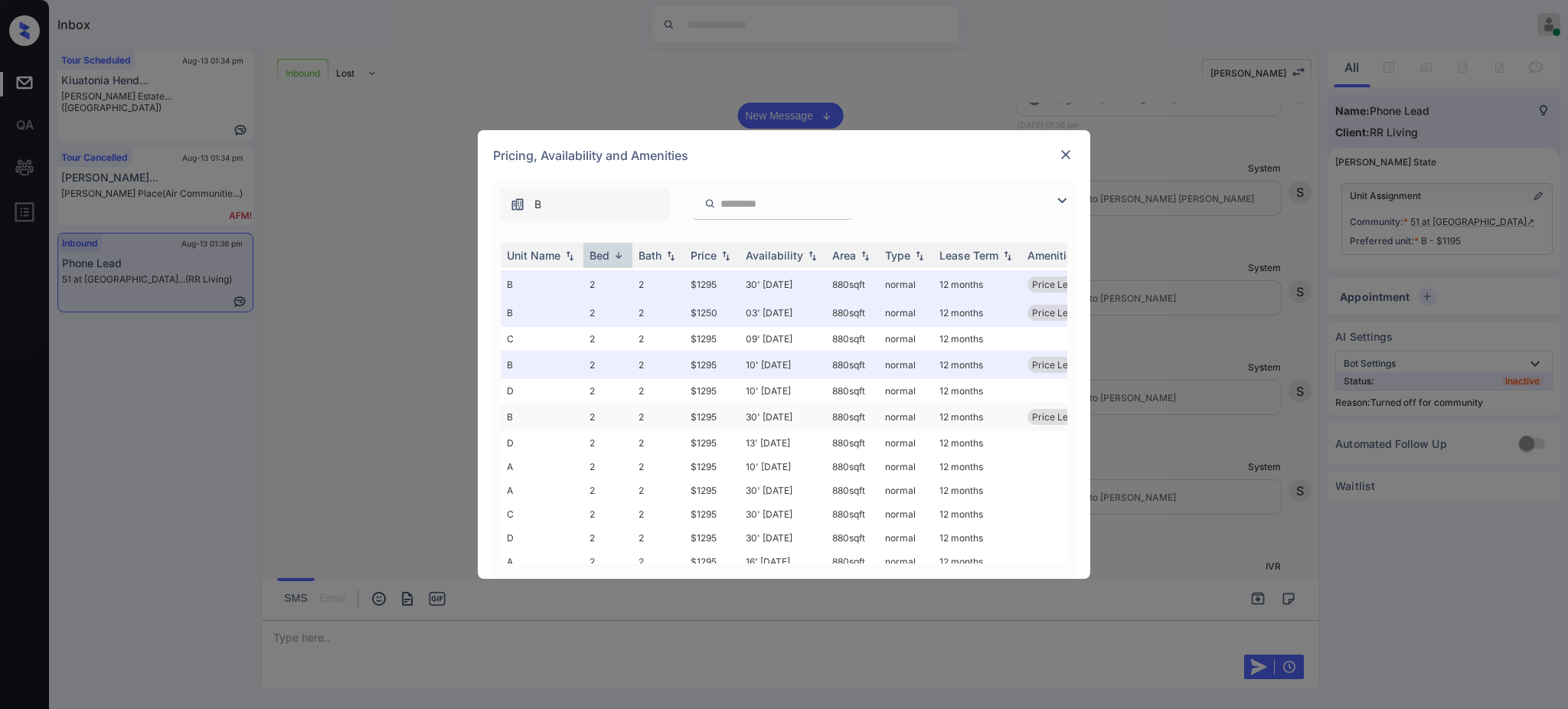
scroll to position [121, 0]
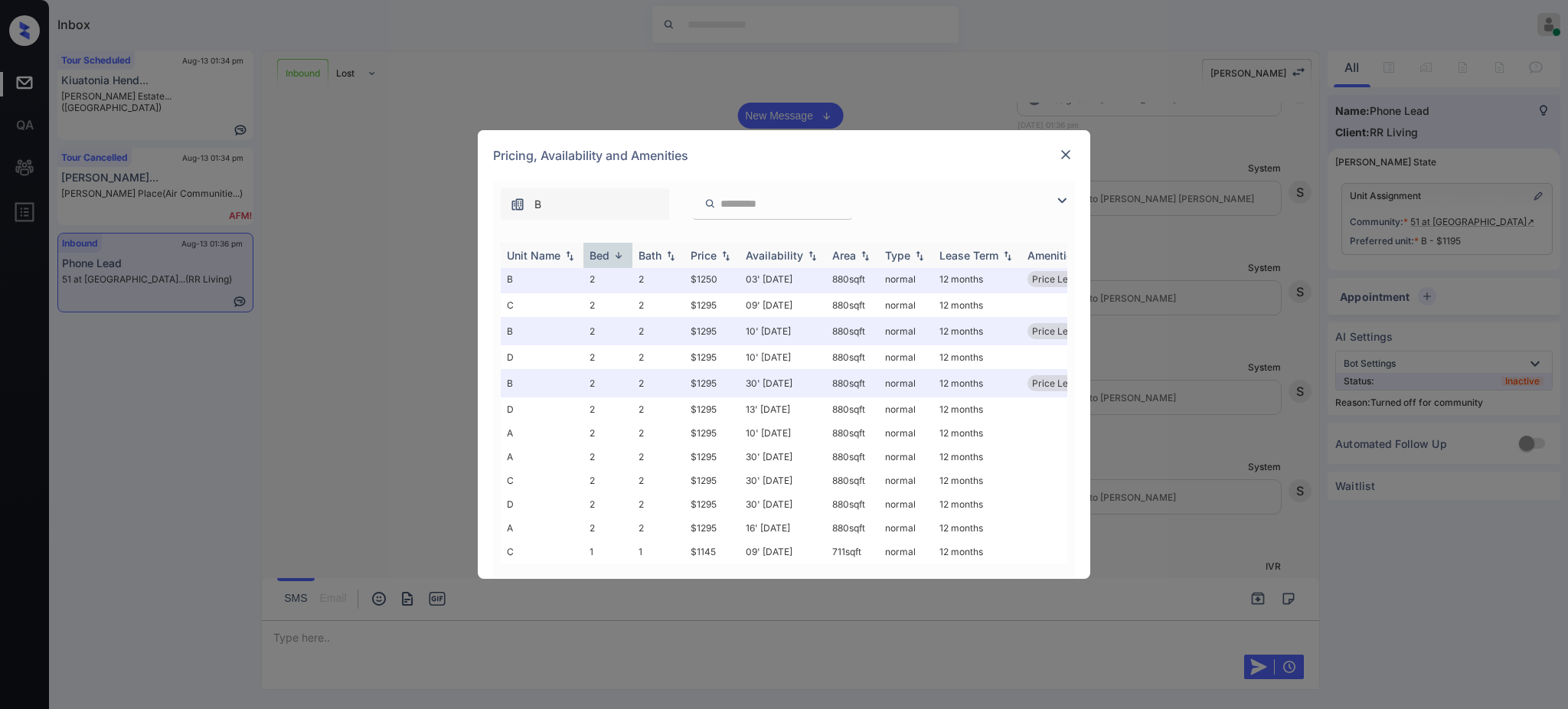
click at [586, 259] on th "Bed" at bounding box center [608, 255] width 49 height 25
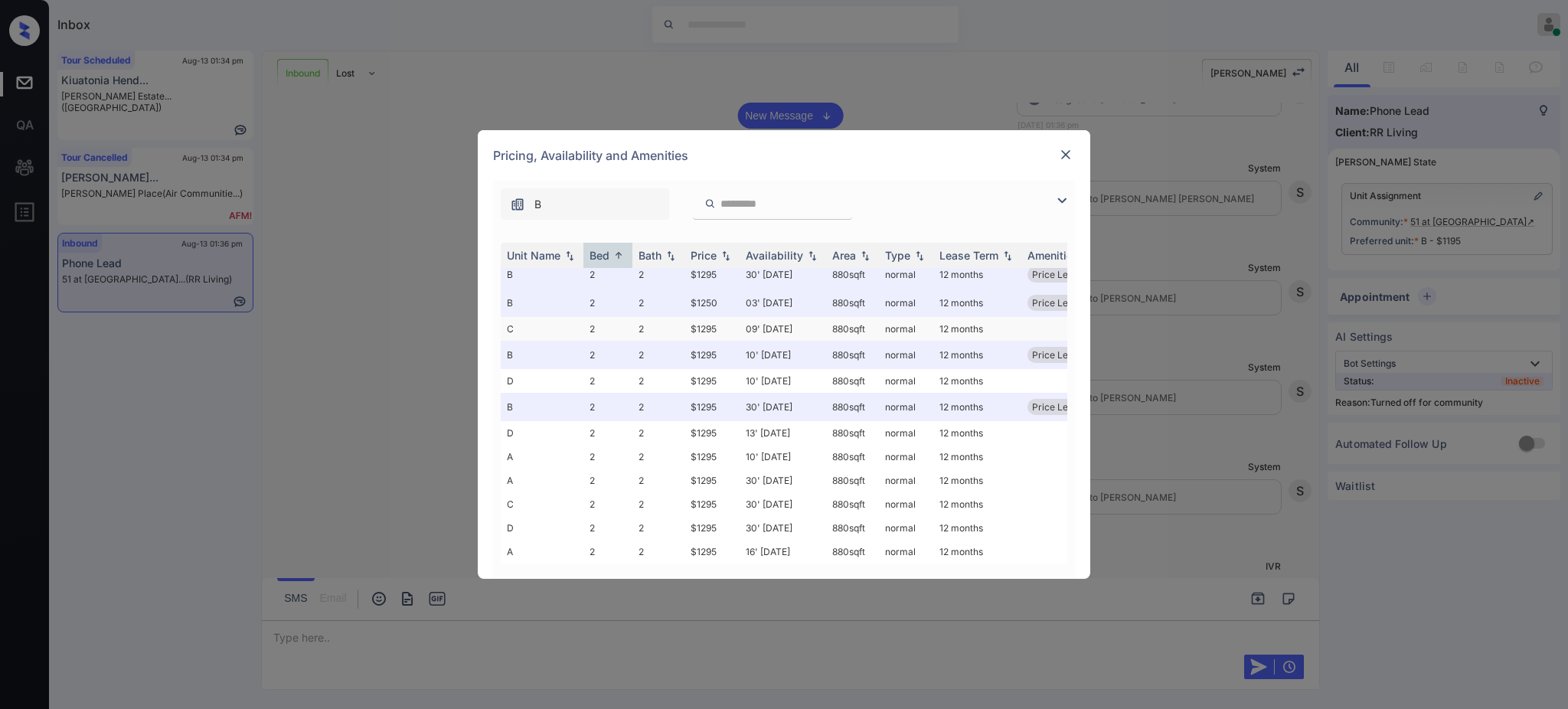
scroll to position [0, 0]
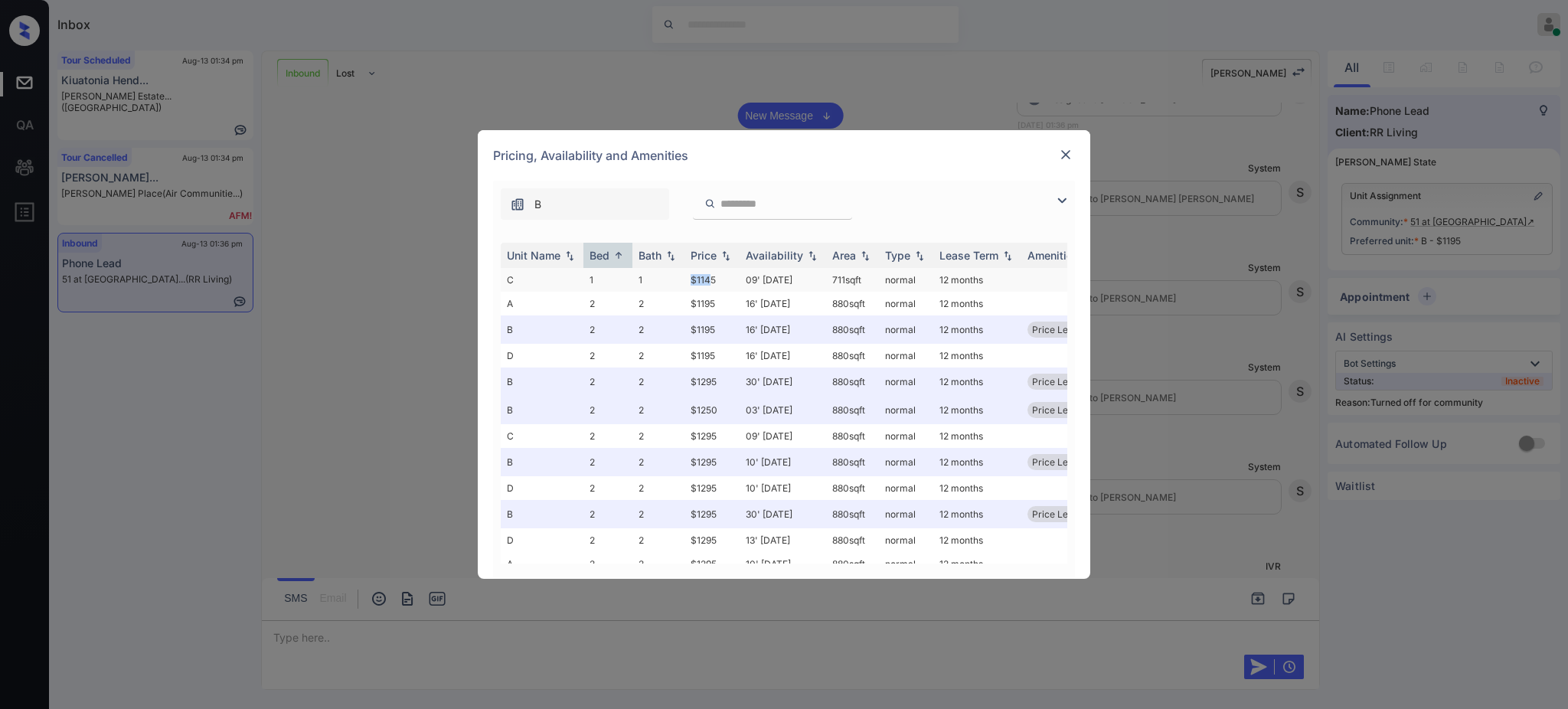
drag, startPoint x: 682, startPoint y: 283, endPoint x: 726, endPoint y: 282, distance: 44.0
type textarea "*****"
click at [717, 282] on tr "C 1 1 $1145 09' Aug 25 711 sqft normal 12 months" at bounding box center [901, 279] width 800 height 24
copy tr "$1145"
click at [1073, 155] on div at bounding box center [1066, 155] width 18 height 18
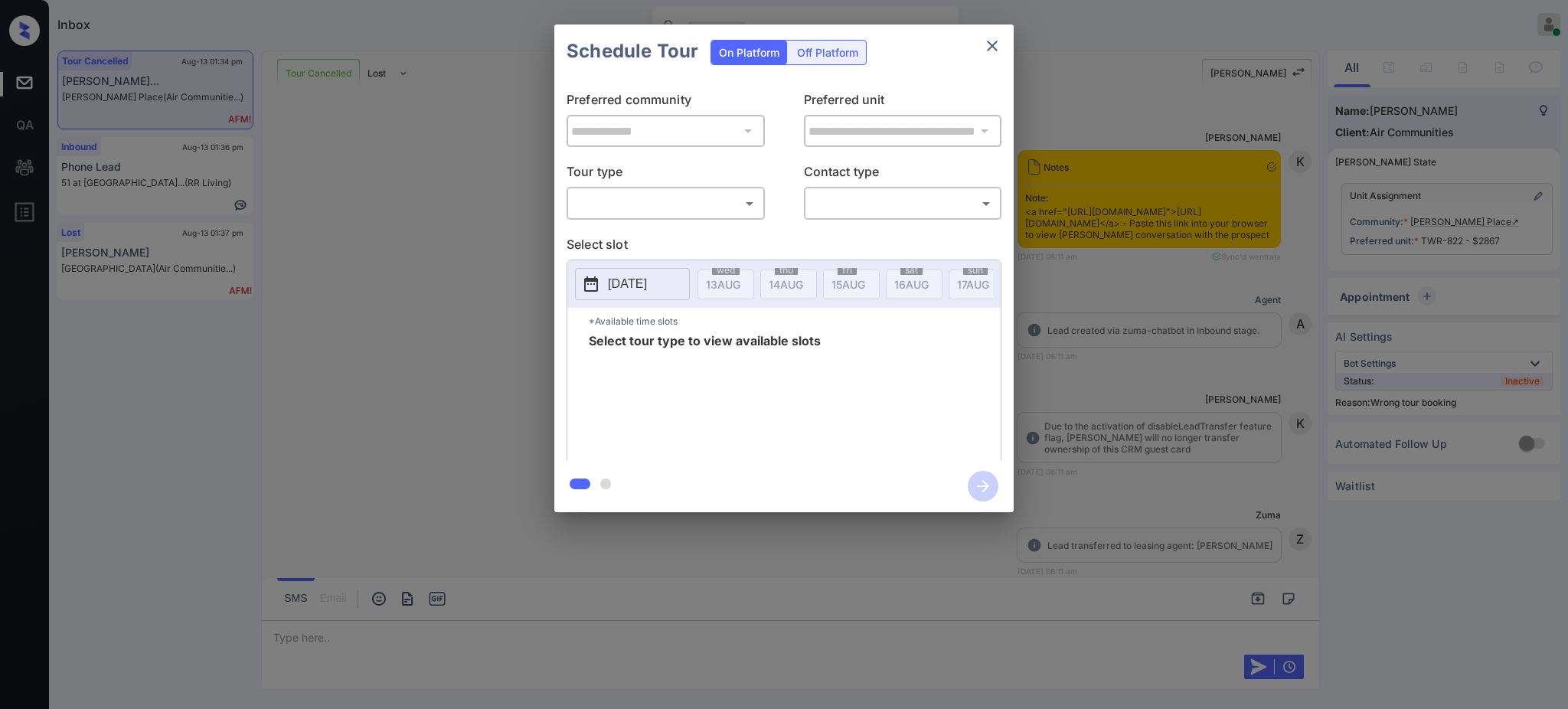
scroll to position [10956, 0]
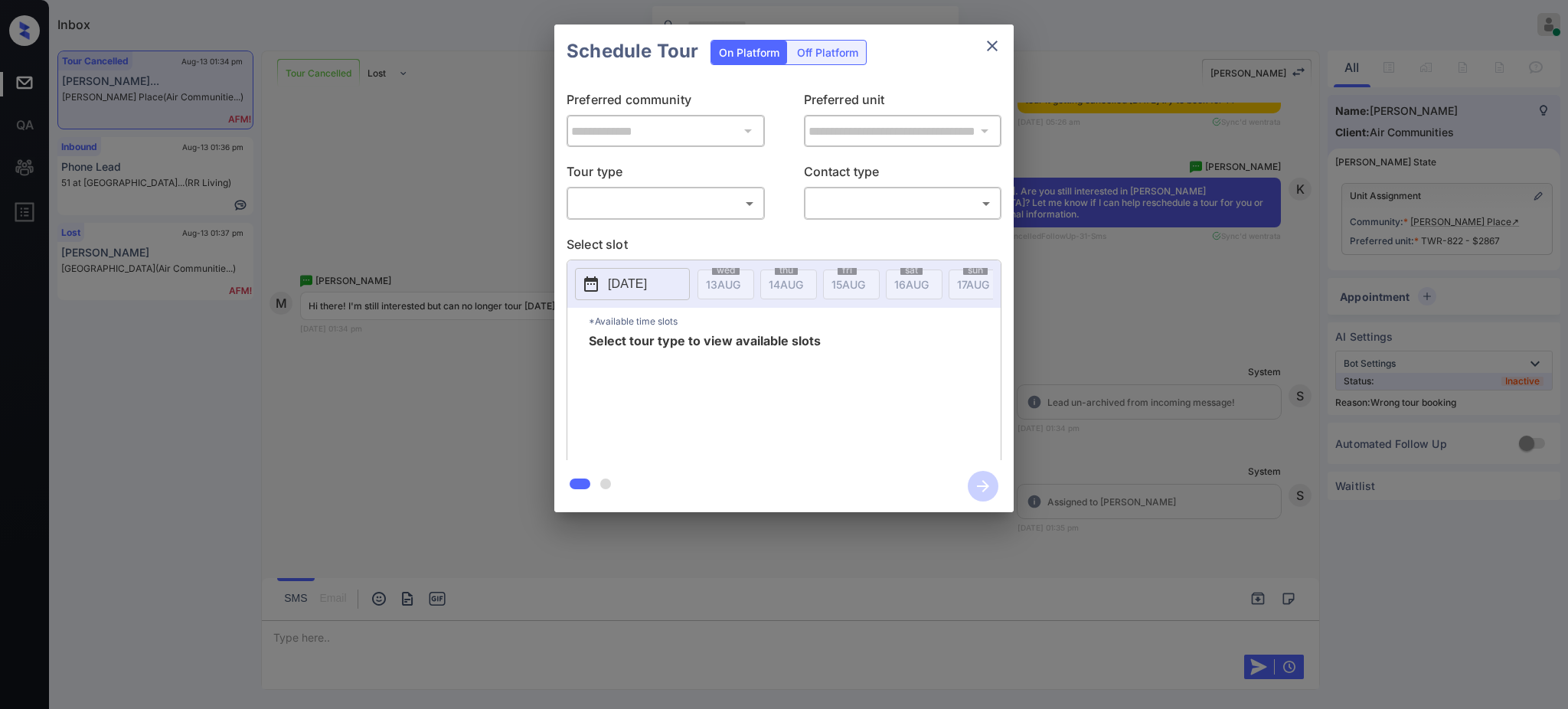
click at [633, 207] on body "Inbox [PERSON_NAME] Online Set yourself offline Set yourself on break Profile S…" at bounding box center [784, 354] width 1568 height 709
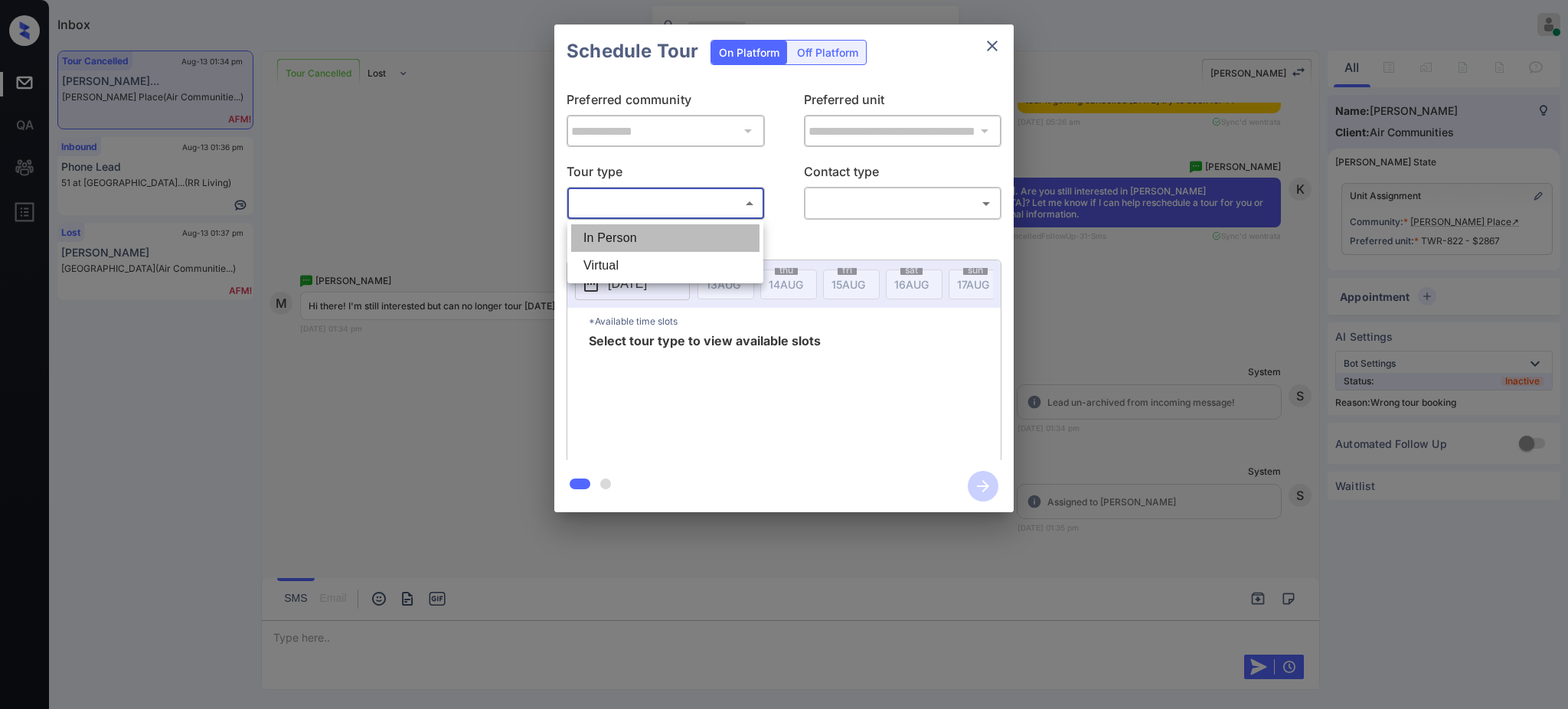
click at [612, 225] on li "In Person" at bounding box center [666, 238] width 188 height 28
type input "********"
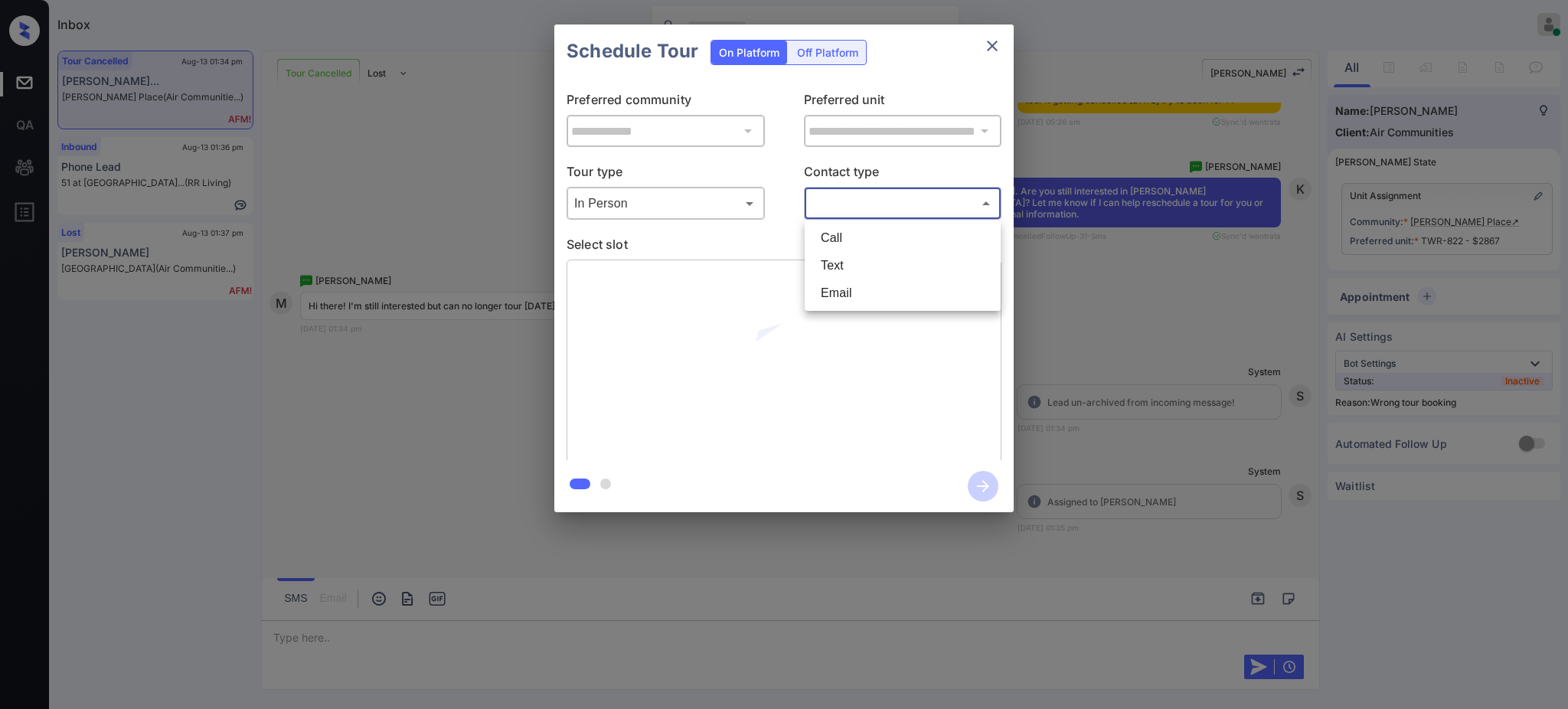
click at [906, 193] on body "Inbox [PERSON_NAME] Online Set yourself offline Set yourself on break Profile S…" at bounding box center [784, 354] width 1568 height 709
click at [840, 263] on li "Text" at bounding box center [903, 266] width 188 height 28
type input "****"
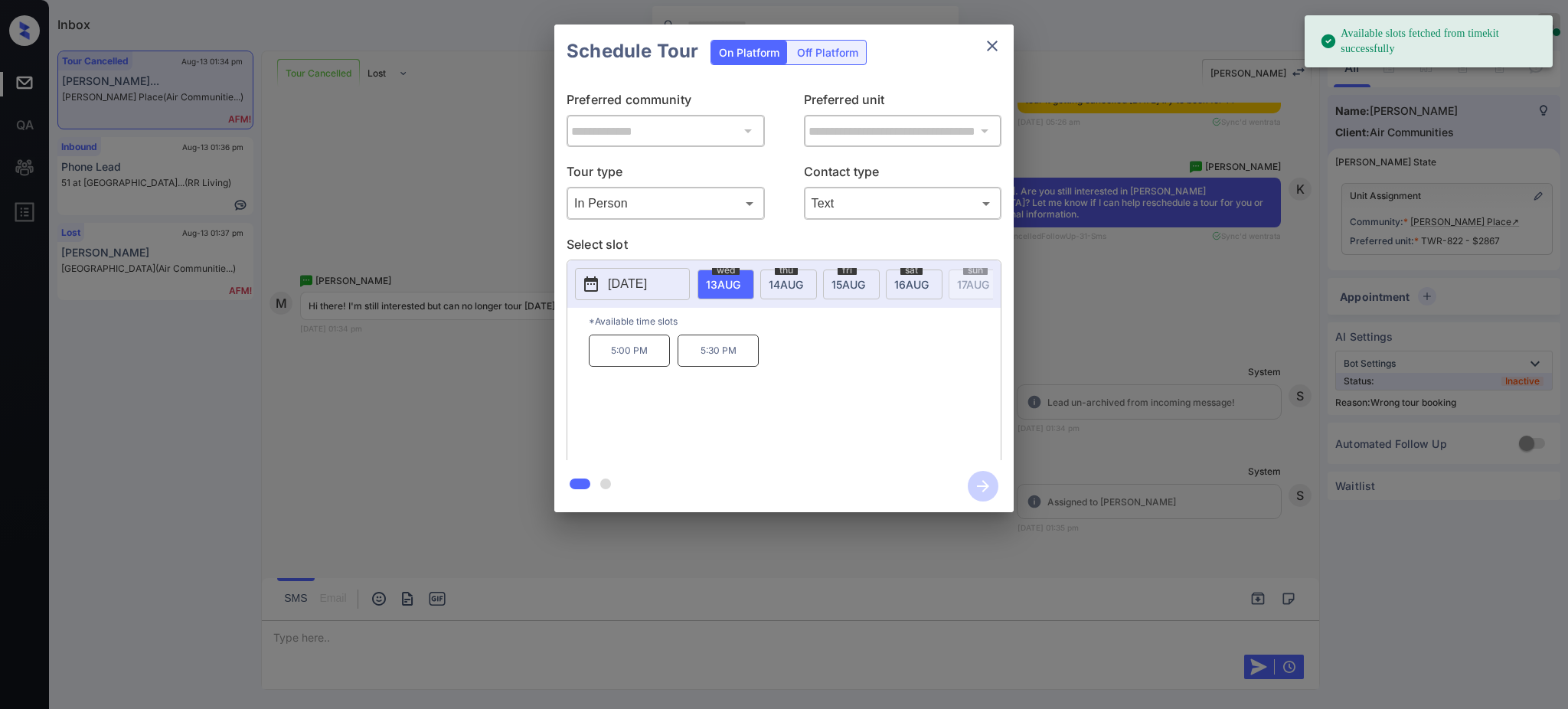
click at [630, 282] on p "[DATE]" at bounding box center [628, 284] width 39 height 18
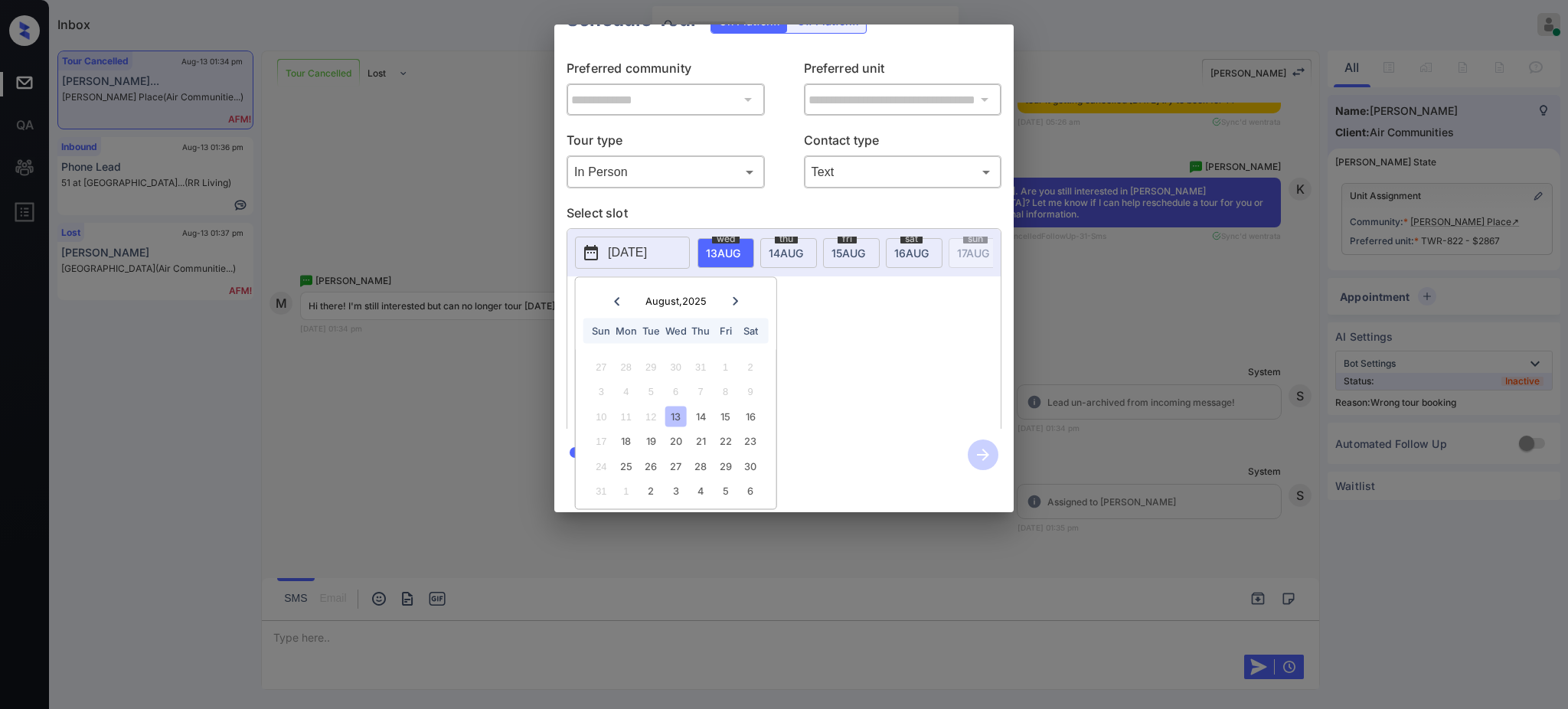
click at [1127, 470] on div "**********" at bounding box center [784, 269] width 1568 height 537
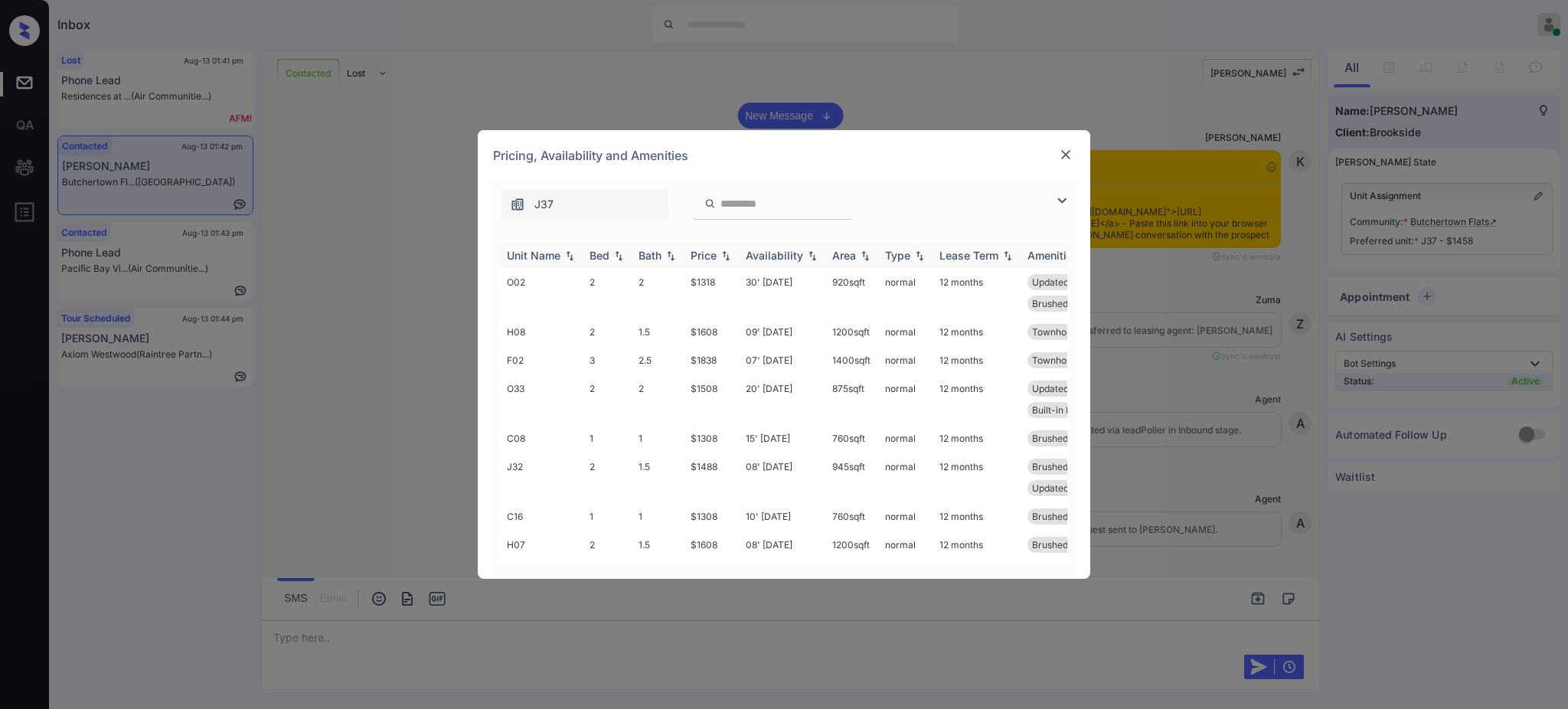
scroll to position [2118, 0]
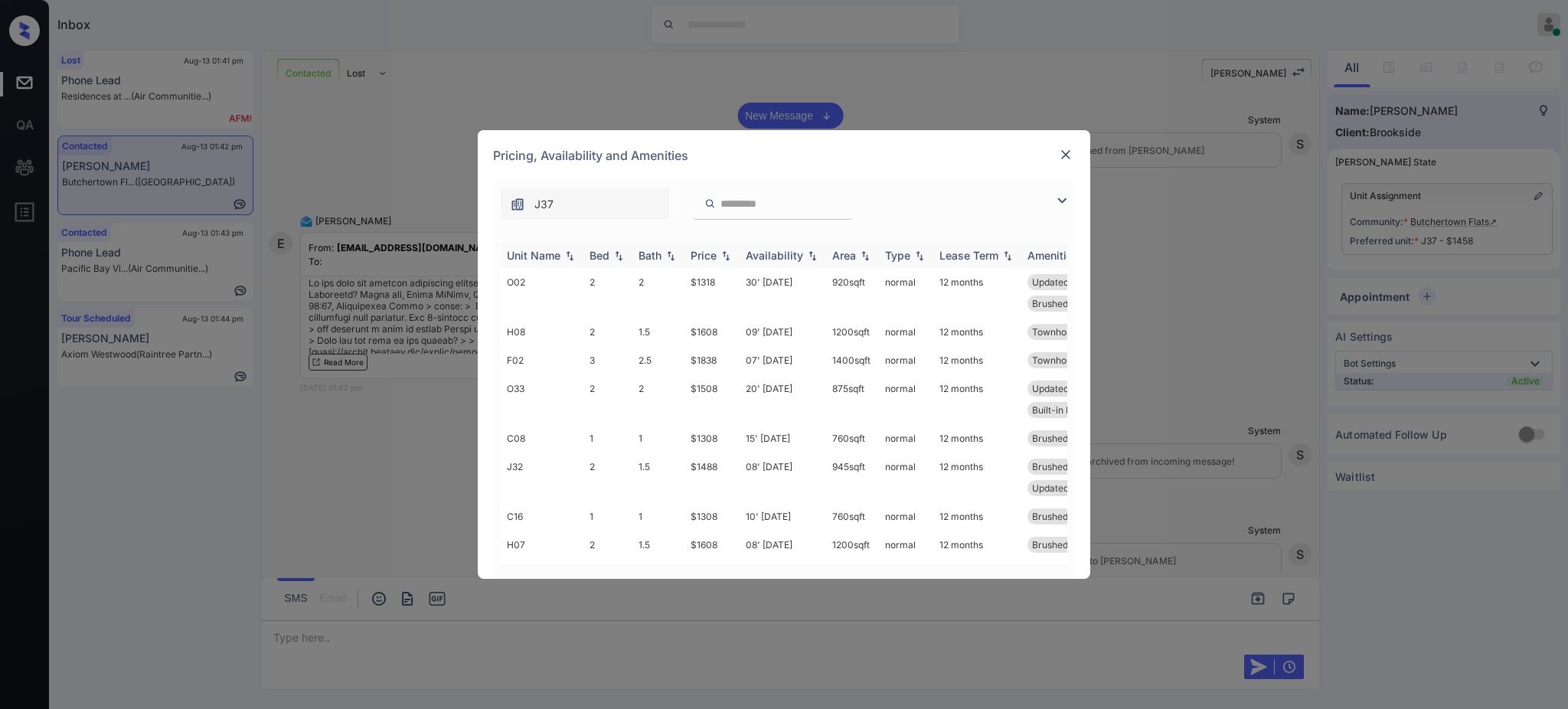
click at [608, 254] on div "Bed" at bounding box center [599, 255] width 20 height 13
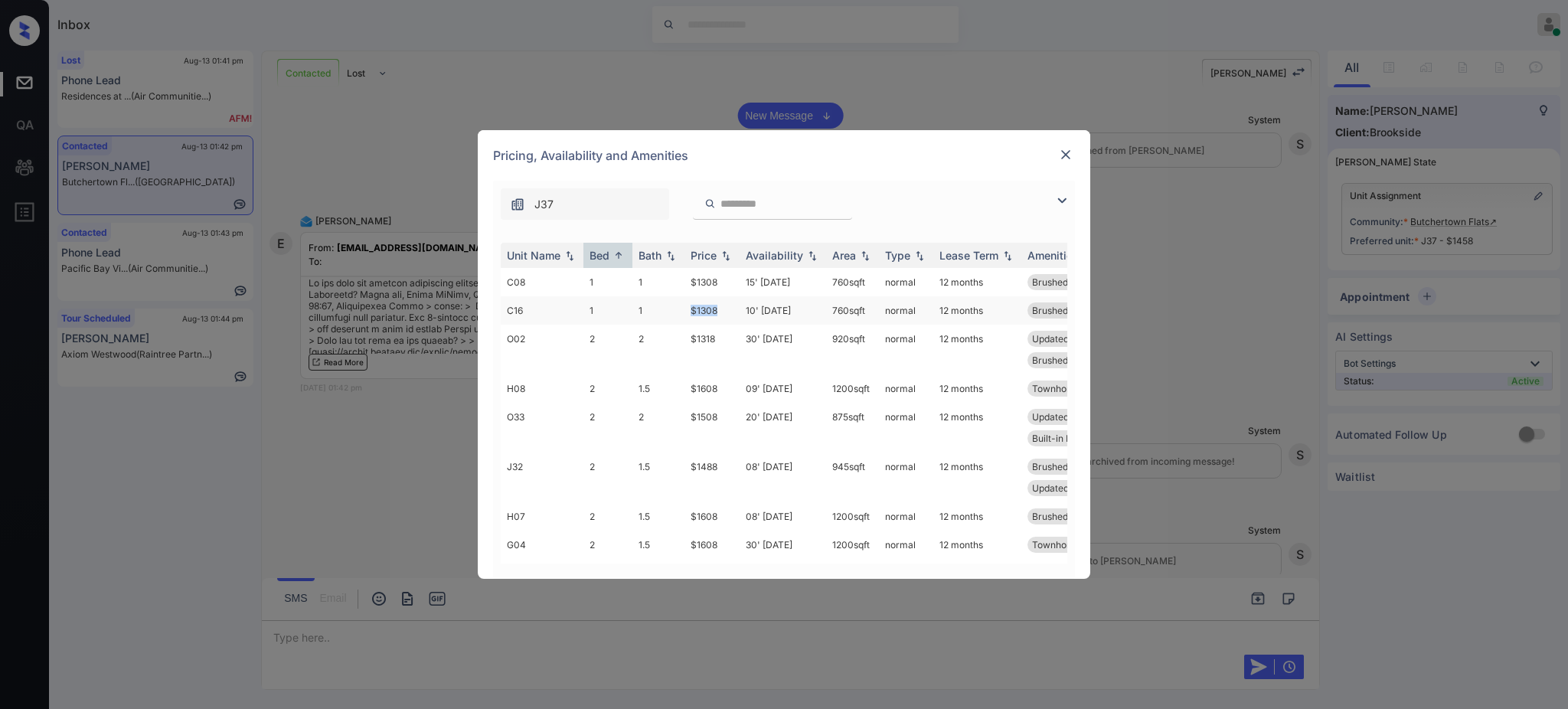
drag, startPoint x: 684, startPoint y: 308, endPoint x: 744, endPoint y: 307, distance: 60.0
click at [729, 307] on td "$1308" at bounding box center [712, 310] width 55 height 29
copy td "$1308"
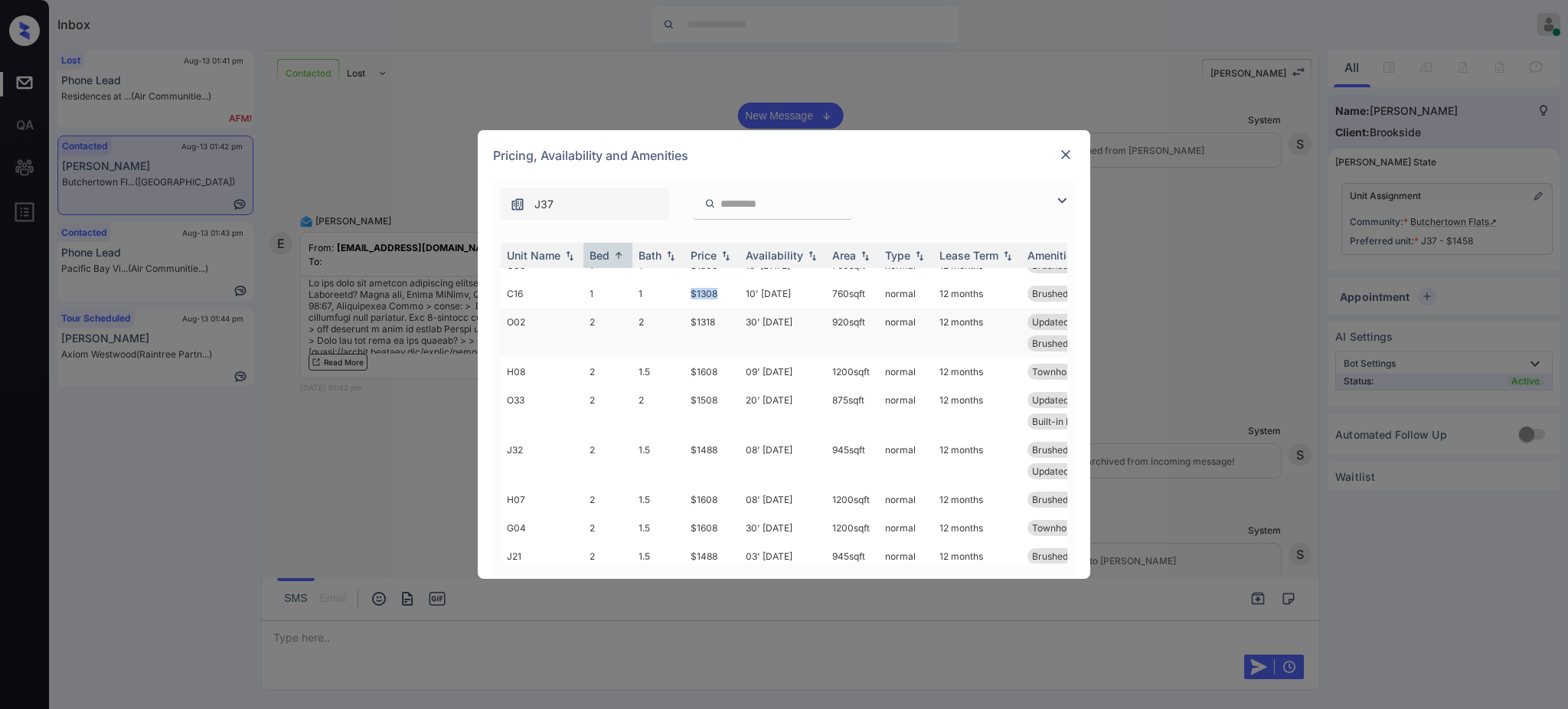
scroll to position [0, 0]
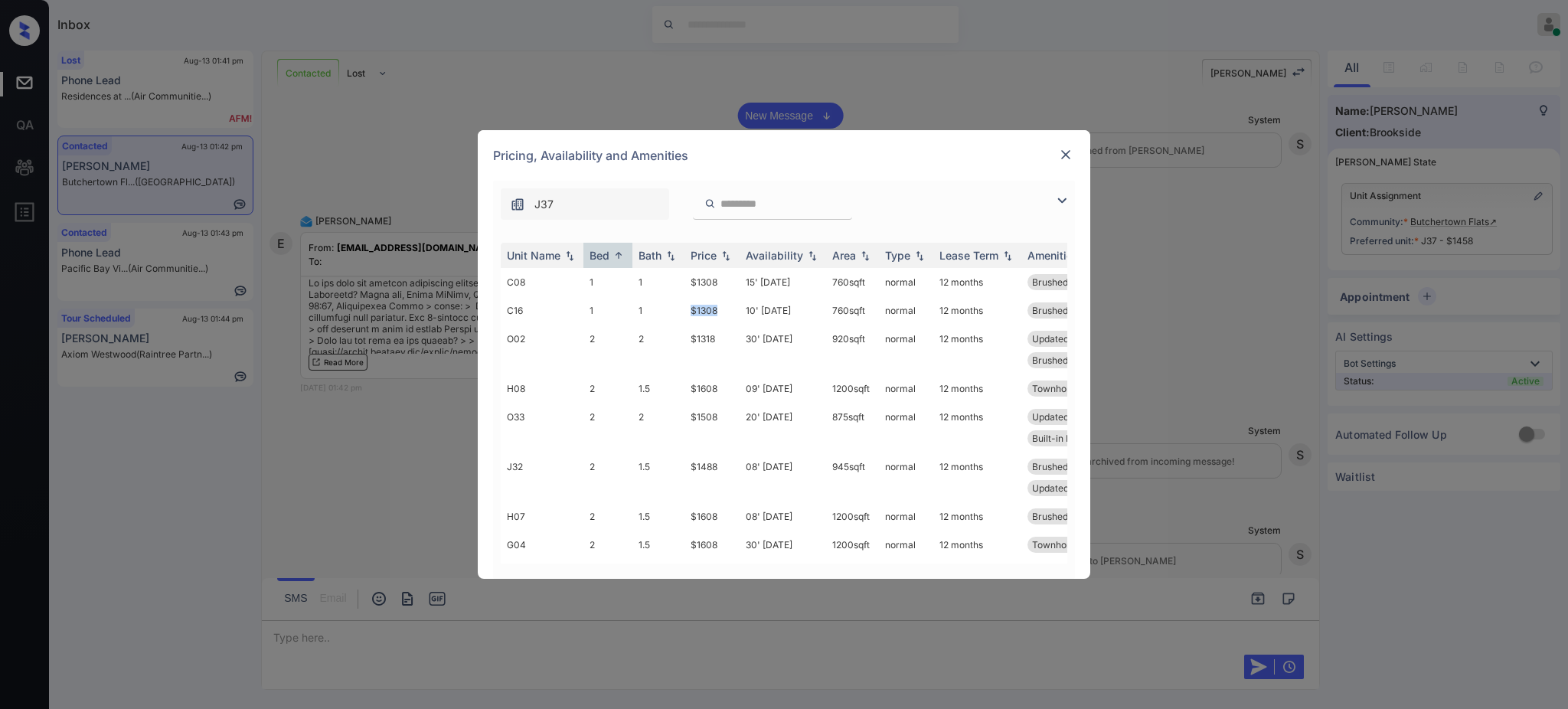
click at [1060, 151] on img at bounding box center [1066, 155] width 16 height 16
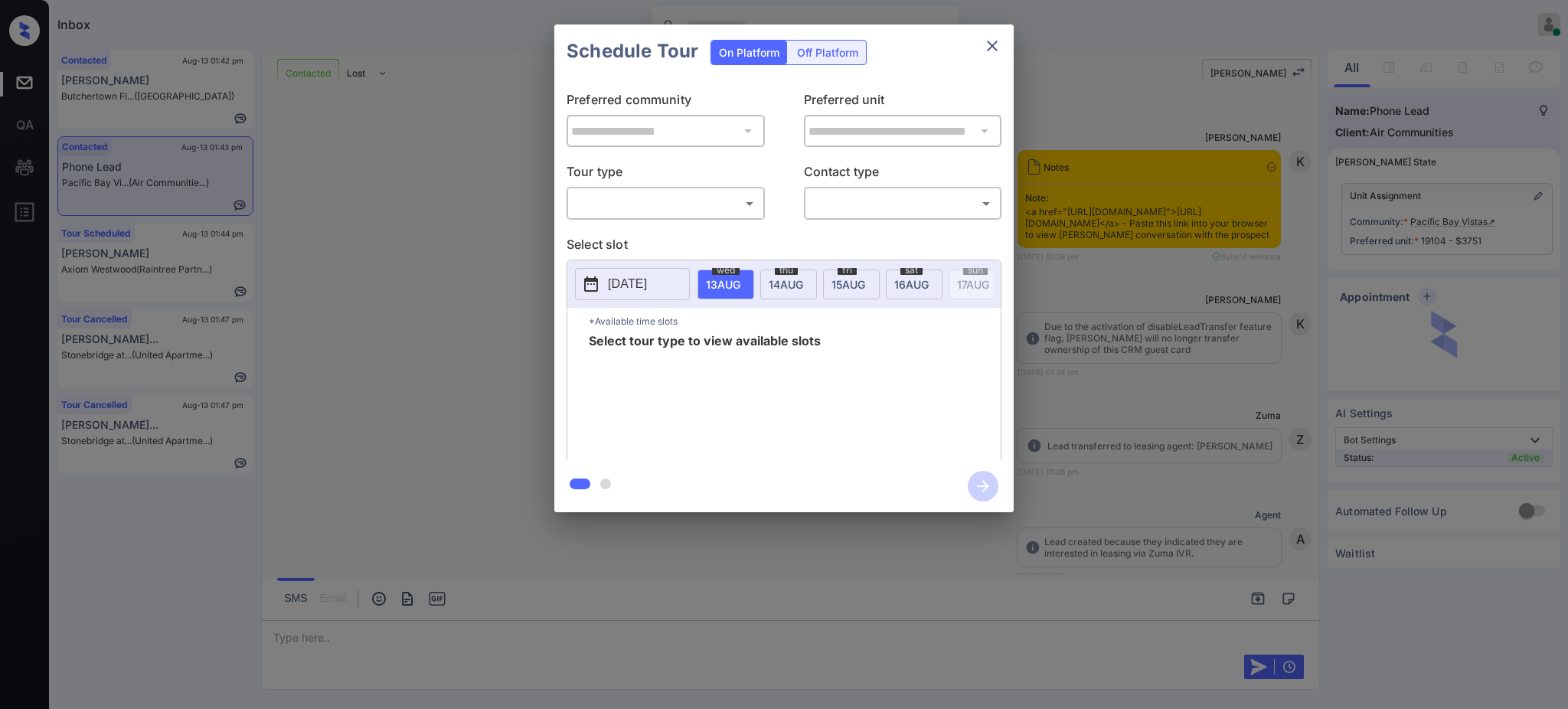
scroll to position [2635, 0]
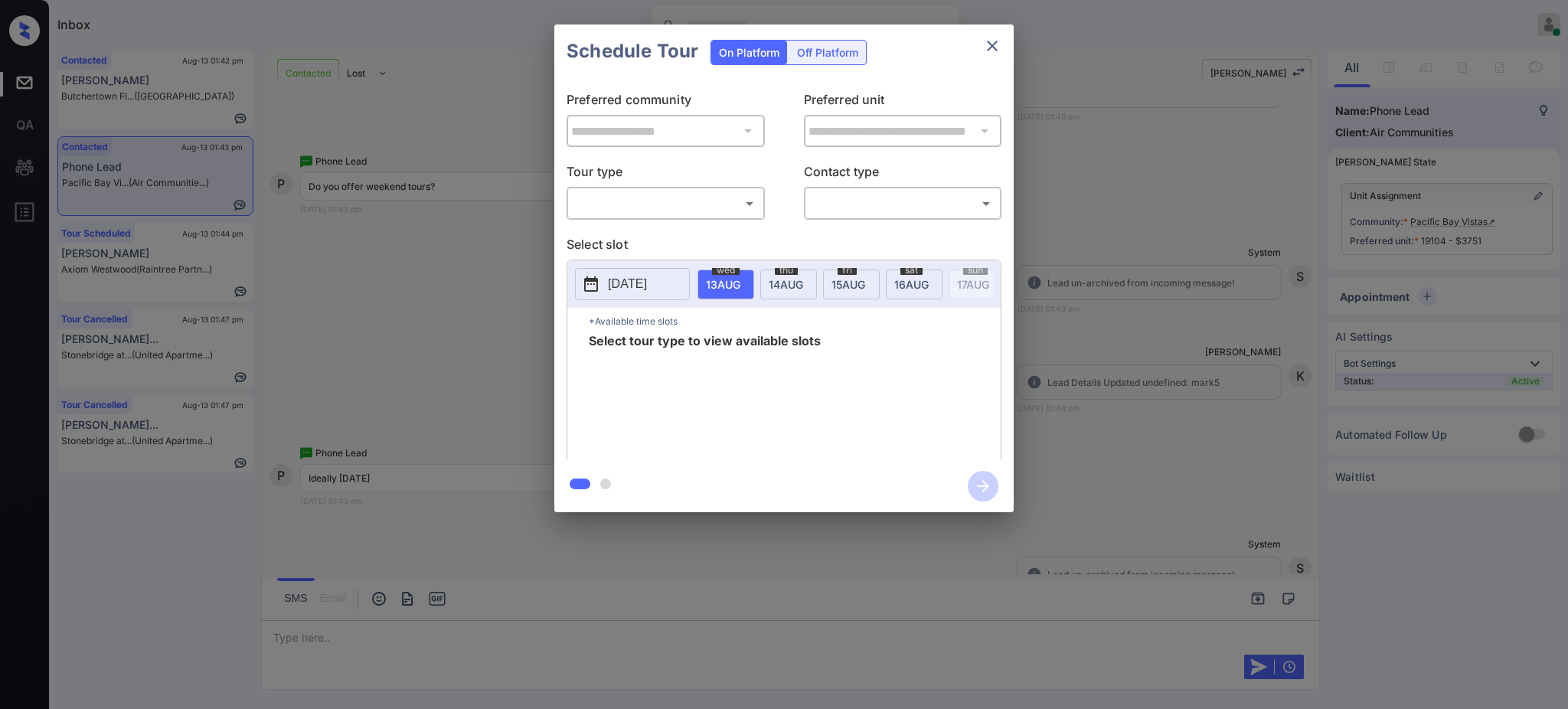
click at [707, 213] on body "Inbox [PERSON_NAME] Online Set yourself offline Set yourself on break Profile S…" at bounding box center [784, 354] width 1568 height 709
click at [630, 239] on li "In Person" at bounding box center [666, 238] width 188 height 28
type input "********"
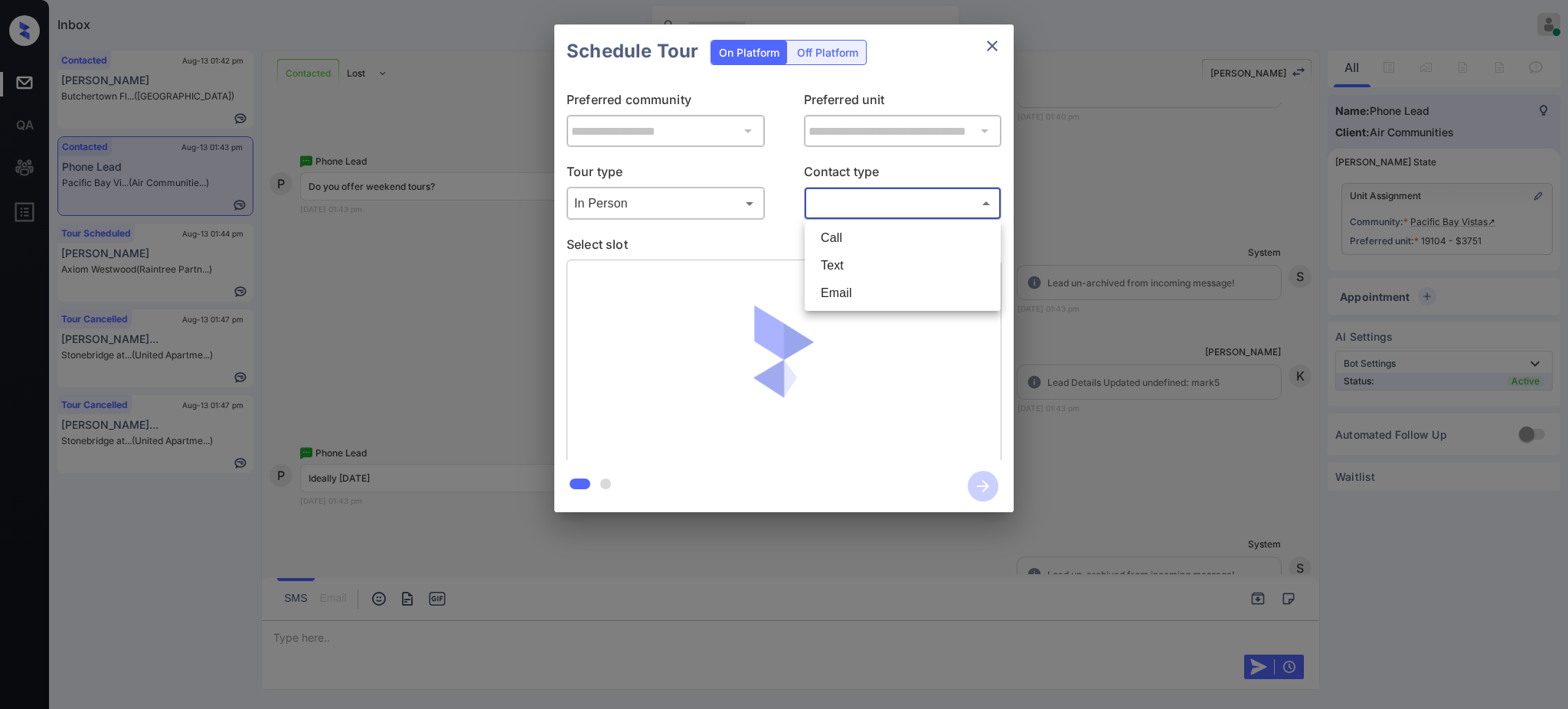
click at [826, 202] on body "Inbox Ajay Kumar Online Set yourself offline Set yourself on break Profile Swit…" at bounding box center [784, 354] width 1568 height 709
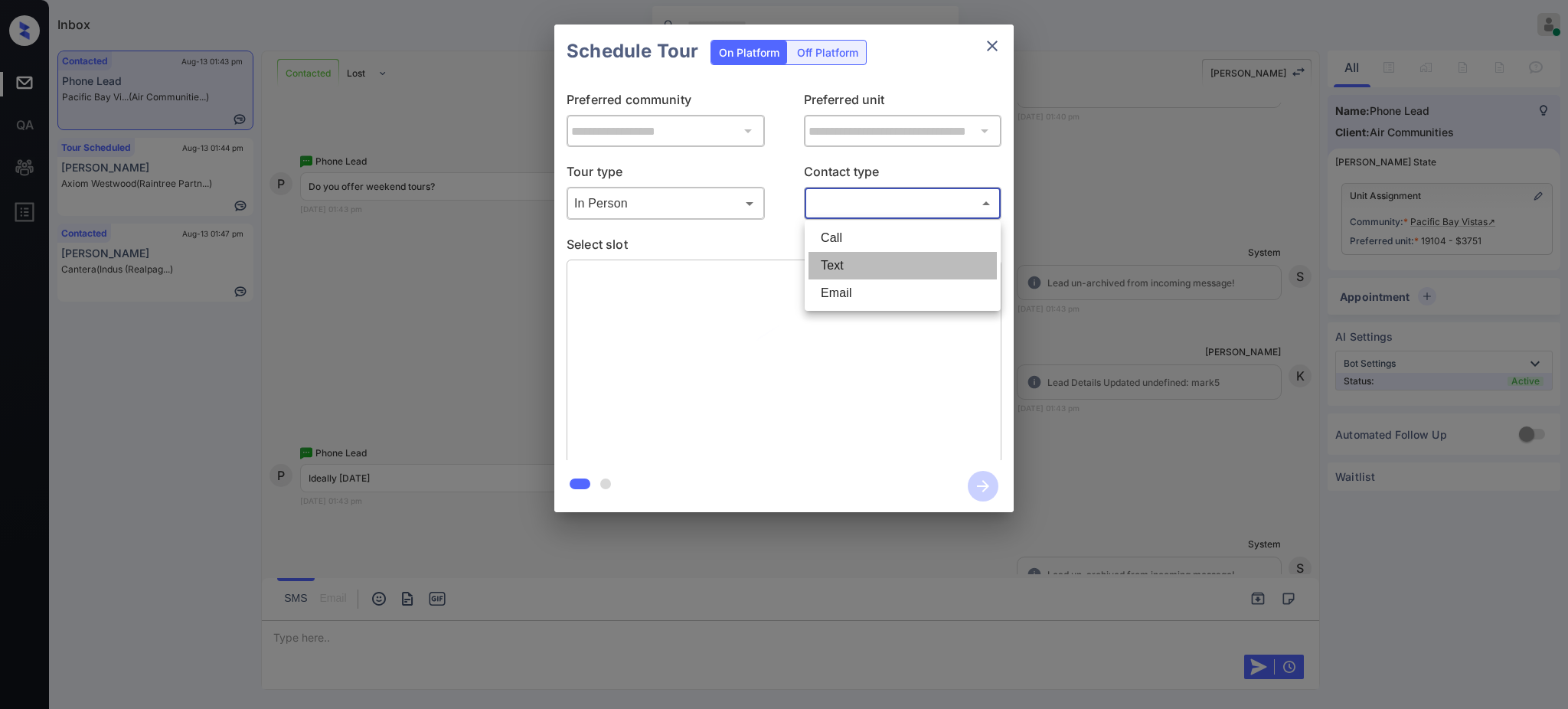
click at [825, 264] on li "Text" at bounding box center [903, 266] width 188 height 28
type input "****"
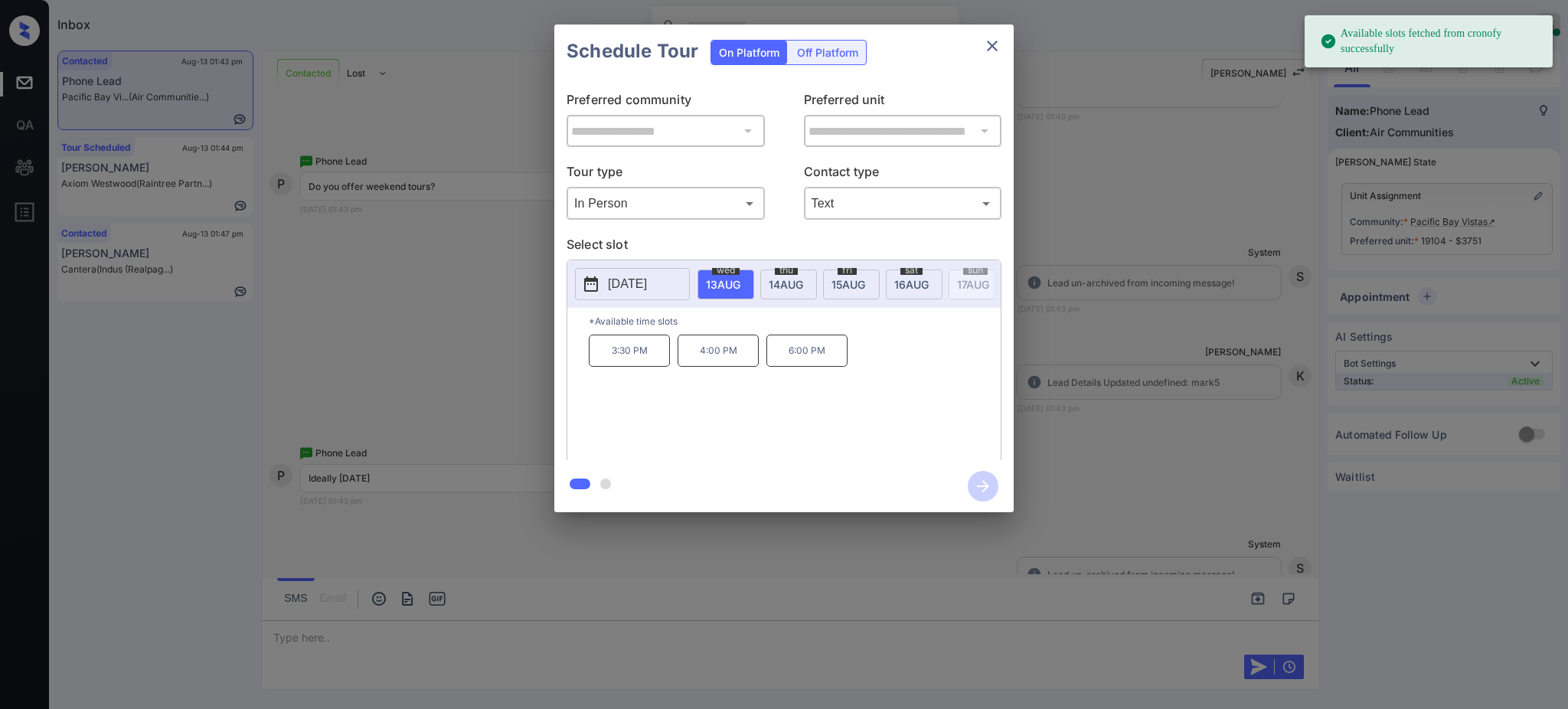
click at [642, 283] on p "2025-08-13" at bounding box center [628, 284] width 39 height 18
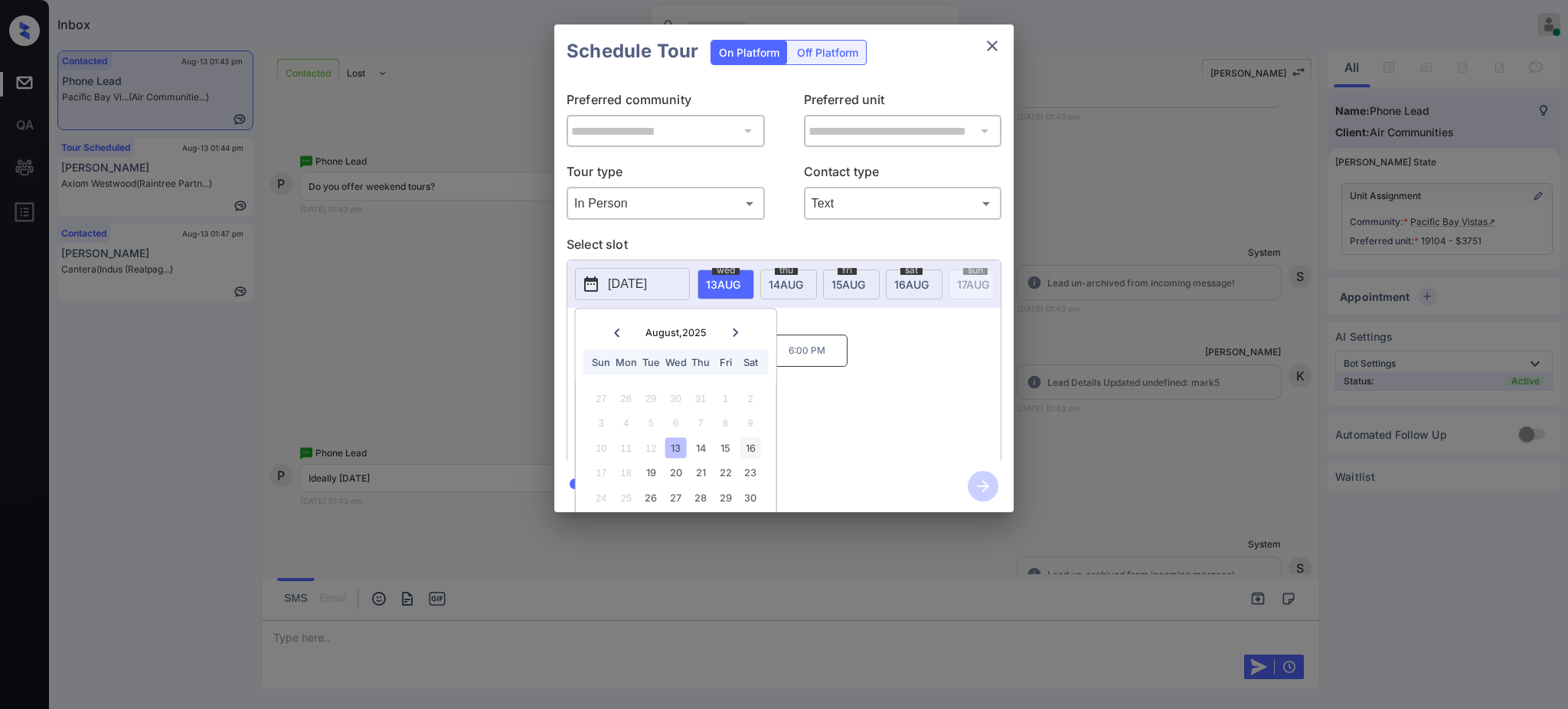
click at [755, 451] on div "16" at bounding box center [749, 447] width 20 height 20
click at [858, 411] on div "10:00 AM 10:30 AM 4:00 PM 4:30 PM 5:00 PM 5:30 PM" at bounding box center [794, 396] width 412 height 123
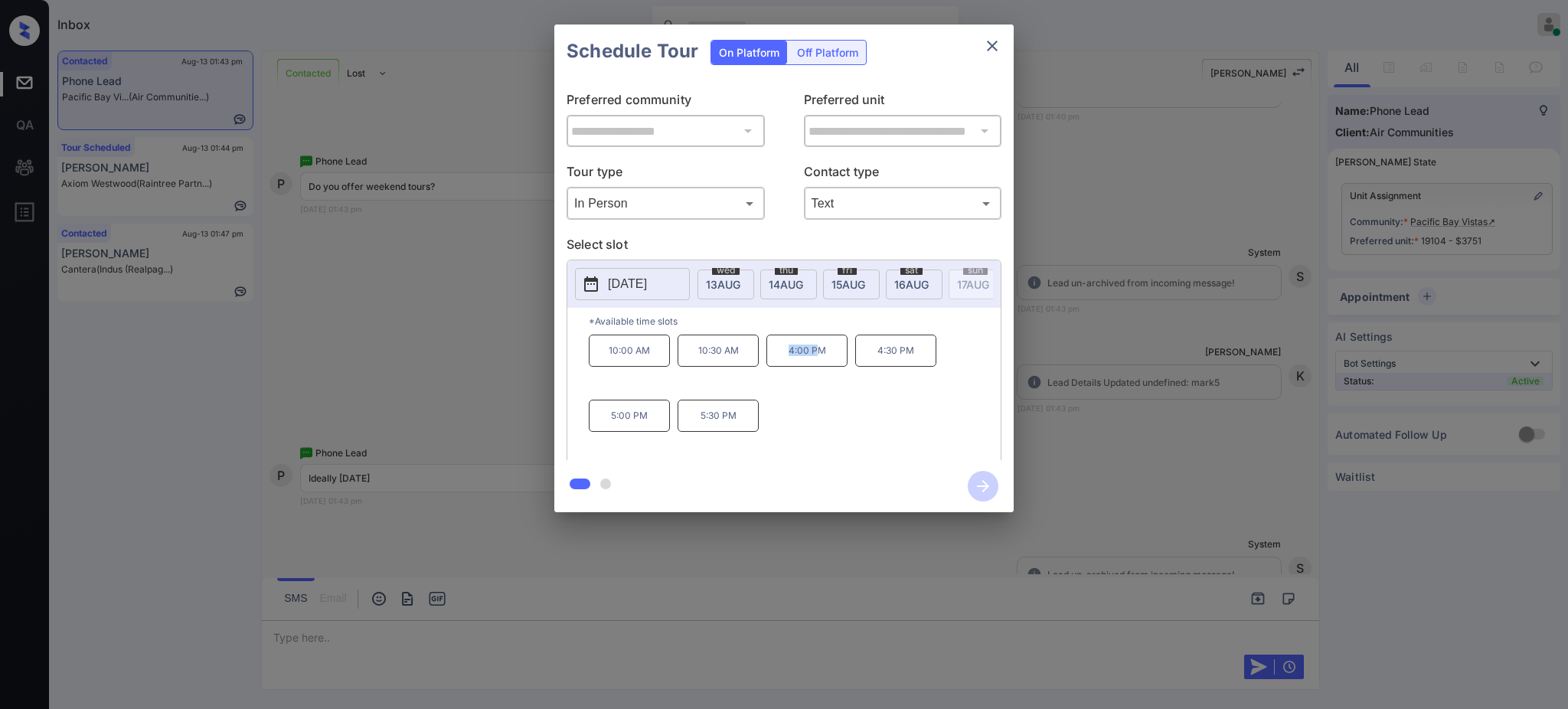
drag, startPoint x: 785, startPoint y: 360, endPoint x: 828, endPoint y: 364, distance: 43.2
click at [826, 364] on p "4:00 PM" at bounding box center [807, 350] width 81 height 32
copy p "4:00 PM"
click at [988, 34] on button "close" at bounding box center [992, 45] width 30 height 30
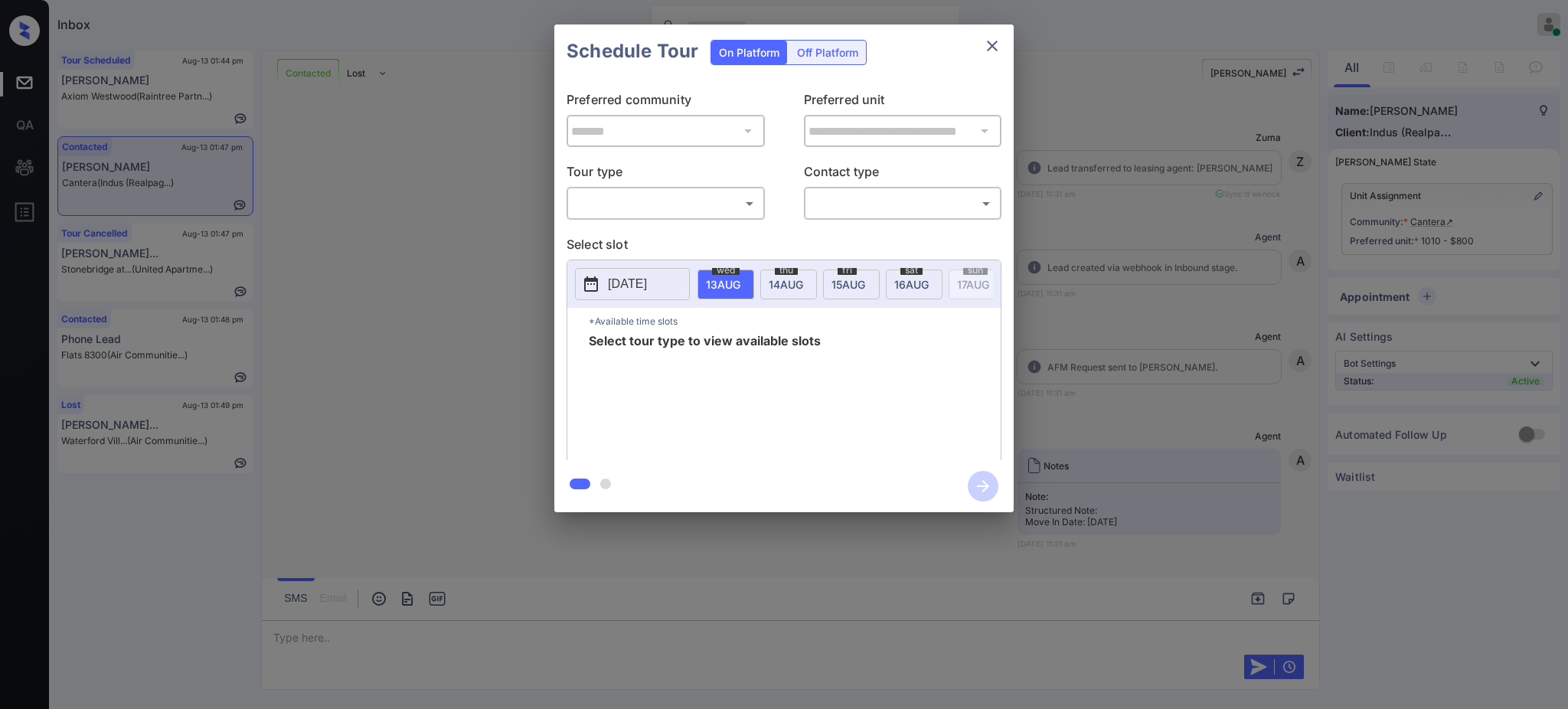
scroll to position [3164, 0]
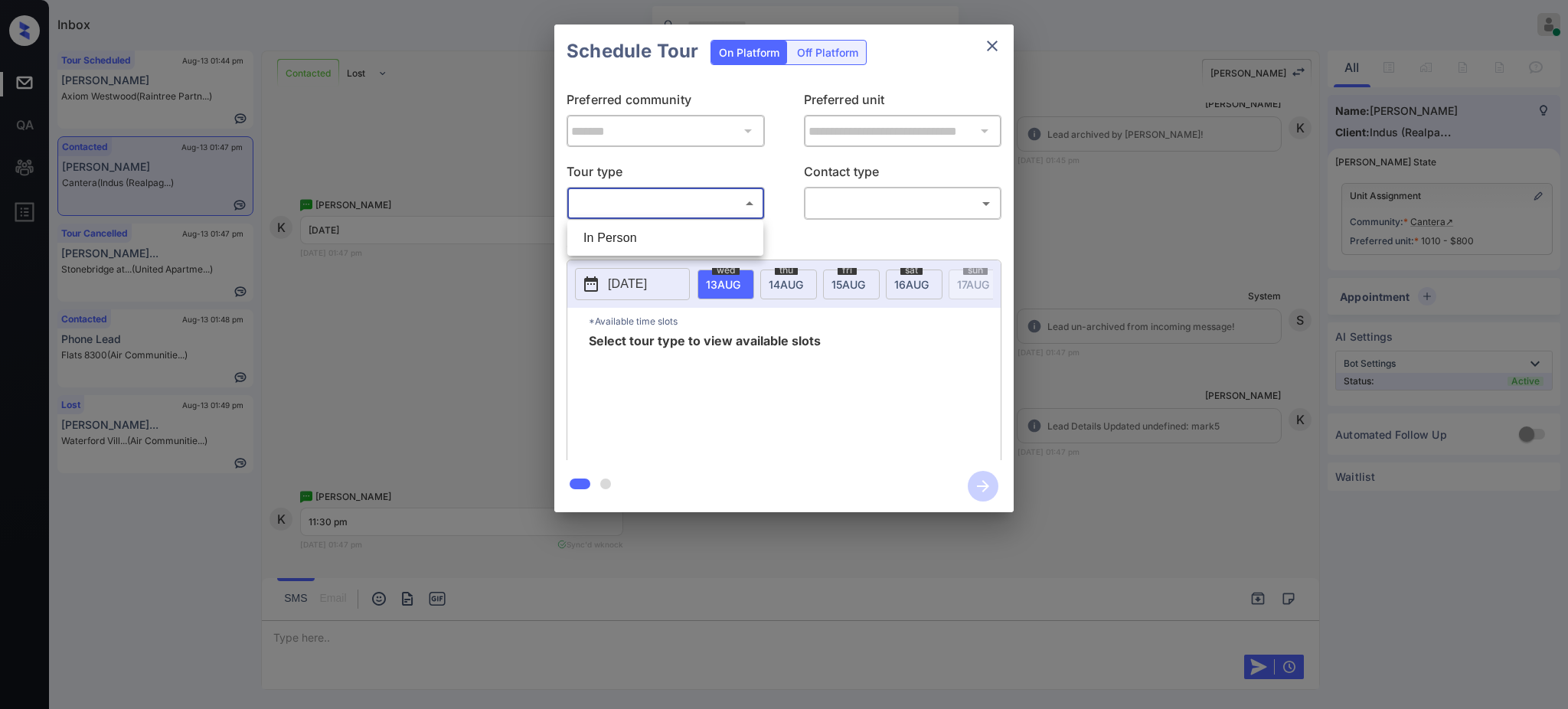
click at [671, 195] on body "Inbox Ajay Kumar Online Set yourself offline Set yourself on break Profile Swit…" at bounding box center [784, 354] width 1568 height 709
click at [658, 224] on li "In Person" at bounding box center [666, 238] width 188 height 28
type input "********"
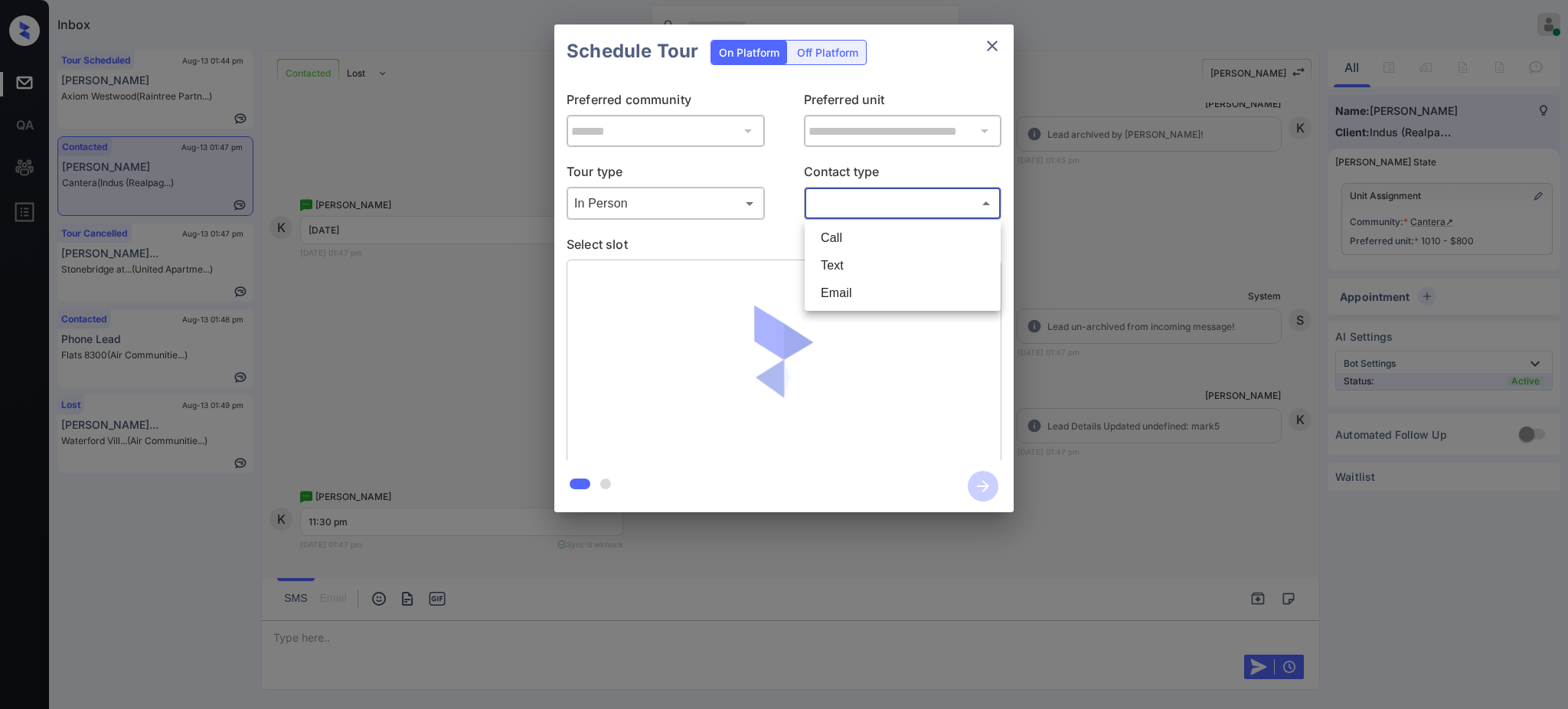
click at [855, 207] on body "Inbox Ajay Kumar Online Set yourself offline Set yourself on break Profile Swit…" at bounding box center [784, 354] width 1568 height 709
click at [848, 257] on li "Text" at bounding box center [903, 266] width 188 height 28
type input "****"
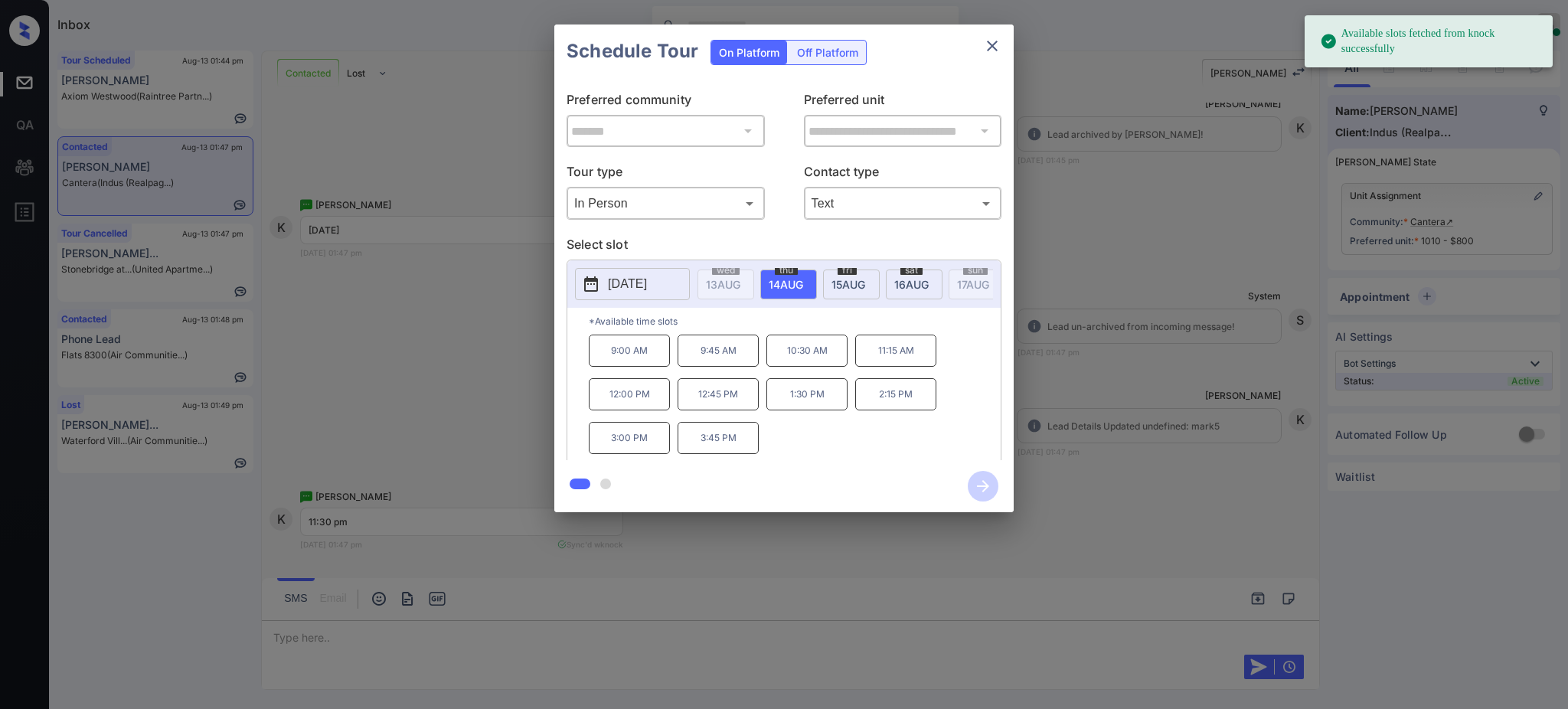
click at [740, 286] on span "14 AUG" at bounding box center [723, 285] width 34 height 13
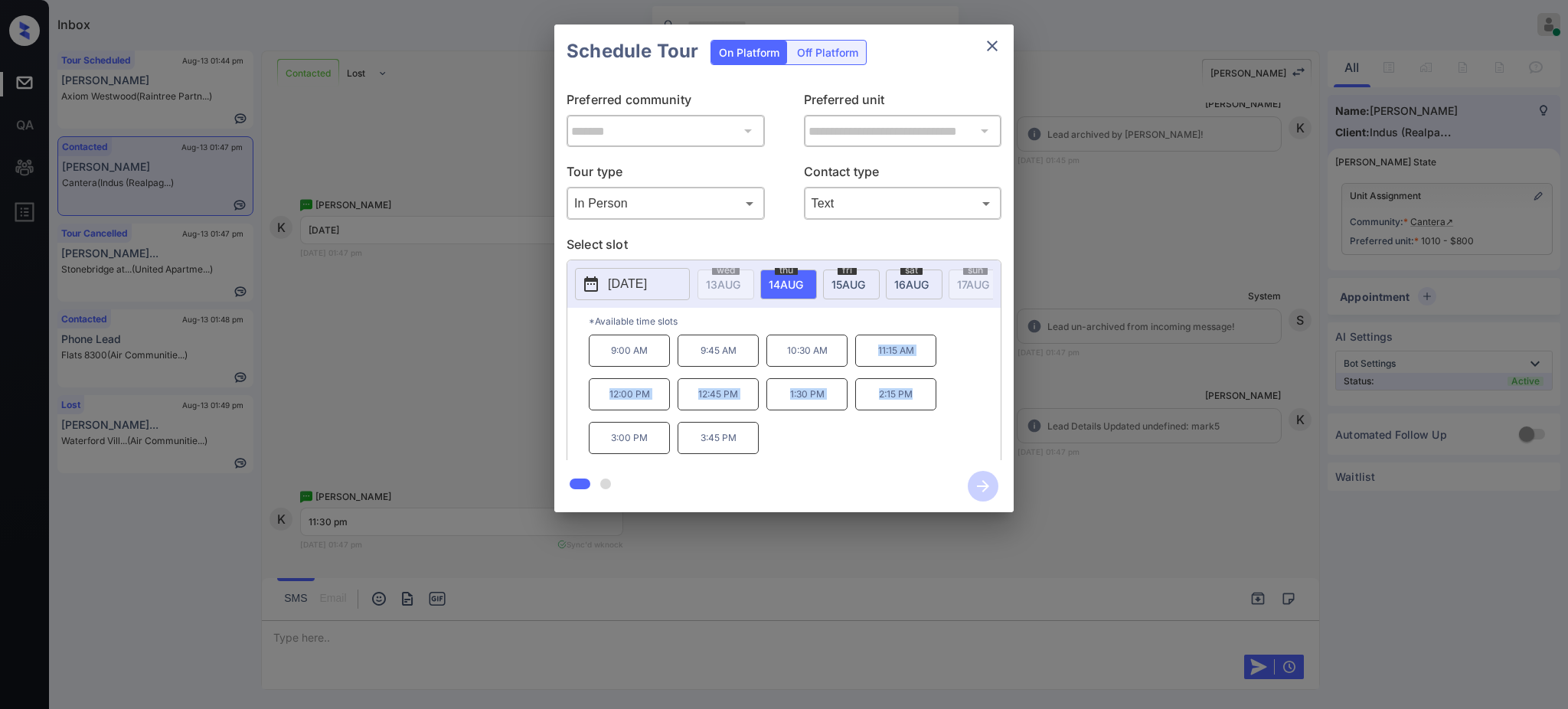
drag, startPoint x: 867, startPoint y: 366, endPoint x: 926, endPoint y: 392, distance: 64.5
click at [926, 392] on div "9:00 AM 9:45 AM 10:30 AM 11:15 AM 12:00 PM 12:45 PM 1:30 PM 2:15 PM 3:00 PM 3:4…" at bounding box center [794, 396] width 412 height 123
drag, startPoint x: 895, startPoint y: 436, endPoint x: 888, endPoint y: 381, distance: 55.4
click at [894, 436] on div "9:00 AM 9:45 AM 10:30 AM 11:15 AM 12:00 PM 12:45 PM 1:30 PM 2:15 PM 3:00 PM 3:4…" at bounding box center [794, 396] width 412 height 123
click at [891, 328] on p "*Available time slots" at bounding box center [794, 321] width 412 height 27
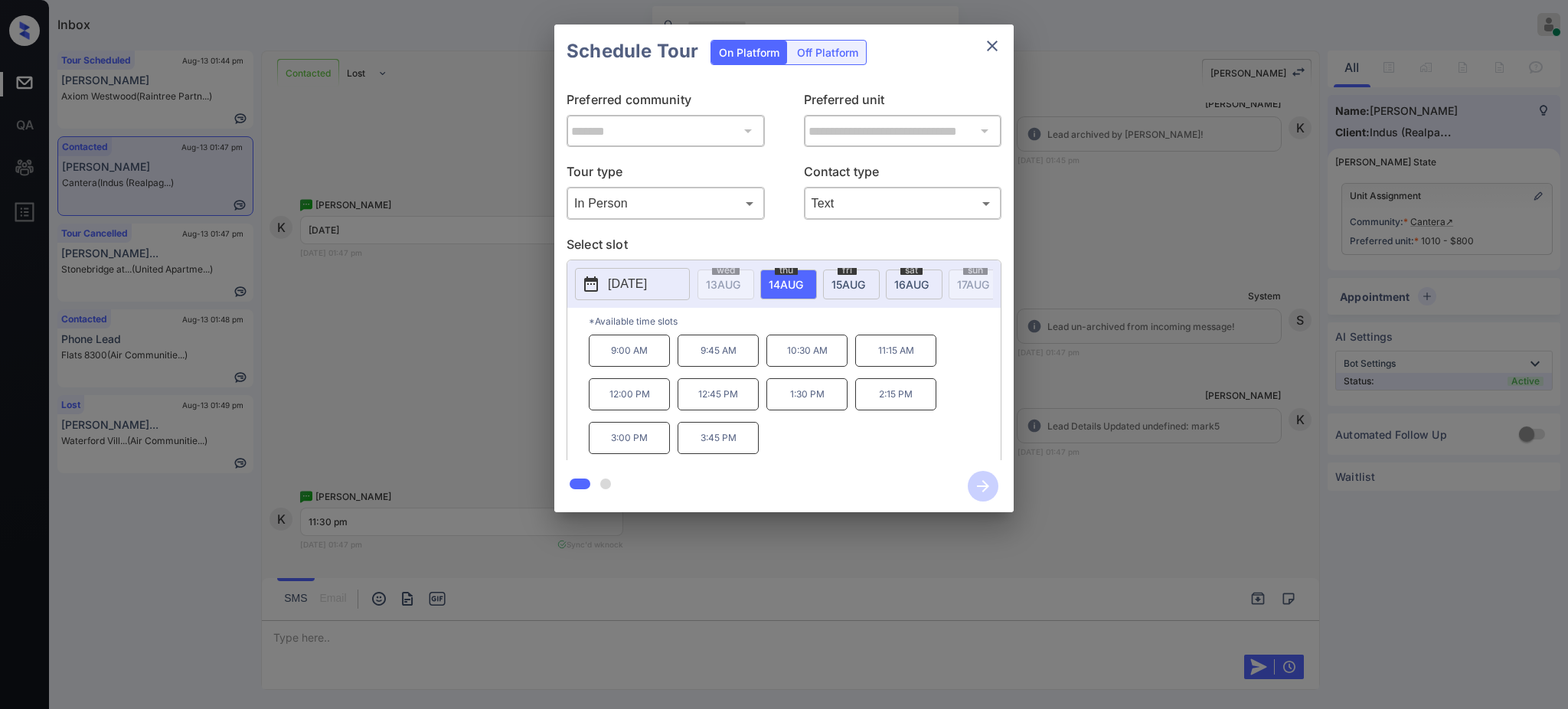
click at [891, 328] on p "*Available time slots" at bounding box center [794, 321] width 412 height 27
drag, startPoint x: 874, startPoint y: 349, endPoint x: 656, endPoint y: 409, distance: 226.1
click at [656, 409] on div "9:00 AM 9:45 AM 10:30 AM 11:15 AM 12:00 PM 12:45 PM 1:30 PM 2:15 PM 3:00 PM 3:4…" at bounding box center [794, 396] width 412 height 123
click at [950, 378] on div "9:00 AM 9:45 AM 10:30 AM 11:15 AM 12:00 PM 12:45 PM 1:30 PM 2:15 PM 3:00 PM 3:4…" at bounding box center [794, 396] width 412 height 123
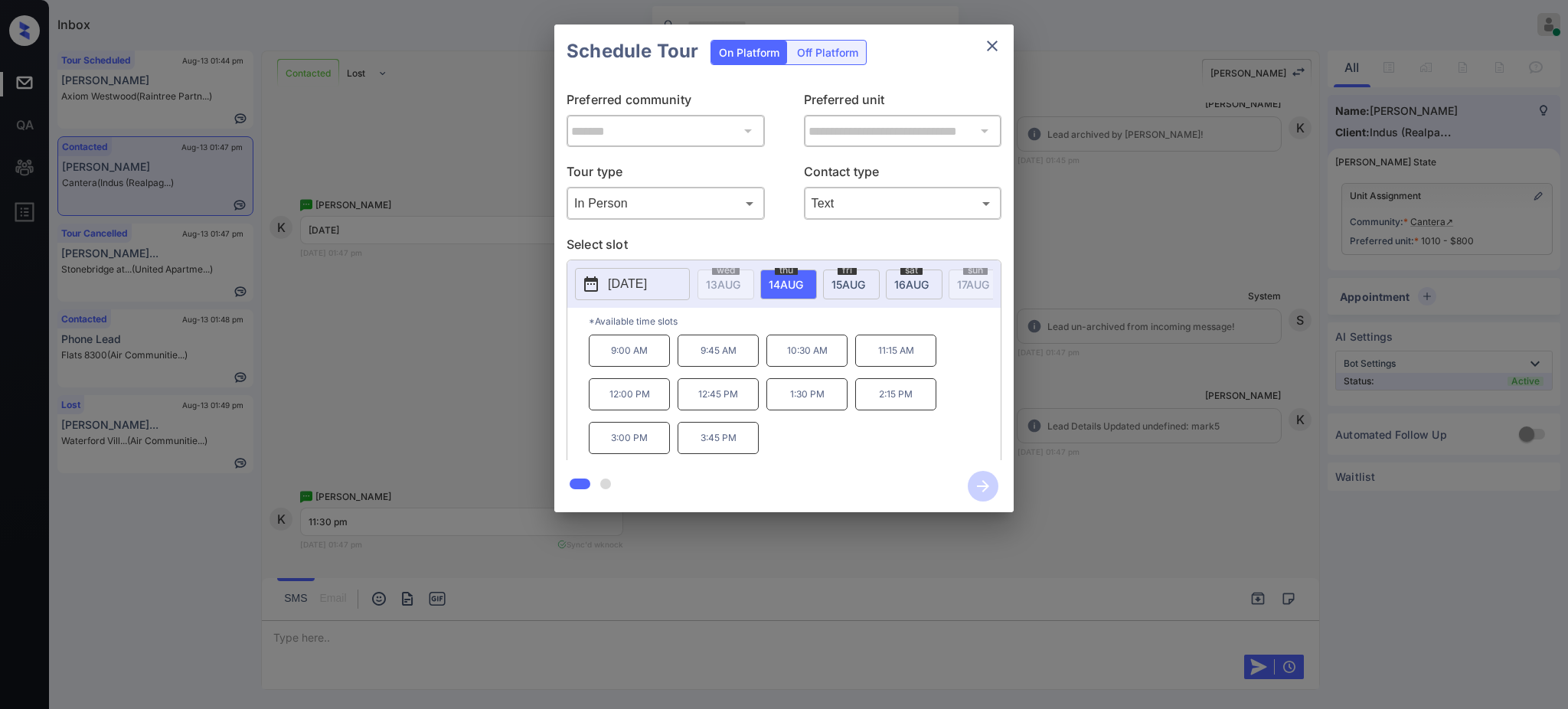
click at [911, 325] on p "*Available time slots" at bounding box center [794, 321] width 412 height 27
click at [638, 404] on p "12:00 PM" at bounding box center [629, 394] width 81 height 32
click at [981, 485] on icon "button" at bounding box center [983, 485] width 12 height 12
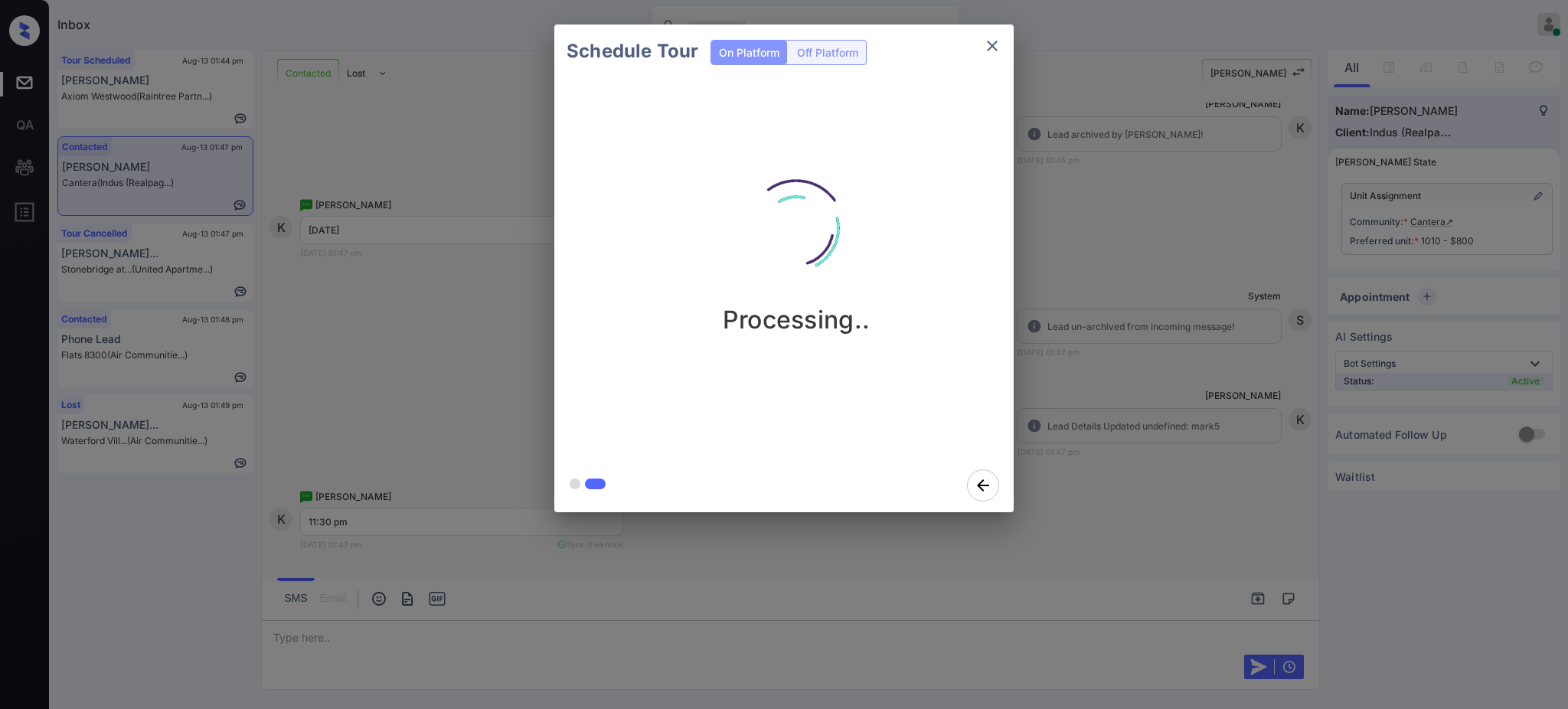
click at [1140, 418] on div "Schedule Tour On Platform Off Platform Processing.." at bounding box center [784, 269] width 1568 height 537
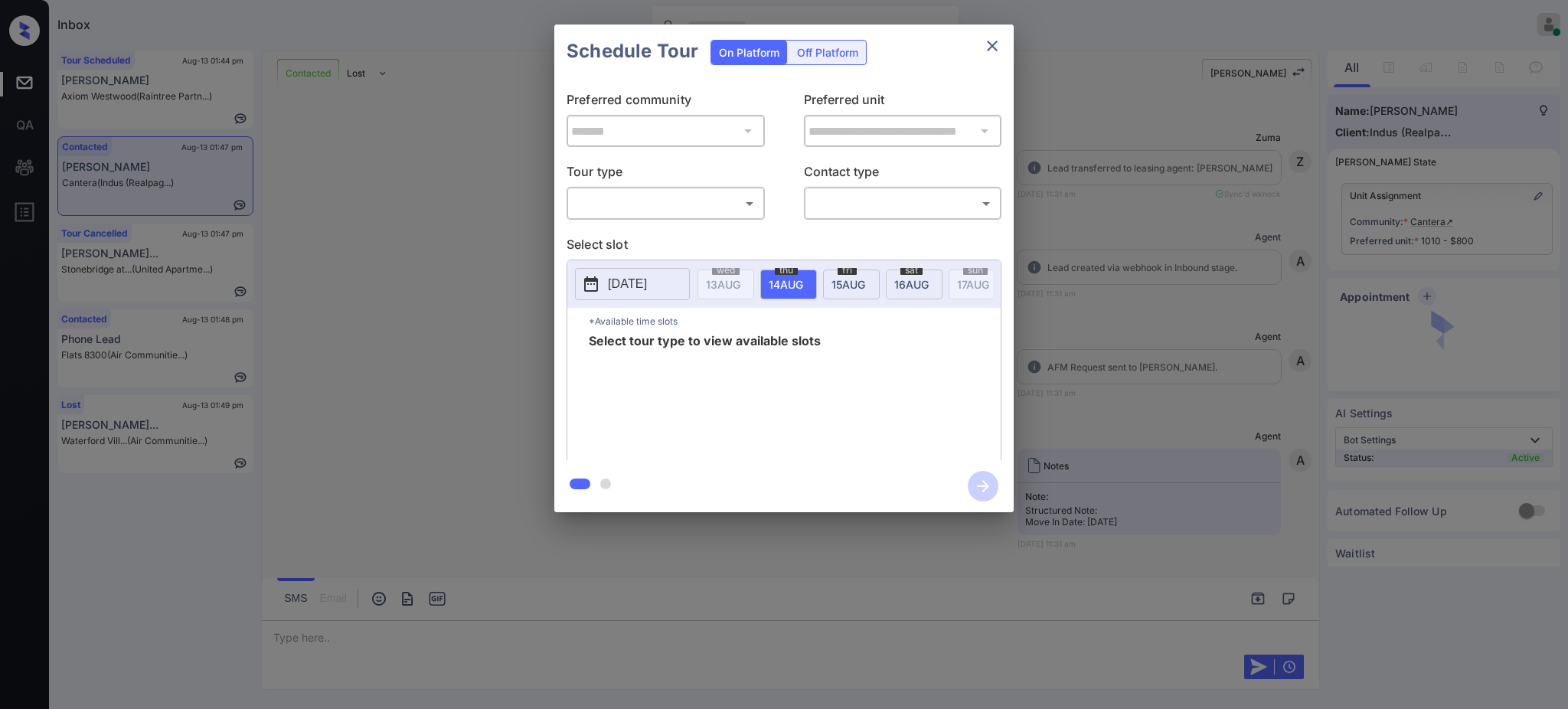
scroll to position [3470, 0]
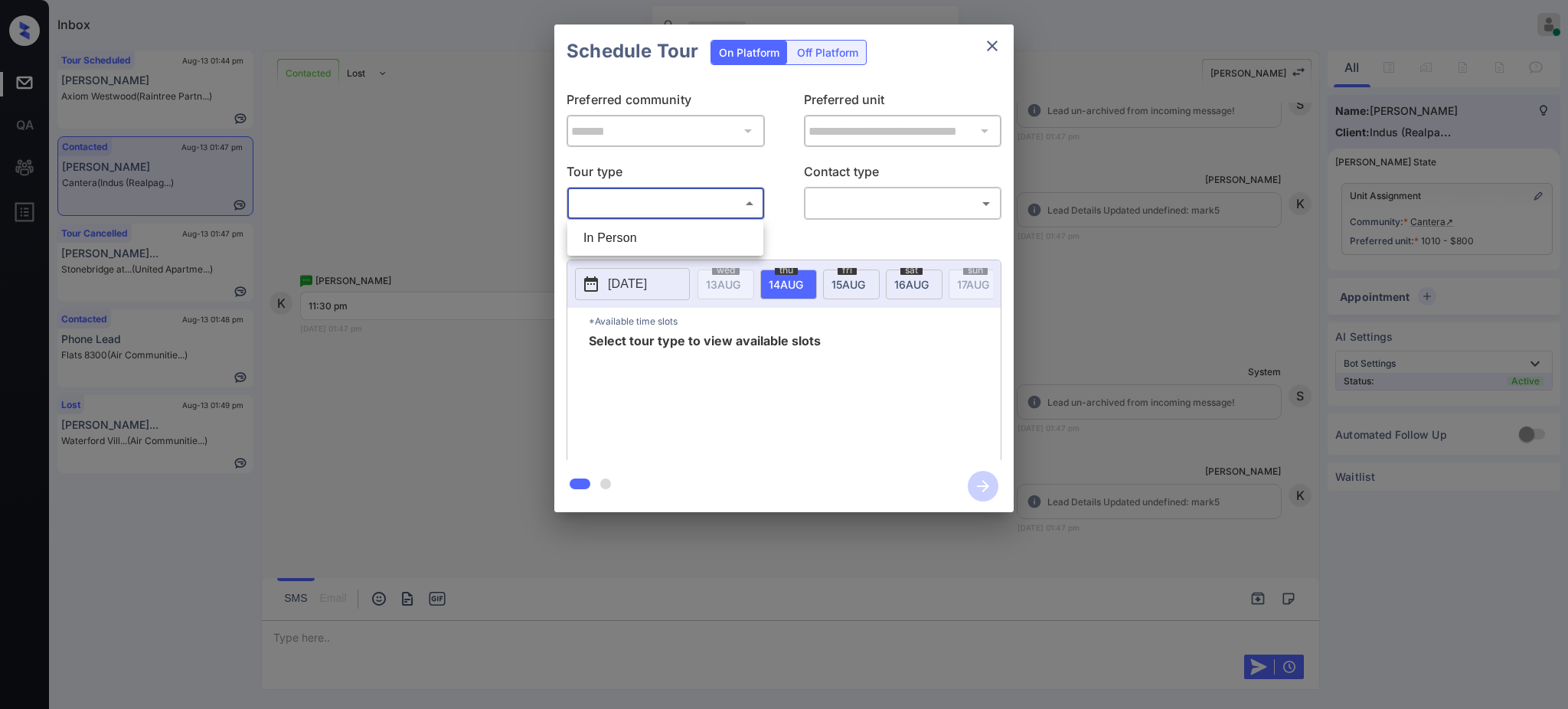
click at [637, 206] on body "Inbox [PERSON_NAME] Online Set yourself offline Set yourself on break Profile S…" at bounding box center [784, 354] width 1568 height 709
click at [619, 240] on li "In Person" at bounding box center [666, 238] width 188 height 28
type input "********"
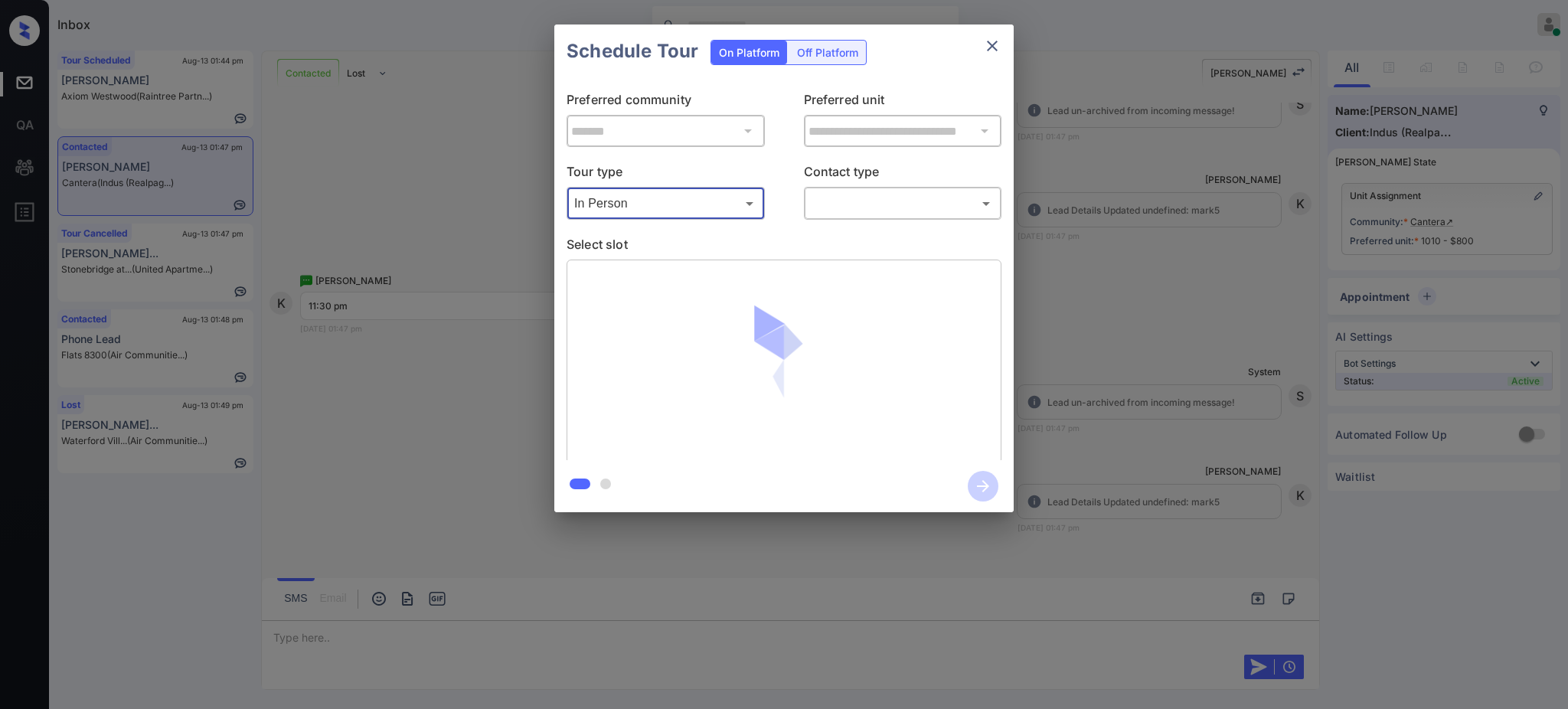
click at [898, 204] on body "Inbox [PERSON_NAME] Online Set yourself offline Set yourself on break Profile S…" at bounding box center [784, 354] width 1568 height 709
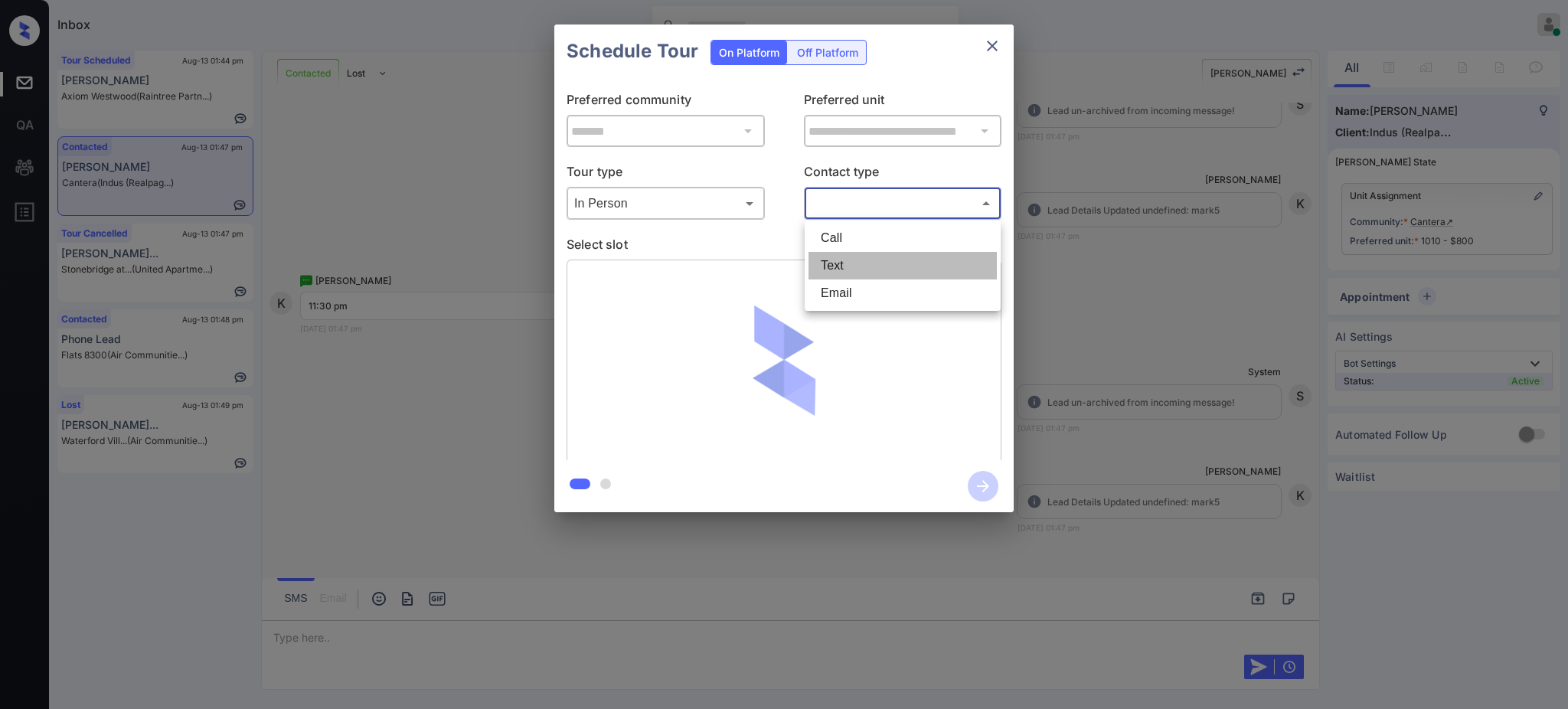
click at [841, 258] on li "Text" at bounding box center [903, 266] width 188 height 28
type input "****"
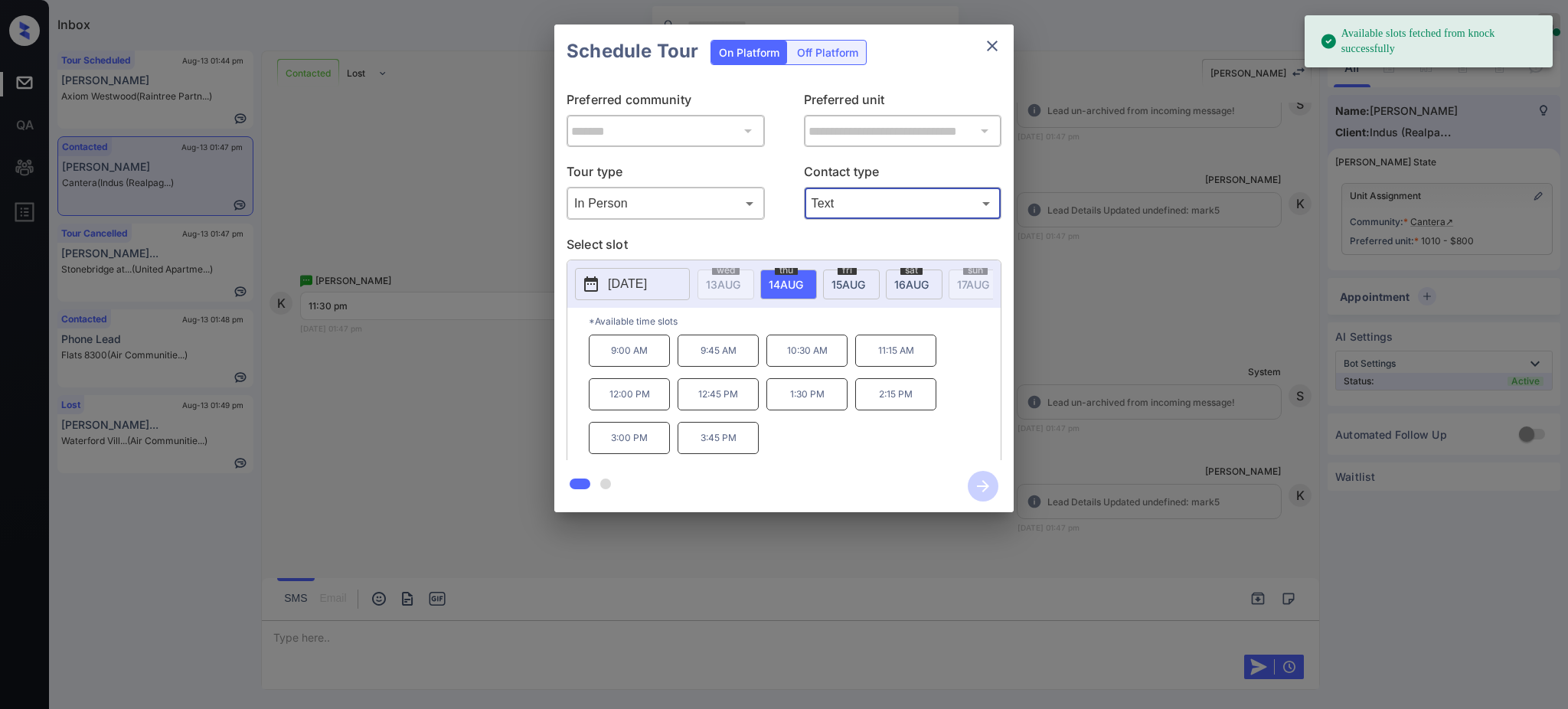
click at [740, 282] on span "[DATE]" at bounding box center [723, 285] width 34 height 13
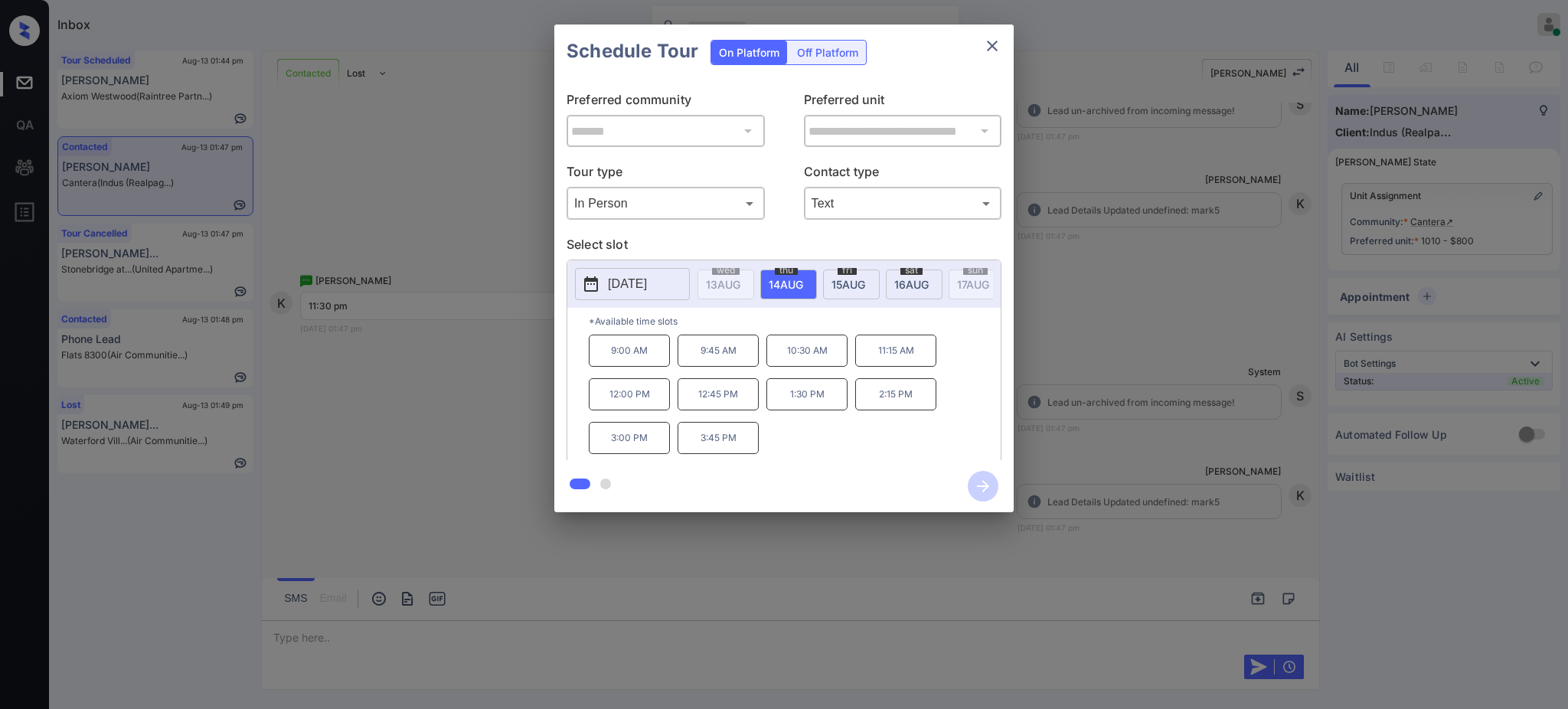
click at [882, 367] on p "11:15 AM" at bounding box center [896, 350] width 81 height 32
click at [985, 485] on icon "button" at bounding box center [983, 485] width 12 height 12
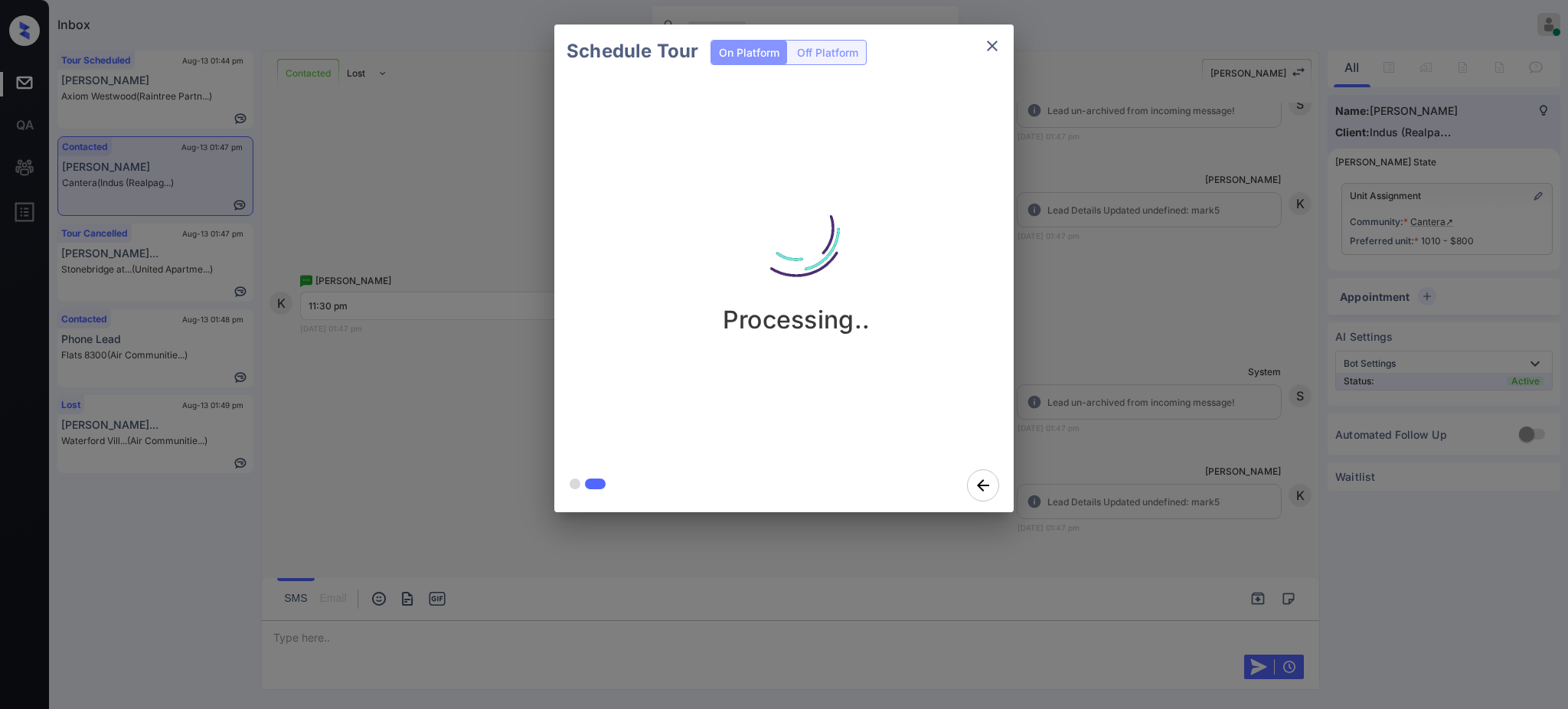
click at [1112, 424] on div "Schedule Tour On Platform Off Platform Processing.." at bounding box center [784, 269] width 1568 height 537
